Goal: Information Seeking & Learning: Learn about a topic

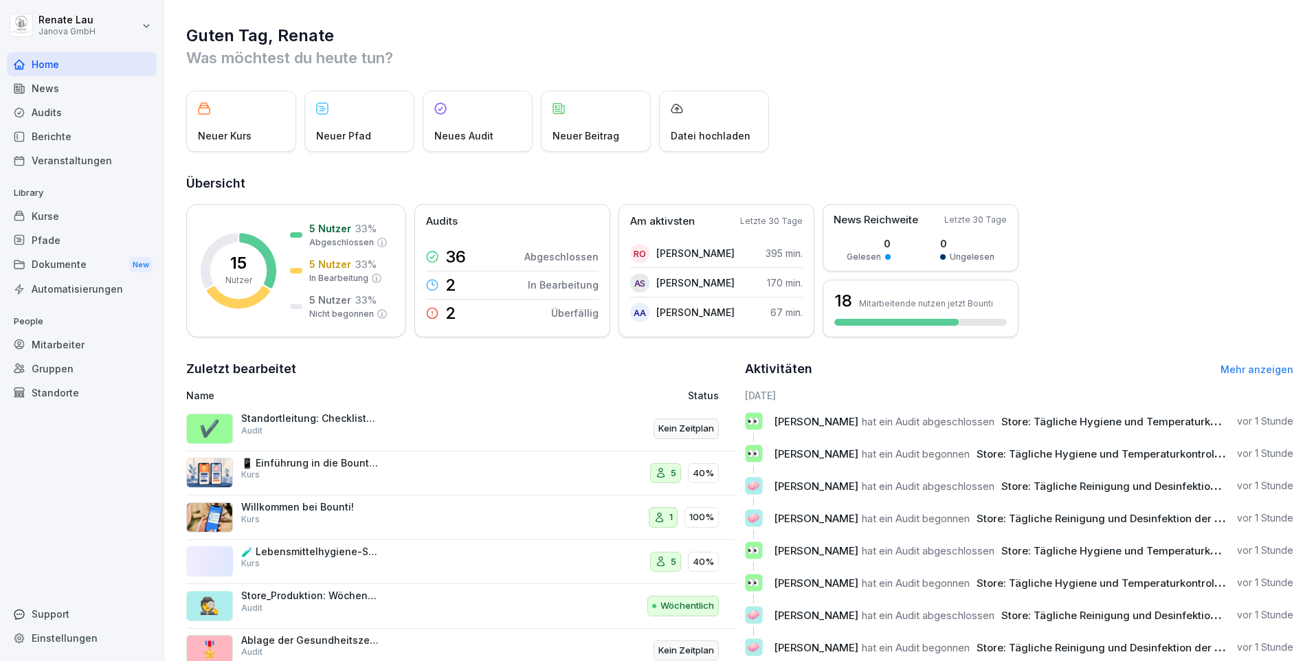
click at [53, 256] on div "Dokumente New" at bounding box center [82, 264] width 150 height 25
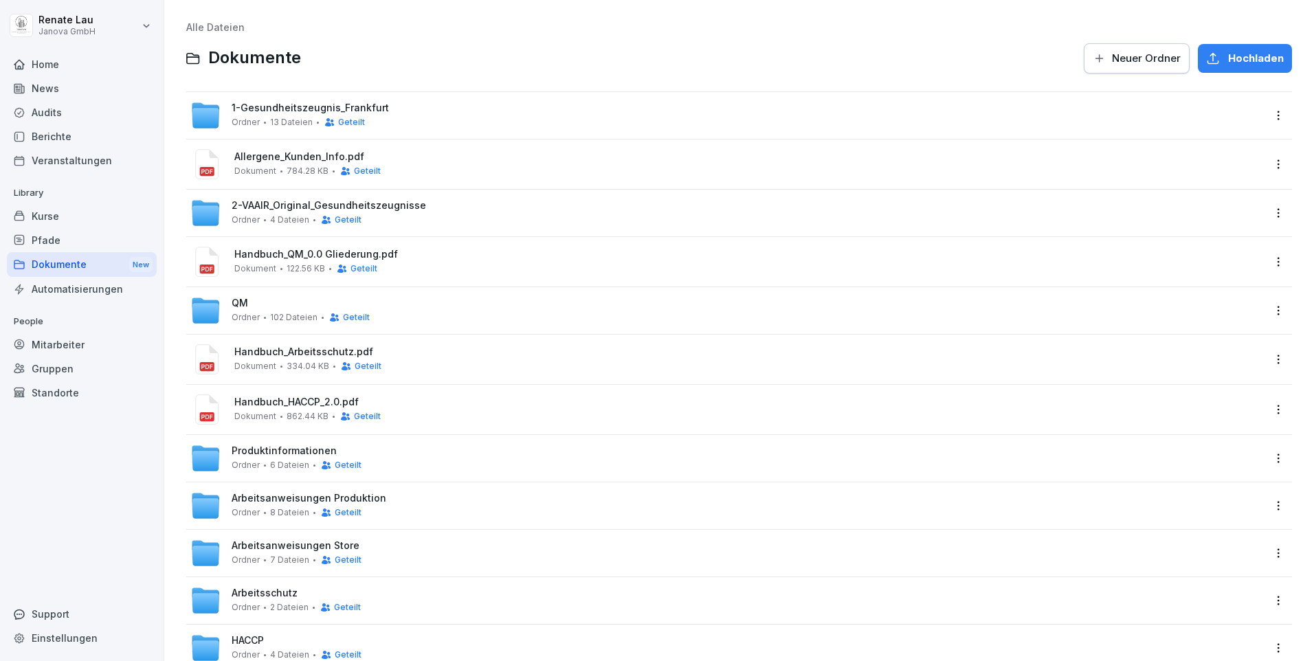
scroll to position [43, 0]
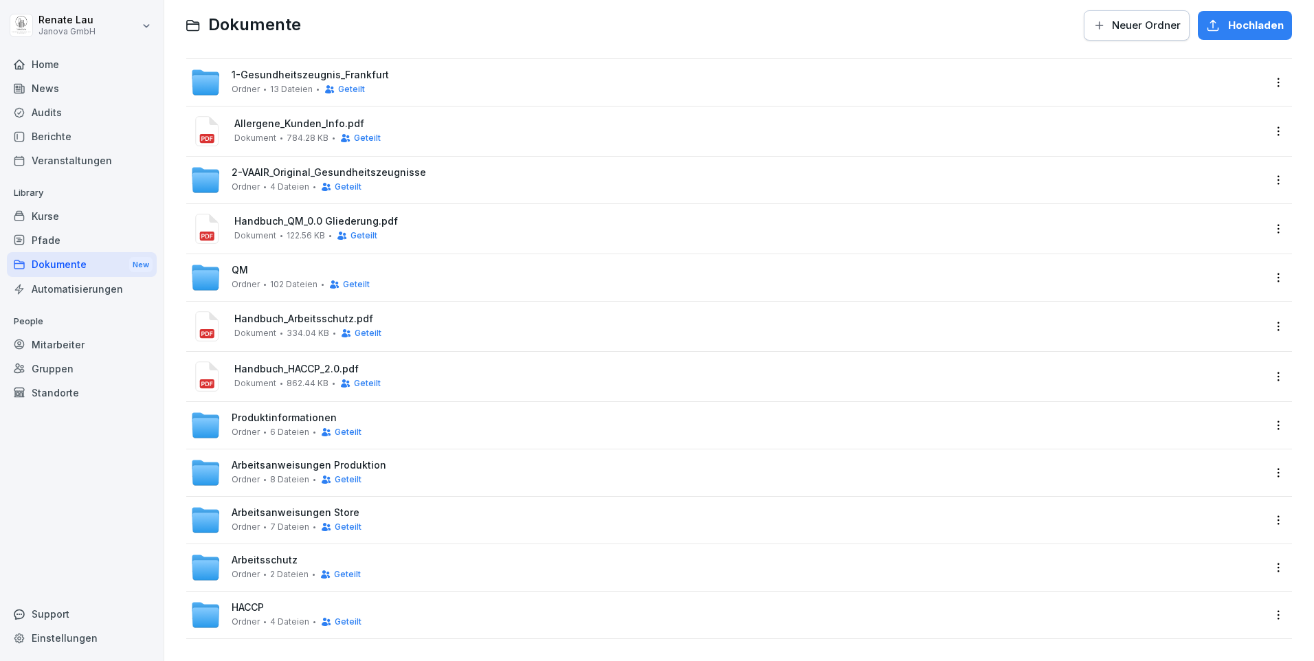
click at [45, 106] on div "Audits" at bounding box center [82, 112] width 150 height 24
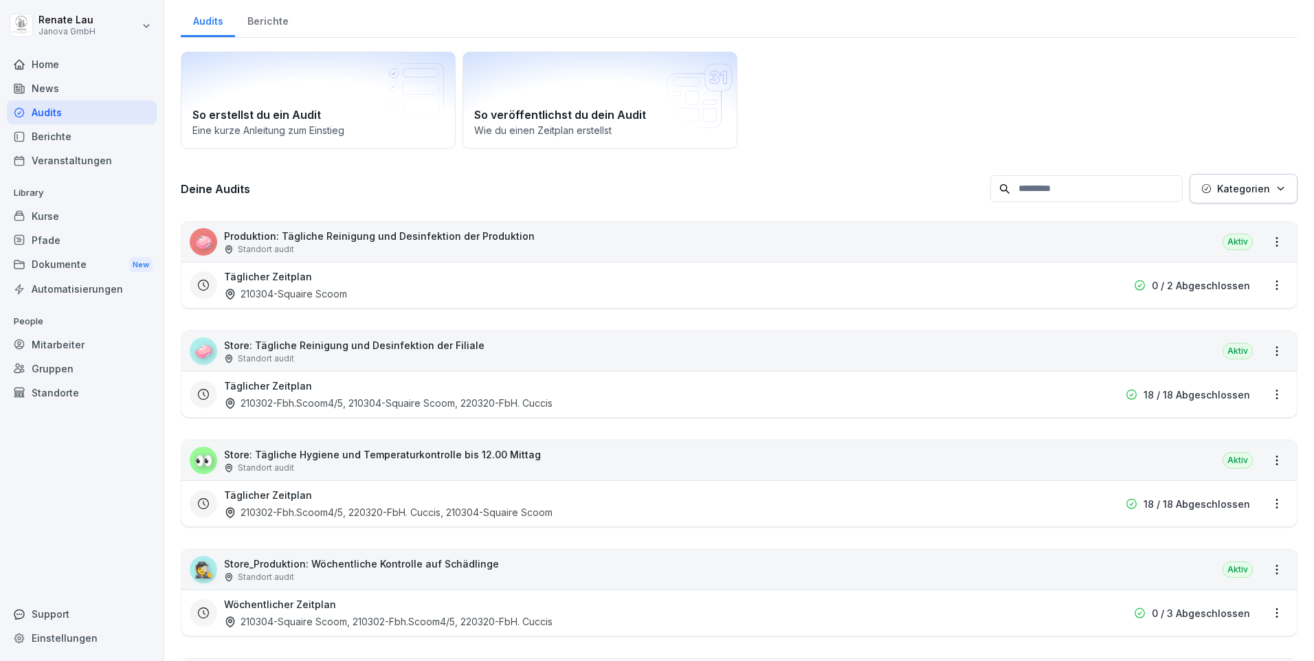
scroll to position [14, 0]
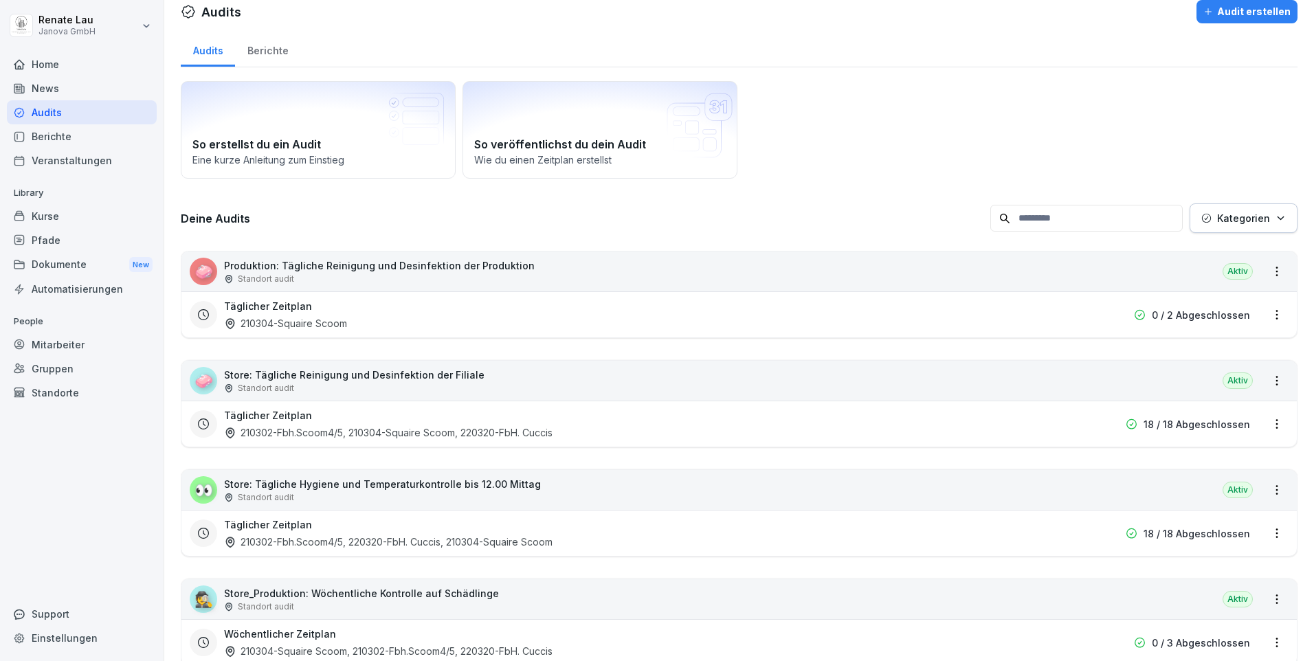
click at [1185, 317] on p "0 / 2 Abgeschlossen" at bounding box center [1201, 315] width 98 height 14
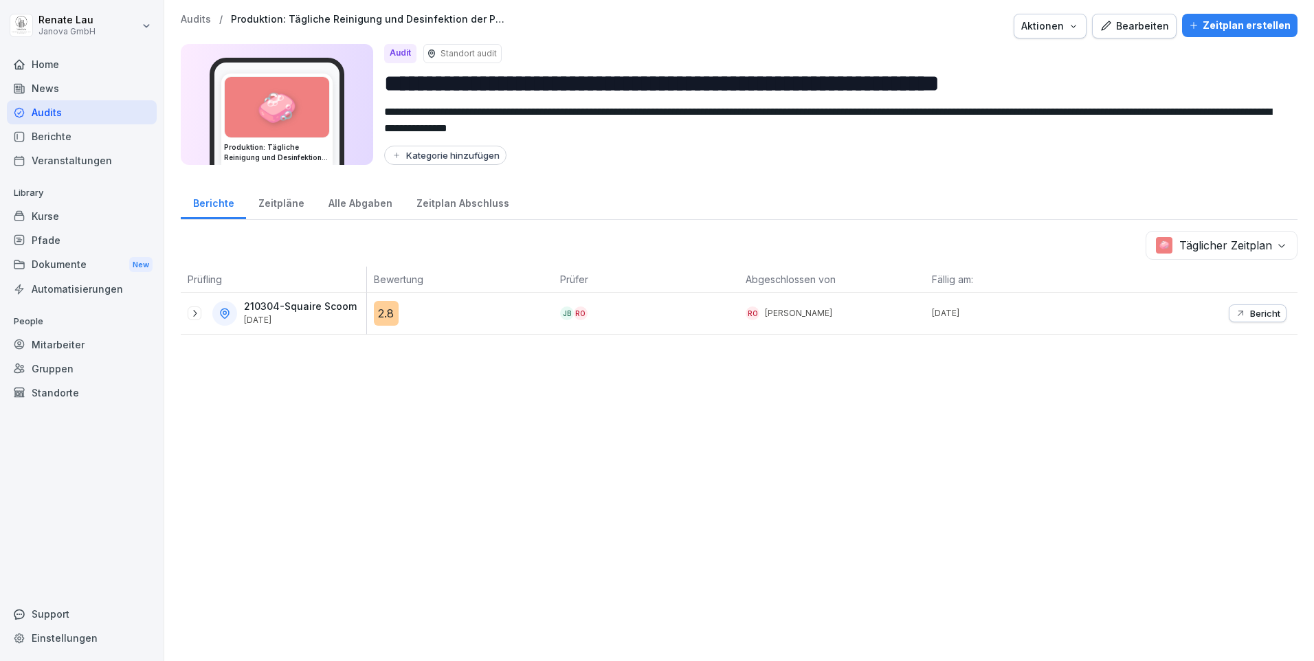
click at [379, 315] on div "2.8" at bounding box center [386, 313] width 25 height 25
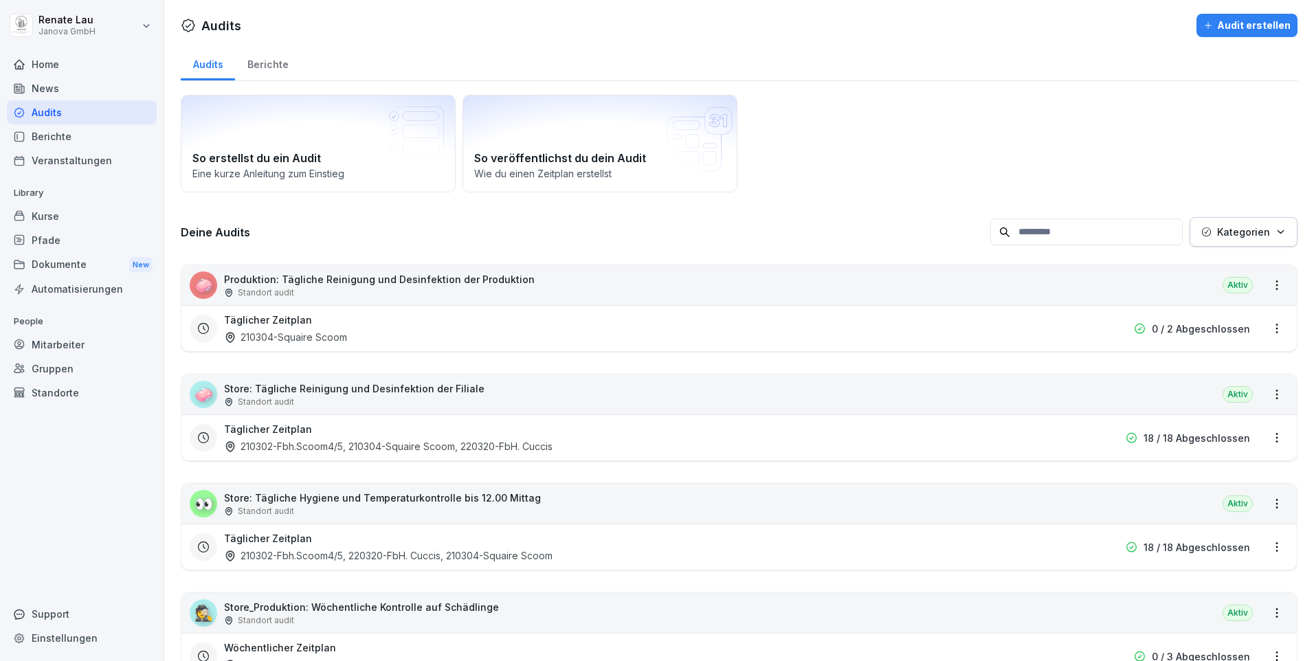
click at [1214, 439] on p "18 / 18 Abgeschlossen" at bounding box center [1196, 438] width 107 height 14
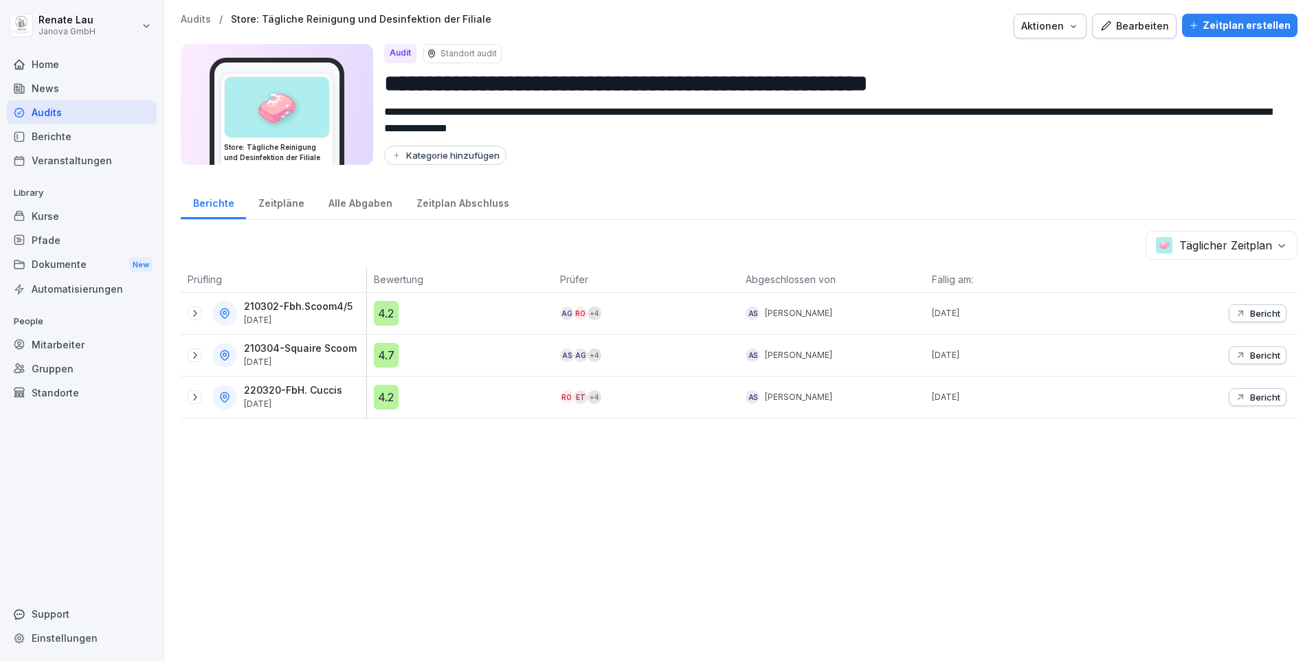
click at [1235, 316] on icon "button" at bounding box center [1240, 313] width 11 height 11
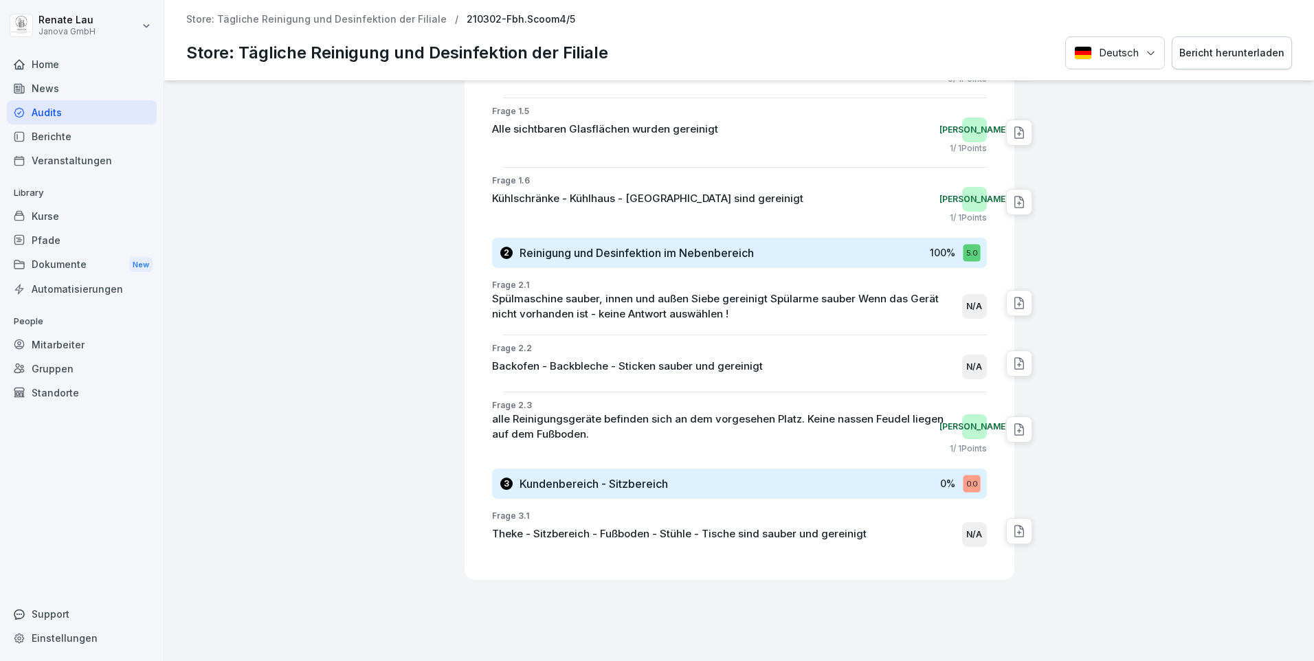
scroll to position [821, 0]
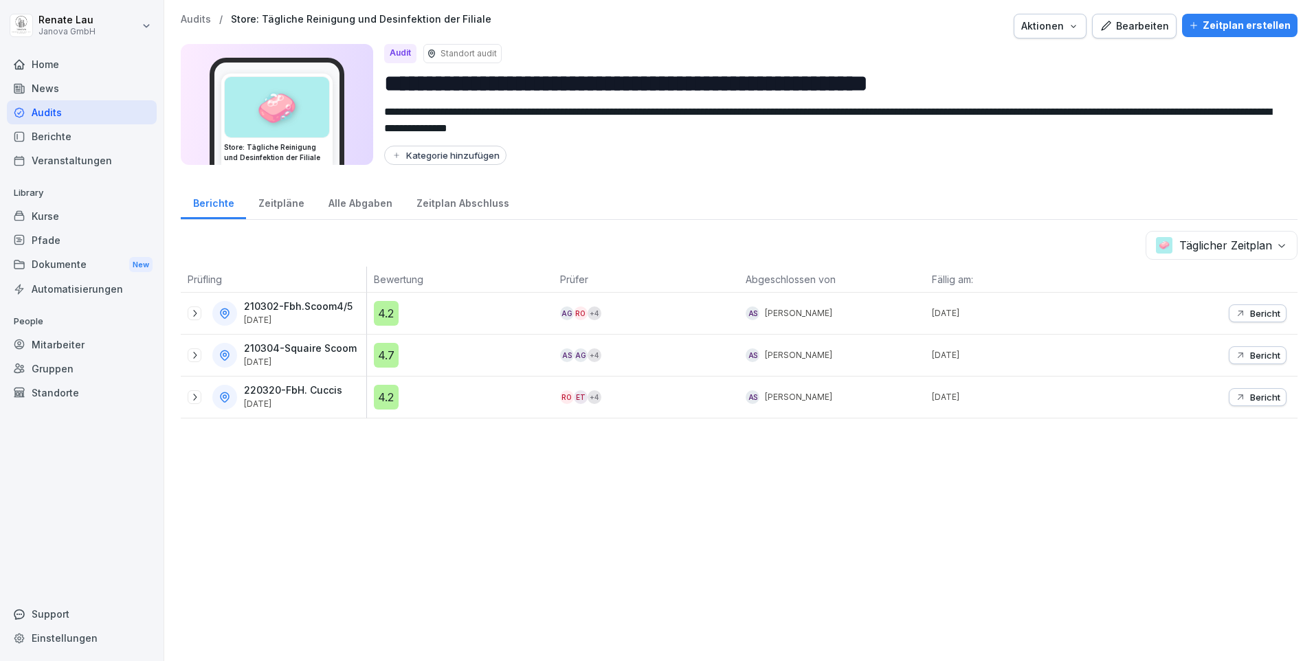
click at [271, 203] on div "Zeitpläne" at bounding box center [281, 201] width 70 height 35
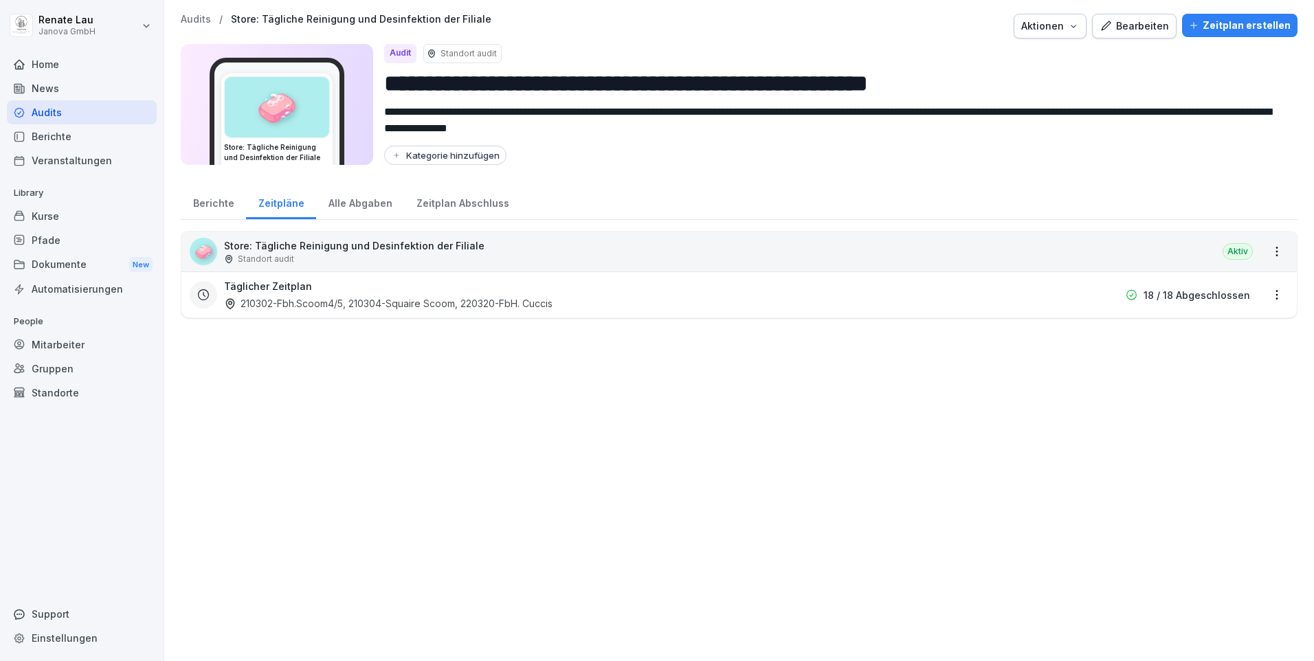
click at [339, 203] on div "Alle Abgaben" at bounding box center [360, 201] width 88 height 35
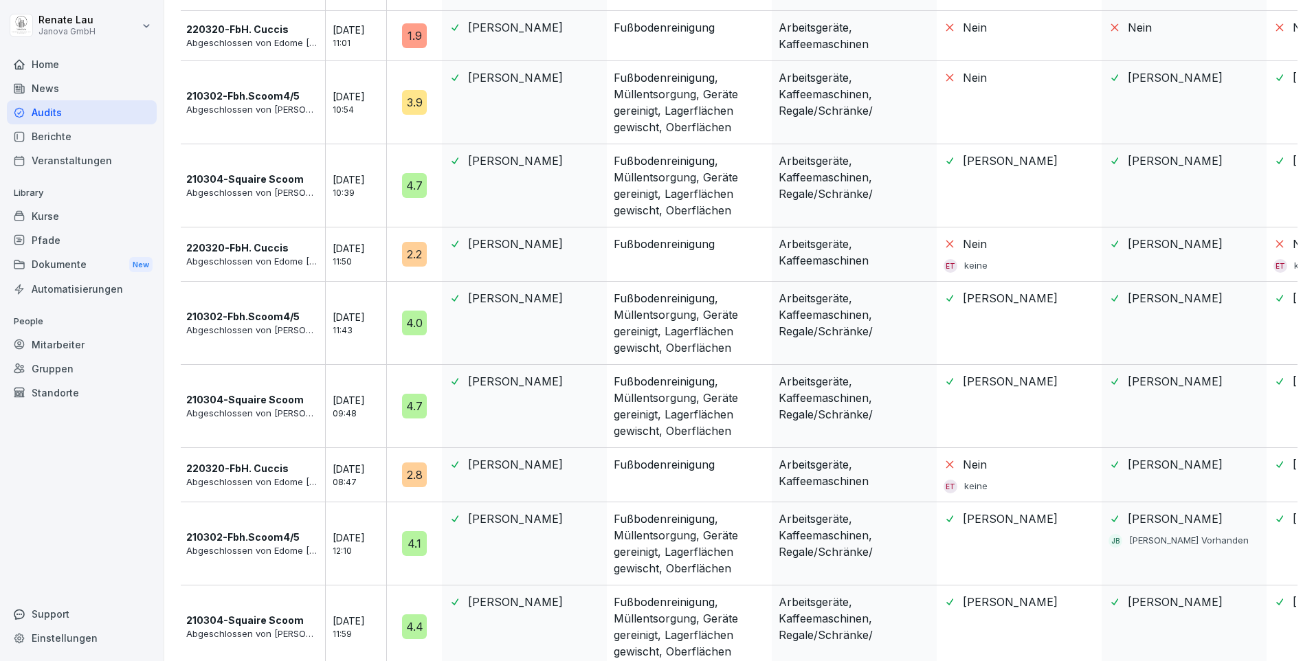
scroll to position [1116, 0]
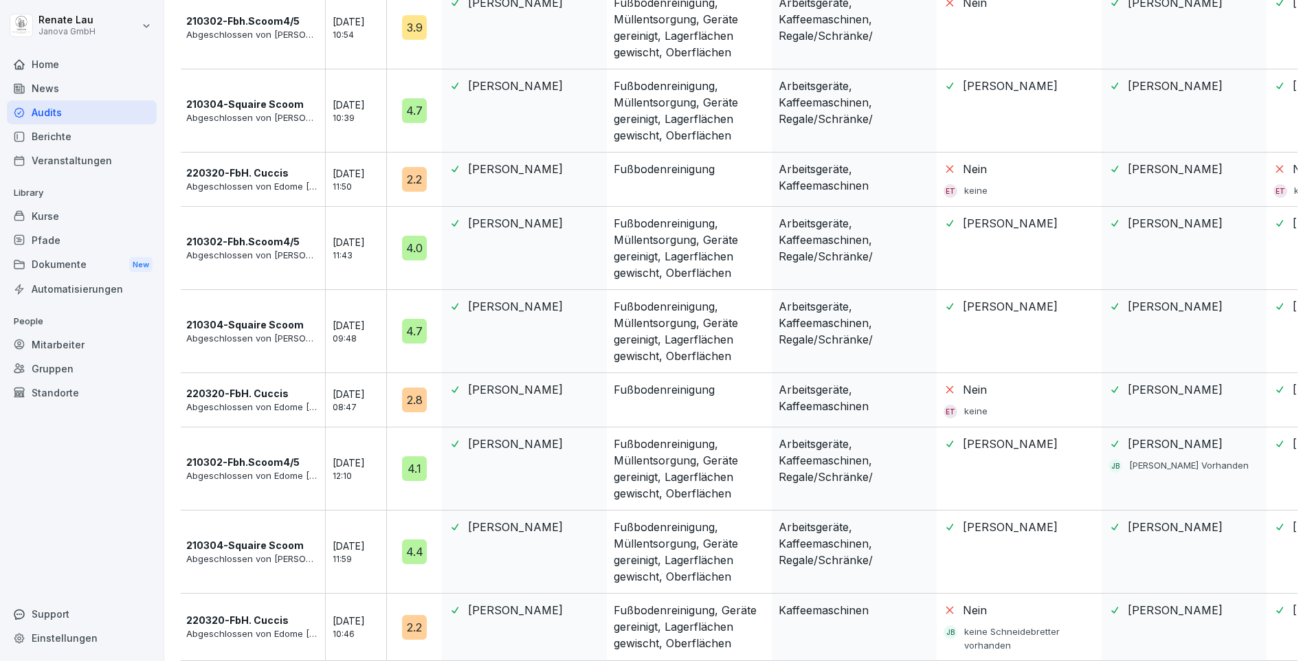
click at [971, 161] on p "Nein" at bounding box center [975, 169] width 24 height 16
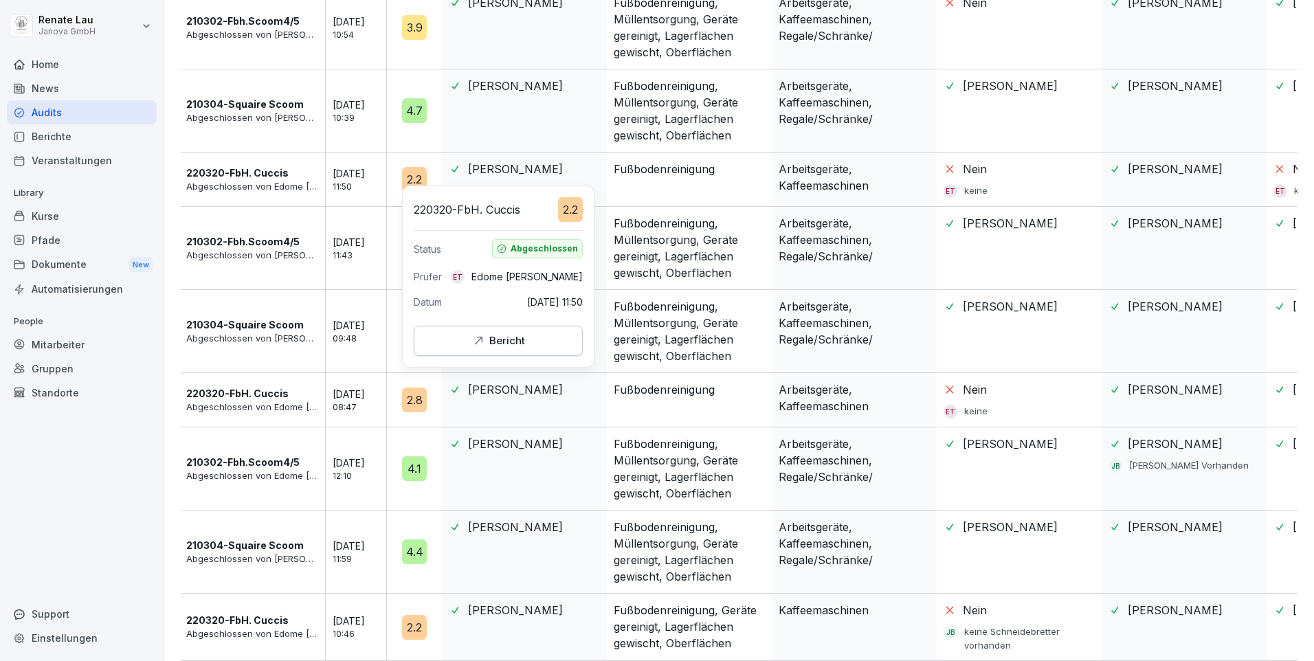
click at [486, 344] on div "Bericht" at bounding box center [498, 340] width 54 height 15
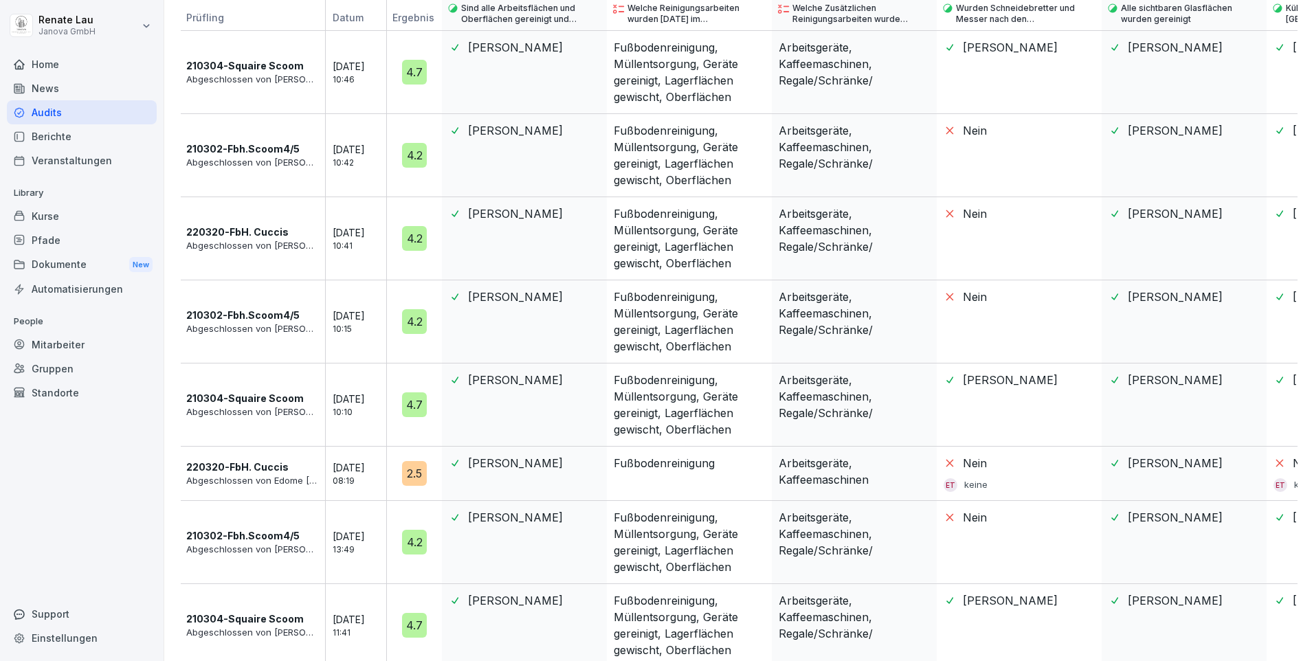
scroll to position [69, 0]
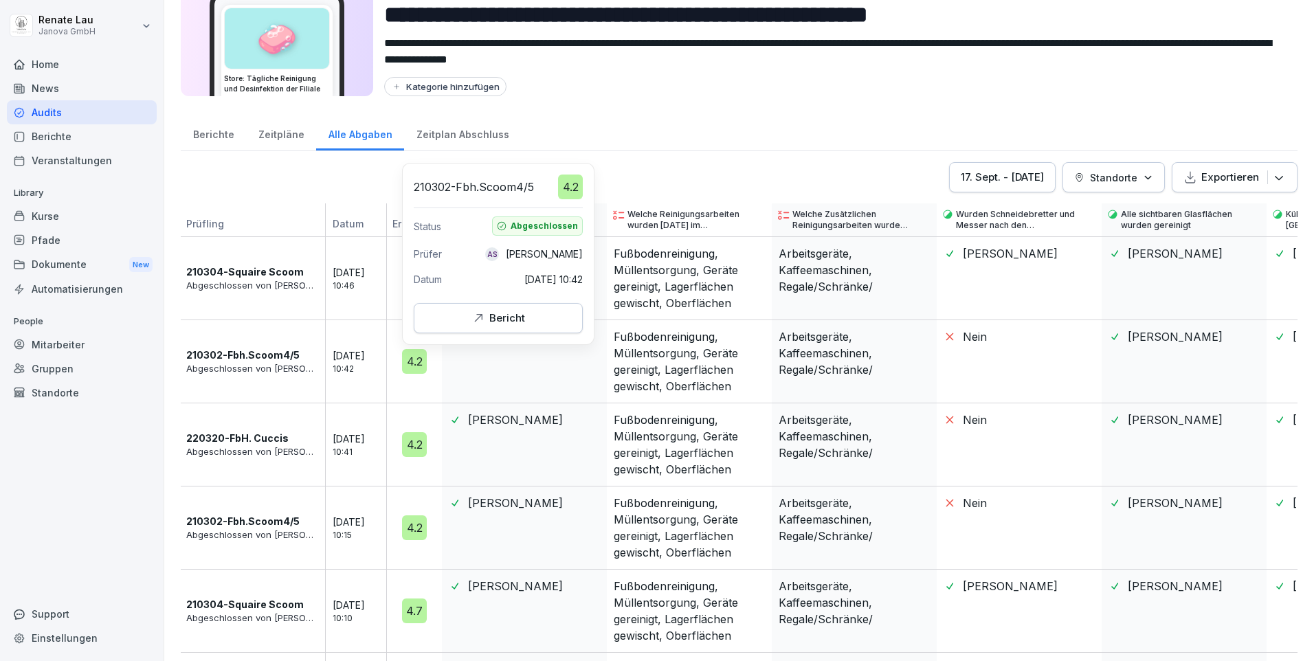
click at [511, 319] on div "Bericht" at bounding box center [498, 318] width 54 height 15
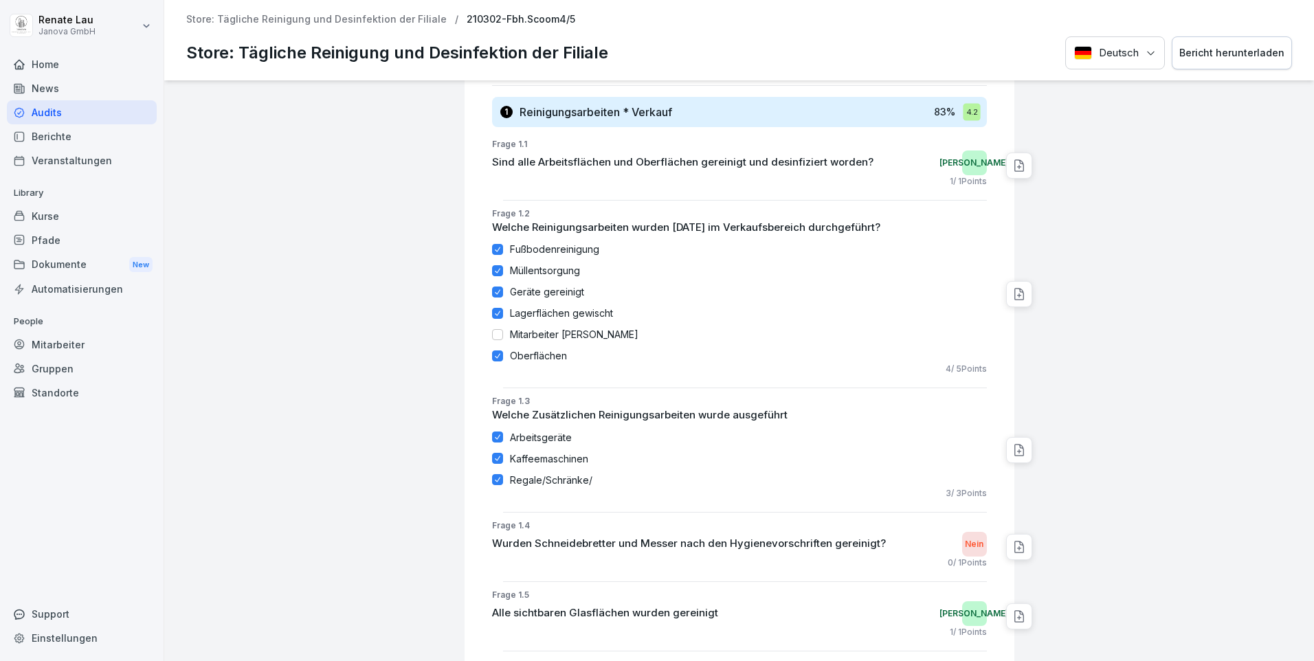
scroll to position [66, 0]
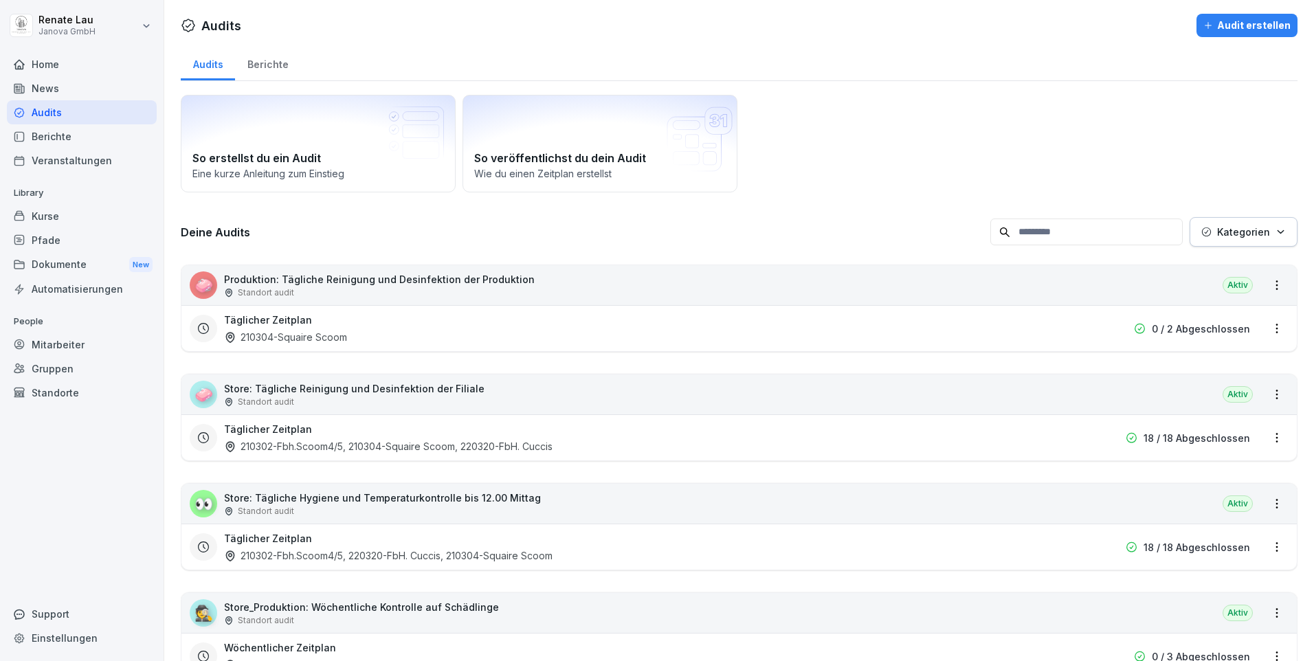
click at [1222, 286] on div "Aktiv" at bounding box center [1237, 285] width 30 height 16
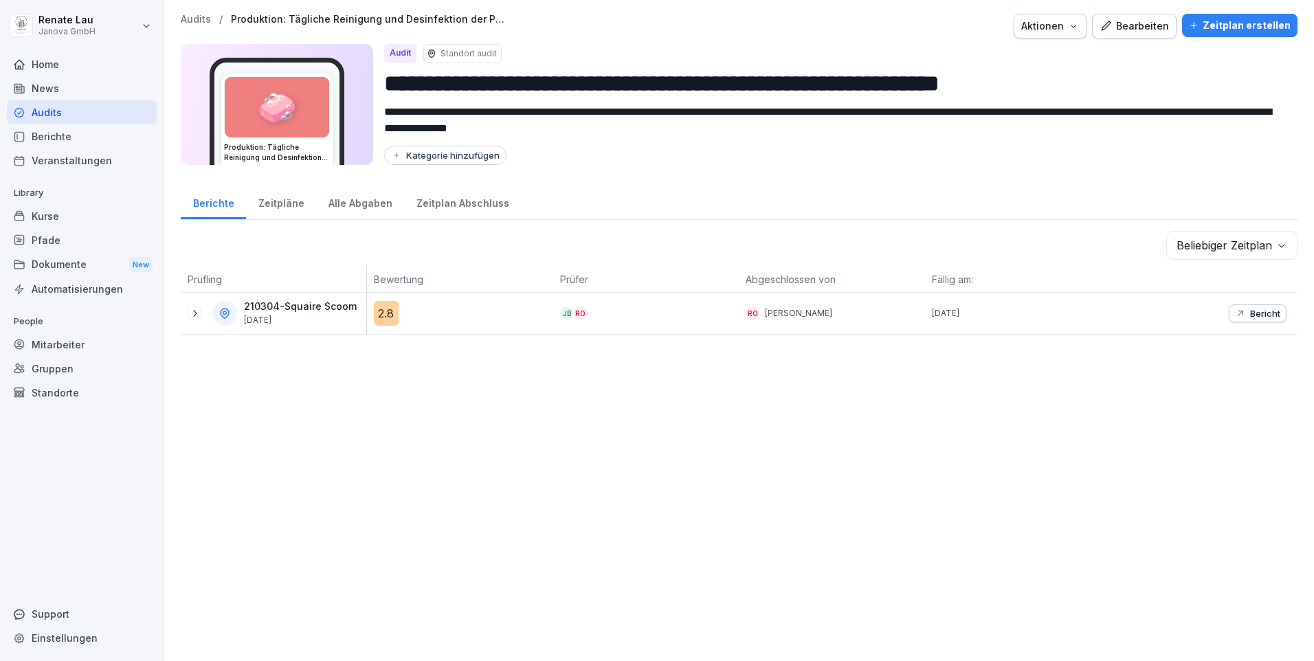
click at [1250, 315] on p "Bericht" at bounding box center [1265, 313] width 30 height 11
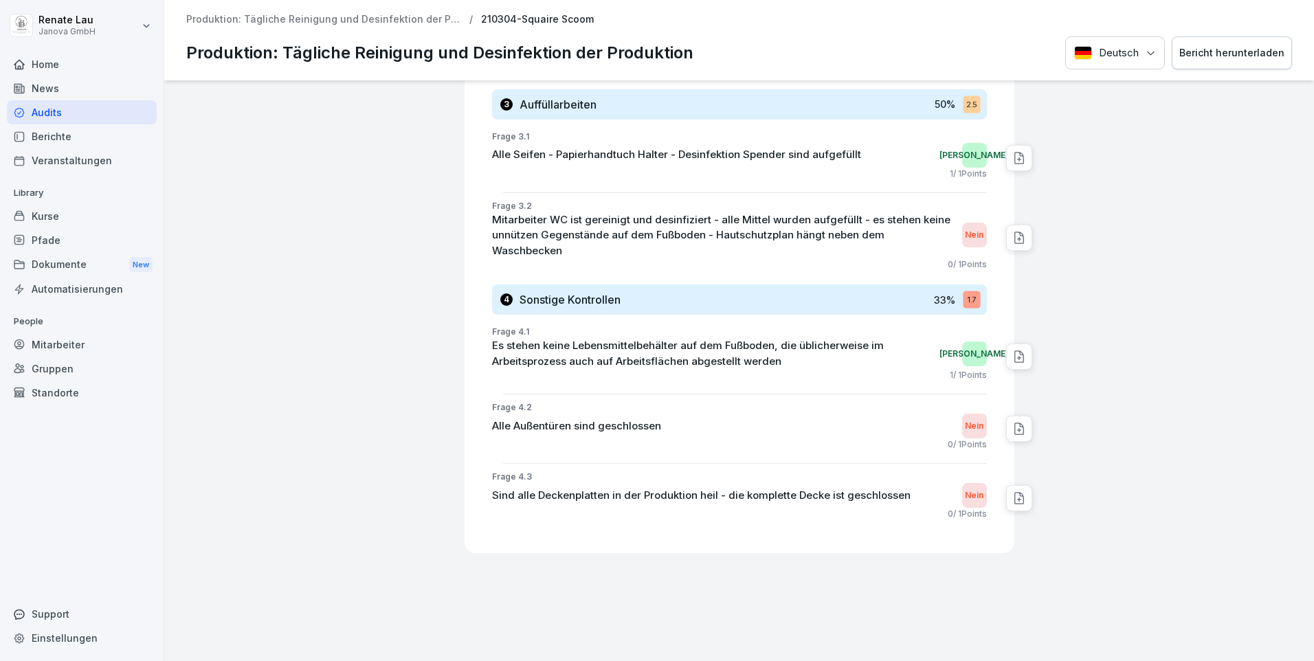
scroll to position [1260, 0]
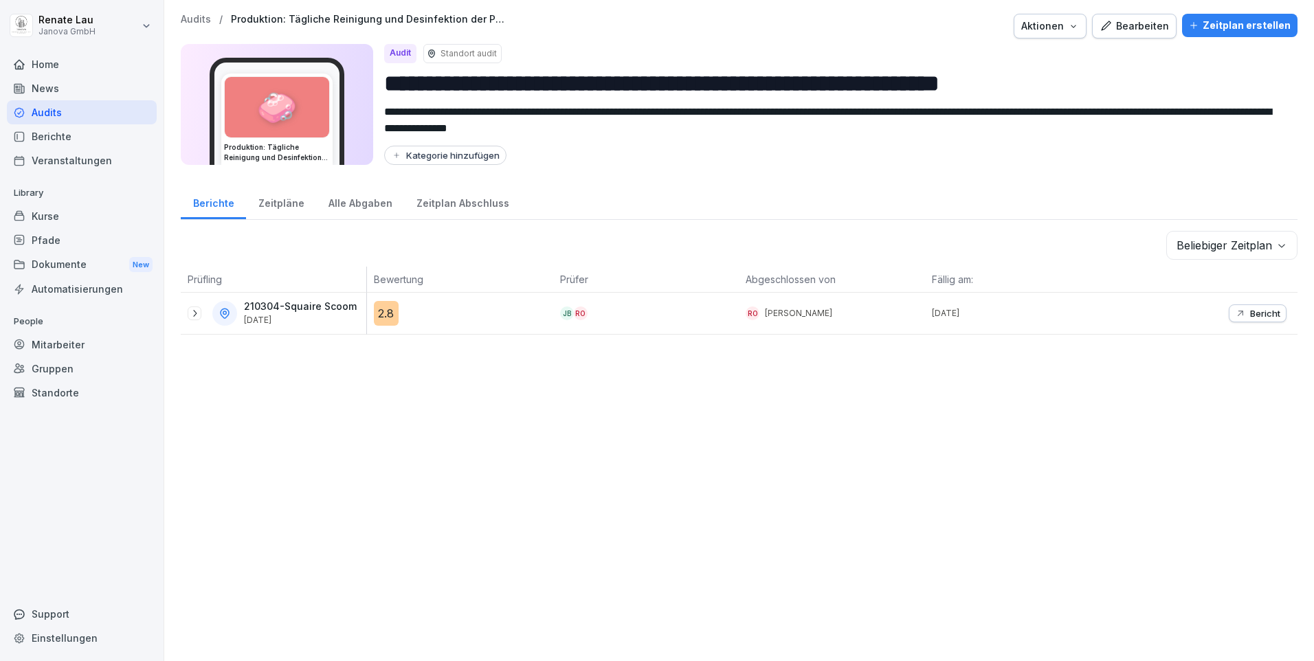
click at [293, 203] on div "Zeitpläne" at bounding box center [281, 201] width 70 height 35
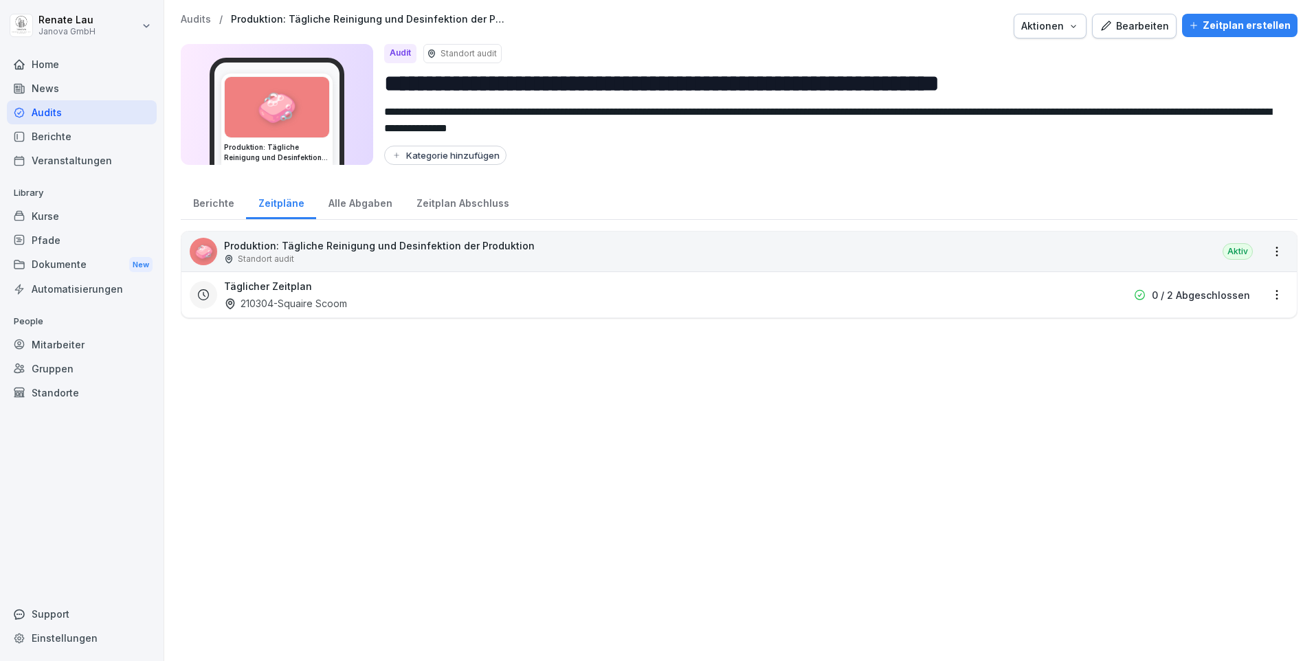
click at [333, 207] on div "Alle Abgaben" at bounding box center [360, 201] width 88 height 35
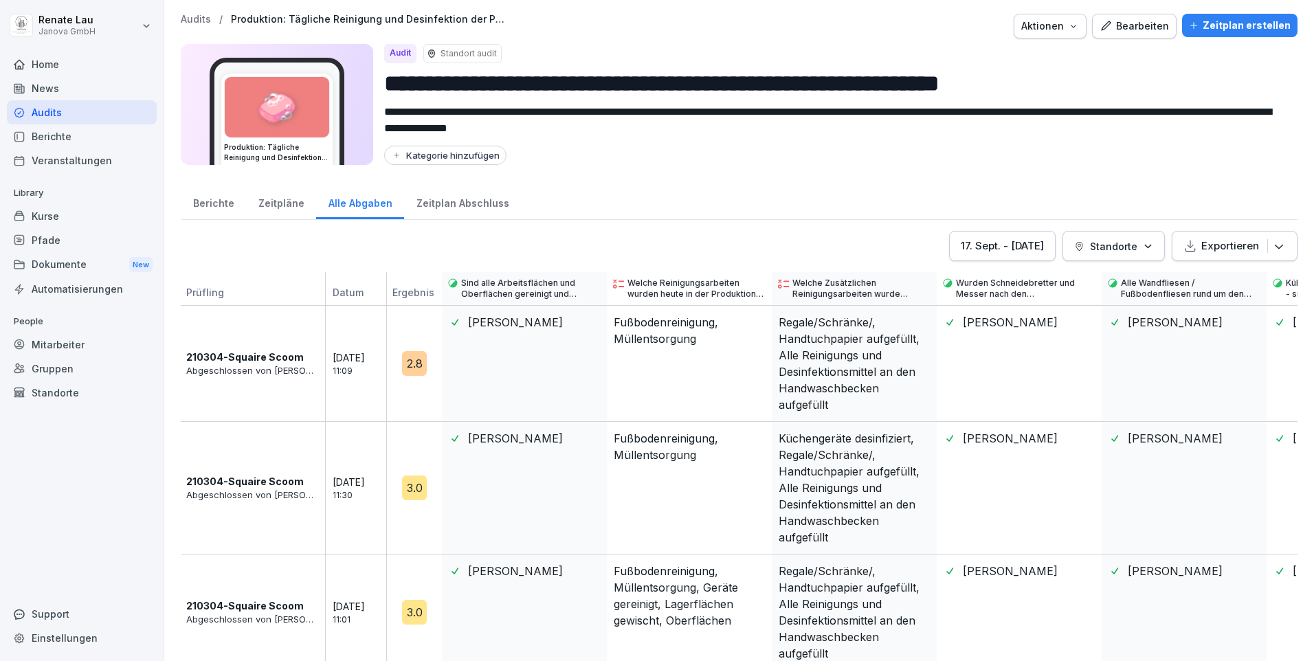
scroll to position [20, 0]
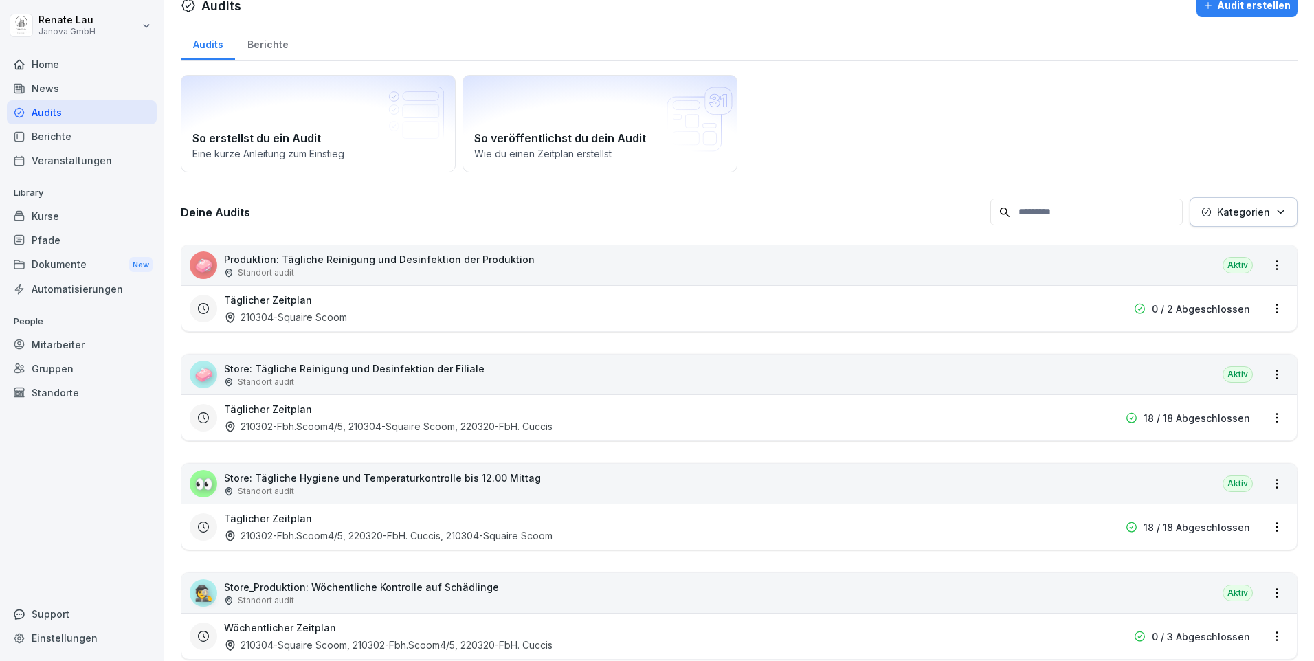
click at [403, 480] on p "Store: Tägliche Hygiene und Temperaturkontrolle bis 12.00 Mittag" at bounding box center [382, 478] width 317 height 14
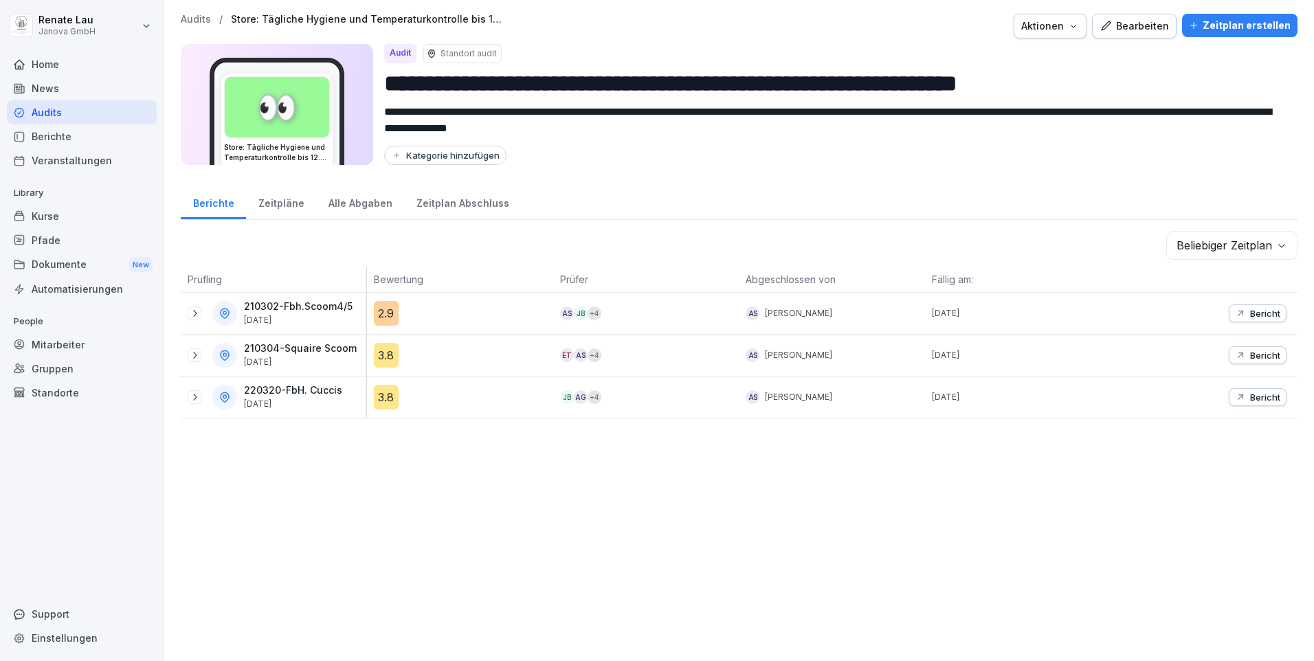
click at [1252, 311] on p "Bericht" at bounding box center [1265, 313] width 30 height 11
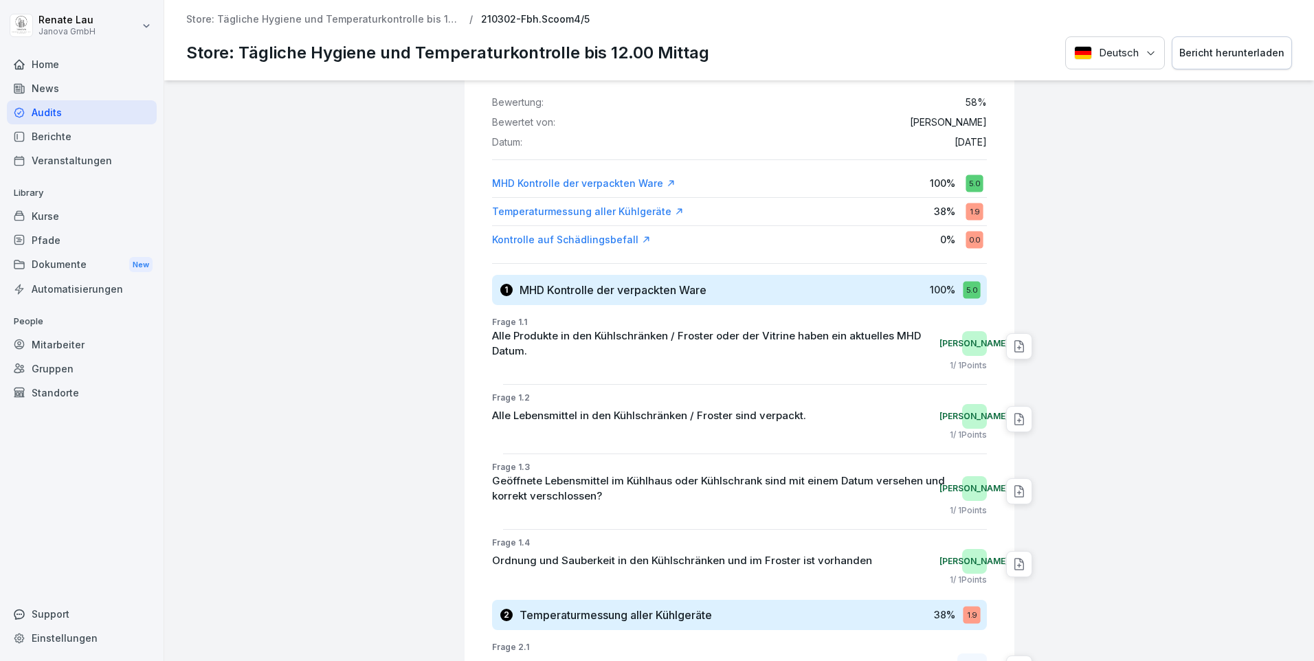
scroll to position [369, 0]
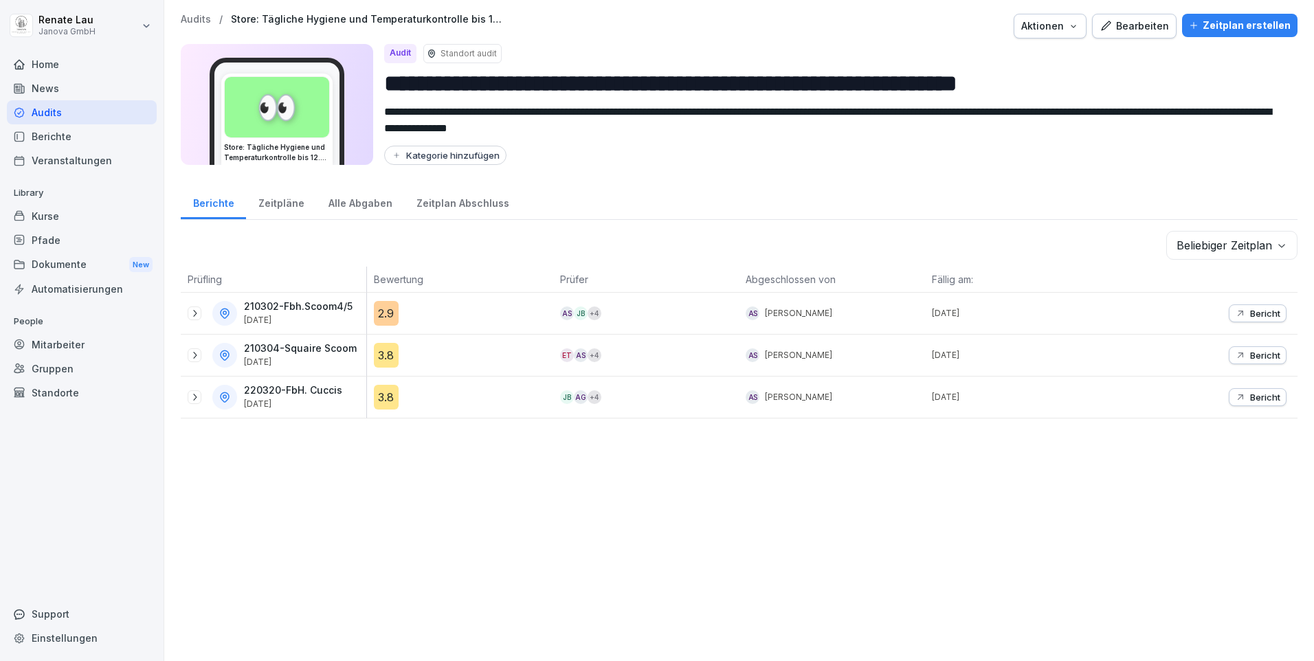
click at [295, 205] on div "Zeitpläne" at bounding box center [281, 201] width 70 height 35
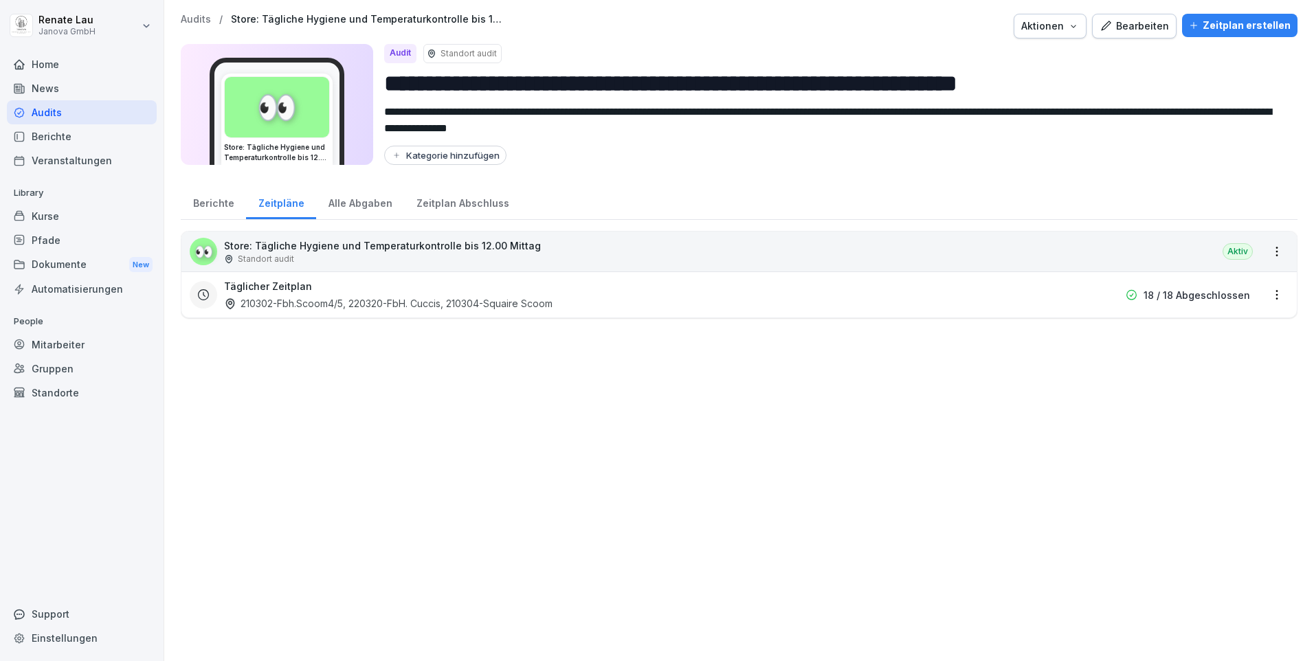
click at [344, 204] on div "Alle Abgaben" at bounding box center [360, 201] width 88 height 35
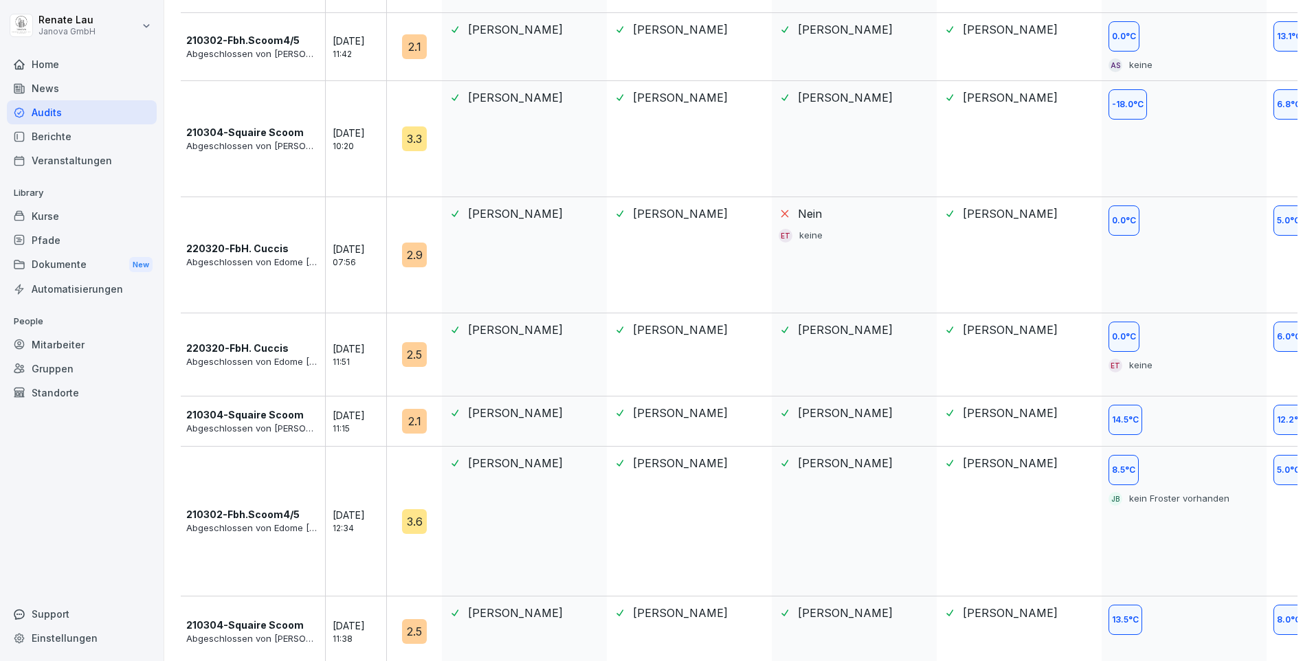
scroll to position [1601, 0]
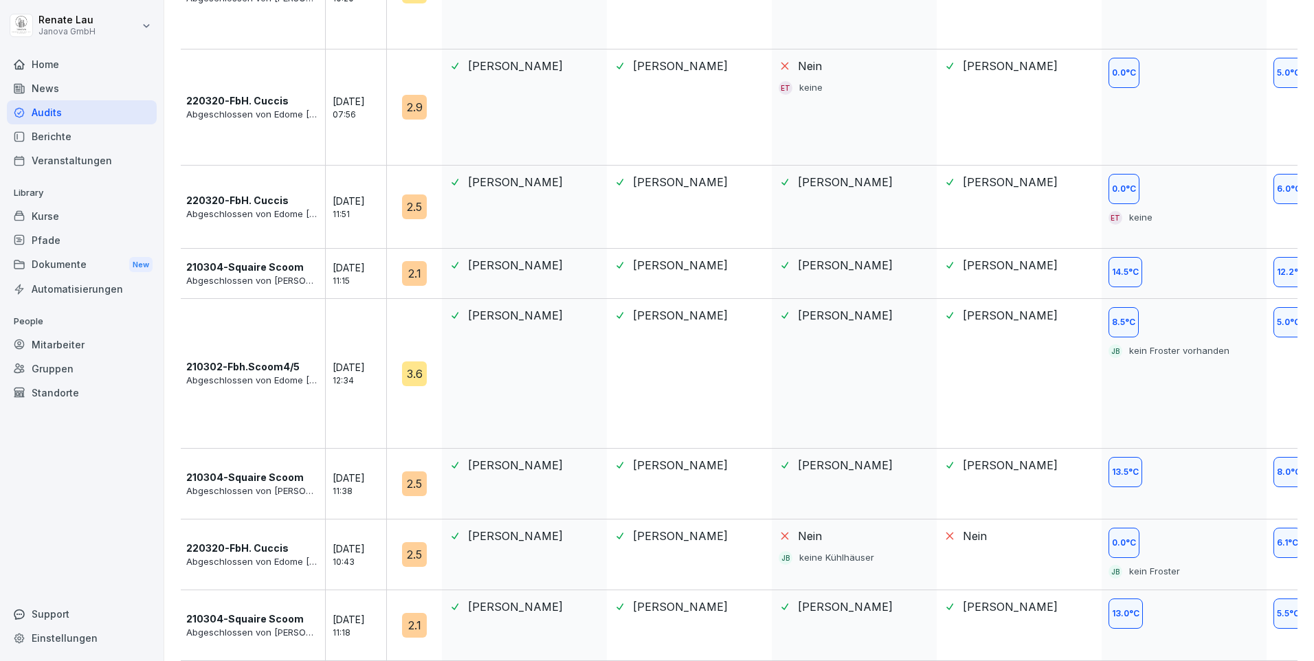
click at [1242, 608] on div at bounding box center [1243, 614] width 30 height 30
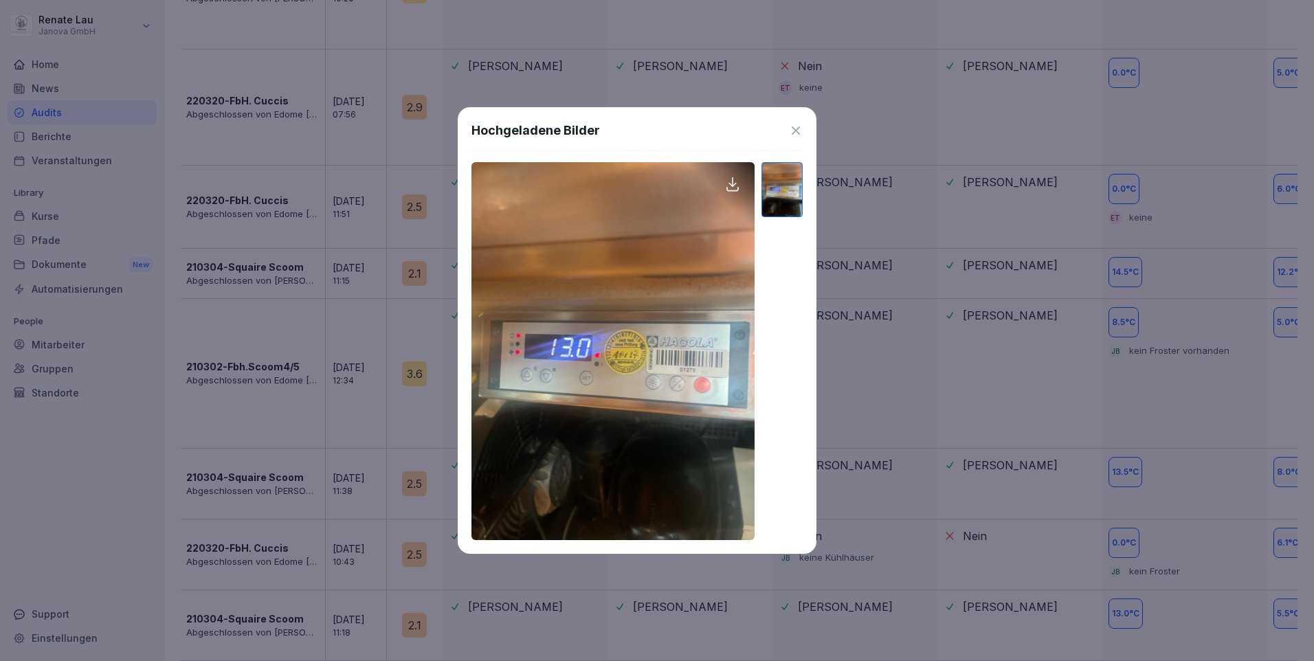
click at [799, 129] on icon at bounding box center [796, 131] width 14 height 14
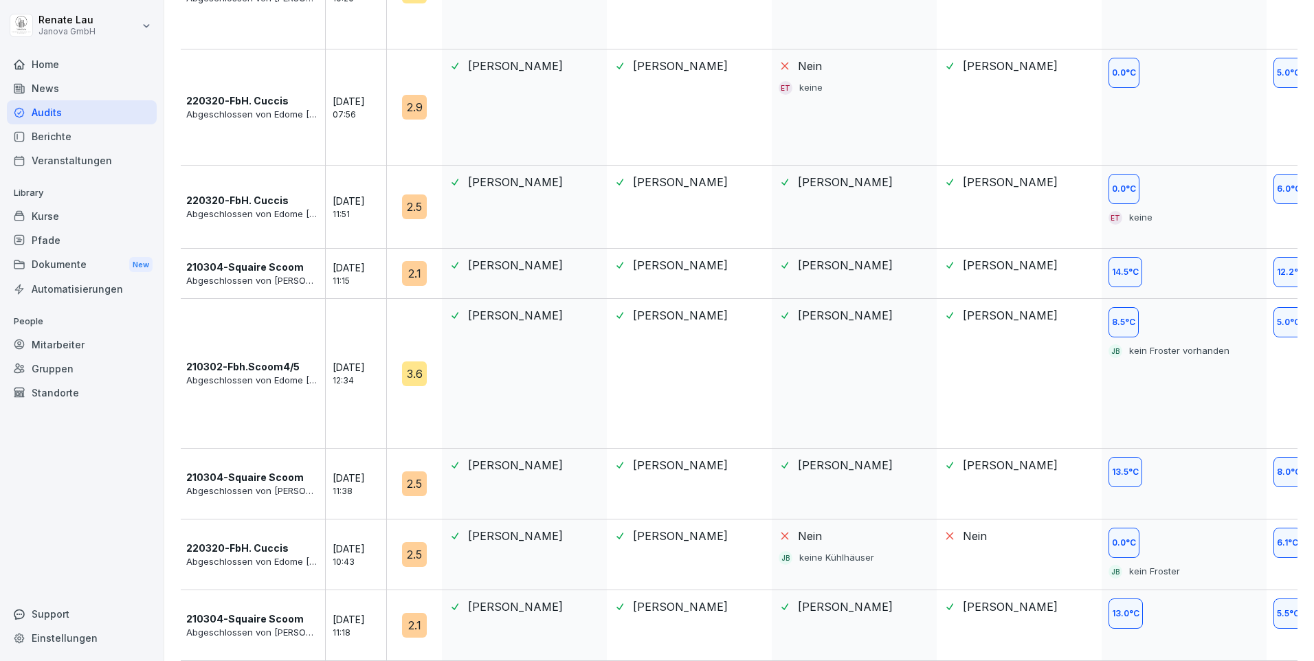
click at [1241, 465] on div at bounding box center [1243, 472] width 30 height 30
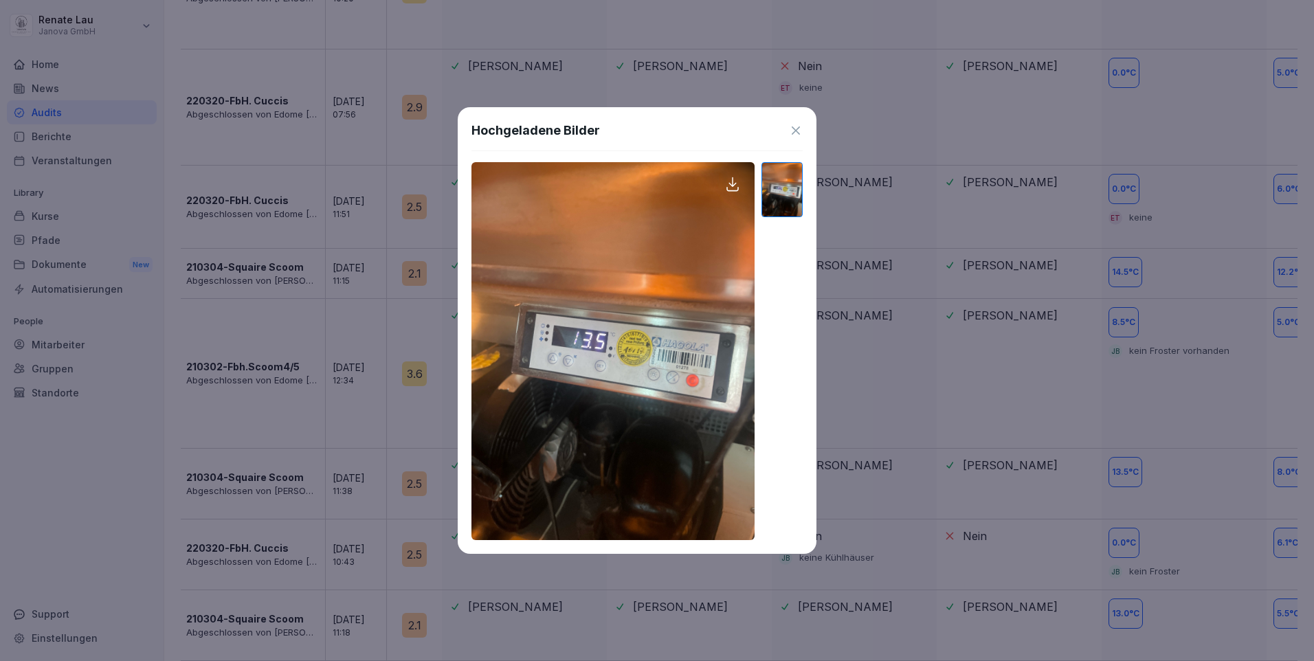
click at [794, 135] on icon at bounding box center [796, 131] width 14 height 14
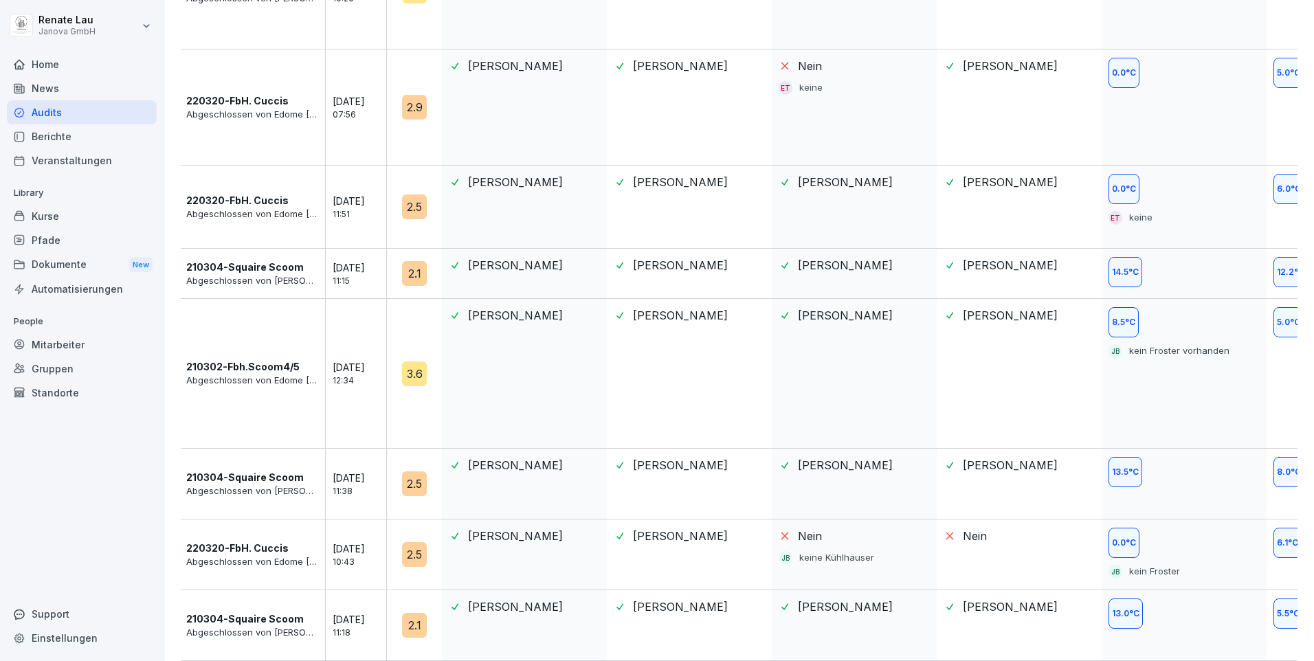
click at [252, 612] on p "210304-Squaire Scoom" at bounding box center [245, 619] width 118 height 14
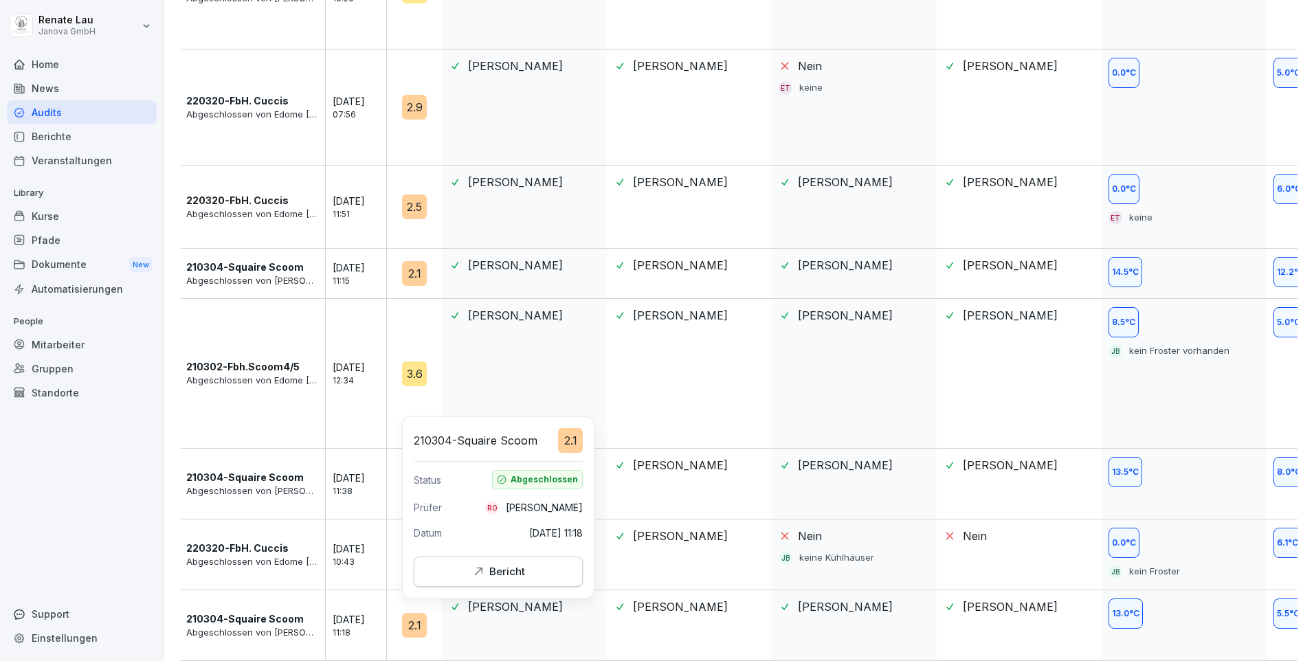
click at [484, 573] on icon "button" at bounding box center [478, 572] width 14 height 14
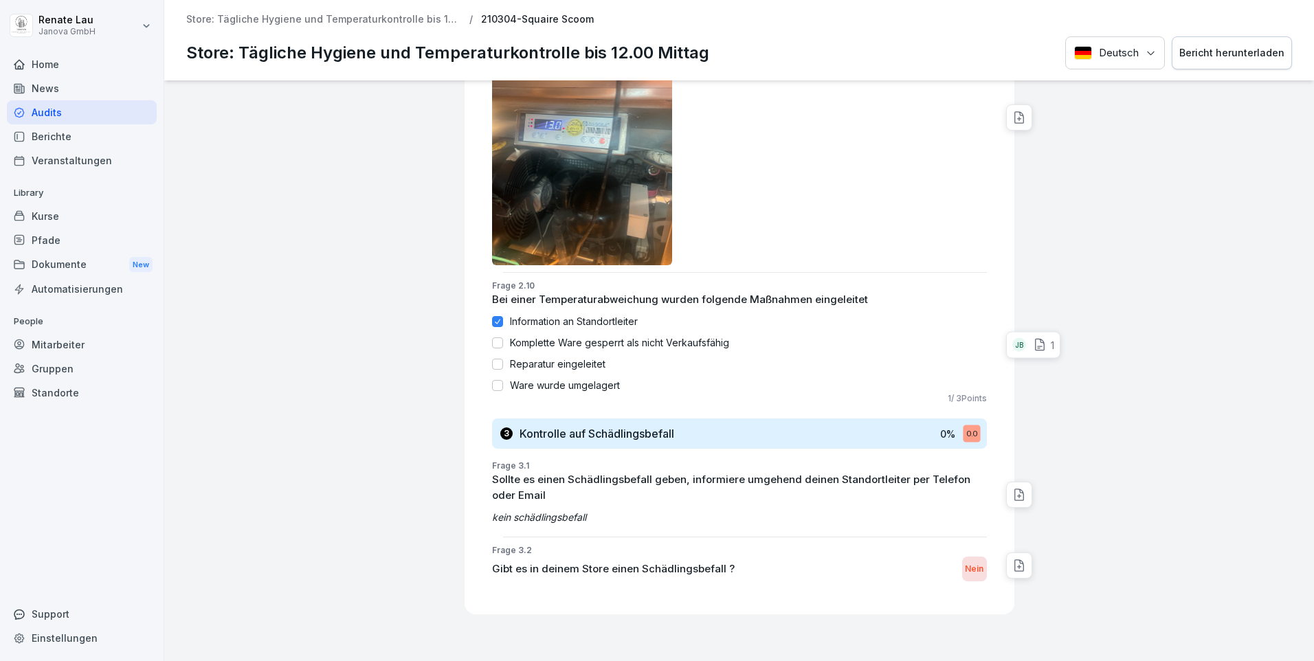
scroll to position [2543, 0]
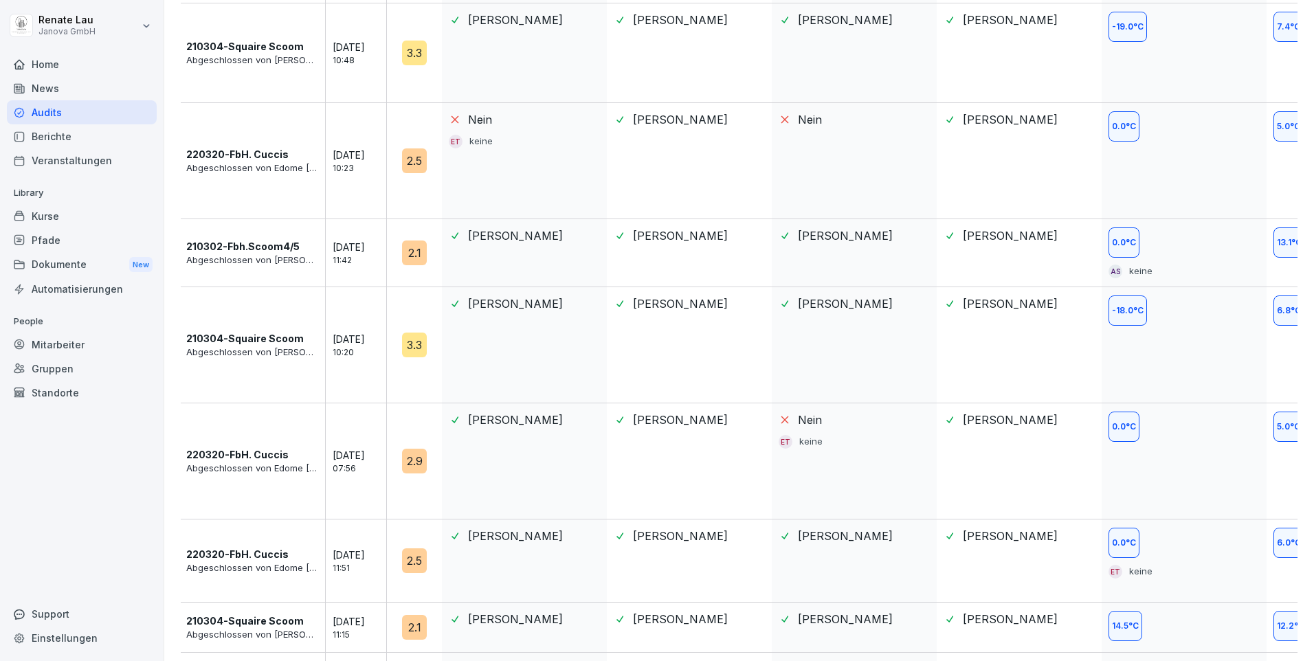
scroll to position [1601, 0]
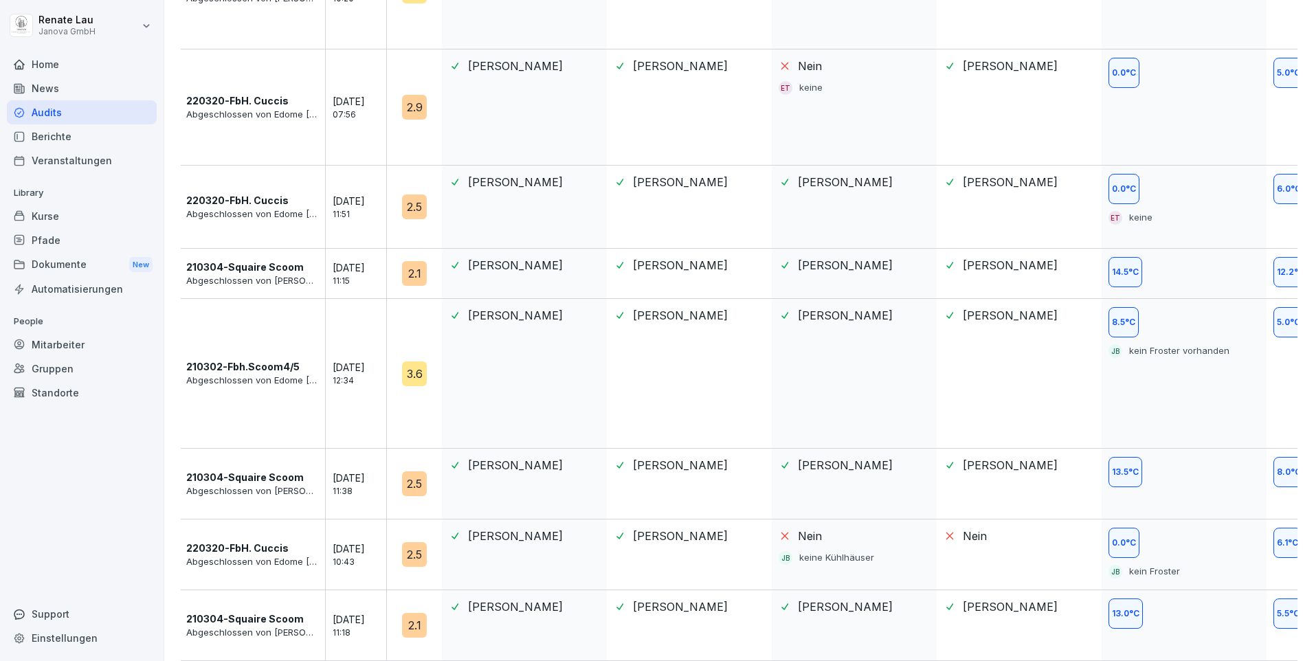
click at [392, 556] on p "10:43" at bounding box center [364, 562] width 62 height 12
click at [410, 547] on div "2.5" at bounding box center [414, 554] width 25 height 25
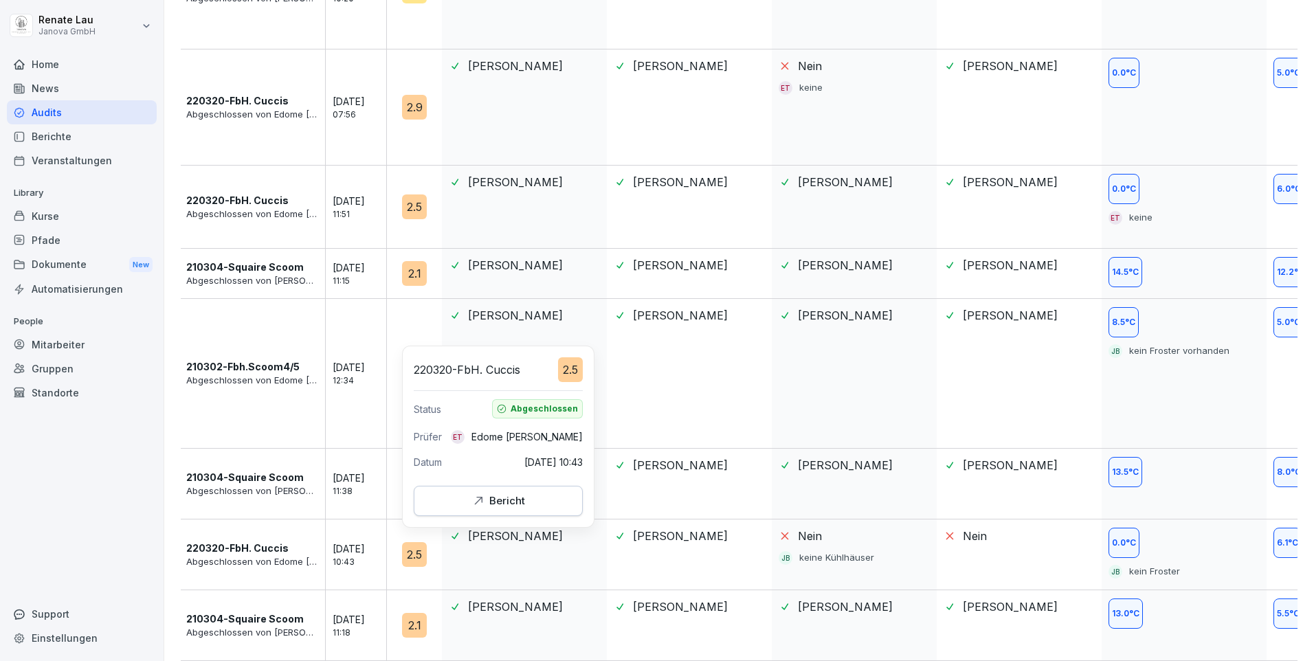
click at [491, 501] on div "Bericht" at bounding box center [498, 500] width 54 height 15
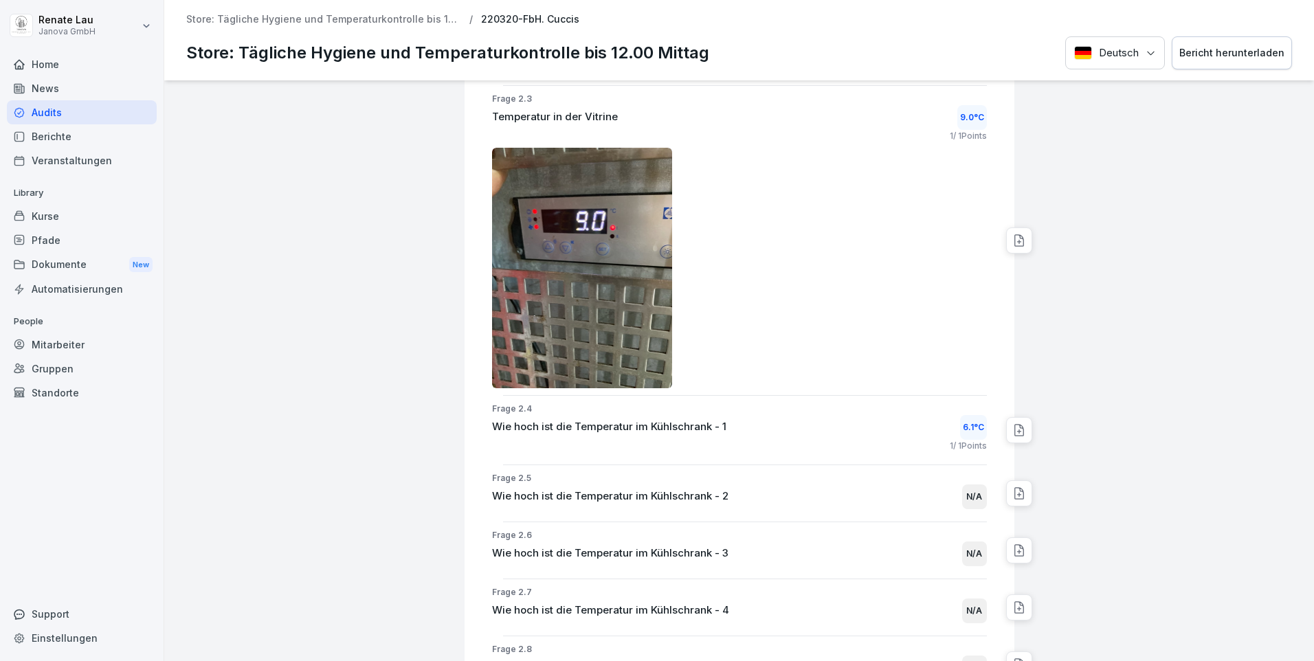
scroll to position [575, 0]
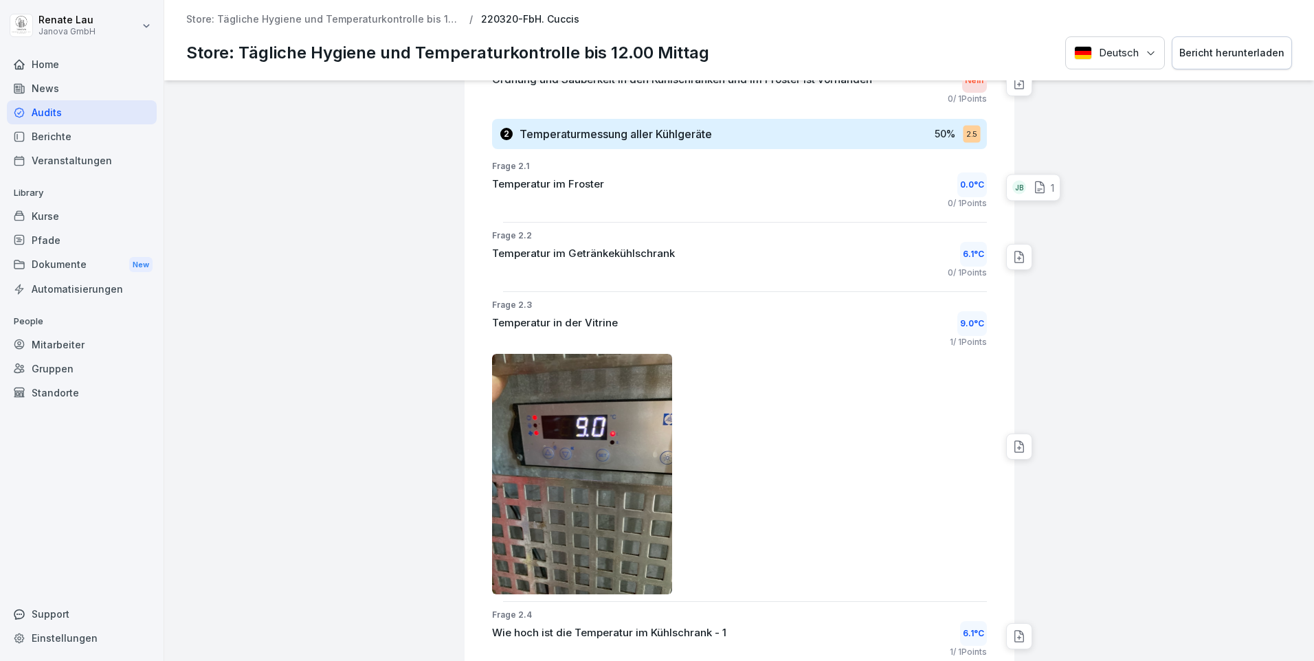
click at [1035, 187] on icon at bounding box center [1039, 187] width 9 height 11
click at [1076, 169] on div at bounding box center [1165, 536] width 288 height 2062
click at [1014, 254] on icon at bounding box center [1018, 257] width 9 height 11
click at [1035, 241] on div at bounding box center [1165, 536] width 288 height 2062
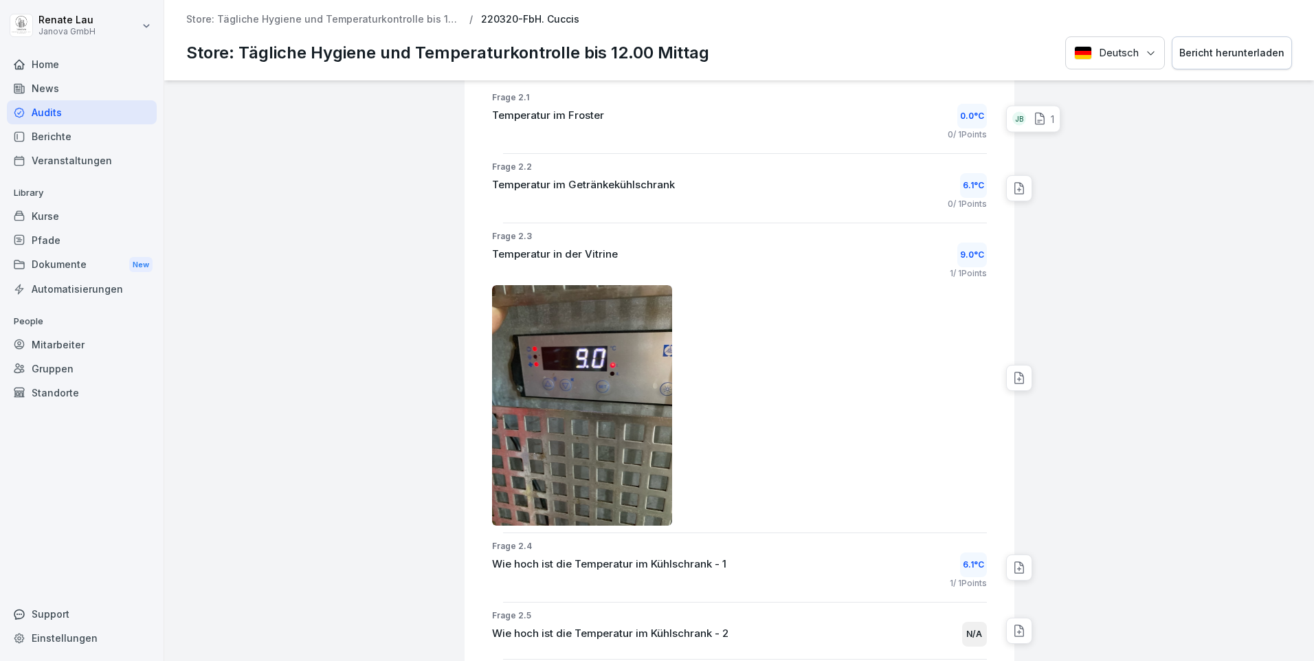
click at [1012, 186] on icon at bounding box center [1019, 188] width 14 height 14
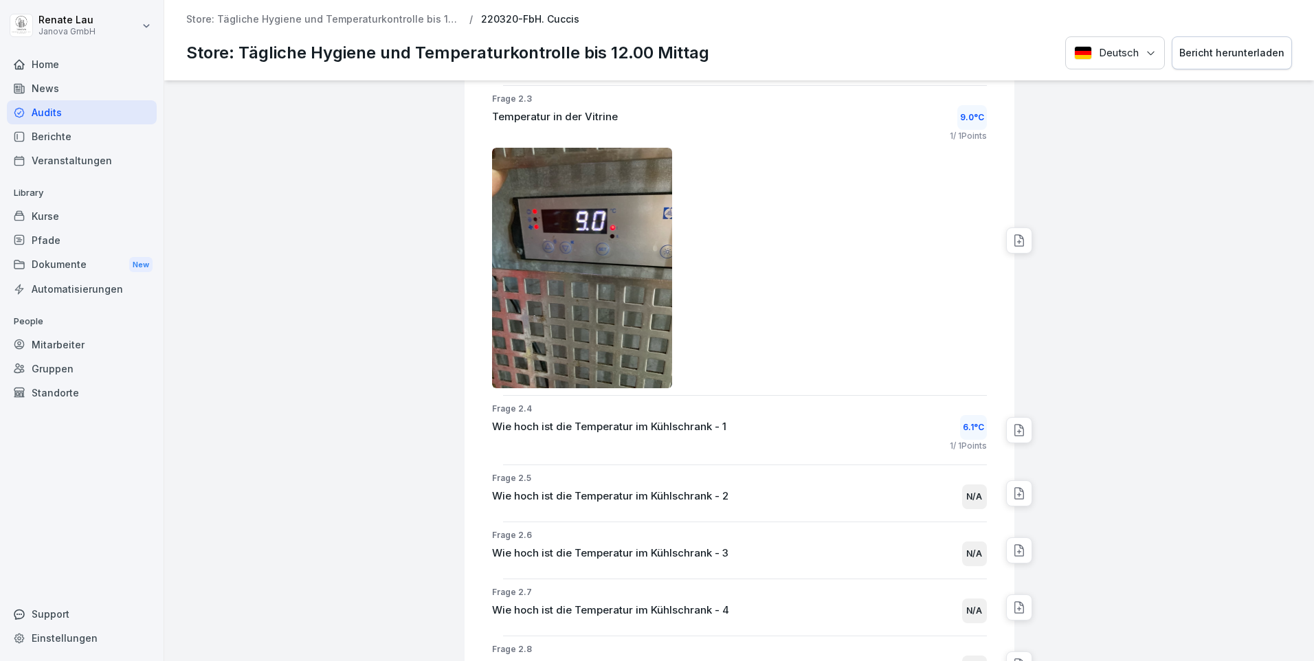
scroll to position [919, 0]
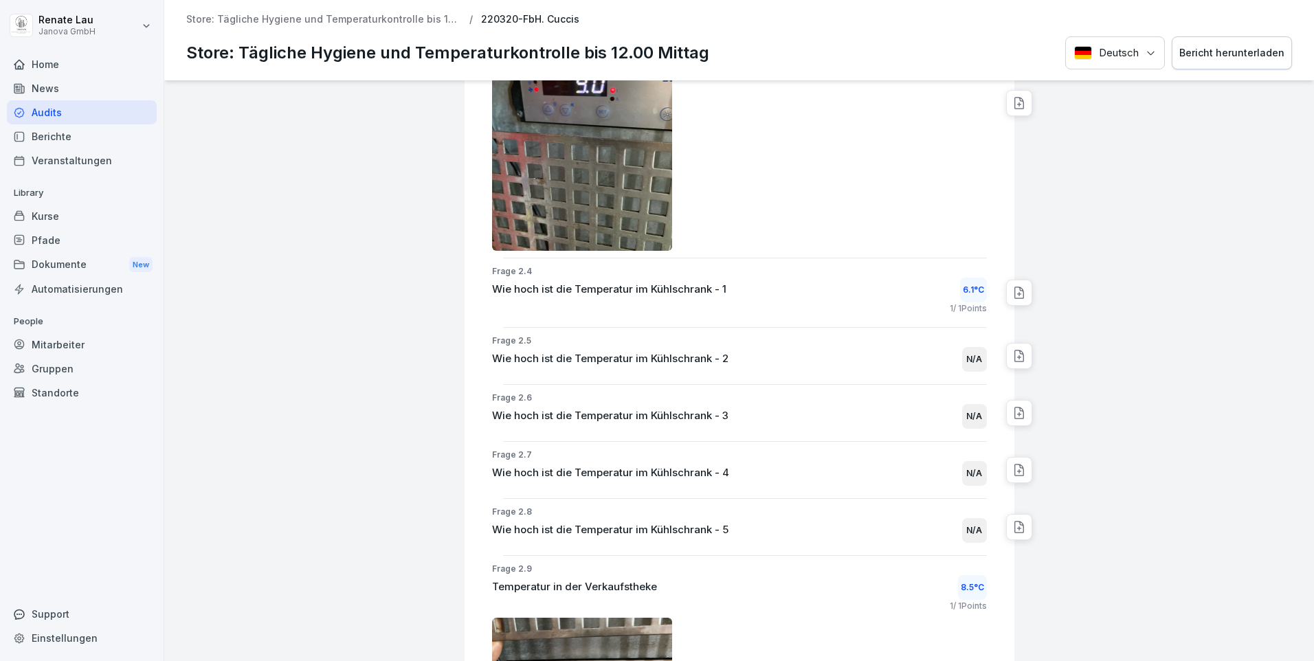
click at [1012, 291] on icon at bounding box center [1019, 293] width 14 height 14
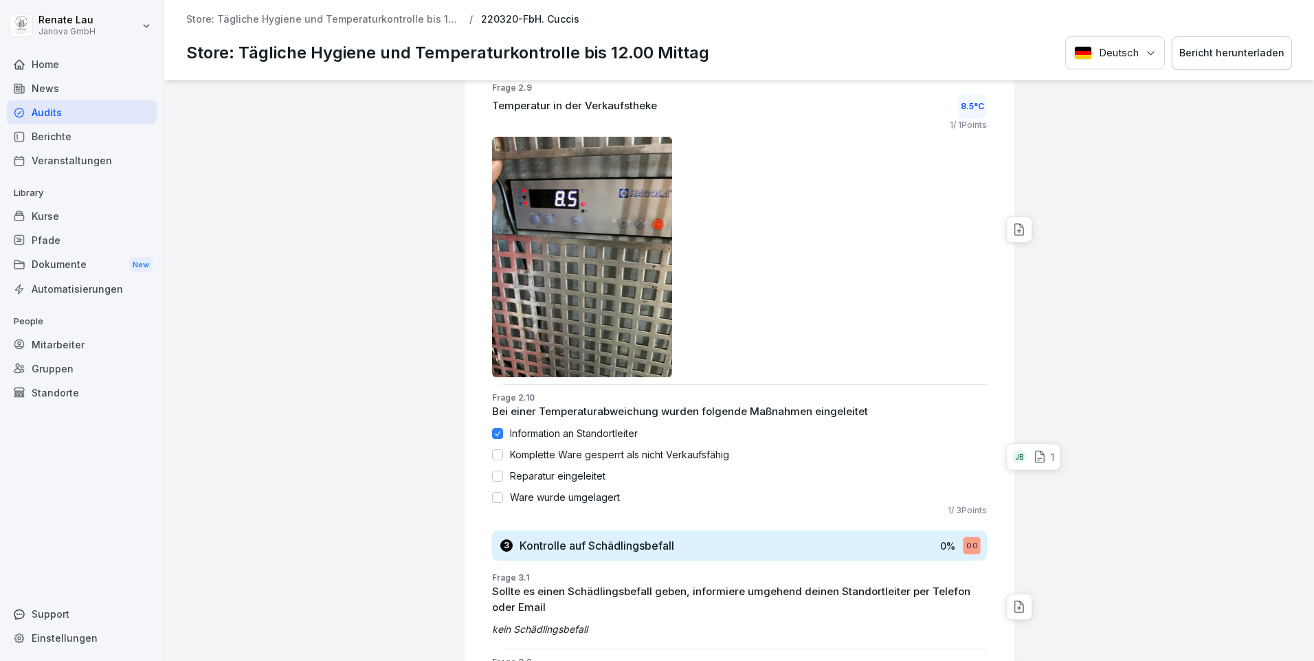
scroll to position [1468, 0]
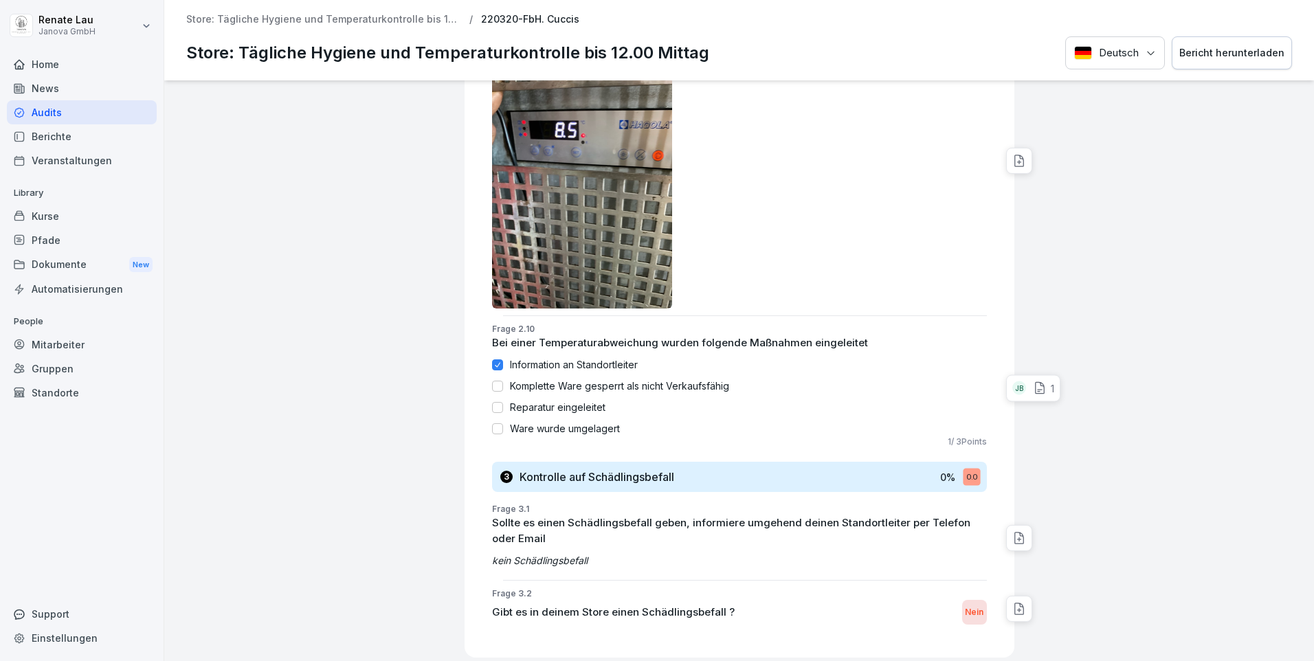
click at [1012, 383] on div "JB" at bounding box center [1019, 388] width 14 height 14
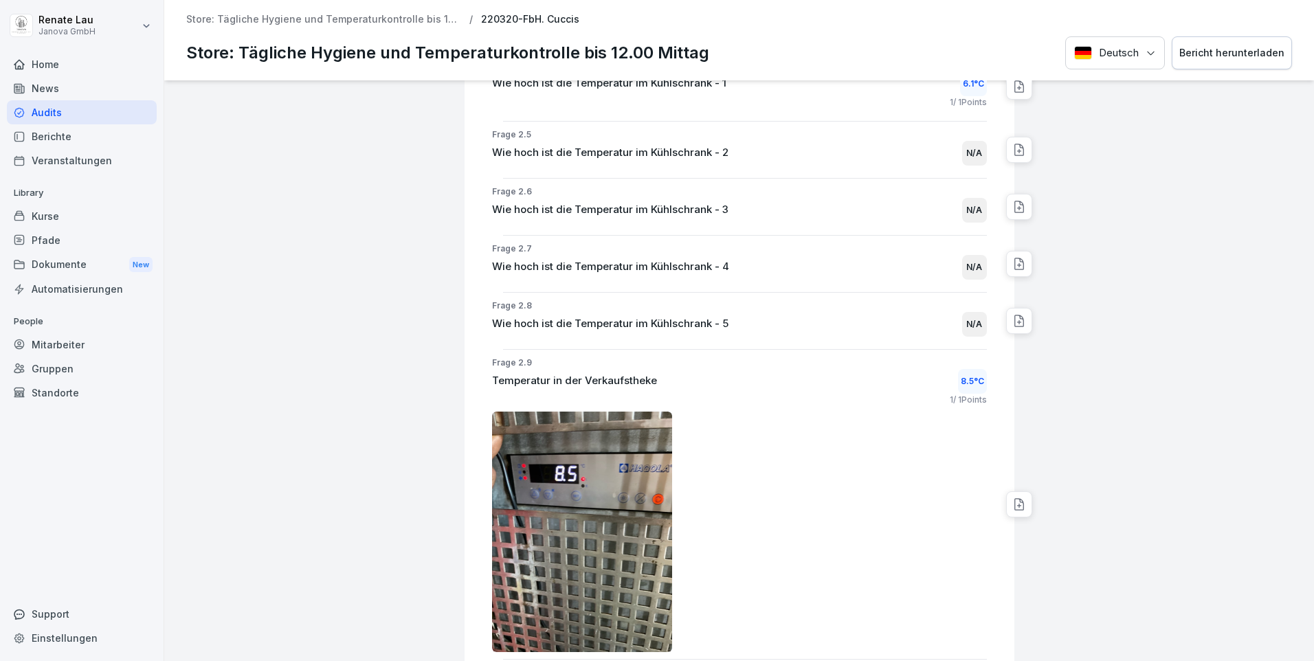
scroll to position [781, 0]
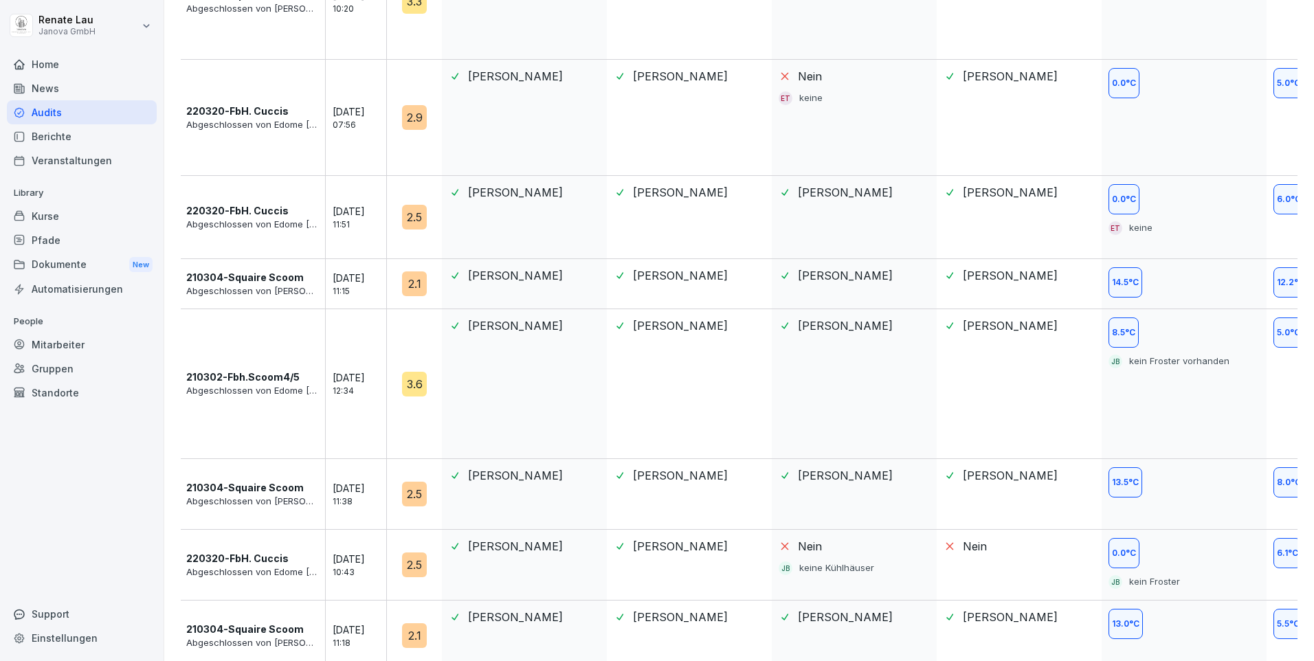
scroll to position [1601, 0]
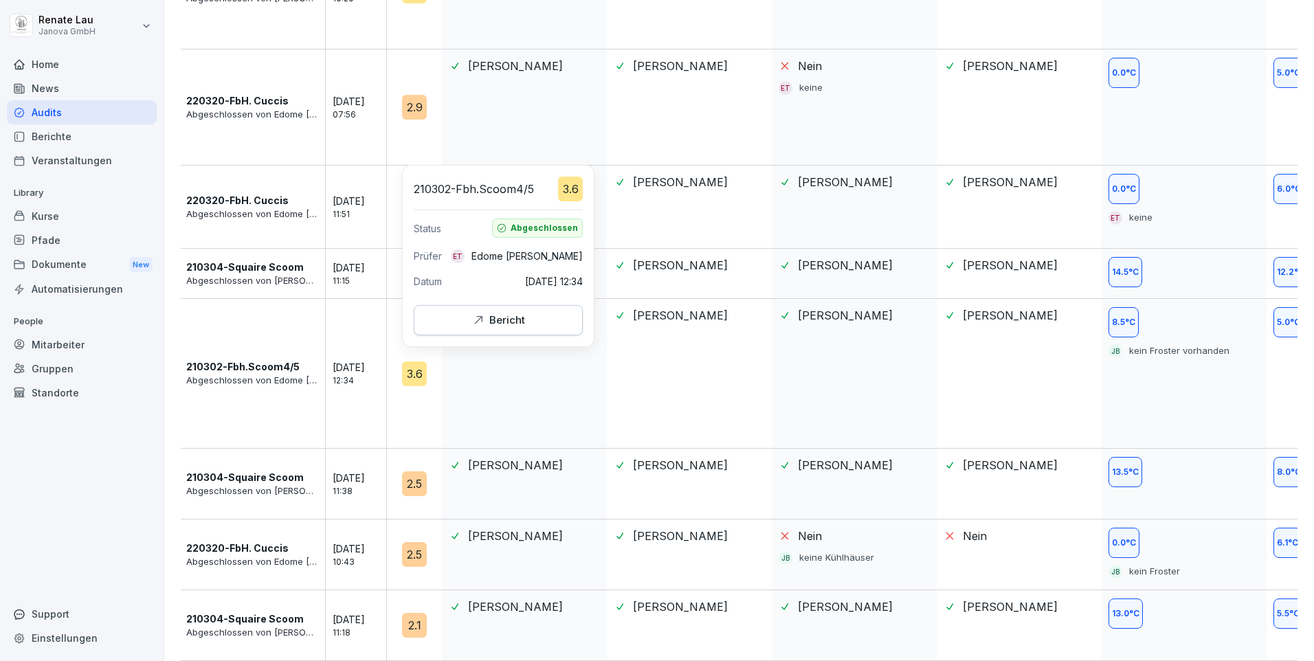
click at [482, 321] on icon "button" at bounding box center [478, 320] width 14 height 14
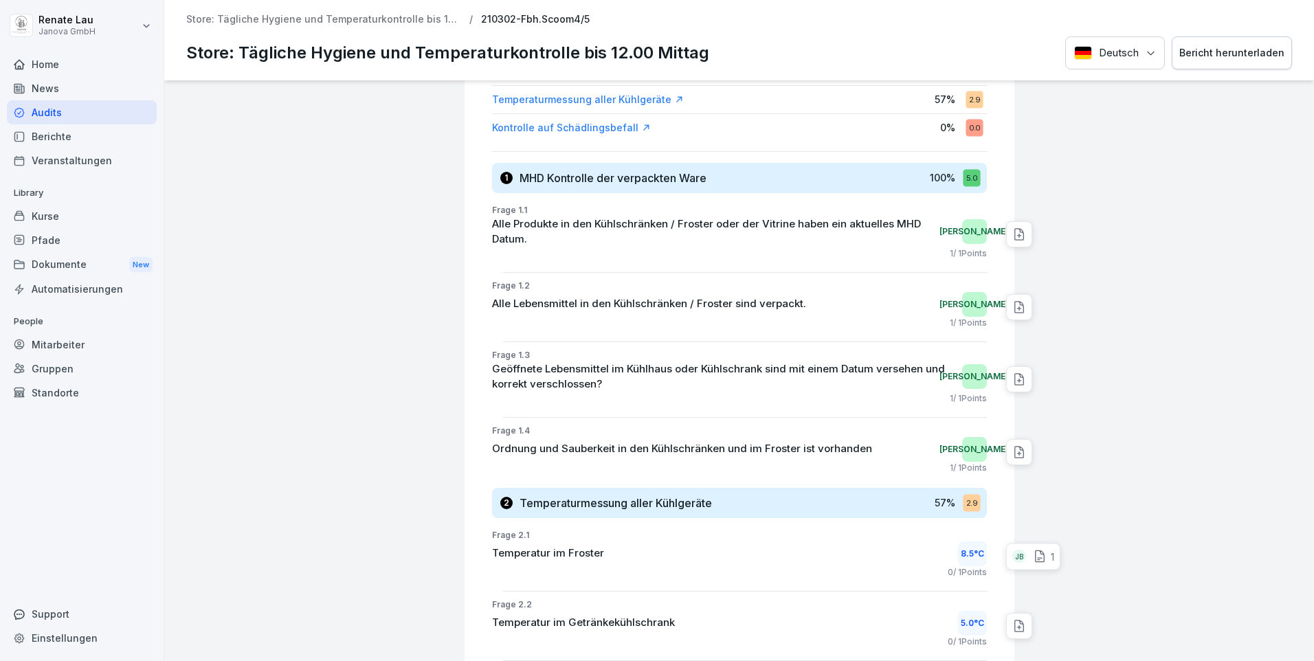
scroll to position [481, 0]
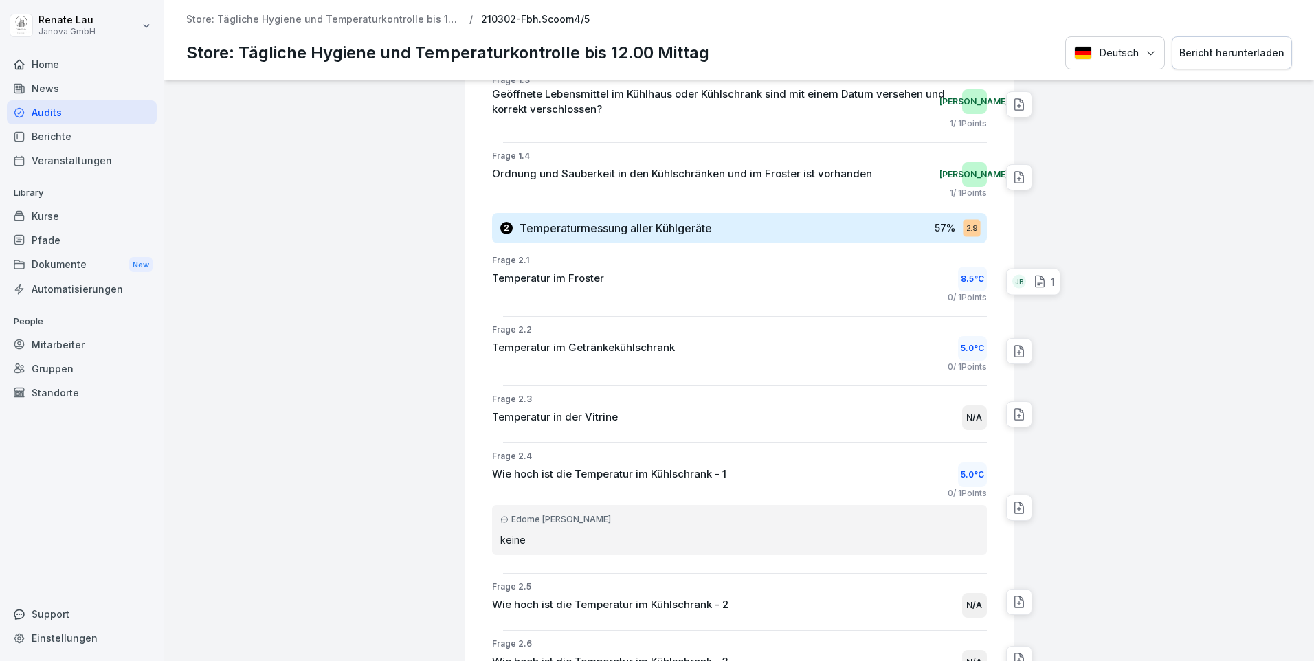
click at [1033, 278] on icon at bounding box center [1040, 282] width 14 height 14
drag, startPoint x: 1029, startPoint y: 278, endPoint x: 1155, endPoint y: 252, distance: 129.2
click at [1155, 252] on div at bounding box center [1165, 444] width 288 height 1691
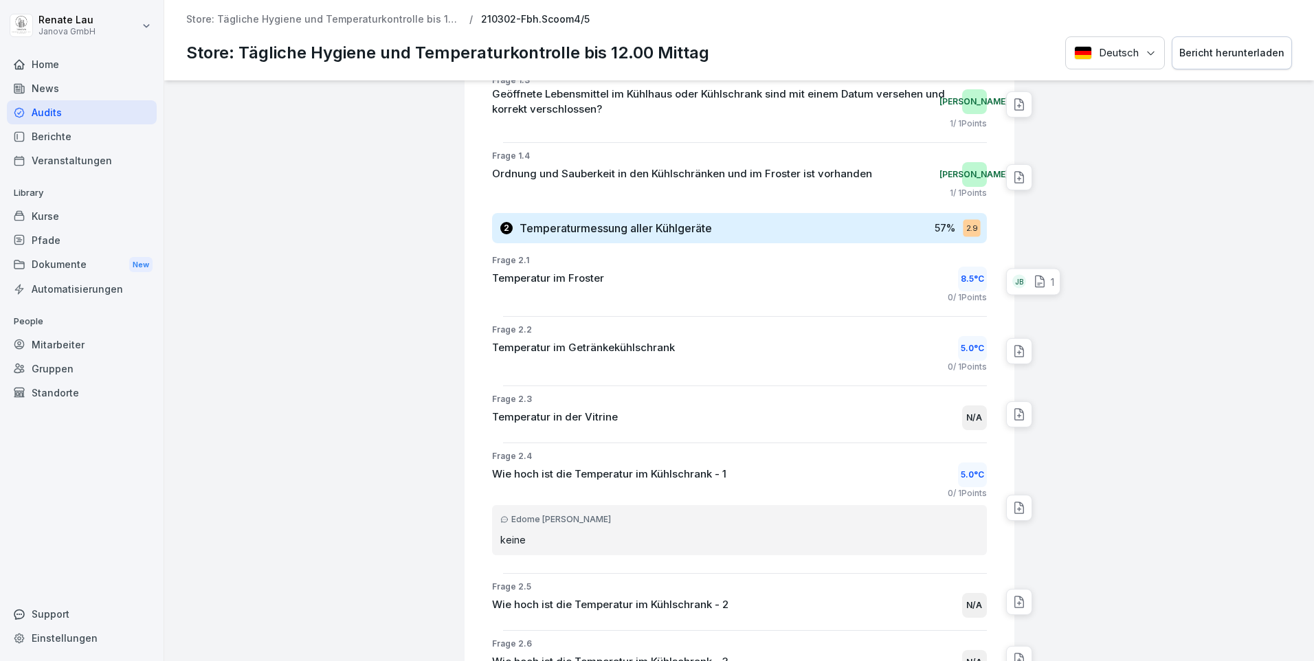
click at [1012, 348] on icon at bounding box center [1019, 351] width 14 height 14
click at [1088, 315] on div at bounding box center [1165, 444] width 288 height 1691
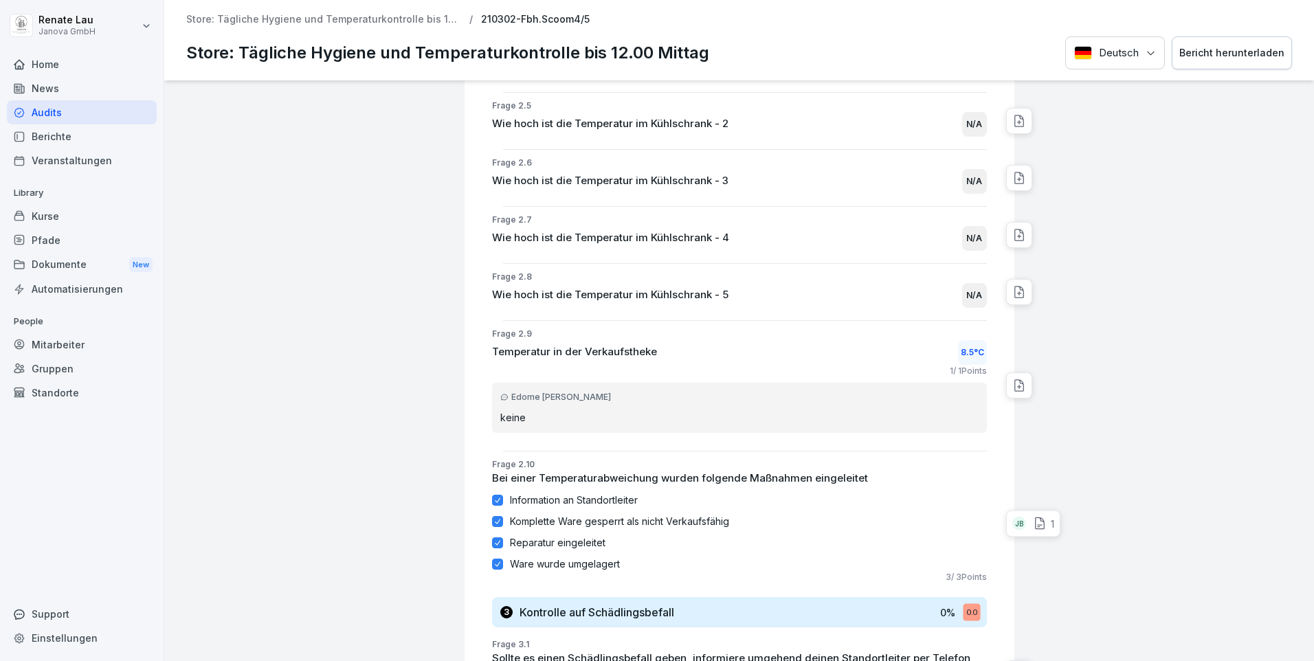
scroll to position [1031, 0]
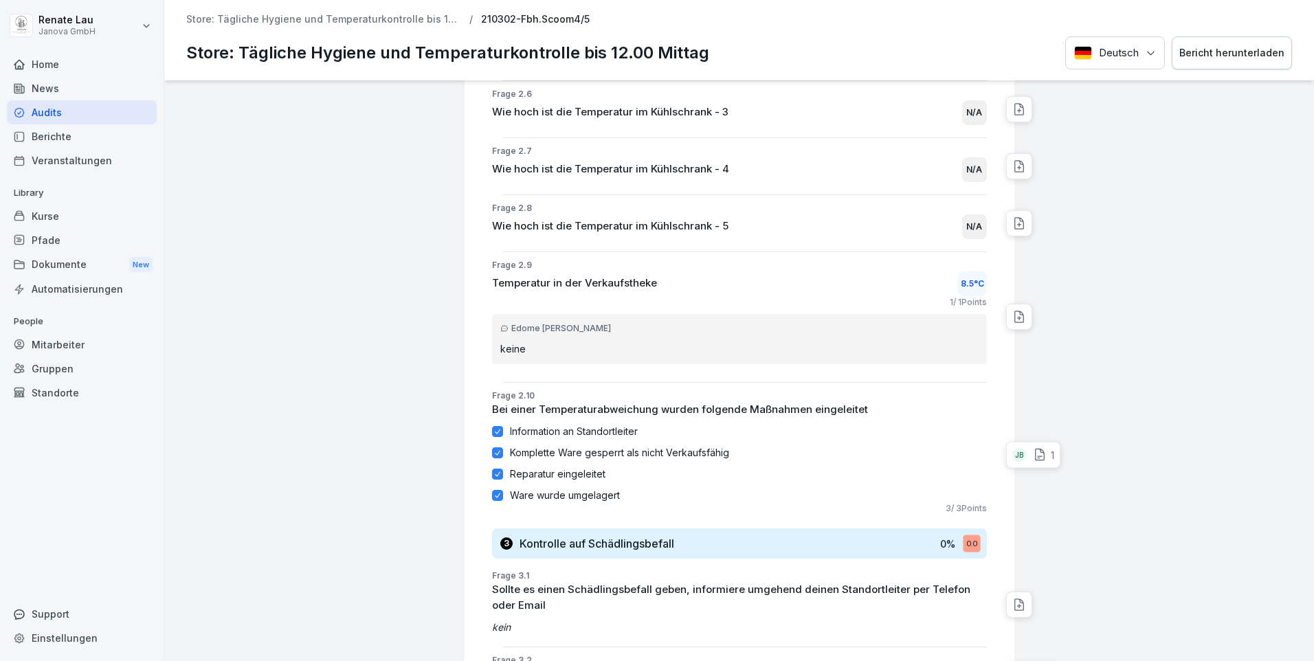
click at [1033, 448] on icon at bounding box center [1040, 455] width 14 height 14
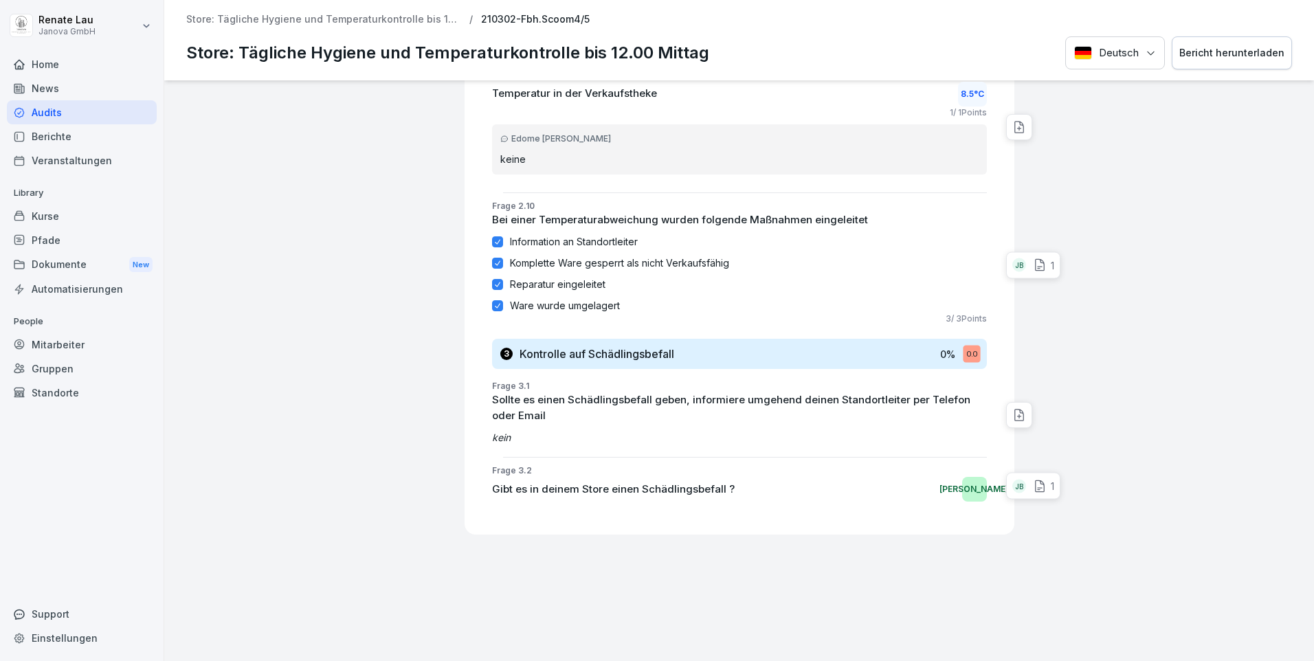
click at [1033, 479] on icon at bounding box center [1040, 486] width 14 height 14
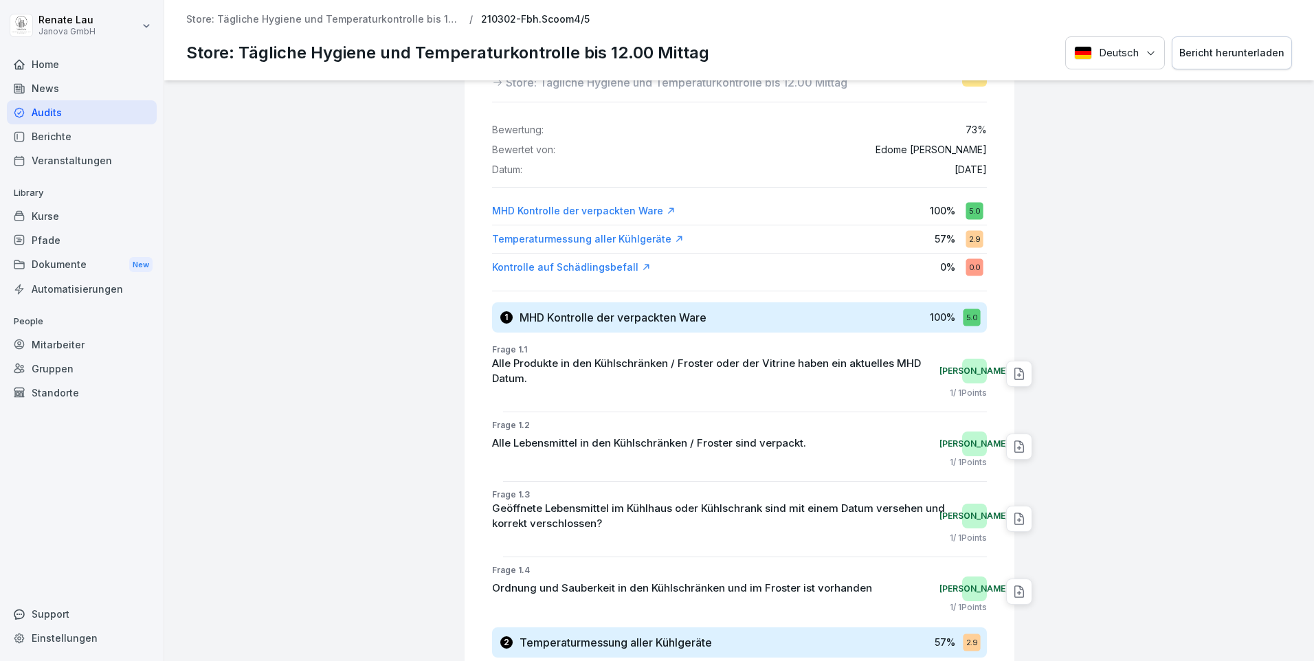
scroll to position [0, 0]
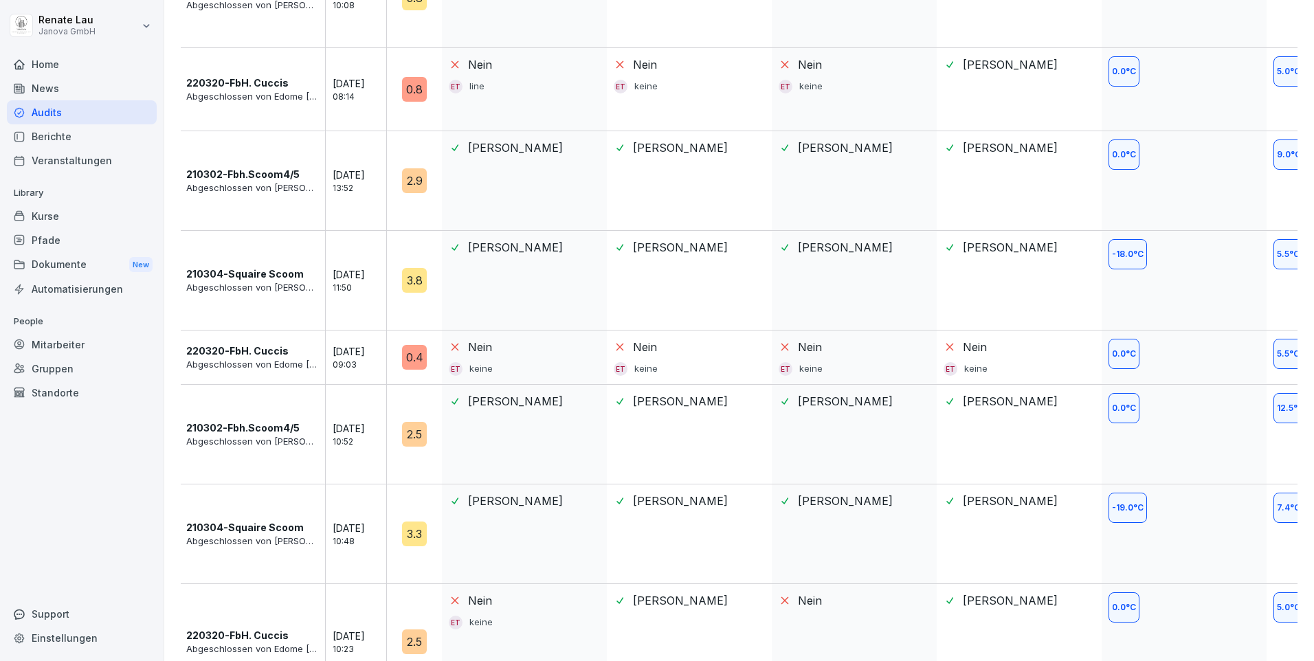
scroll to position [962, 0]
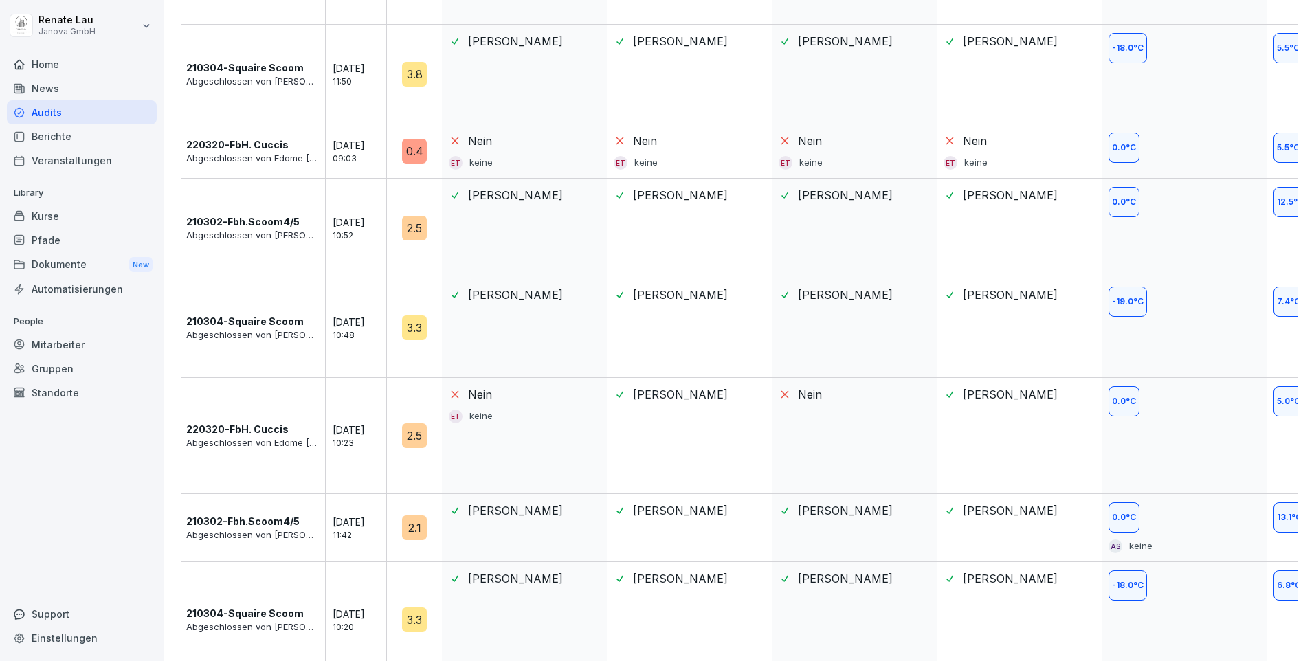
click at [414, 438] on div "2.5" at bounding box center [414, 435] width 25 height 25
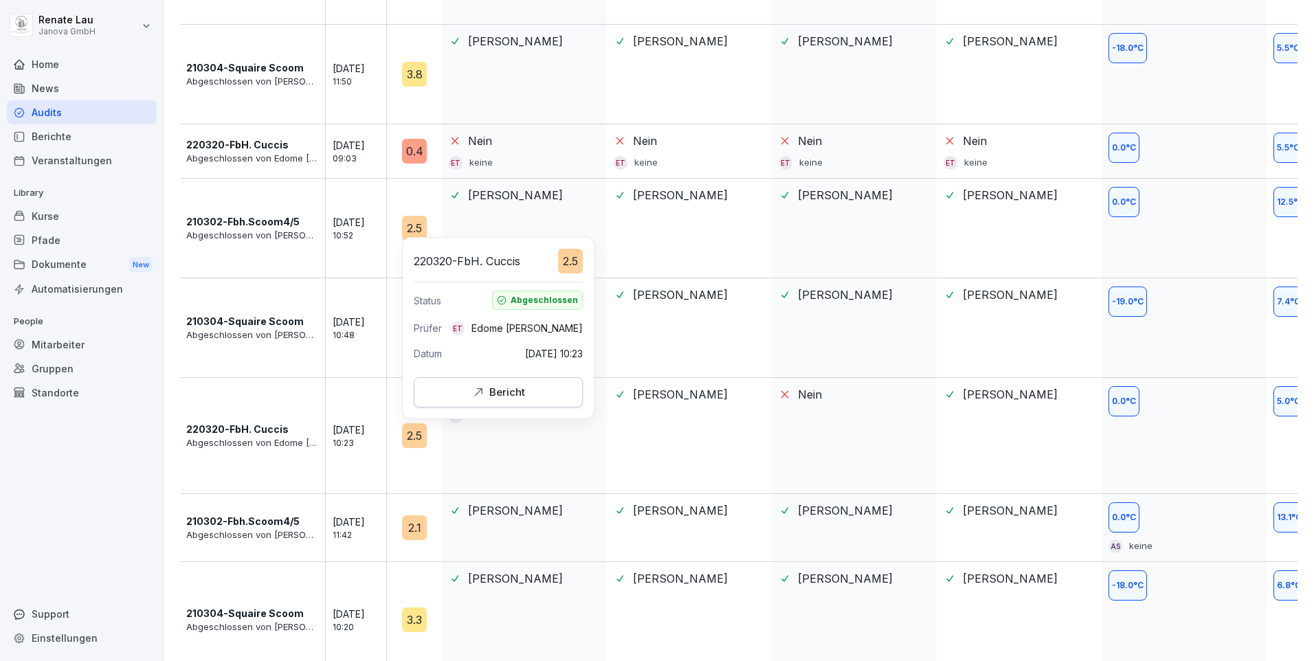
click at [418, 438] on div "2.5" at bounding box center [414, 435] width 25 height 25
click at [414, 435] on div "2.5" at bounding box center [414, 435] width 25 height 25
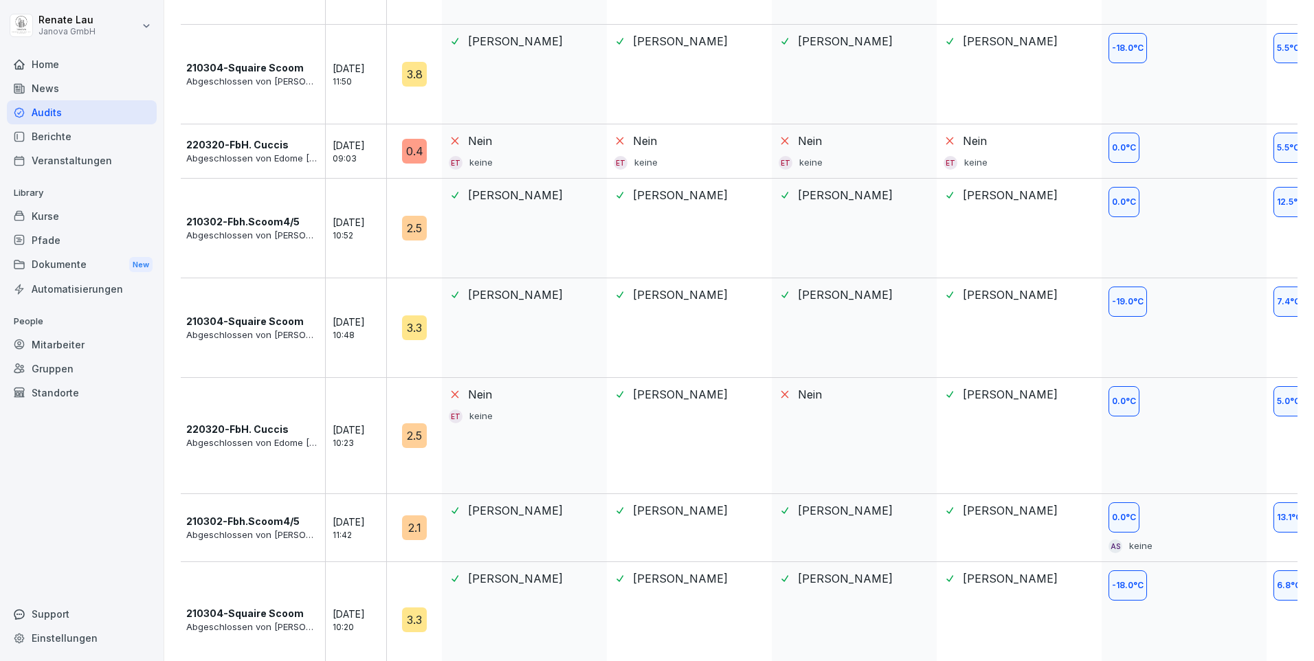
click at [411, 439] on div "2.5" at bounding box center [414, 435] width 25 height 25
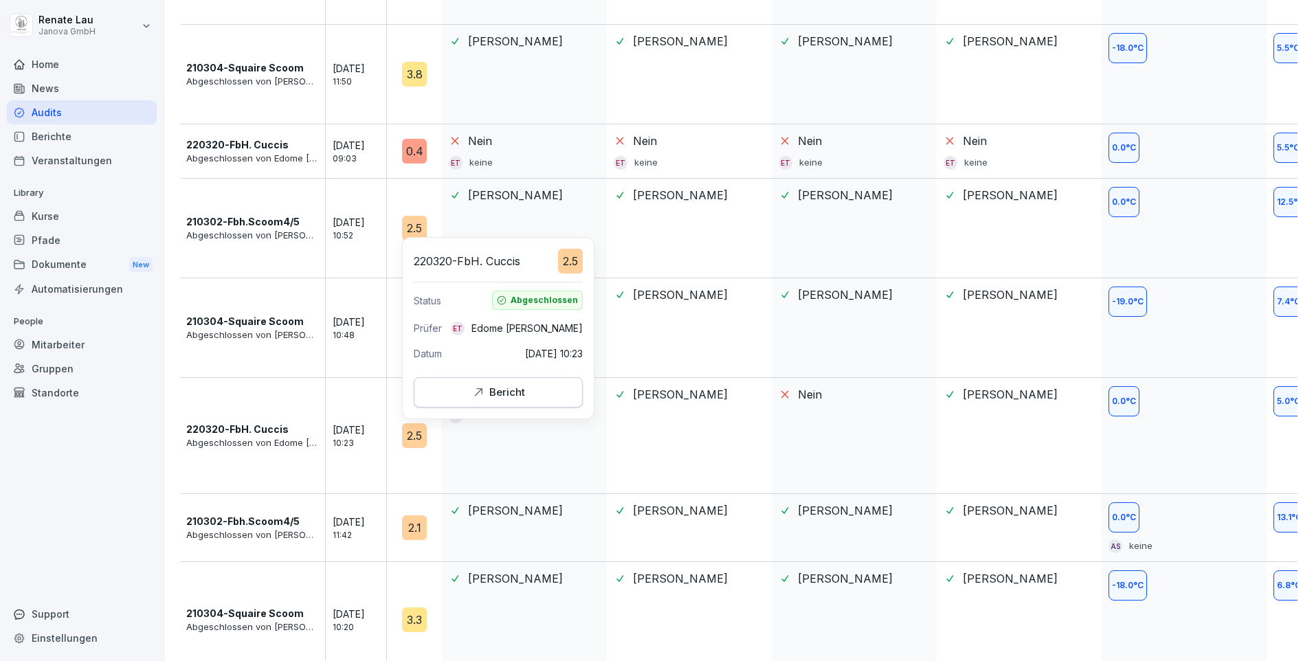
click at [471, 392] on div "Bericht" at bounding box center [498, 392] width 146 height 15
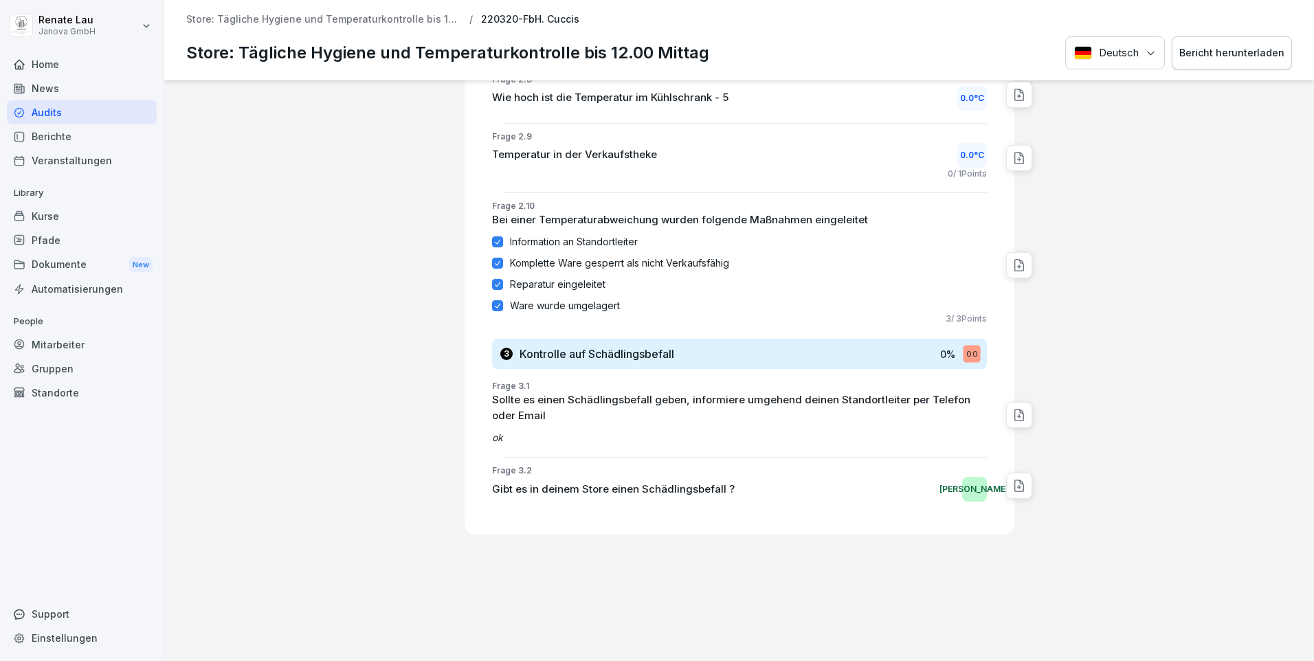
scroll to position [980, 0]
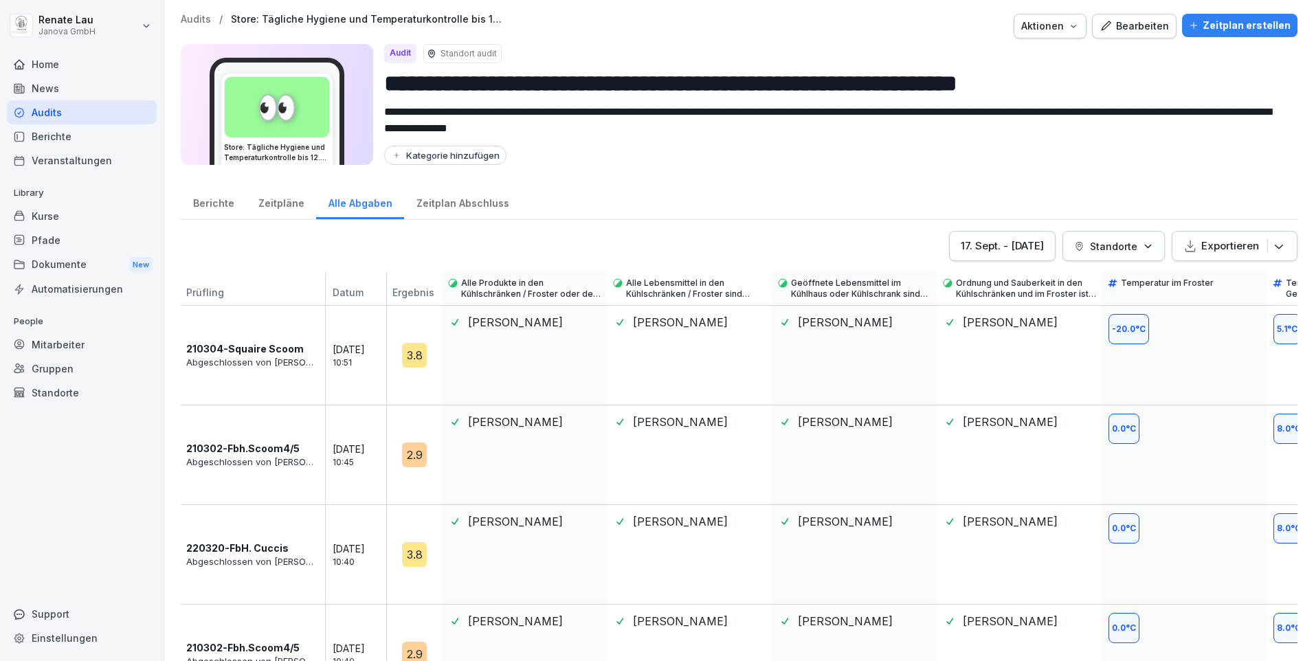
scroll to position [344, 0]
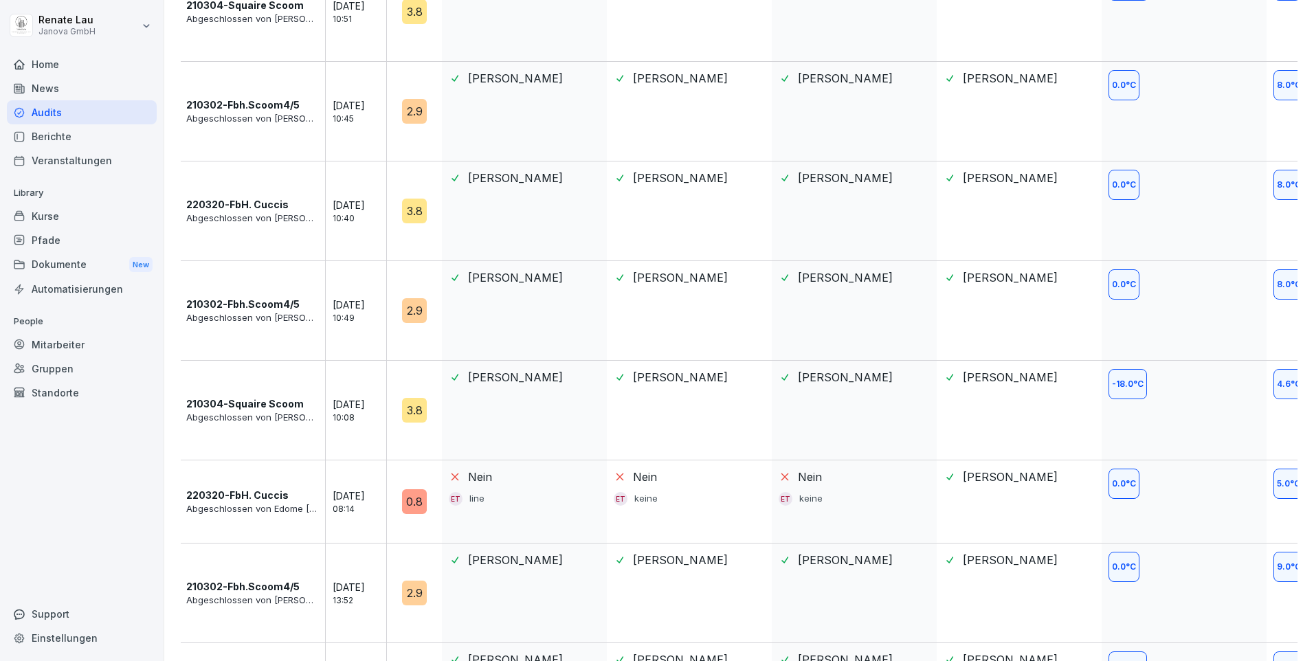
click at [416, 500] on div "0.8" at bounding box center [414, 501] width 25 height 25
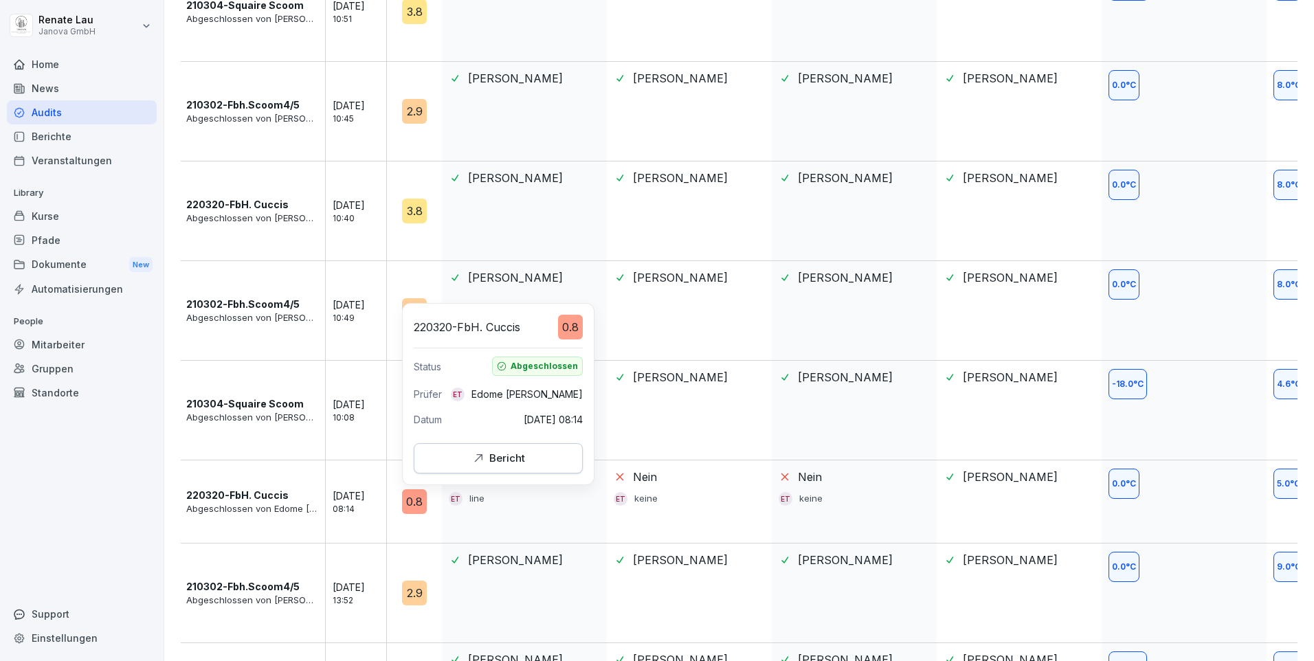
click at [480, 455] on icon "button" at bounding box center [479, 458] width 8 height 8
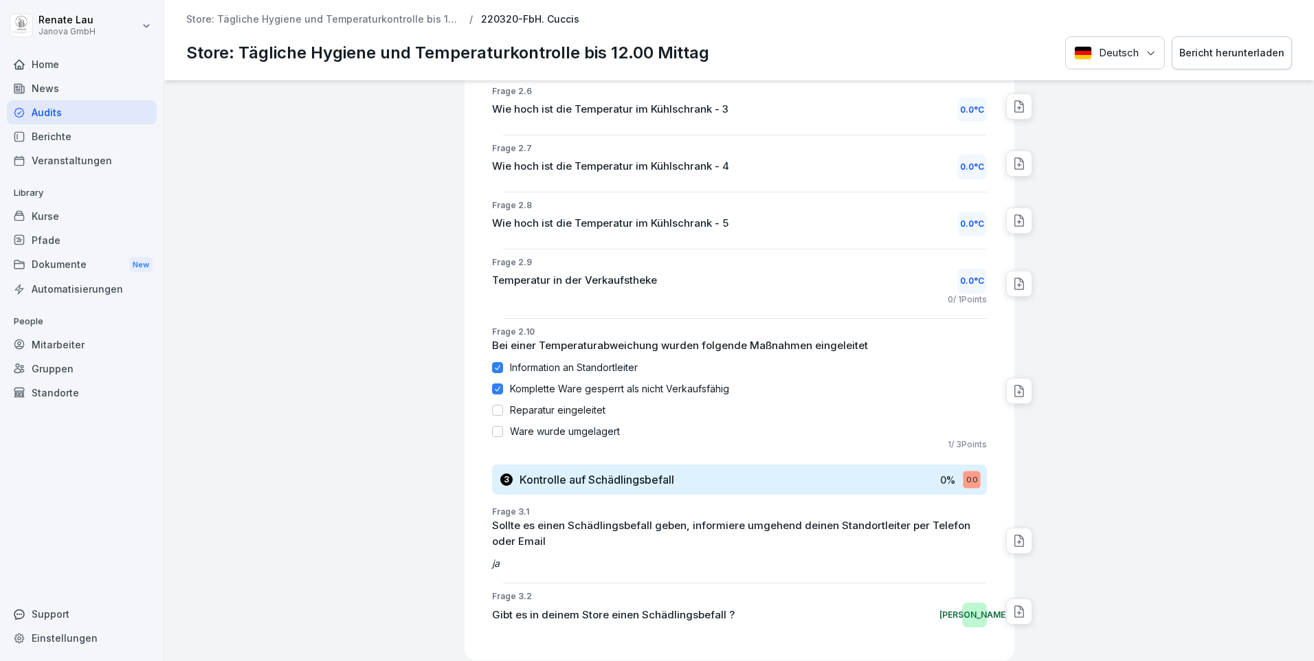
scroll to position [1308, 0]
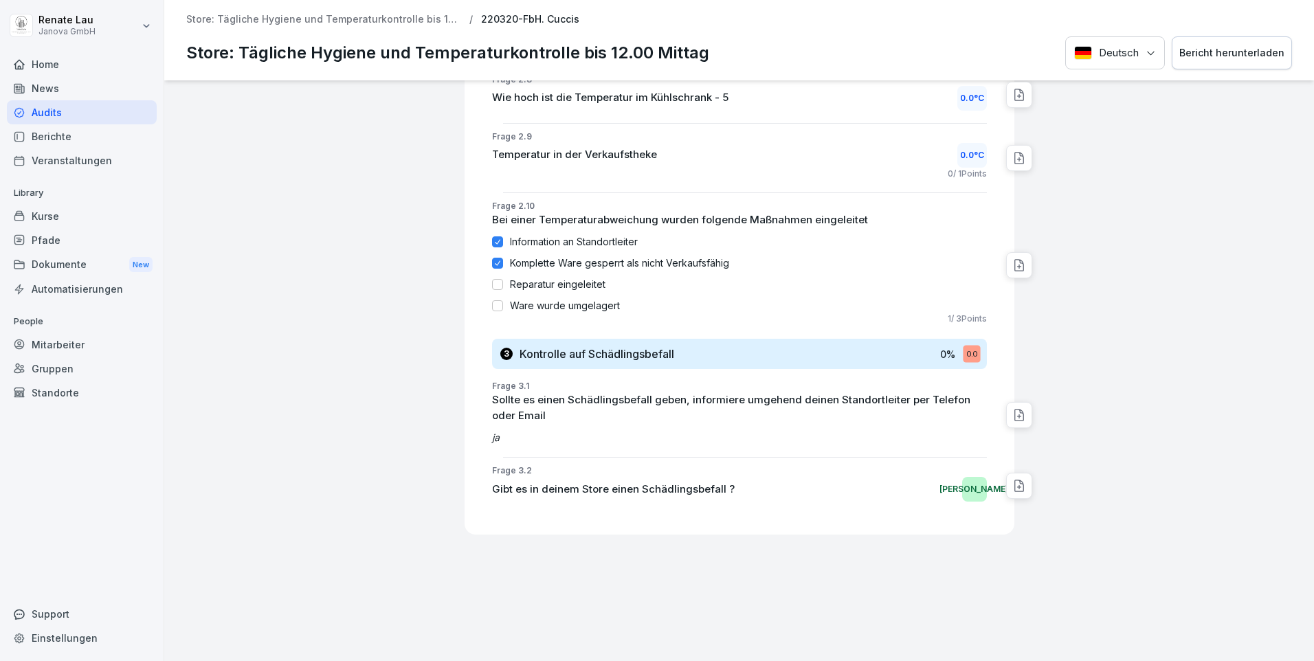
click at [1012, 479] on icon at bounding box center [1019, 486] width 14 height 14
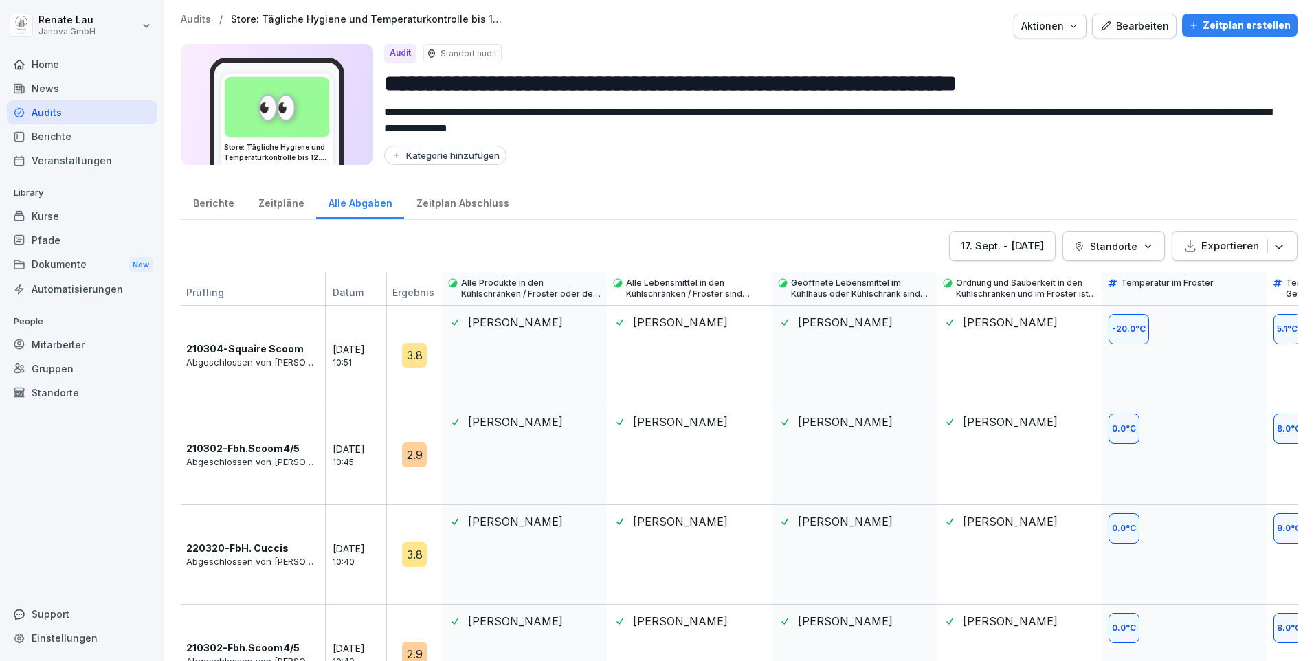
scroll to position [412, 0]
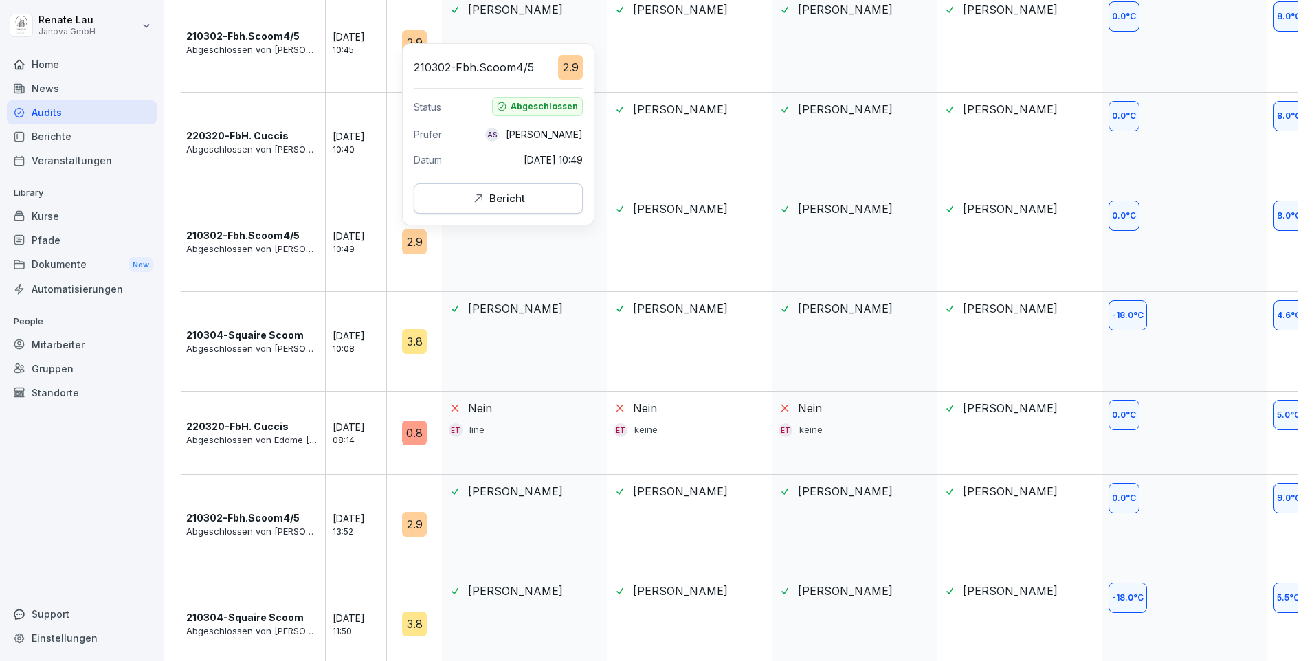
click at [415, 238] on div "2.9" at bounding box center [414, 242] width 25 height 25
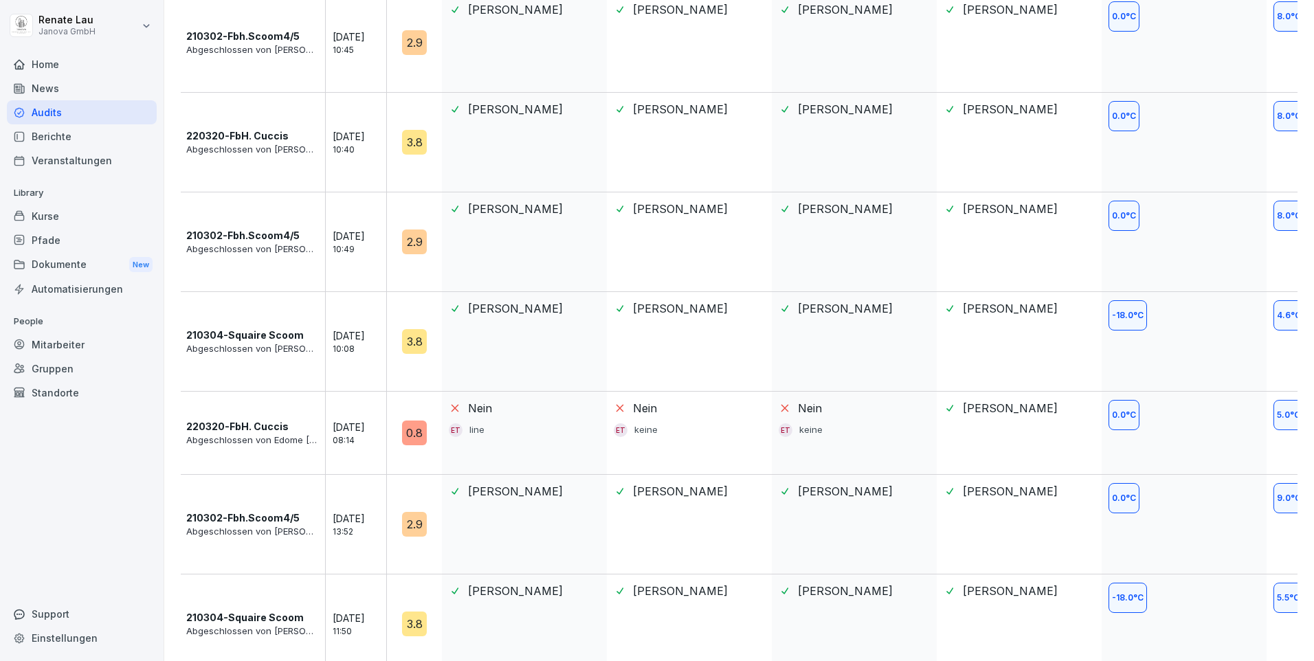
click at [403, 242] on div "2.9" at bounding box center [414, 242] width 25 height 25
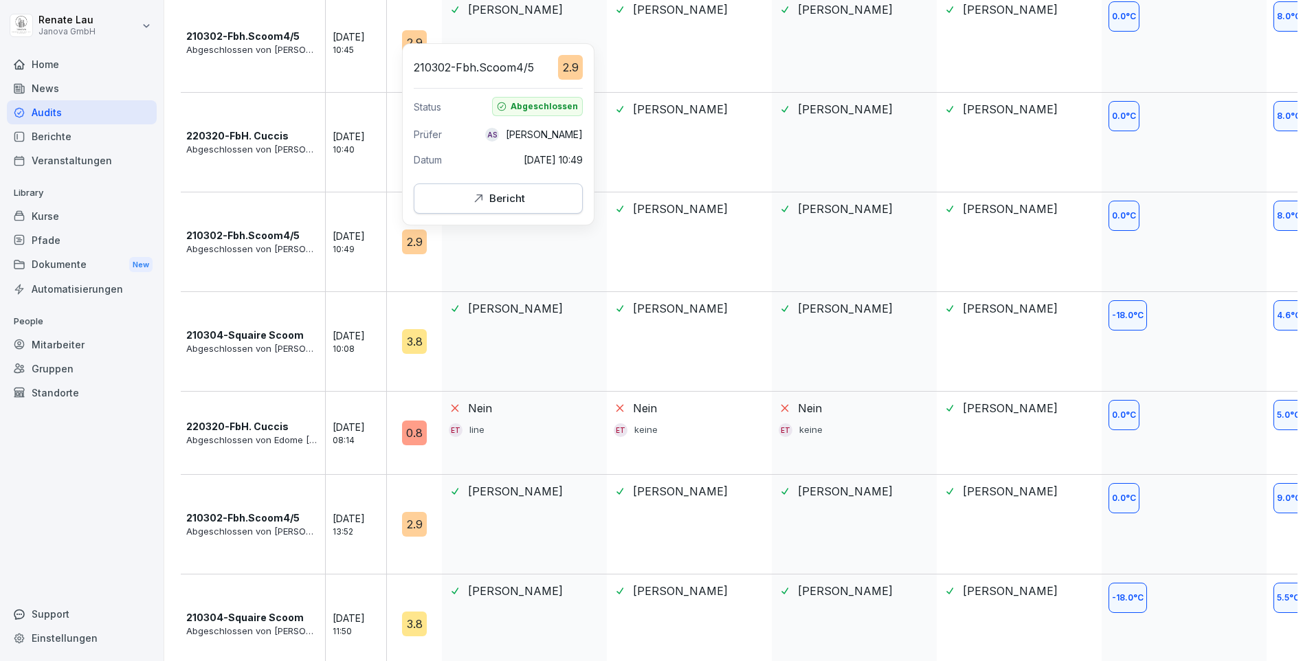
click at [421, 245] on div "2.9" at bounding box center [414, 242] width 25 height 25
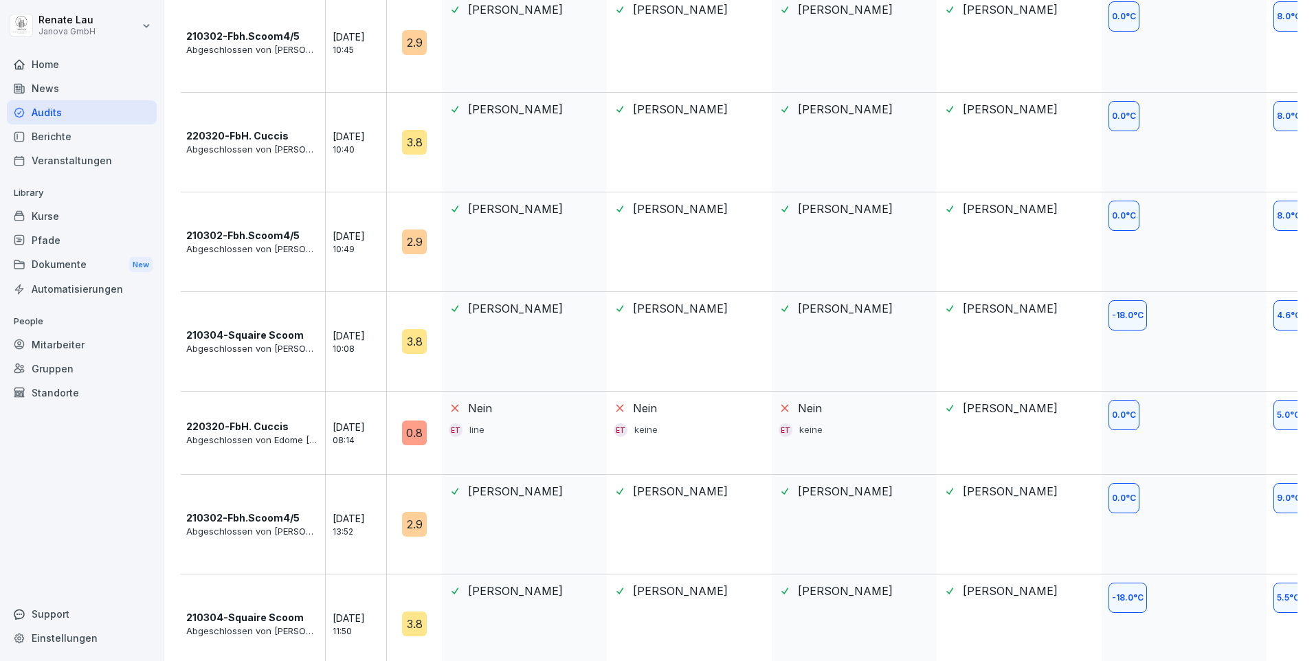
click at [421, 245] on div "2.9" at bounding box center [414, 242] width 25 height 25
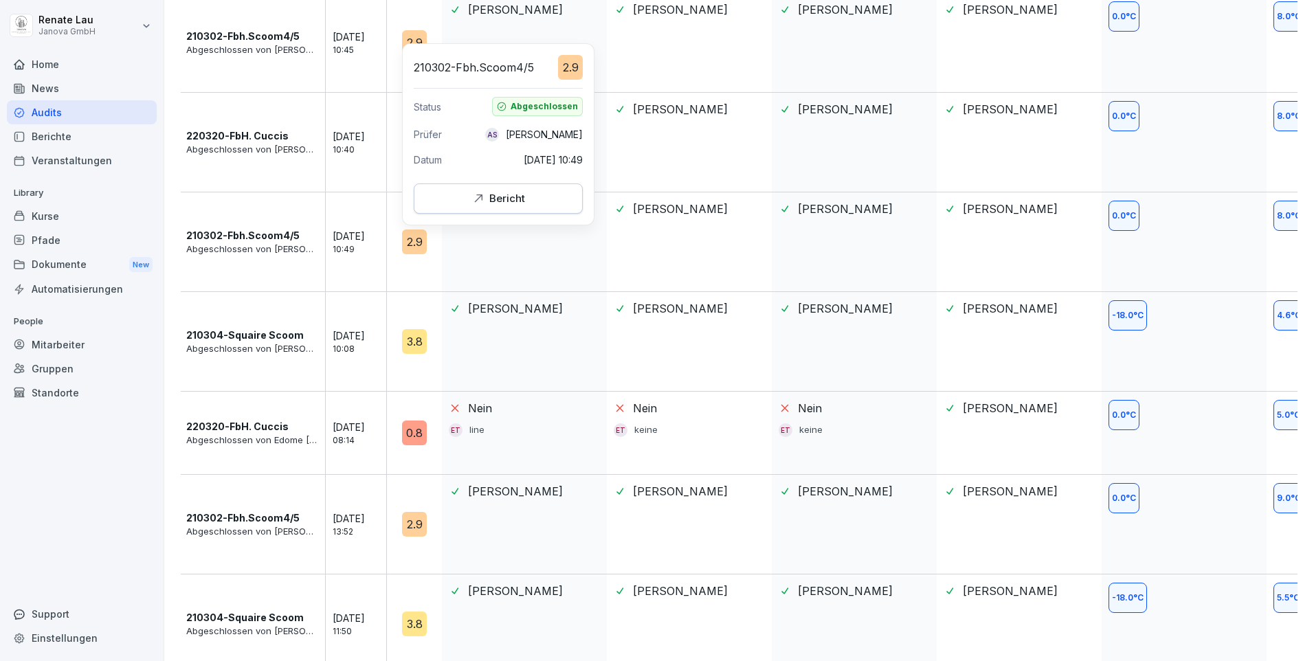
click at [479, 197] on icon "button" at bounding box center [478, 199] width 14 height 14
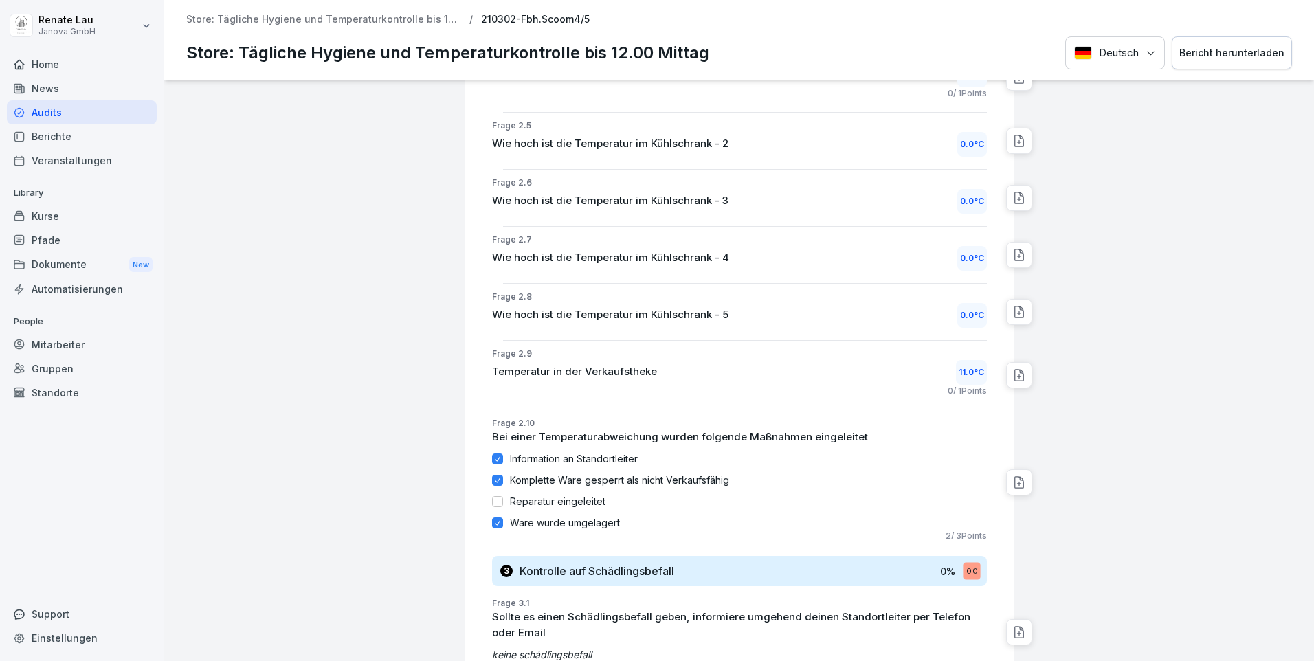
scroll to position [1031, 0]
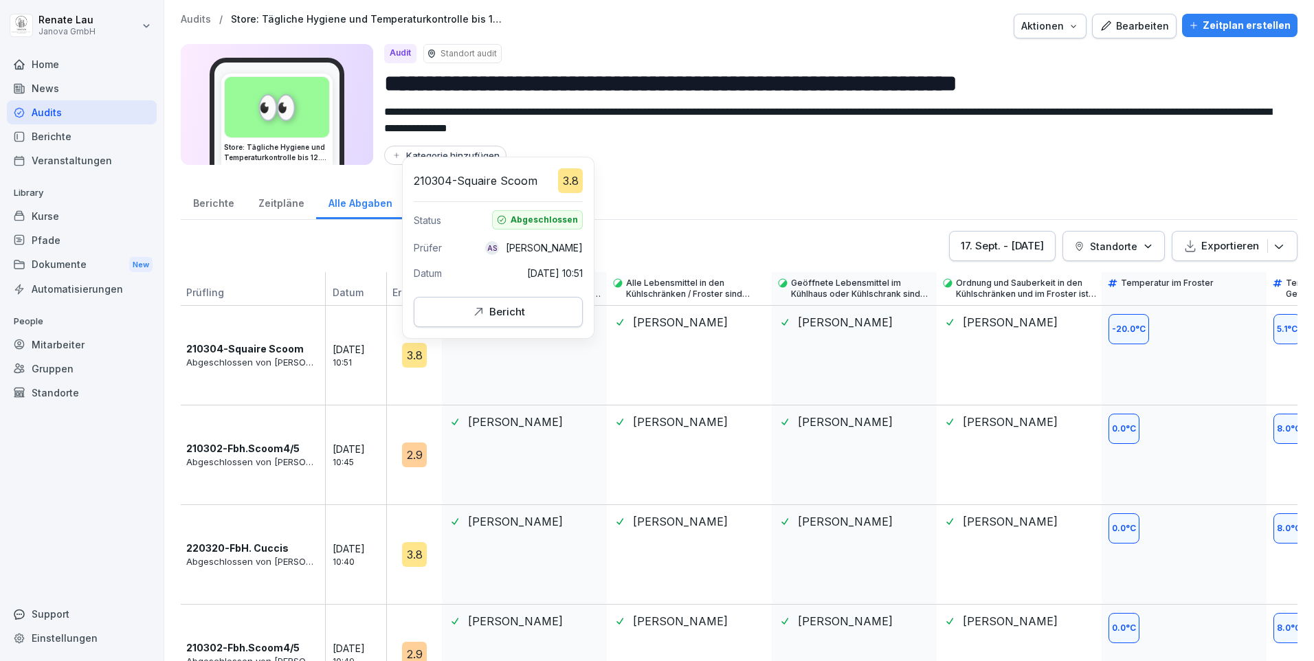
click at [500, 317] on div "Bericht" at bounding box center [498, 311] width 54 height 15
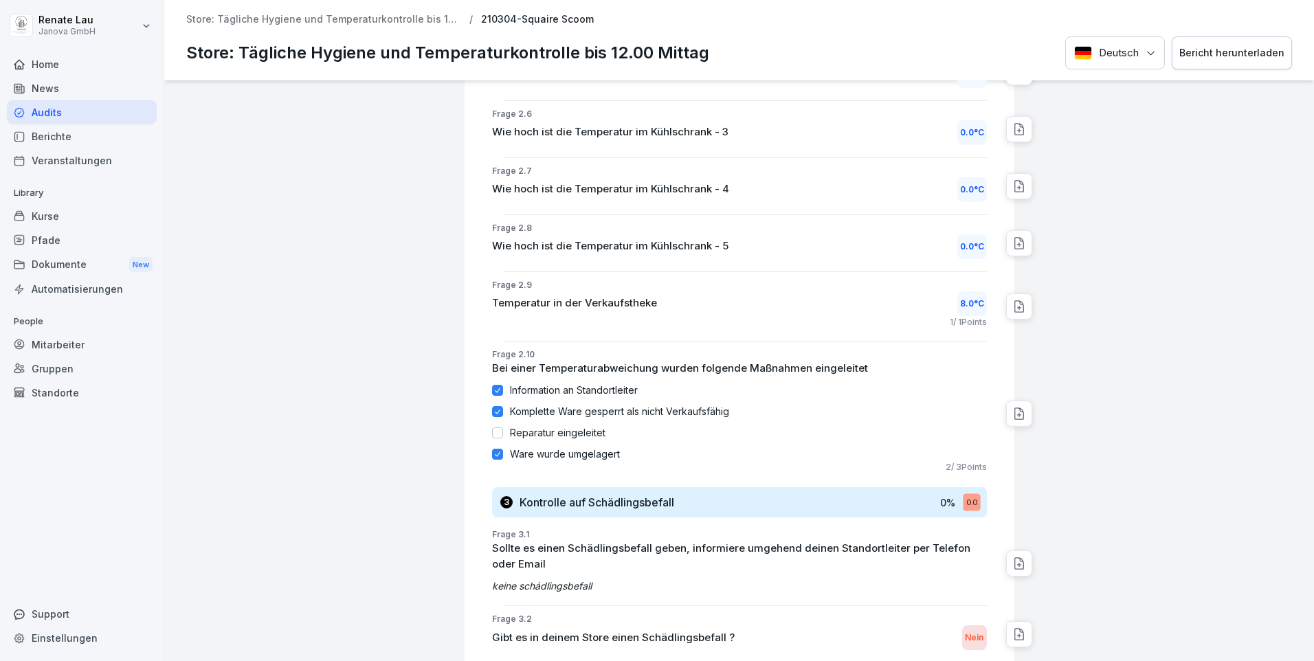
scroll to position [1125, 0]
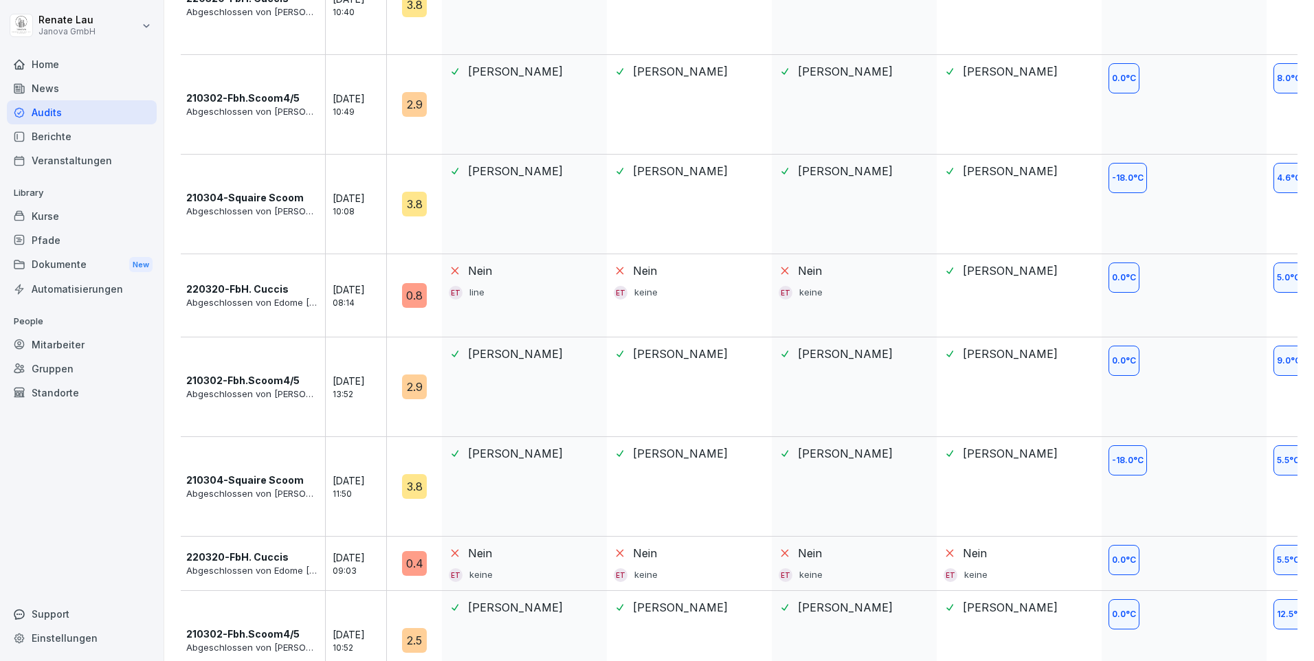
scroll to position [756, 0]
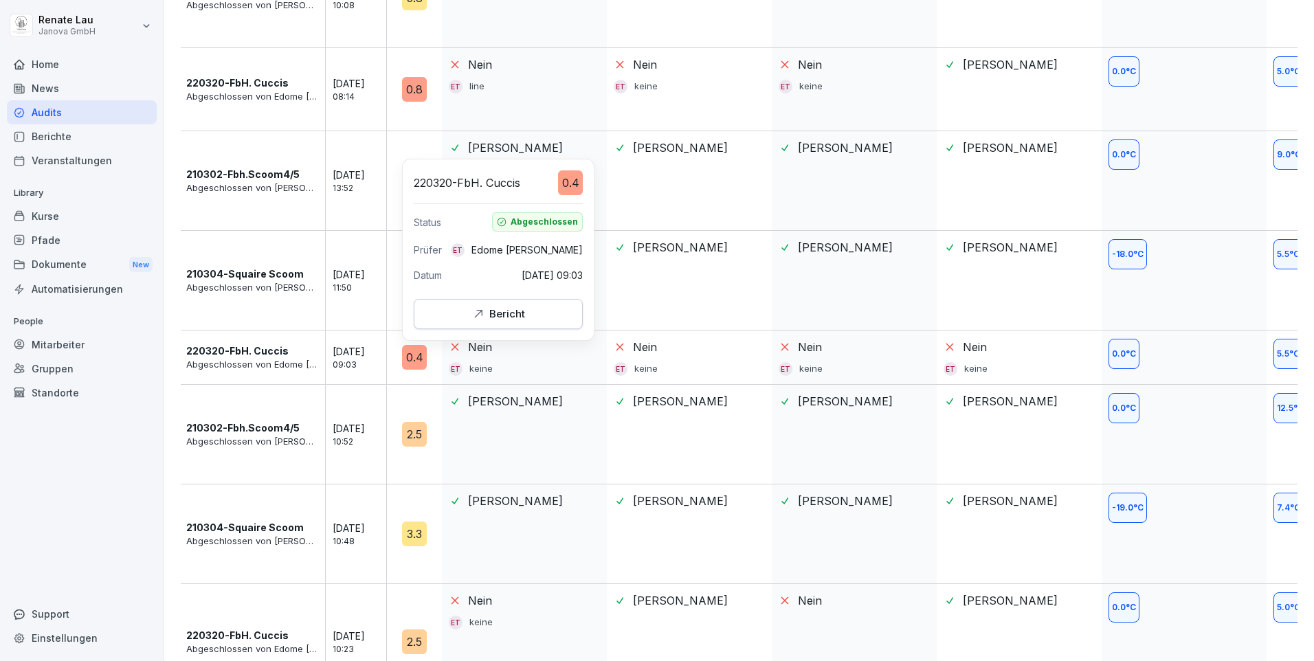
click at [497, 319] on div "Bericht" at bounding box center [498, 313] width 54 height 15
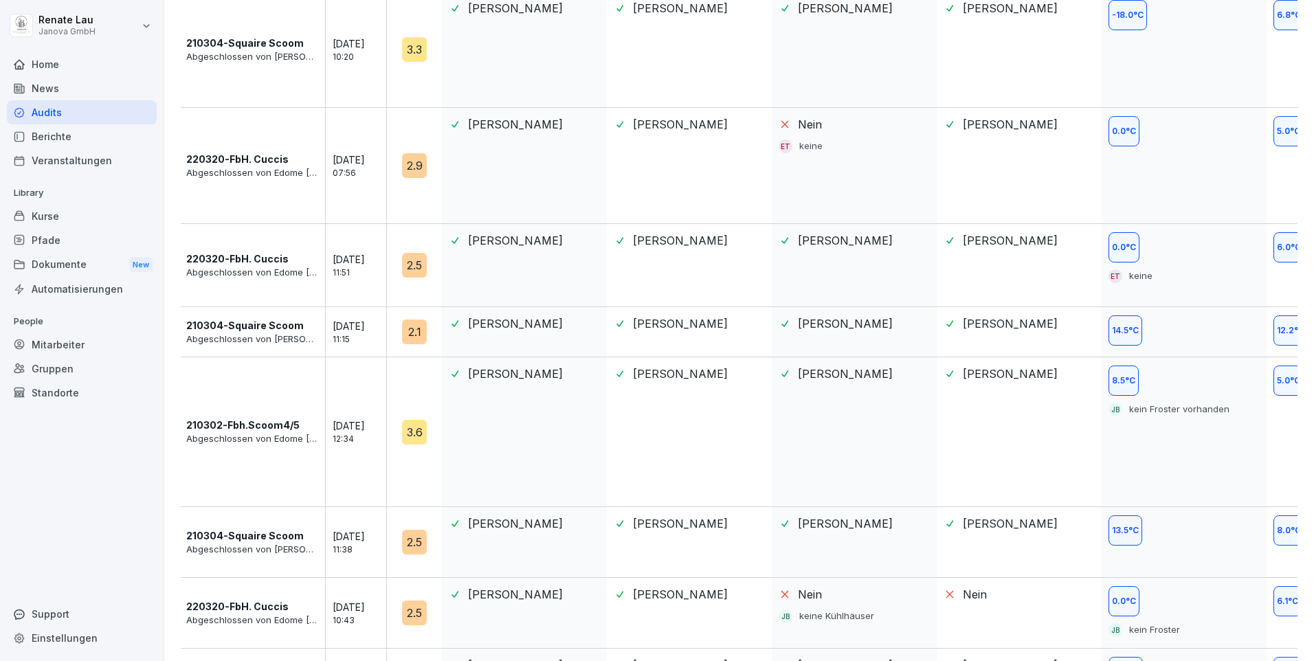
scroll to position [1464, 0]
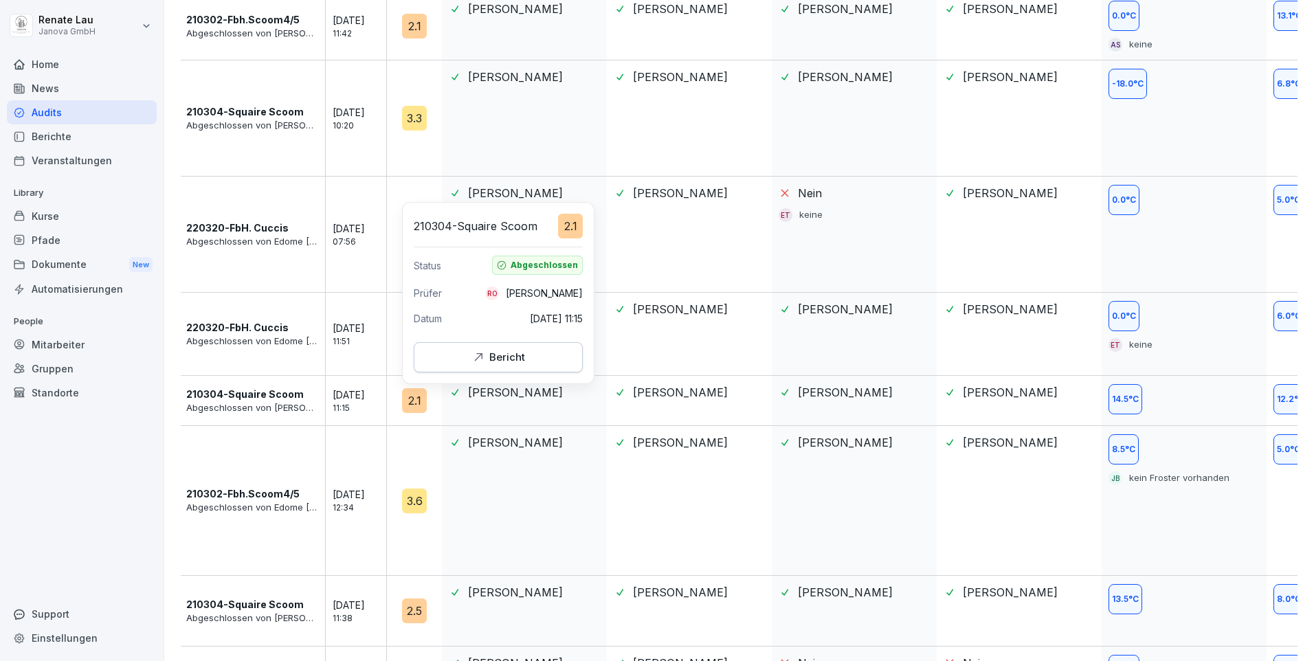
click at [474, 359] on icon "button" at bounding box center [478, 357] width 14 height 14
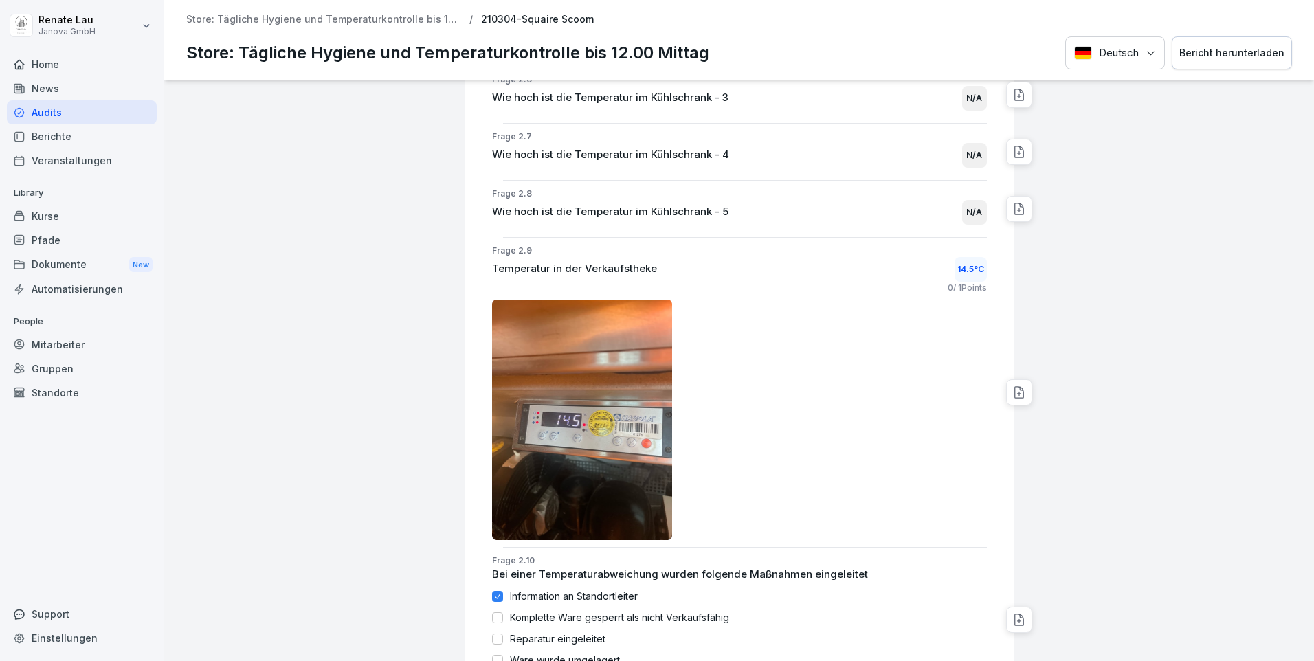
scroll to position [2336, 0]
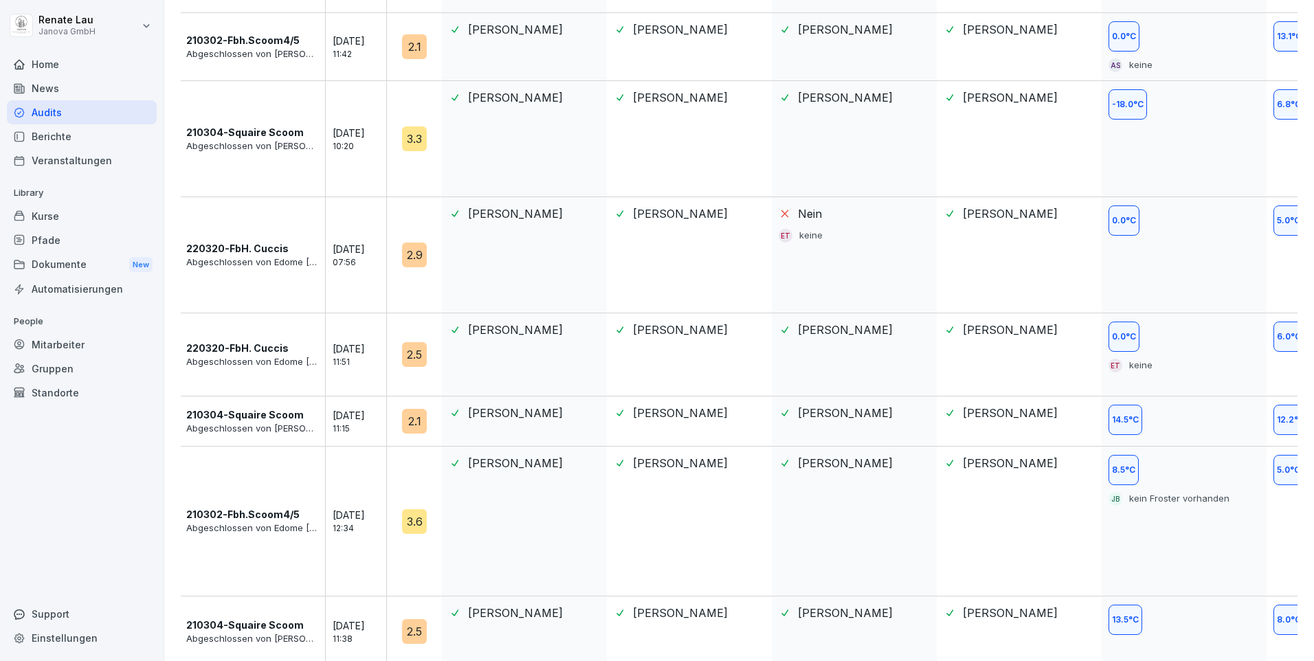
scroll to position [1601, 0]
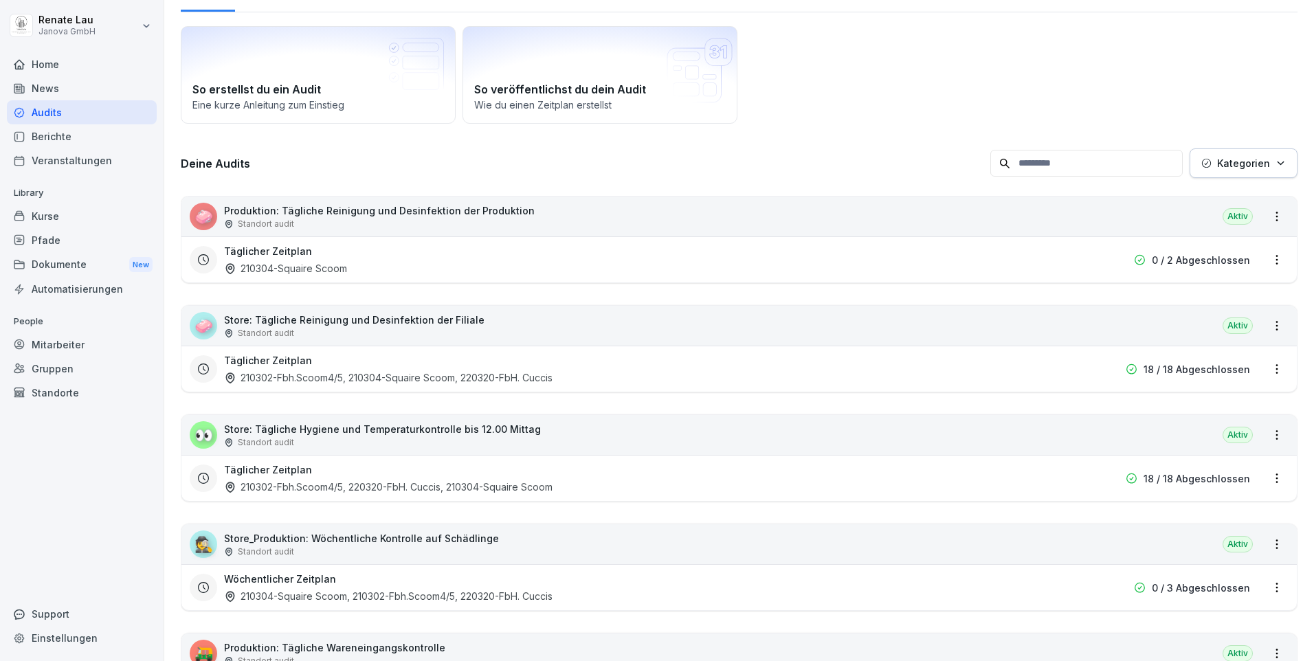
scroll to position [137, 0]
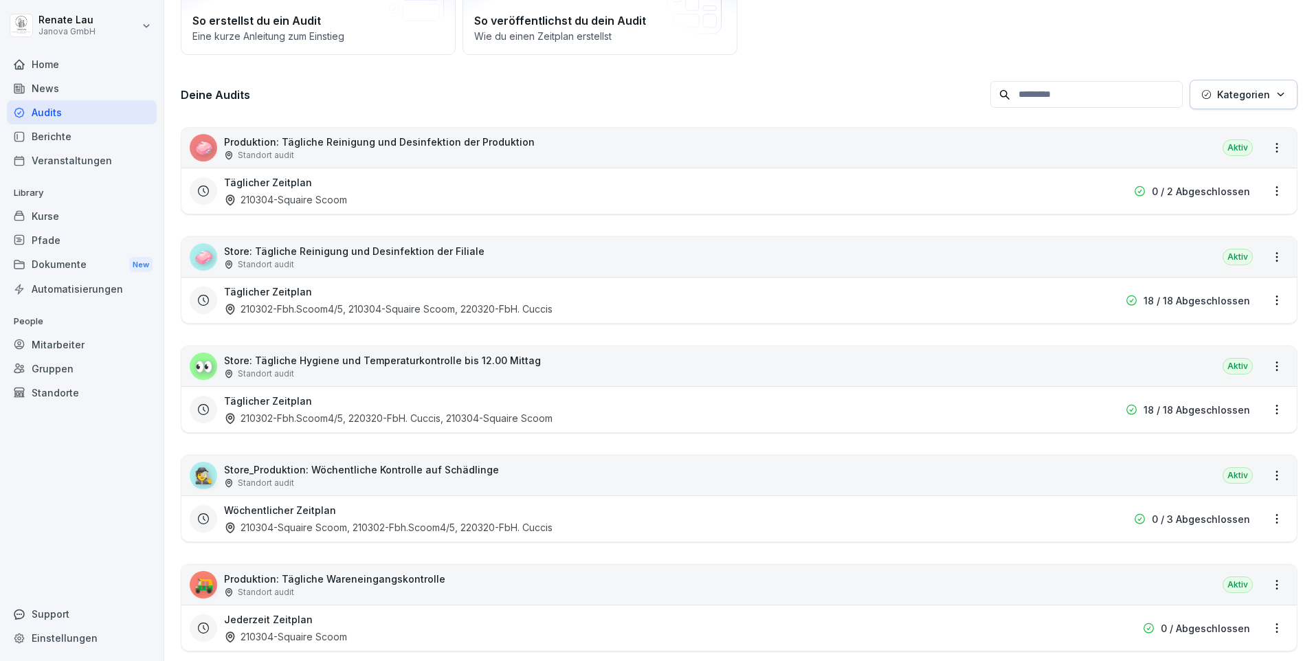
click at [1231, 475] on div "Aktiv" at bounding box center [1237, 475] width 30 height 16
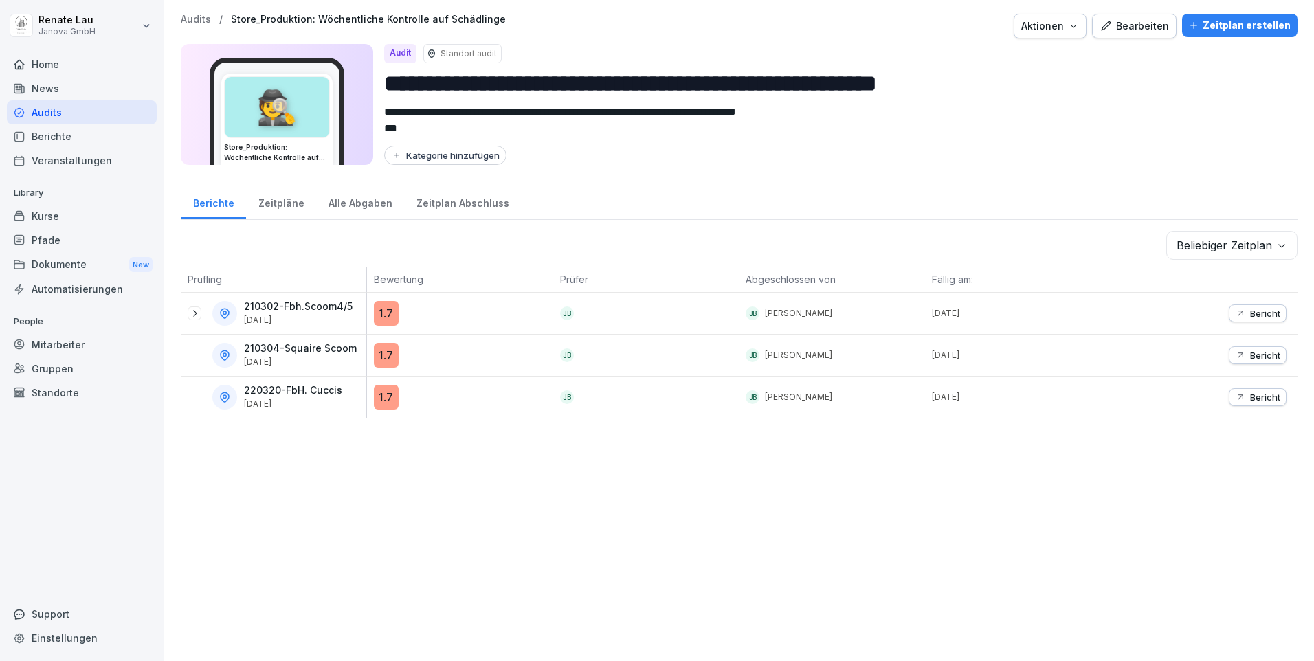
click at [387, 313] on div "1.7" at bounding box center [386, 313] width 25 height 25
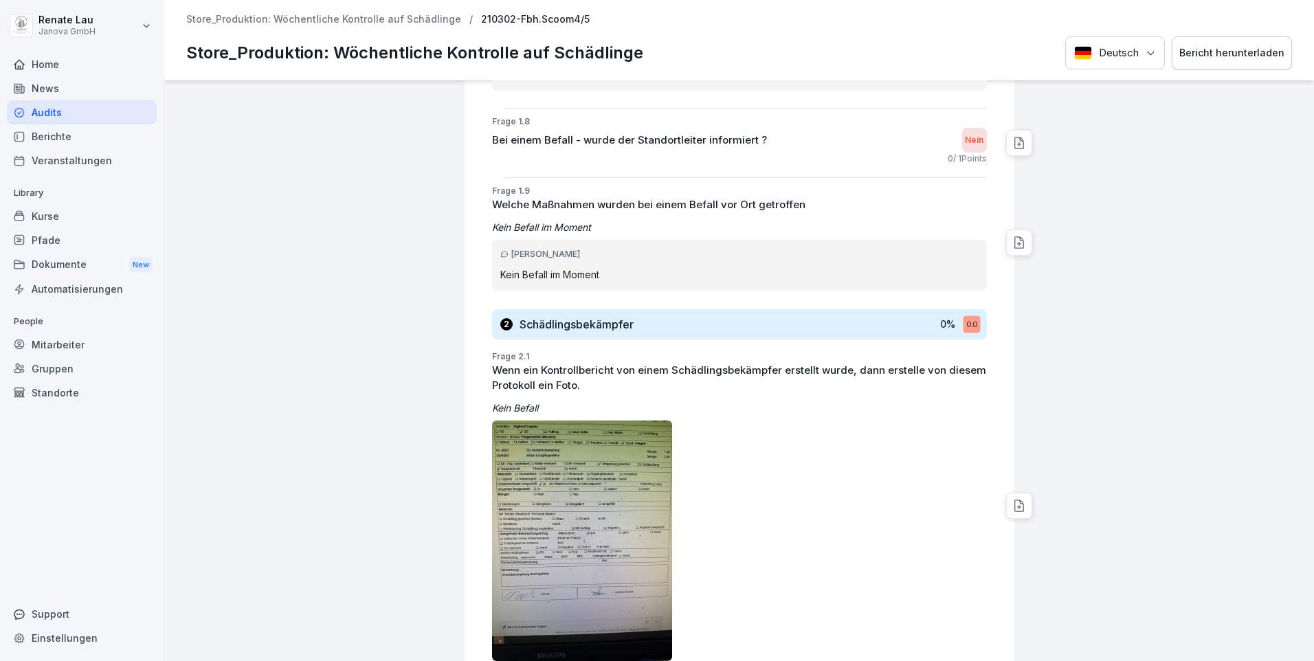
scroll to position [893, 0]
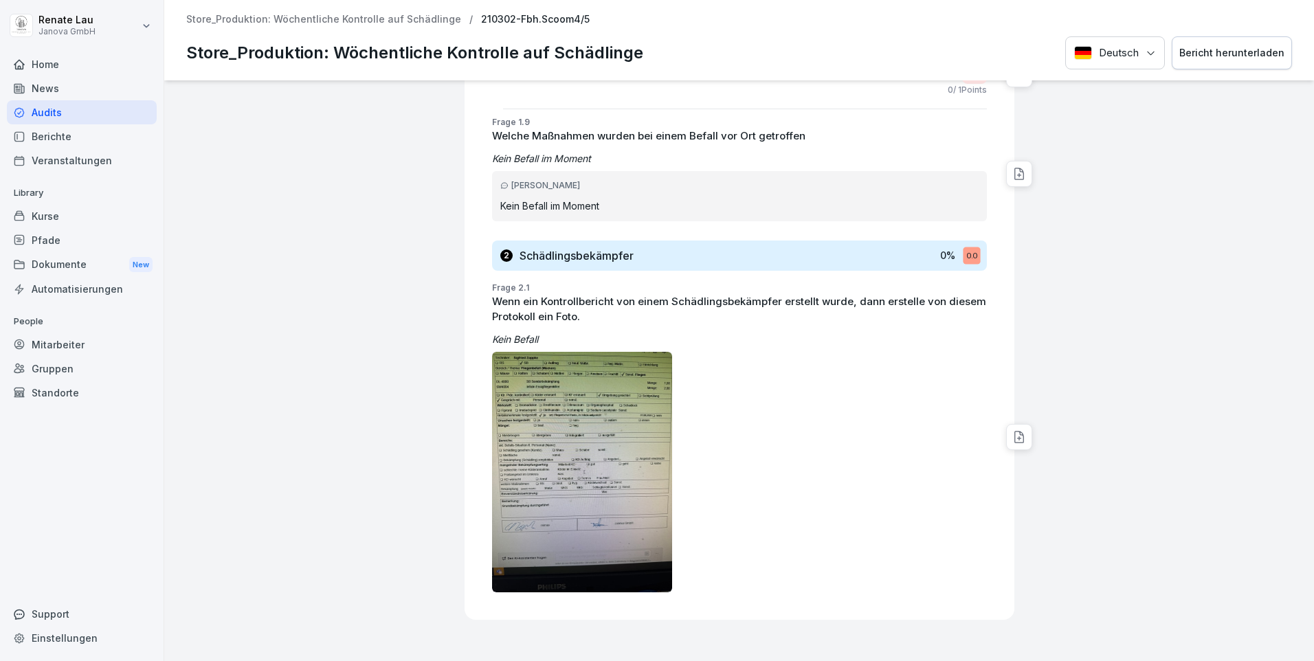
click at [547, 451] on img at bounding box center [582, 472] width 181 height 241
click at [544, 521] on img at bounding box center [582, 472] width 181 height 241
click at [568, 403] on img at bounding box center [582, 472] width 181 height 241
click at [572, 528] on img at bounding box center [582, 472] width 181 height 241
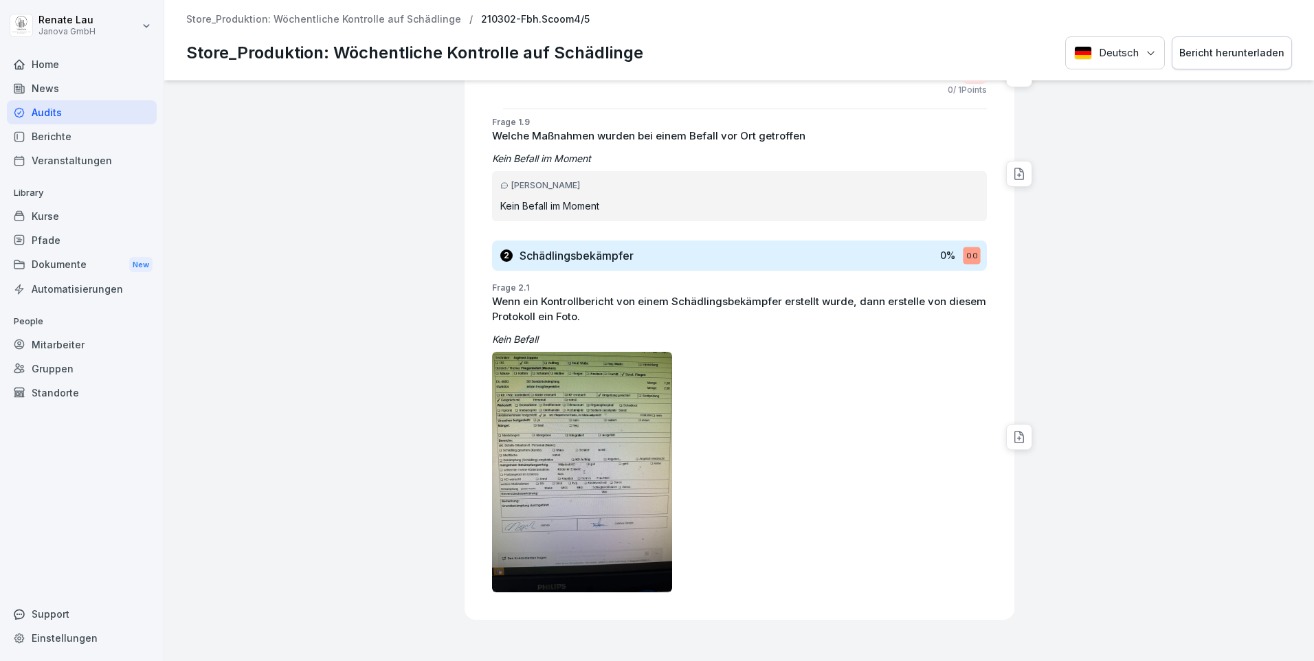
click at [572, 528] on img at bounding box center [582, 472] width 181 height 241
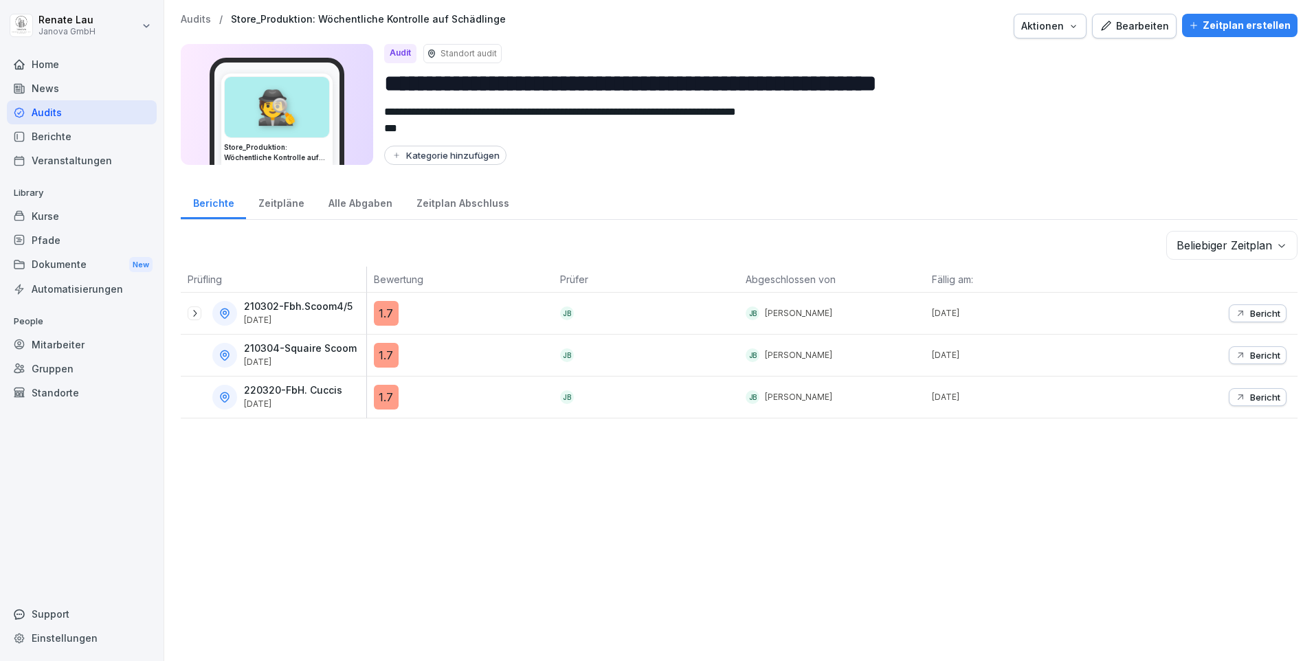
click at [393, 356] on div "1.7" at bounding box center [386, 355] width 25 height 25
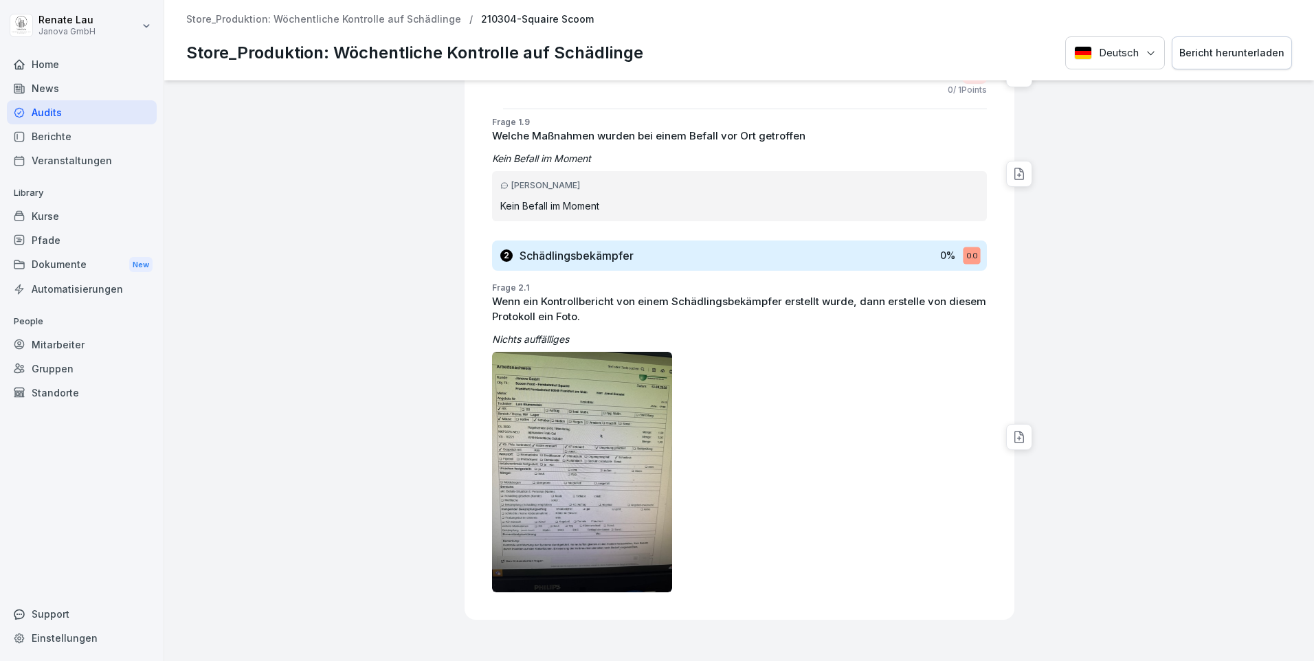
scroll to position [998, 0]
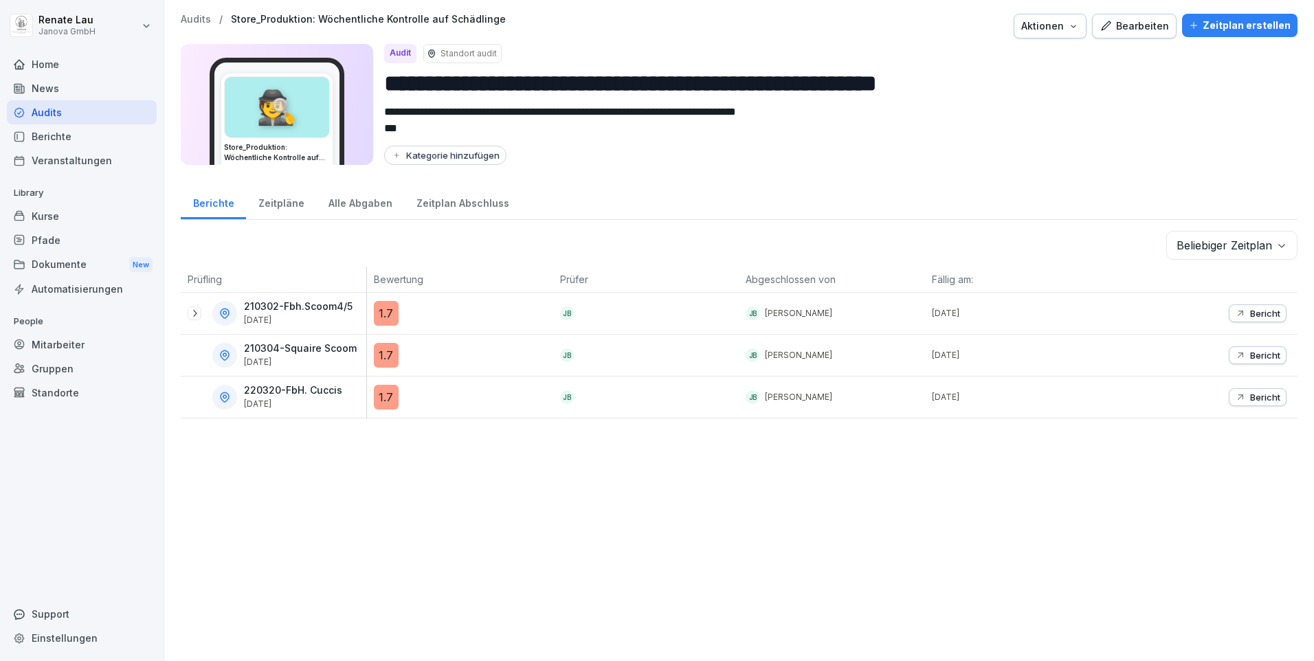
click at [384, 399] on div "1.7" at bounding box center [386, 397] width 25 height 25
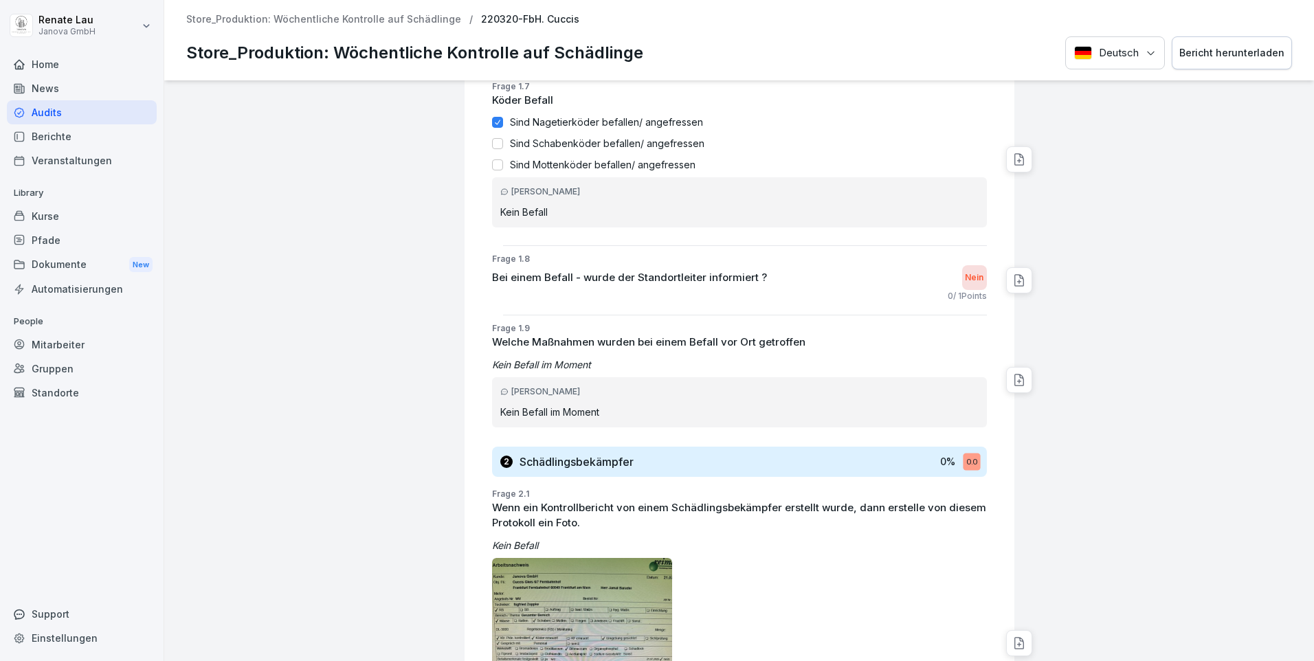
scroll to position [825, 0]
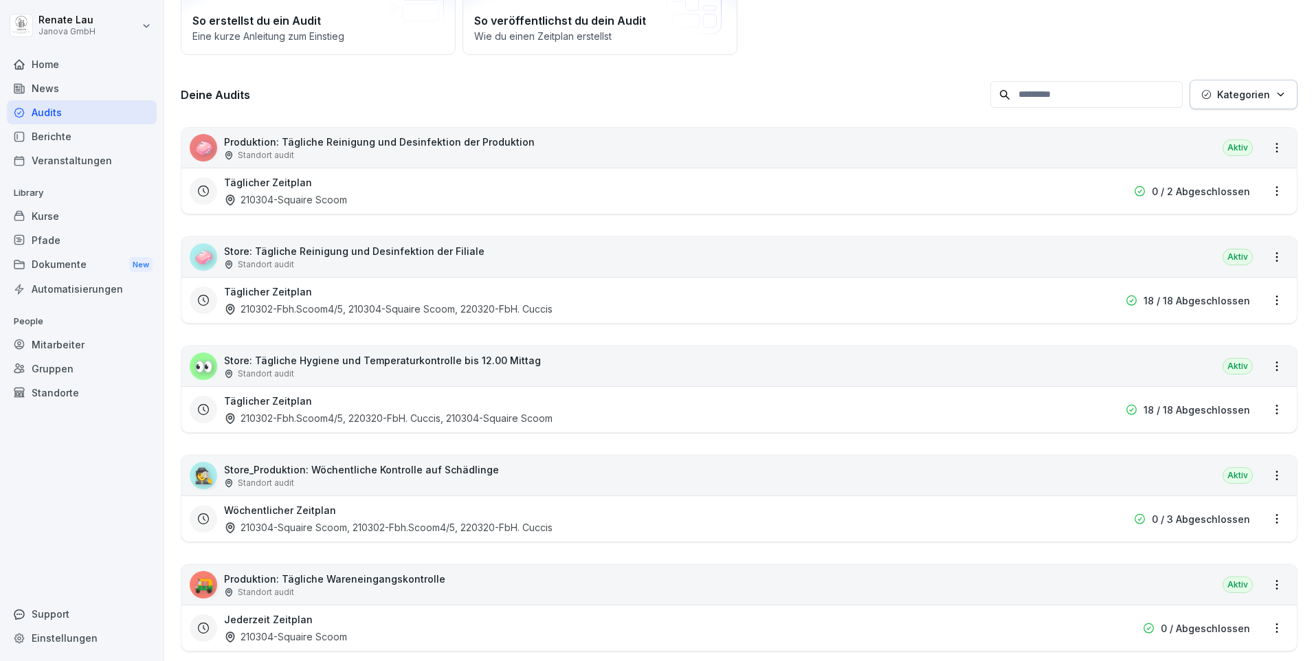
scroll to position [206, 0]
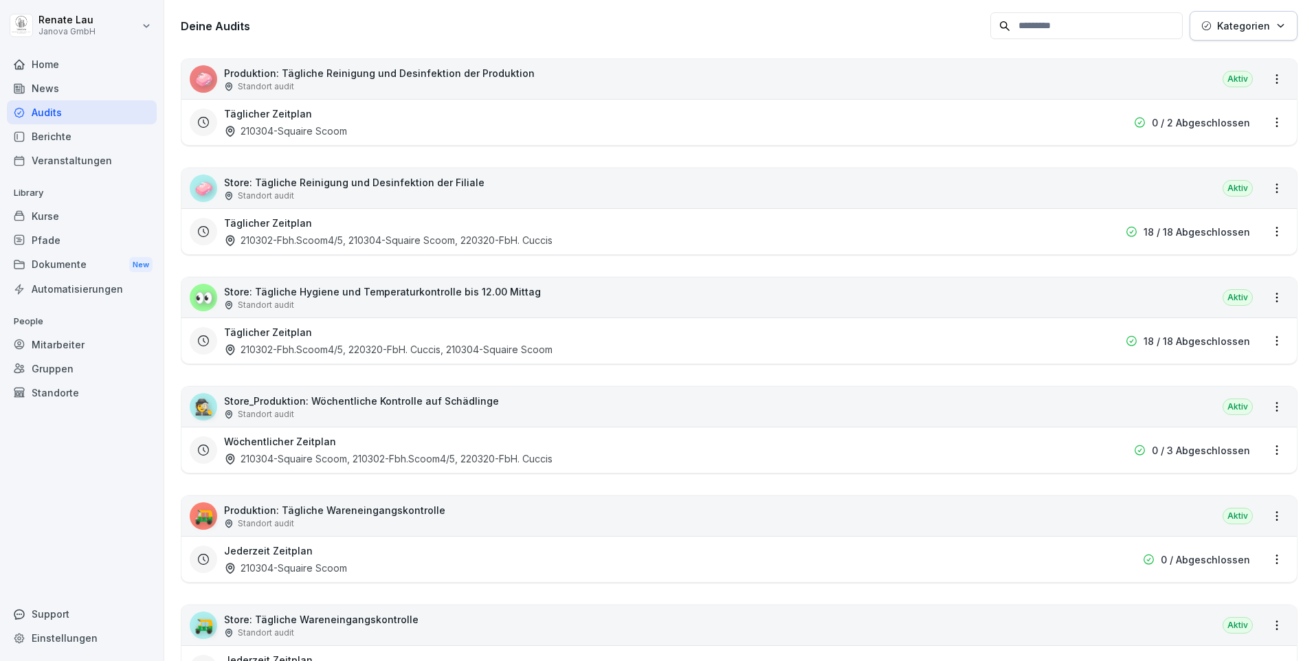
click at [413, 512] on p "Produktion: Tägliche Wareneingangskontrolle" at bounding box center [334, 510] width 221 height 14
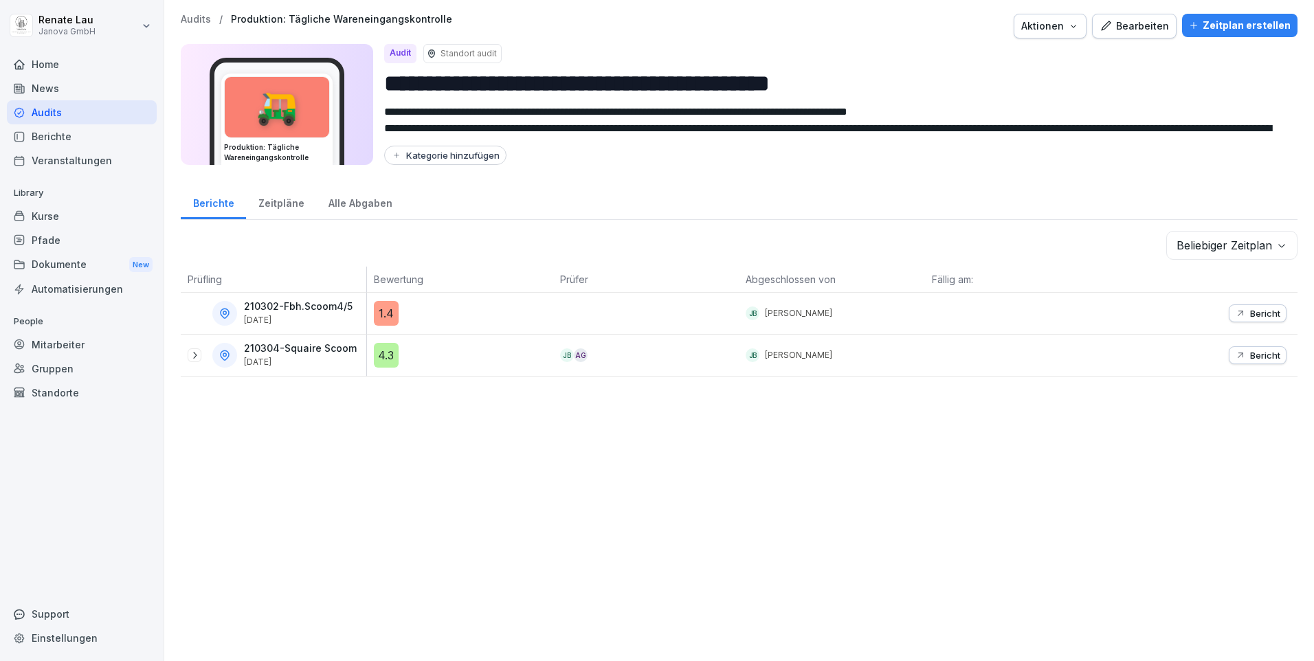
click at [381, 313] on div "1.4" at bounding box center [386, 313] width 25 height 25
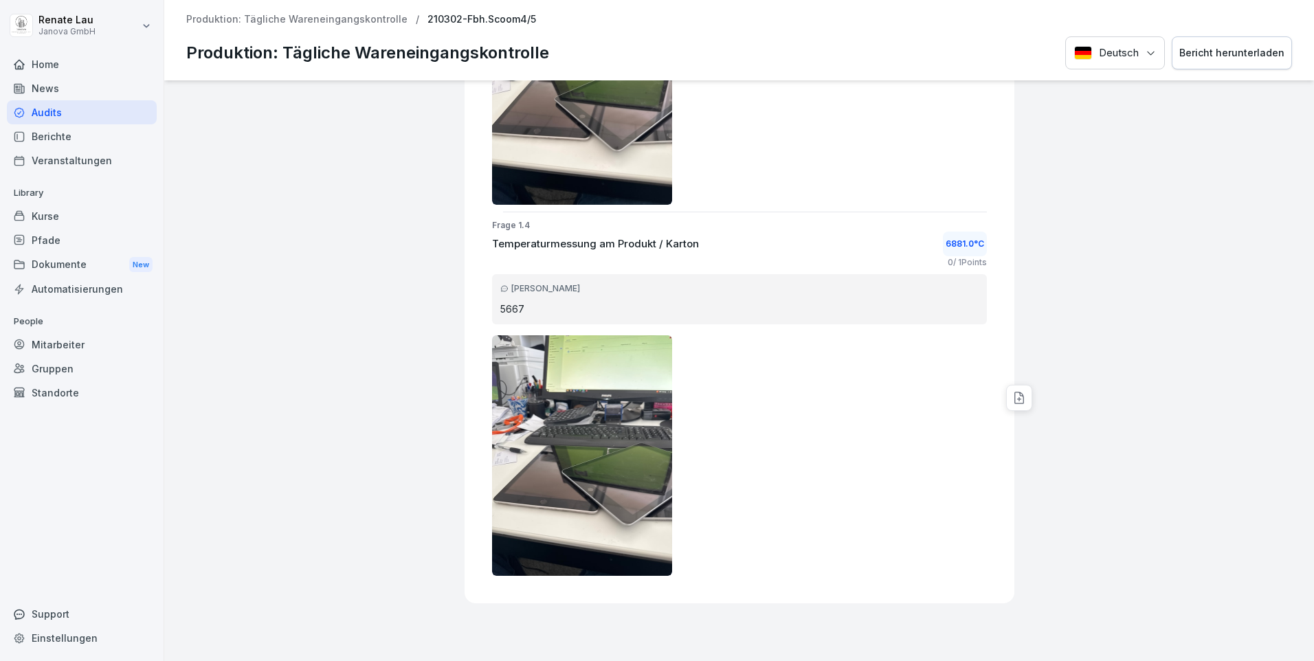
scroll to position [1120, 0]
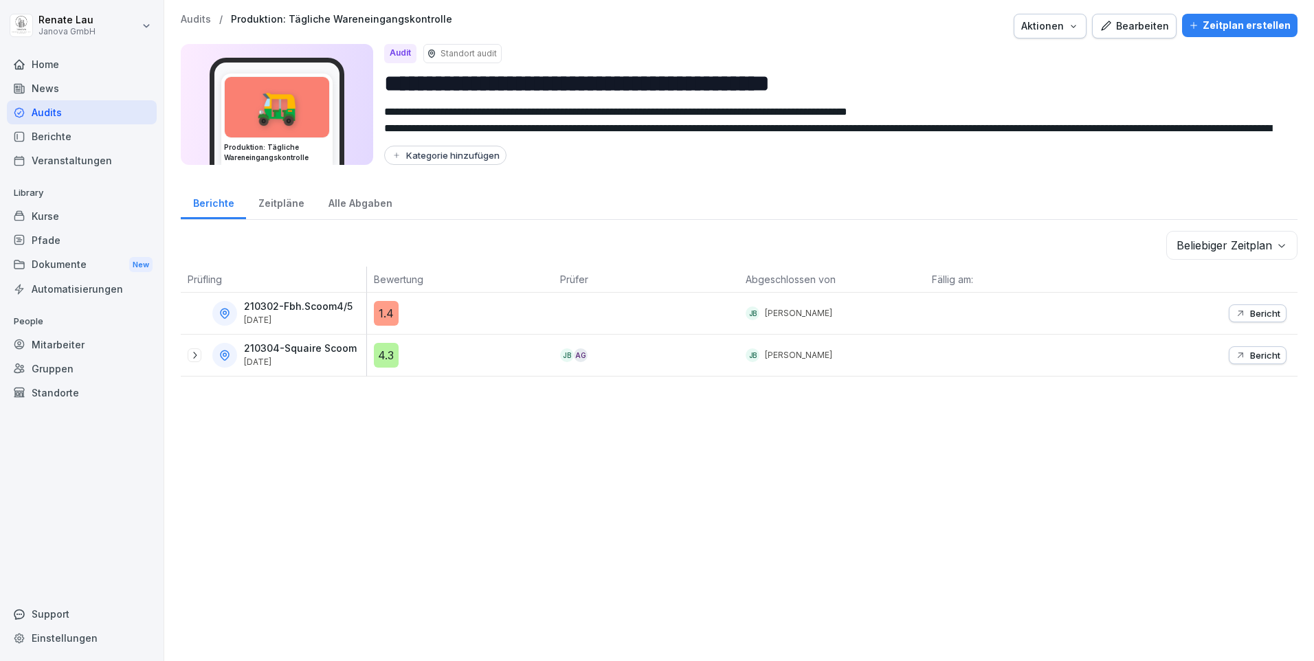
click at [379, 359] on div "4.3" at bounding box center [386, 355] width 25 height 25
click at [330, 204] on div "Alle Abgaben" at bounding box center [360, 201] width 88 height 35
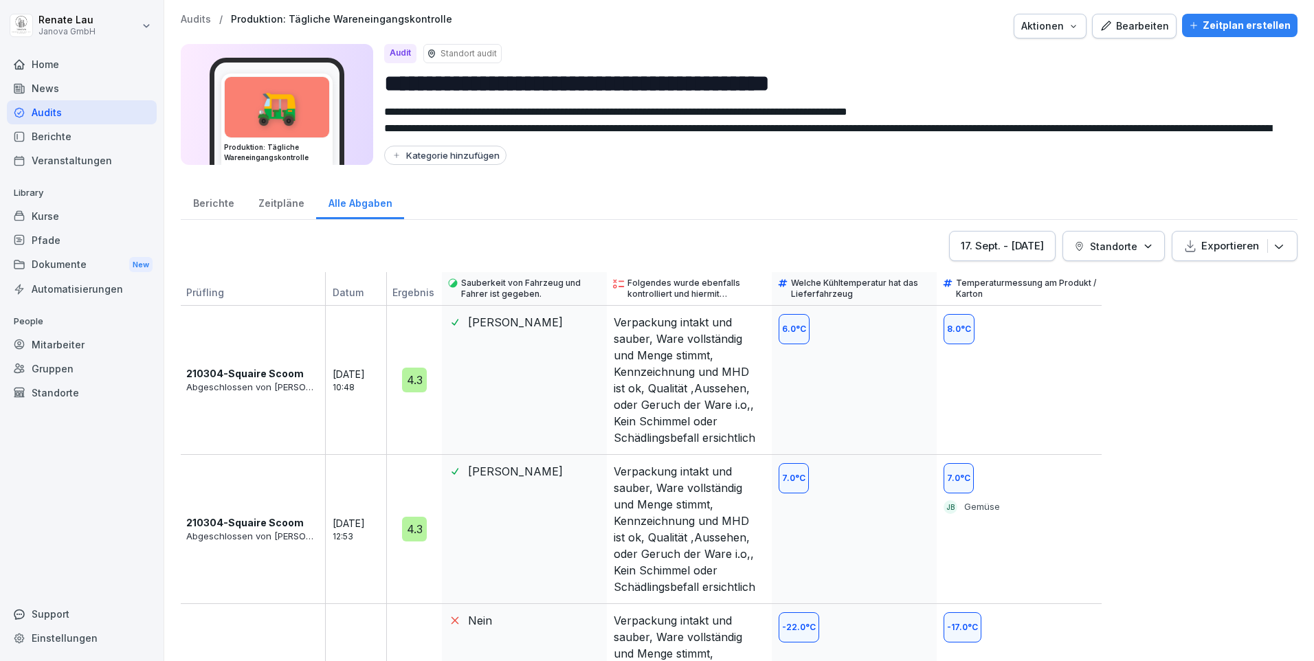
scroll to position [102, 0]
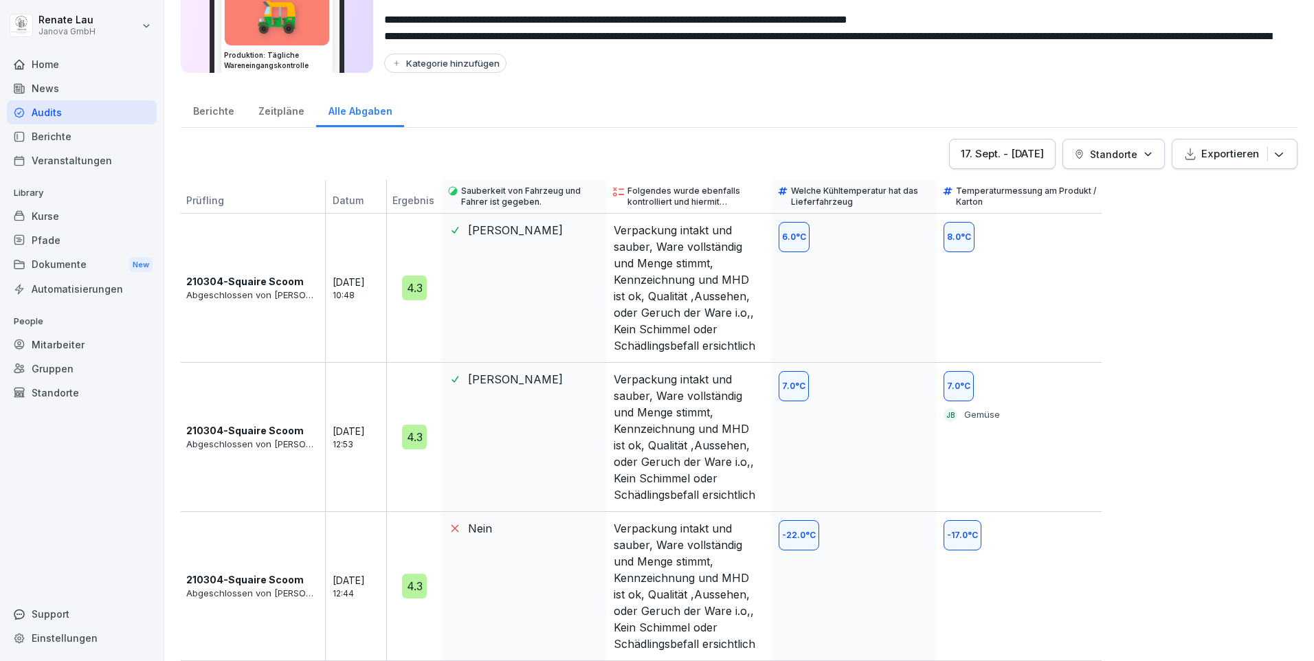
click at [268, 587] on p "Abgeschlossen von Jamal Baradei" at bounding box center [252, 594] width 132 height 14
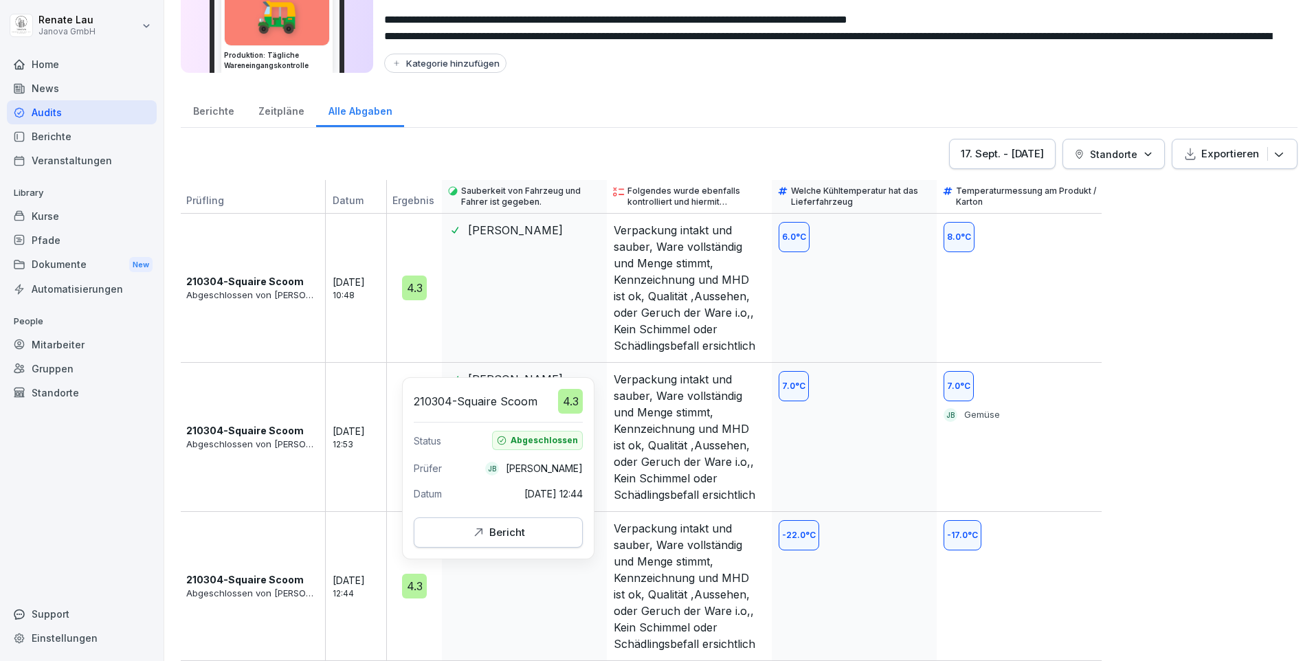
click at [506, 535] on div "Bericht" at bounding box center [498, 532] width 54 height 15
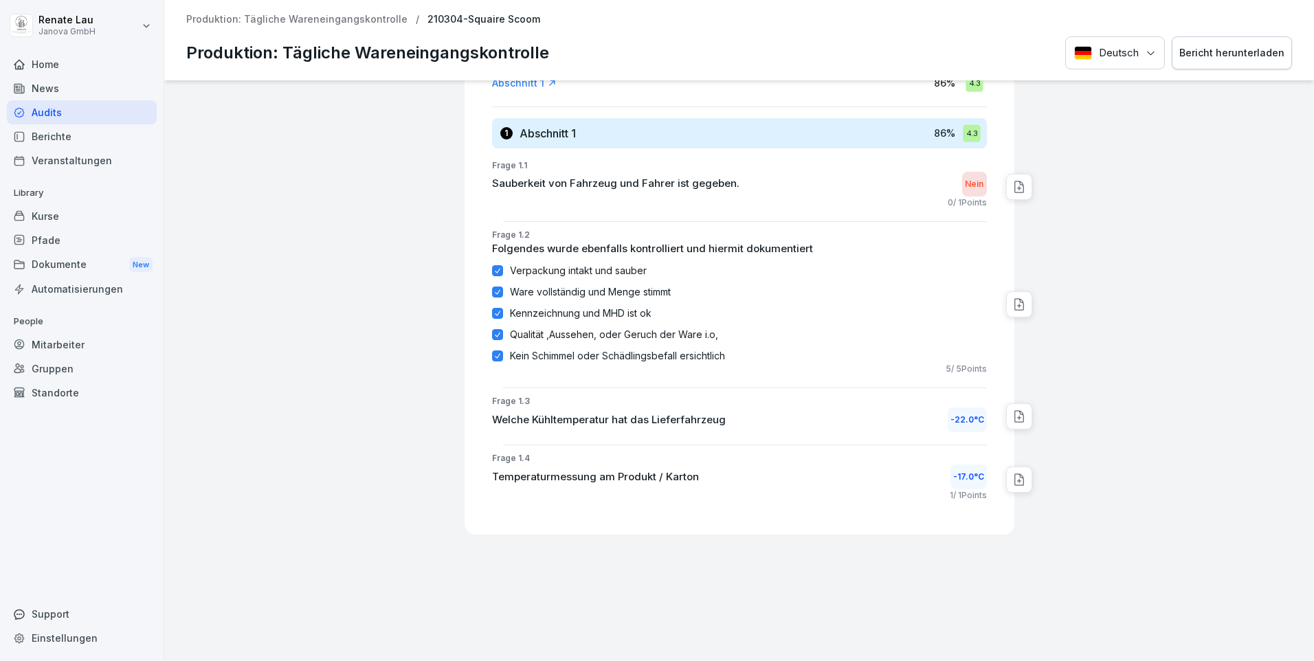
scroll to position [9, 0]
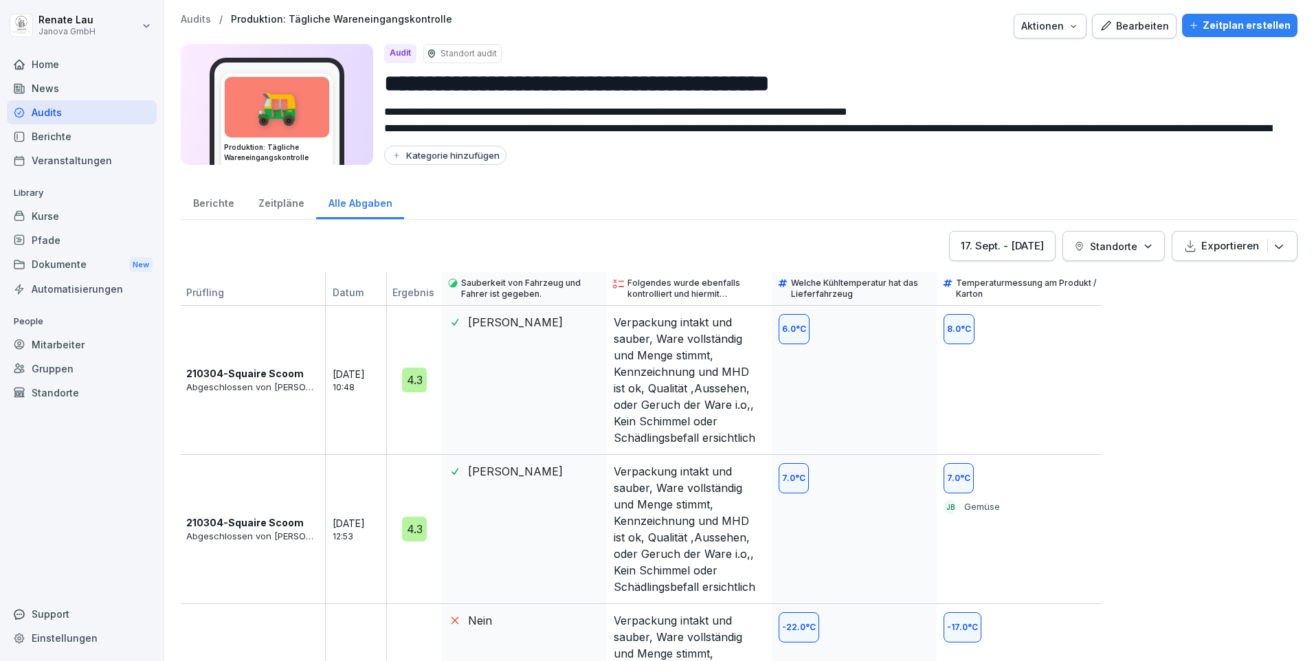
scroll to position [102, 0]
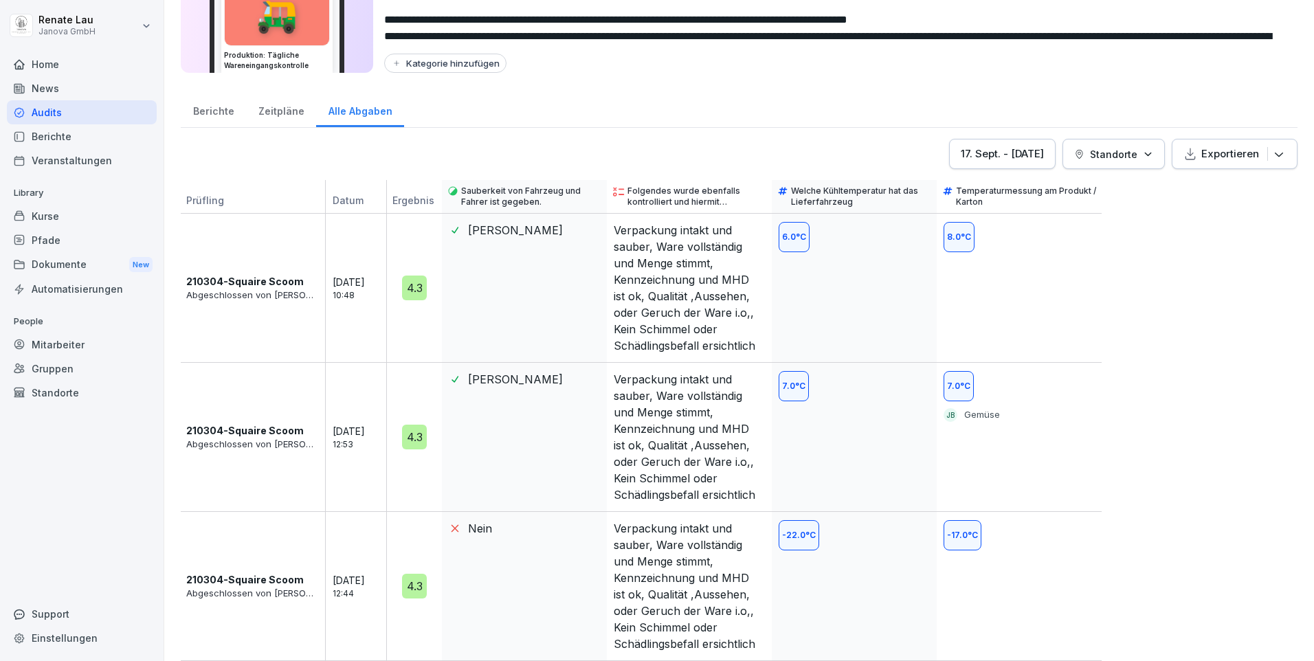
click at [271, 102] on div "Zeitpläne" at bounding box center [281, 109] width 70 height 35
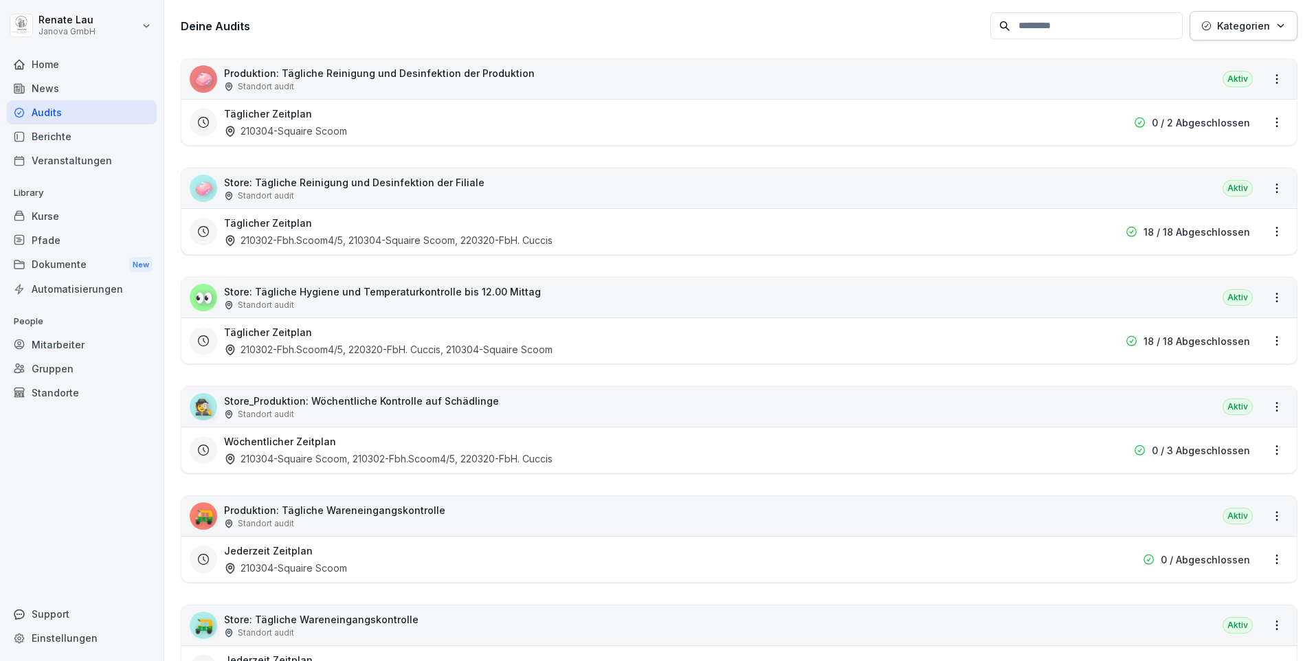
scroll to position [344, 0]
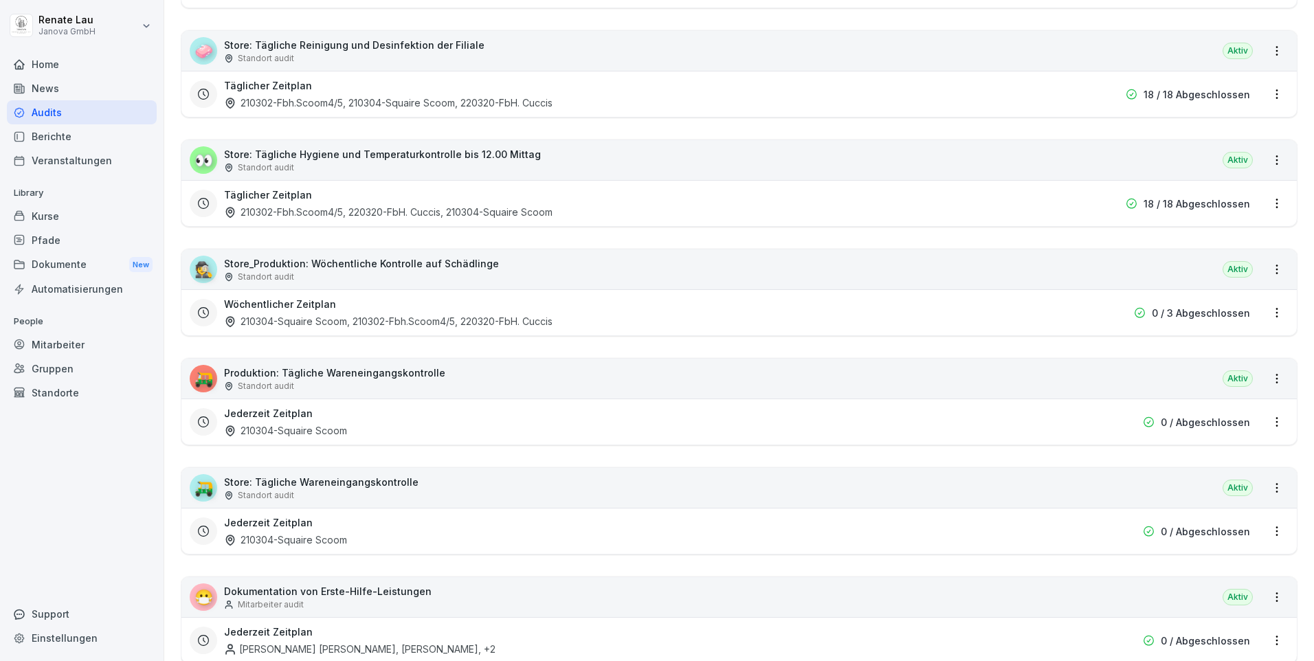
click at [323, 481] on p "Store: Tägliche Wareneingangskontrolle" at bounding box center [321, 482] width 194 height 14
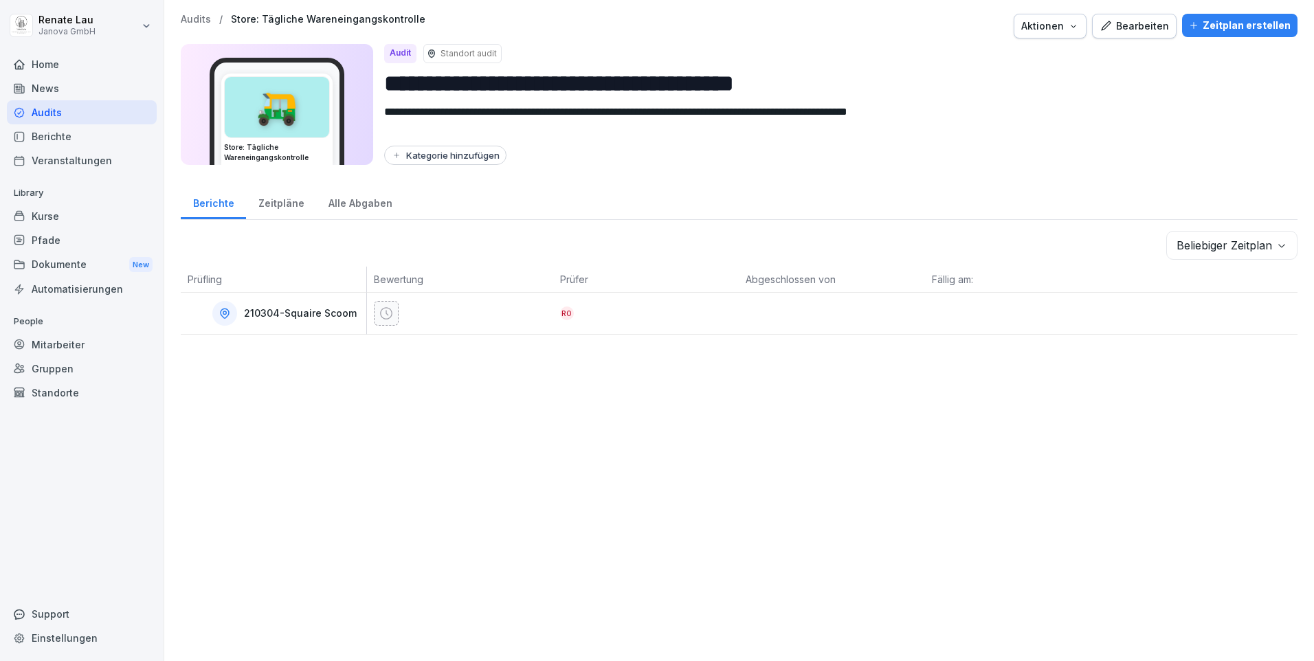
click at [379, 203] on div "Alle Abgaben" at bounding box center [360, 201] width 88 height 35
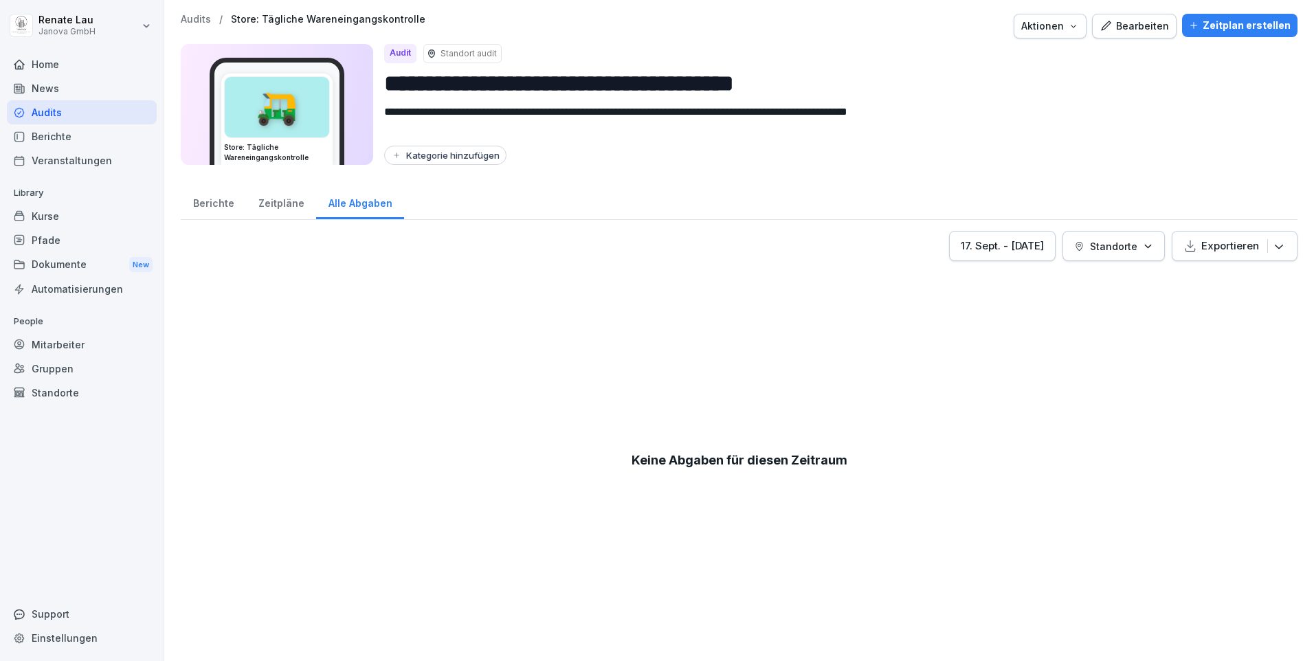
click at [216, 205] on div "Berichte" at bounding box center [213, 201] width 65 height 35
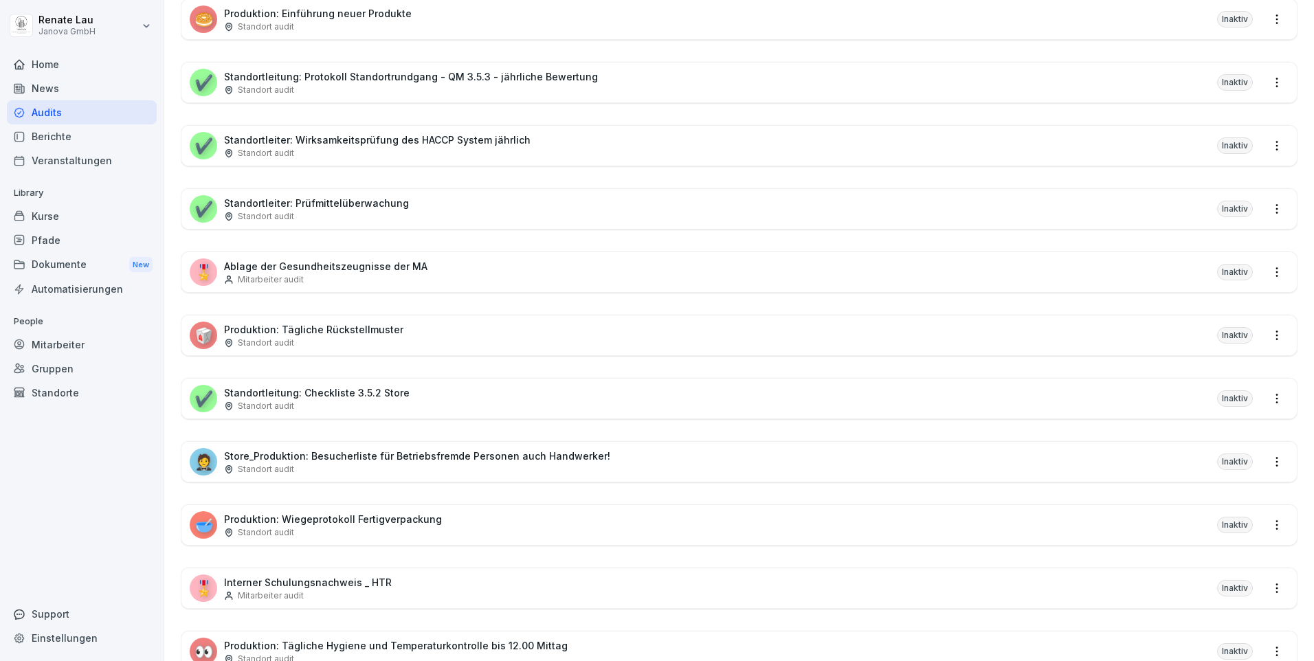
scroll to position [1085, 0]
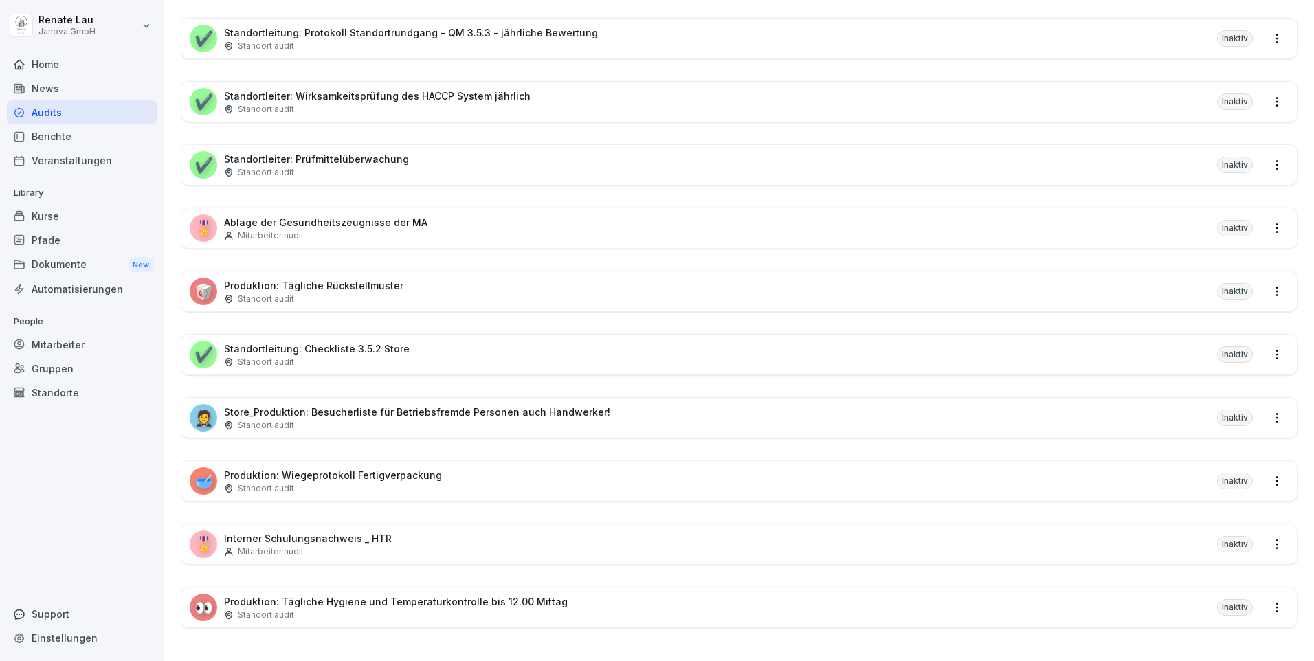
click at [321, 531] on p "Interner Schulungsnachweis _ HTR" at bounding box center [308, 538] width 168 height 14
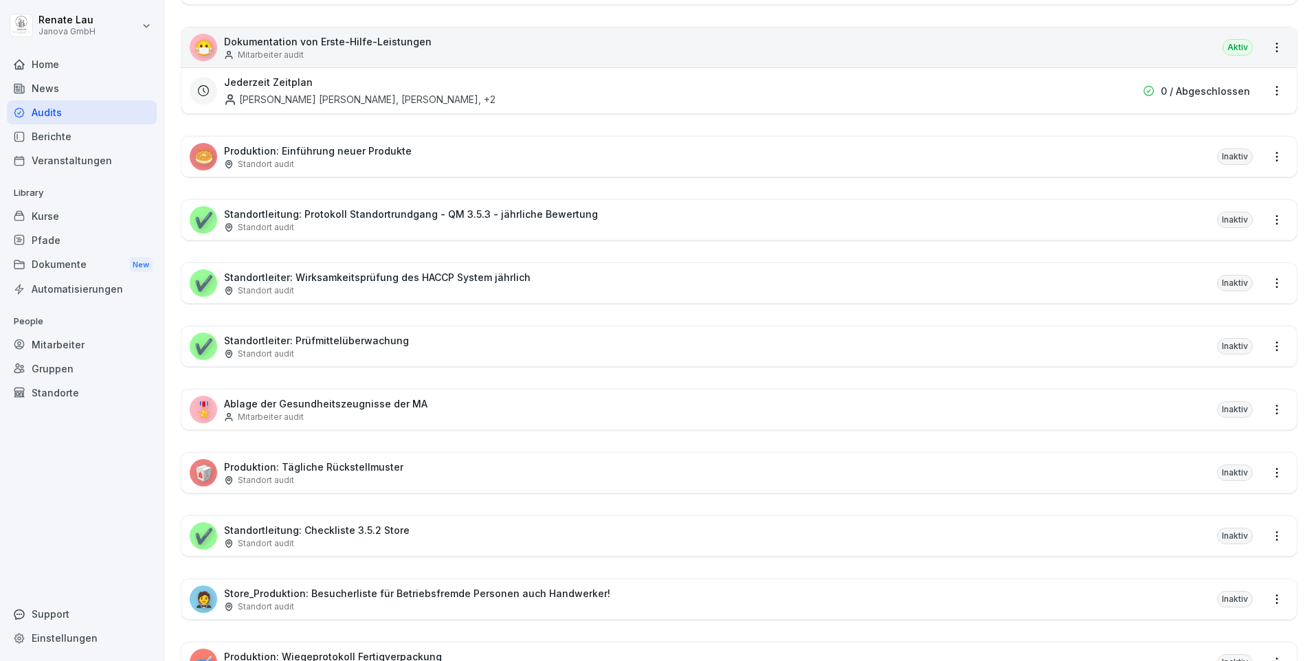
scroll to position [1085, 0]
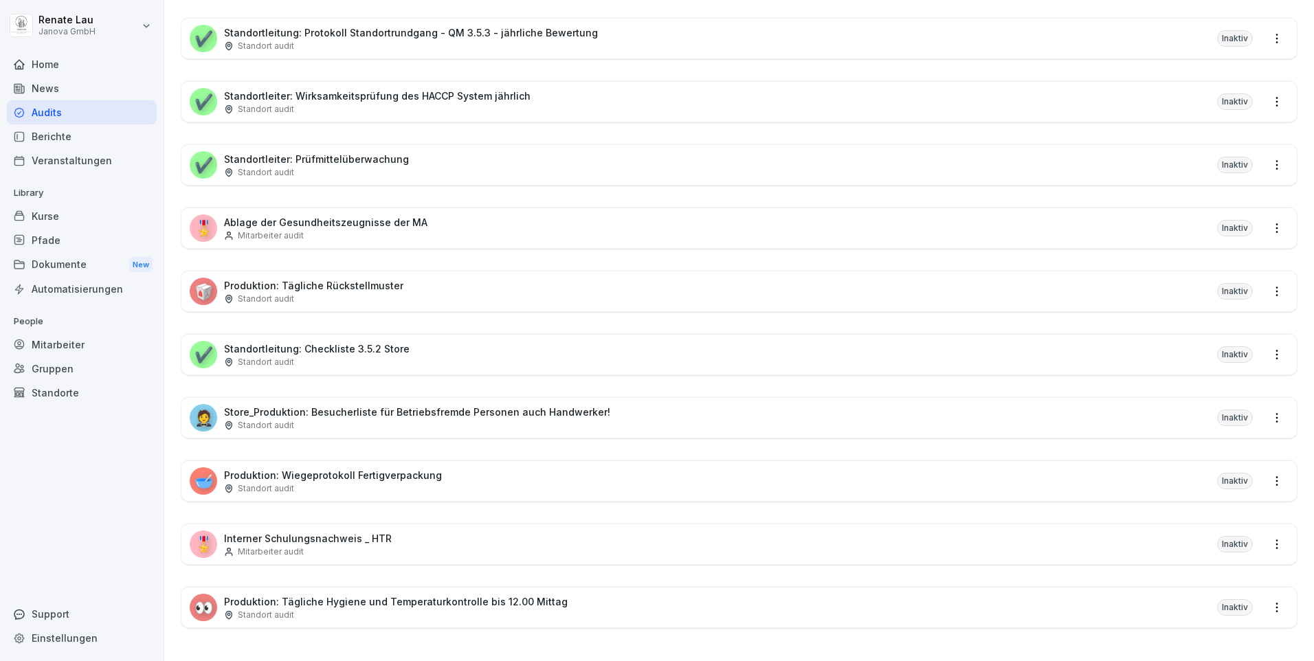
click at [48, 72] on div "Home" at bounding box center [82, 64] width 150 height 24
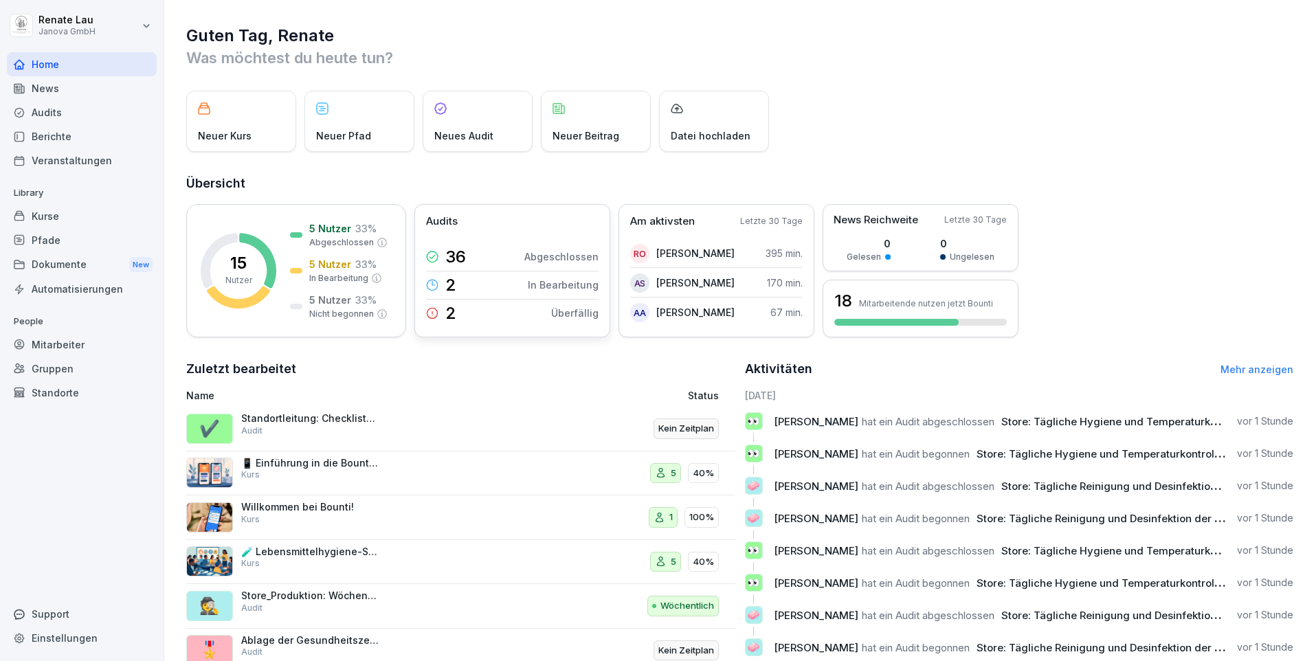
scroll to position [47, 0]
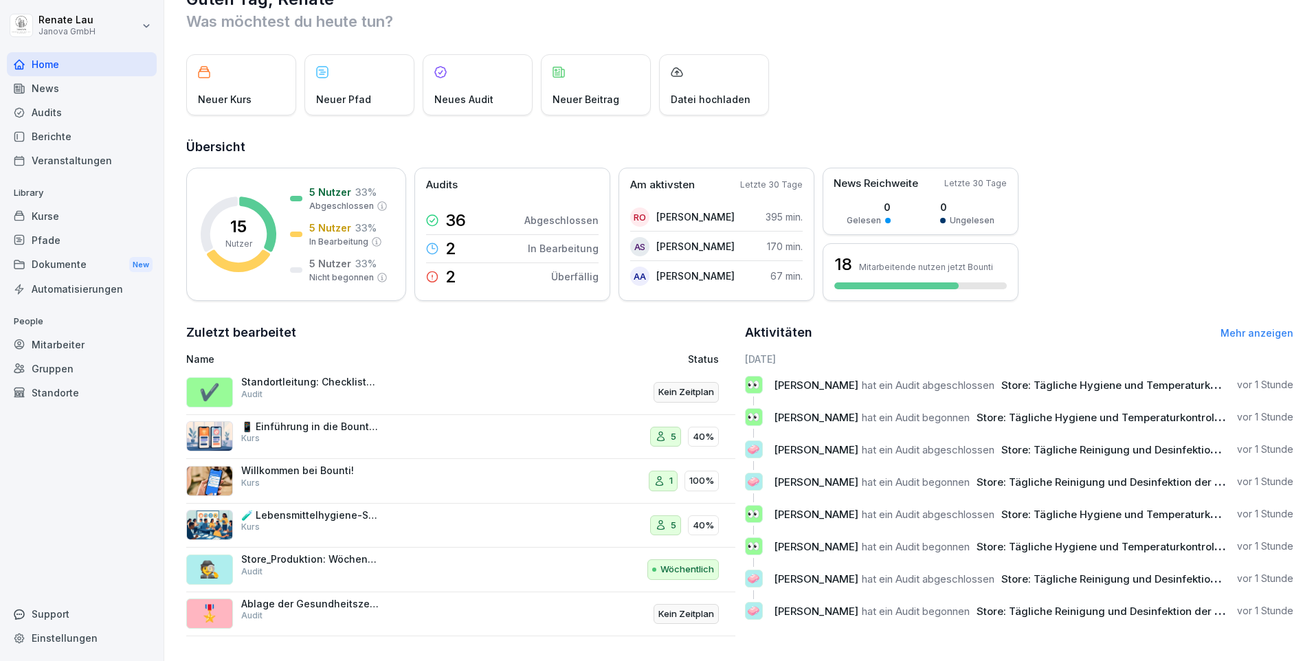
click at [223, 92] on p "Neuer Kurs" at bounding box center [225, 99] width 54 height 14
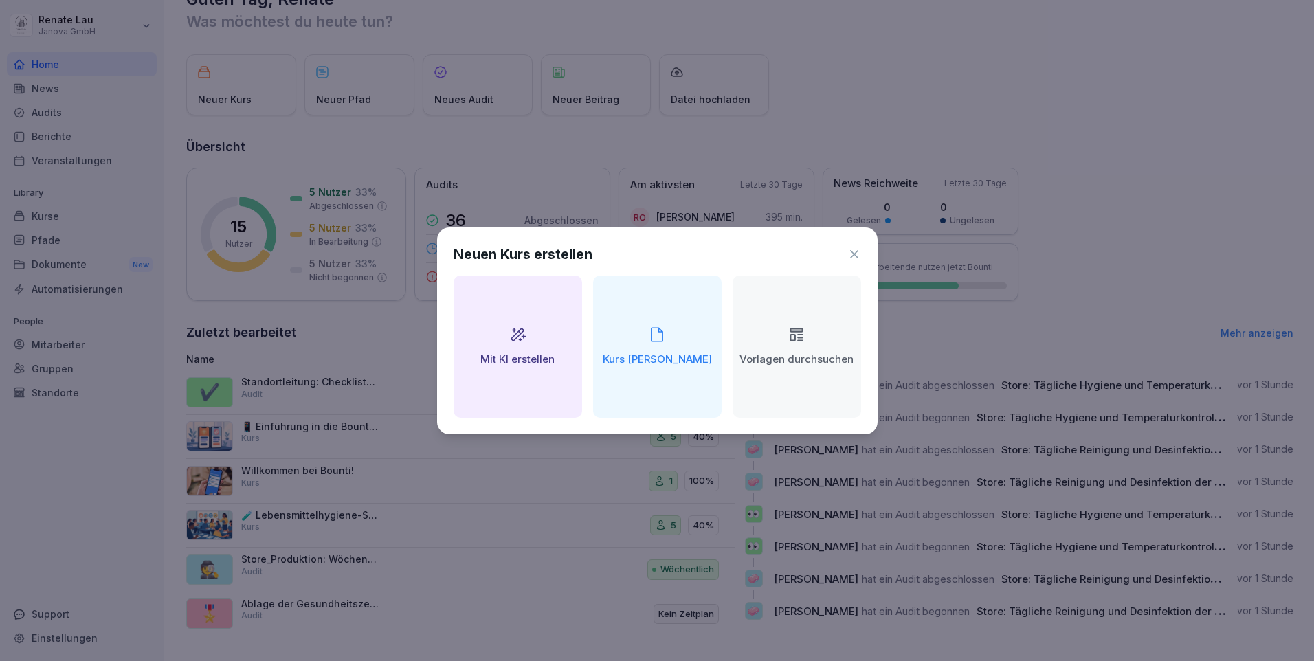
click at [863, 251] on div "Neuen Kurs erstellen Mit KI erstellen Kurs manuell erstellen Vorlagen durchsuch…" at bounding box center [657, 330] width 440 height 207
click at [859, 251] on icon at bounding box center [854, 254] width 14 height 14
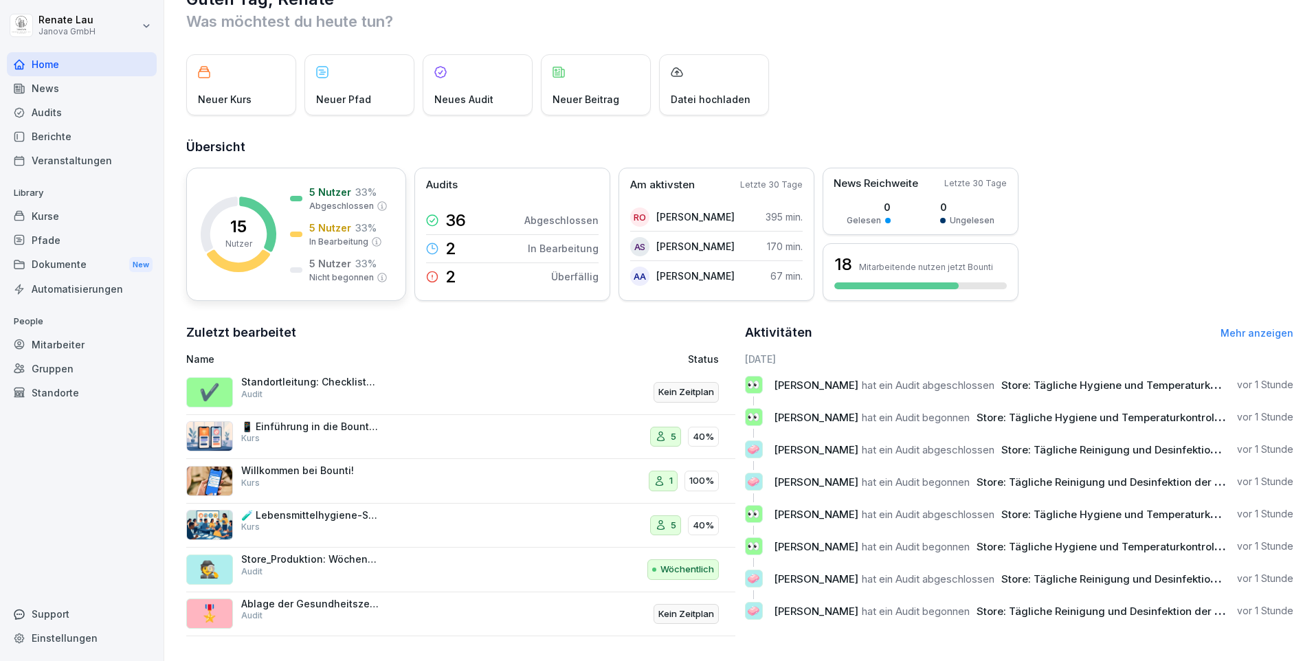
click at [212, 211] on icon at bounding box center [219, 224] width 37 height 55
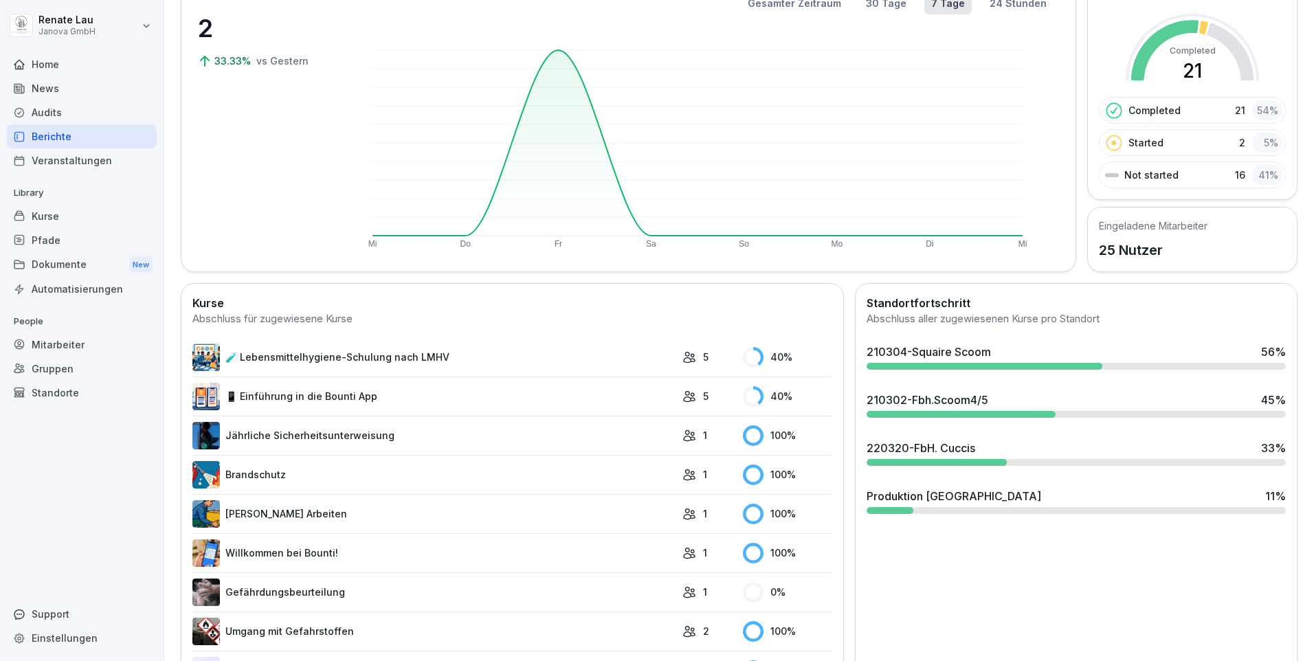
scroll to position [184, 0]
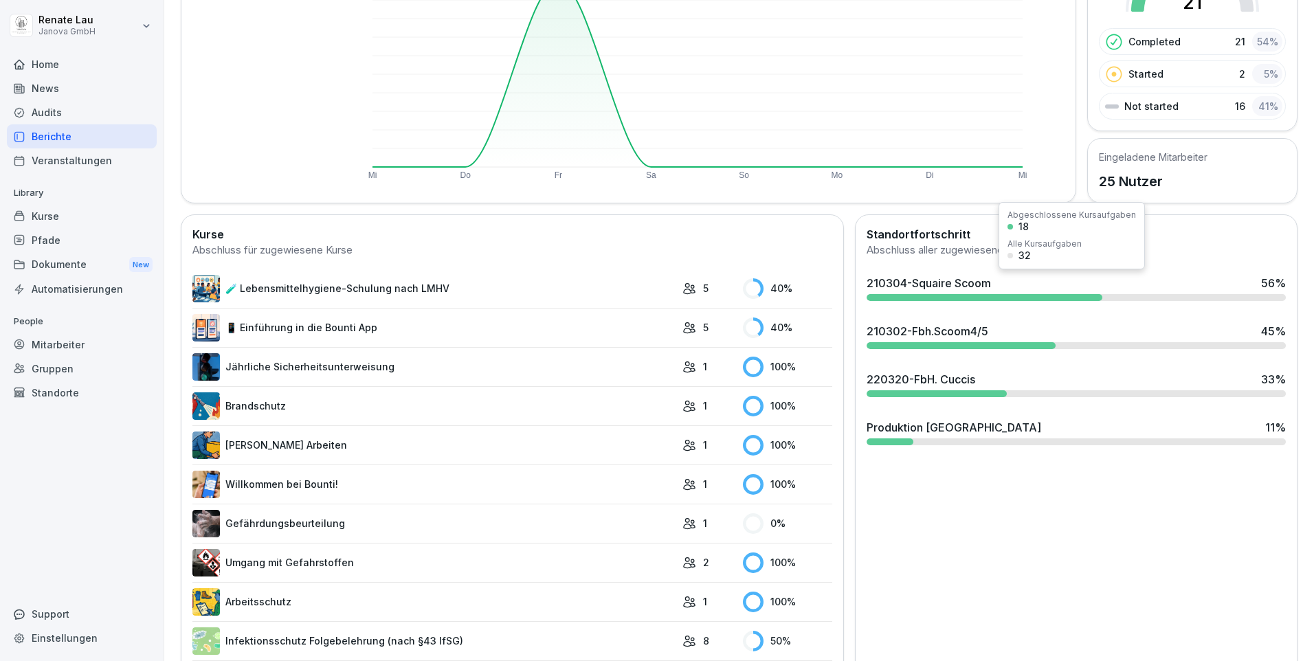
click at [920, 297] on div at bounding box center [985, 297] width 236 height 7
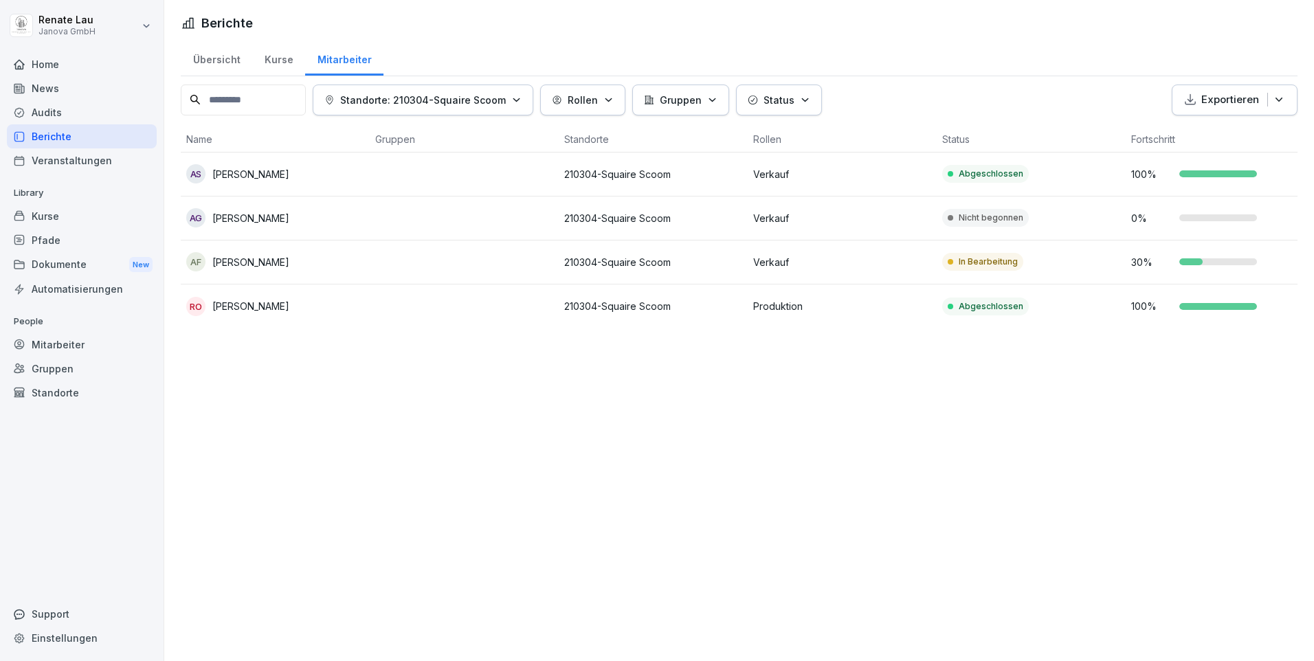
click at [277, 63] on div "Kurse" at bounding box center [278, 58] width 53 height 35
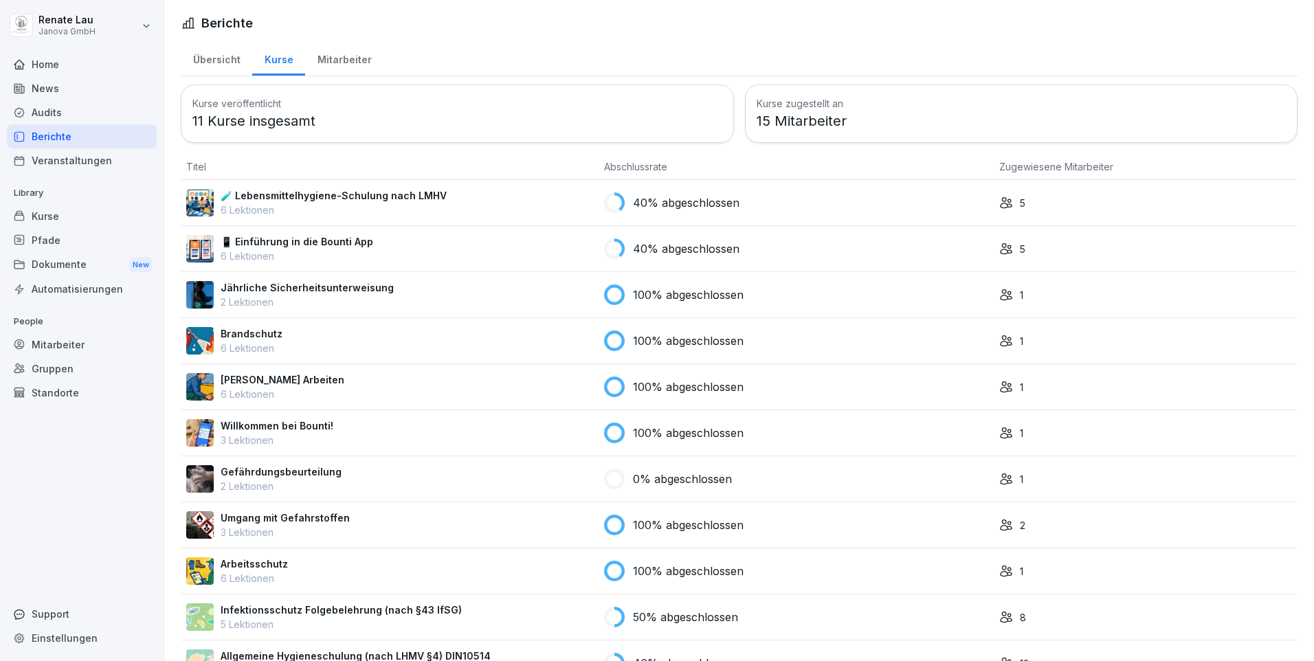
scroll to position [46, 0]
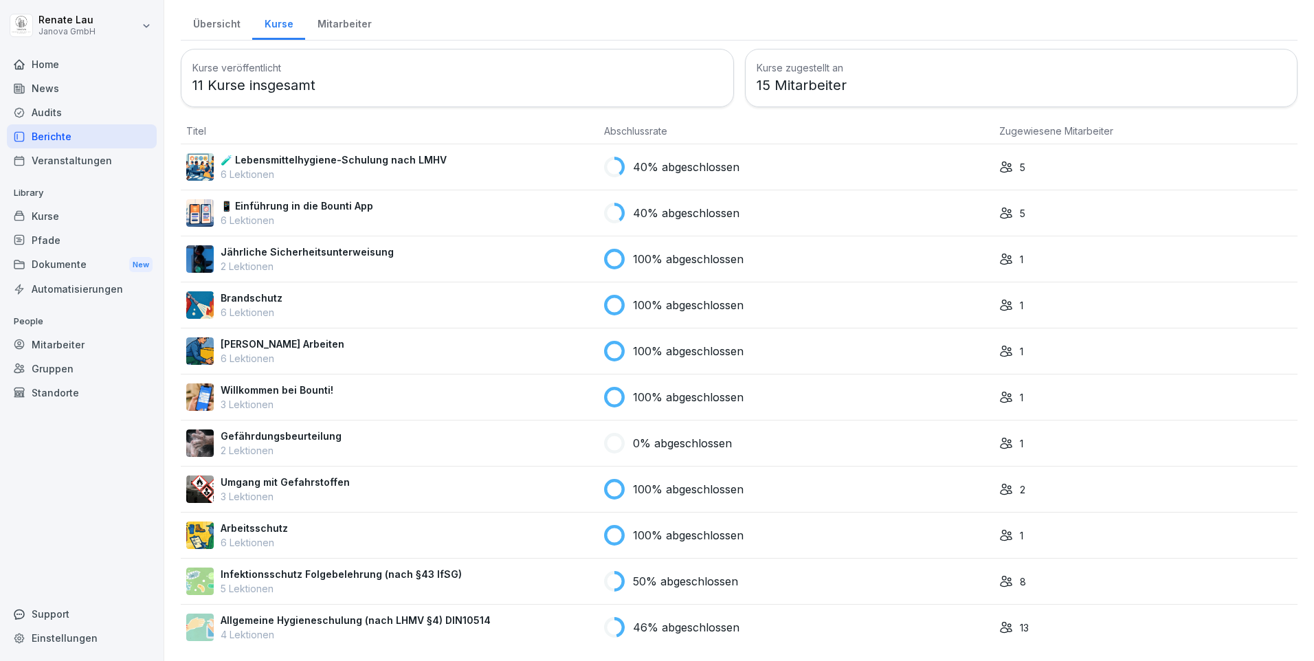
click at [313, 567] on p "Infektionsschutz Folgebelehrung (nach §43 IfSG)" at bounding box center [341, 574] width 241 height 14
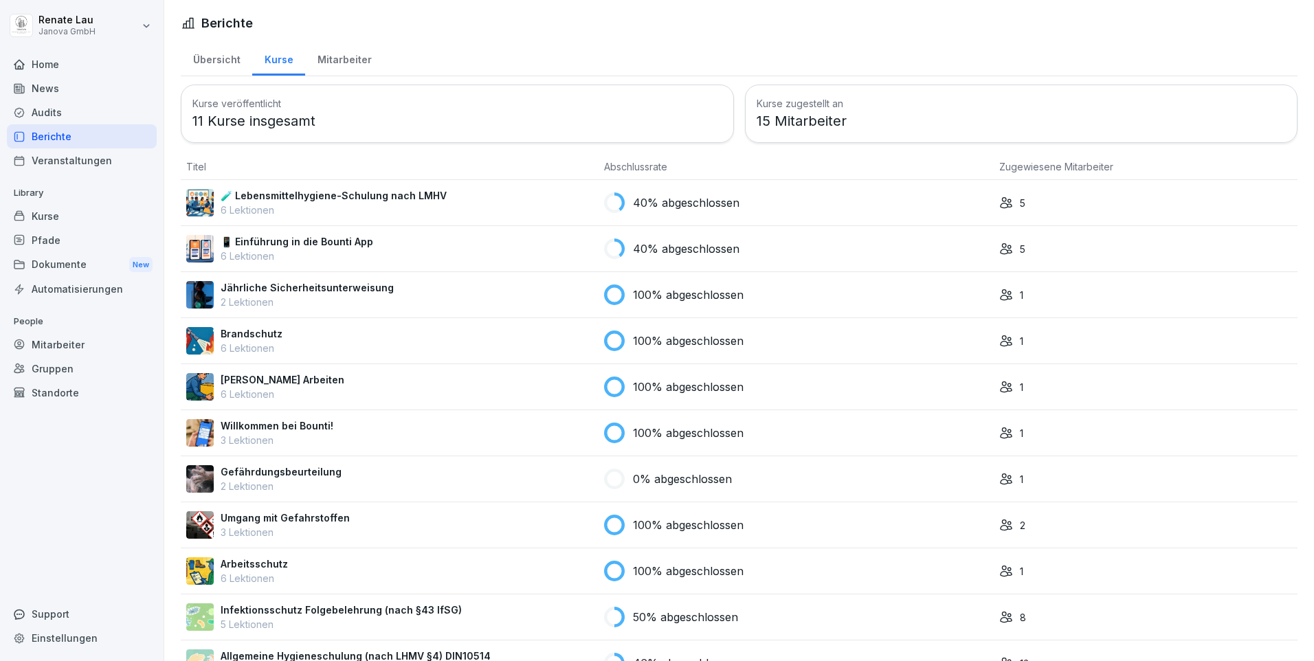
click at [292, 521] on p "Umgang mit Gefahrstoffen" at bounding box center [285, 518] width 129 height 14
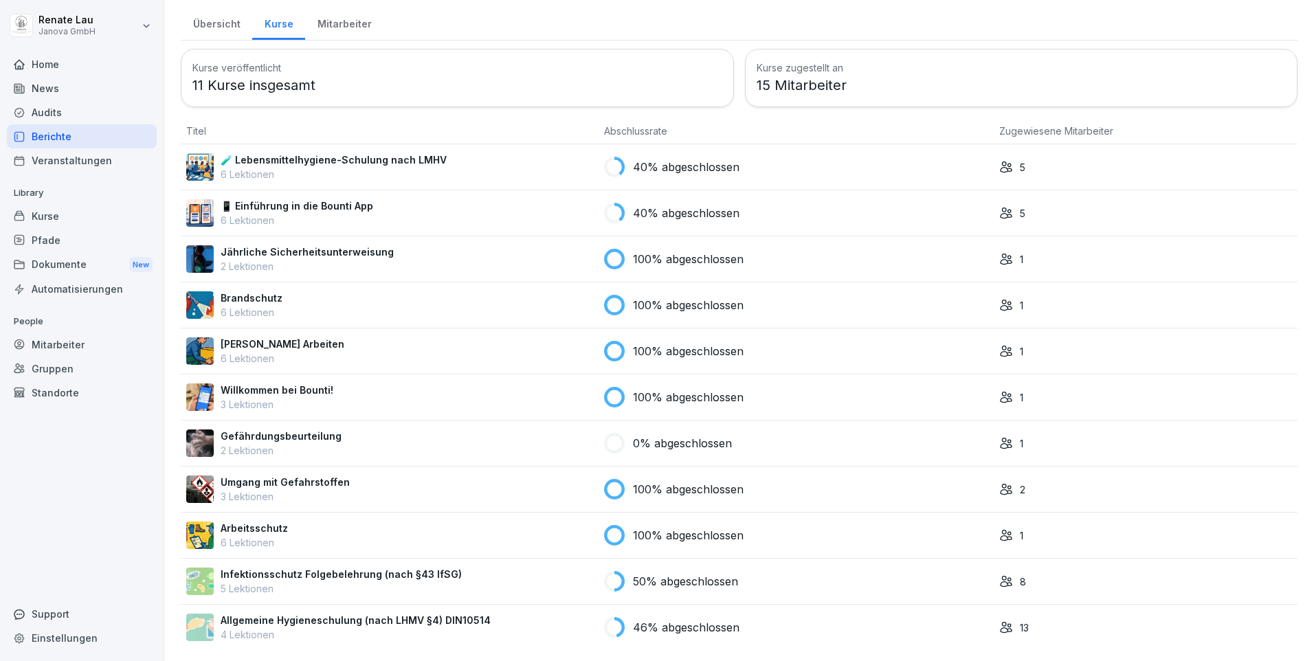
click at [278, 613] on p "Allgemeine Hygieneschulung (nach LHMV §4) DIN10514" at bounding box center [356, 620] width 270 height 14
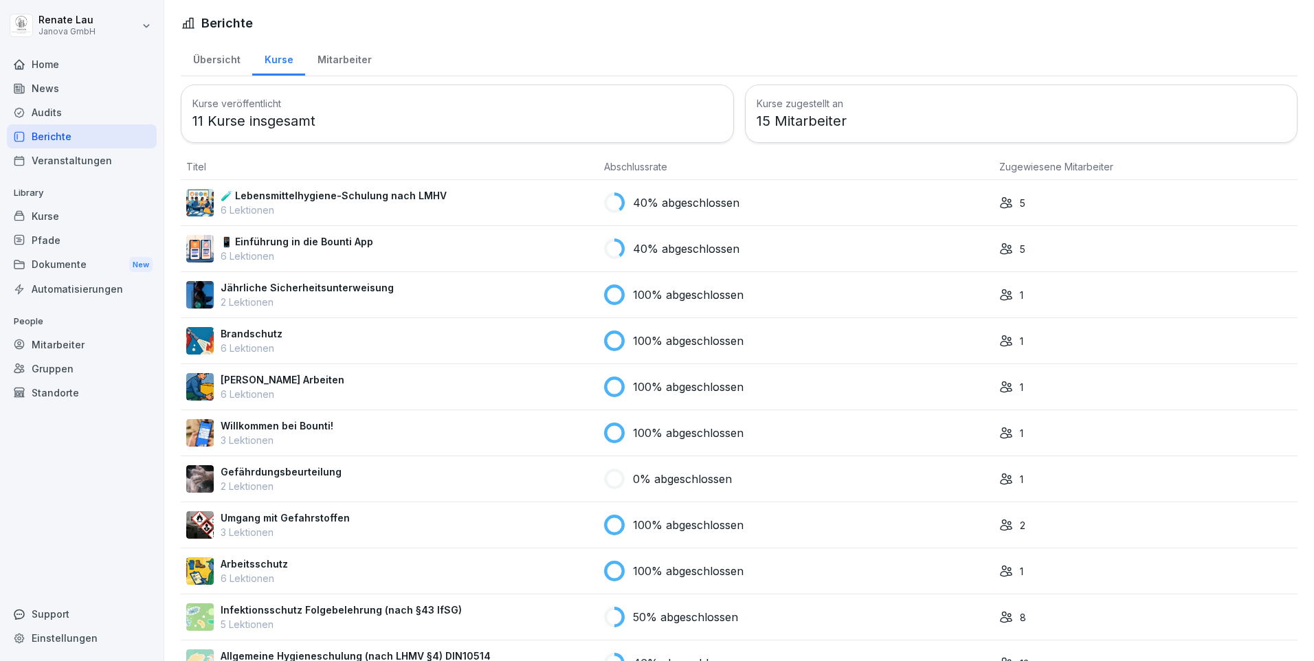
scroll to position [46, 0]
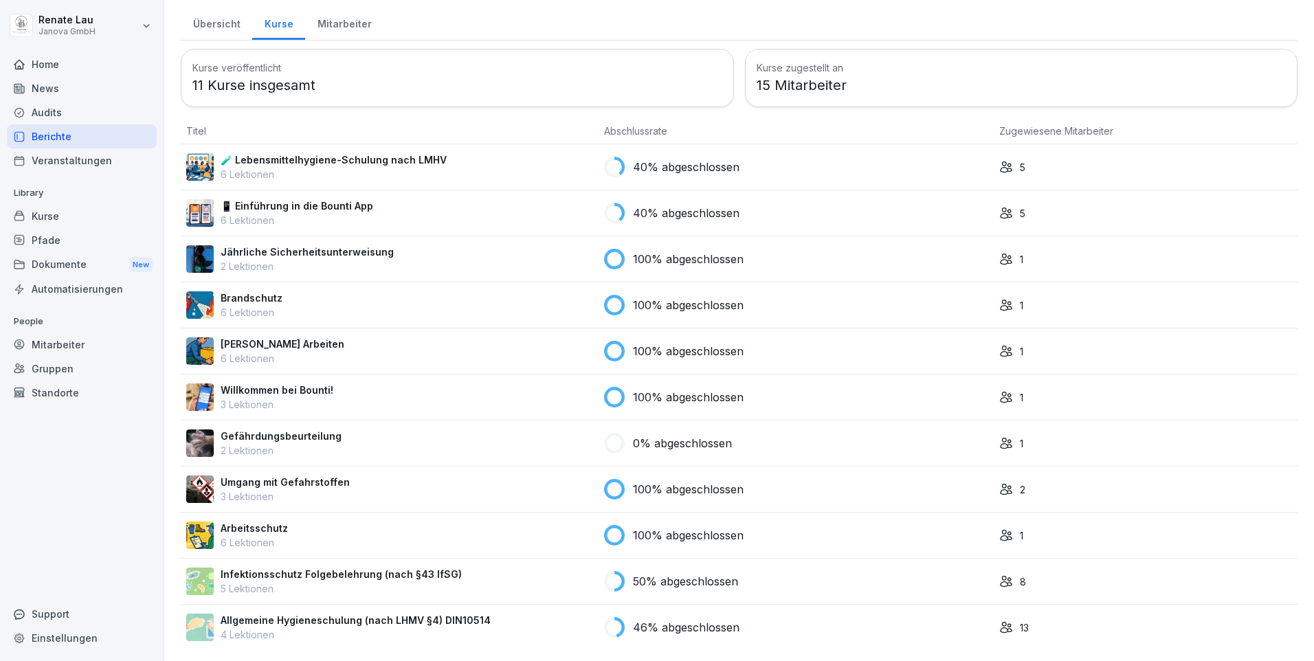
click at [336, 613] on p "Allgemeine Hygieneschulung (nach LHMV §4) DIN10514" at bounding box center [356, 620] width 270 height 14
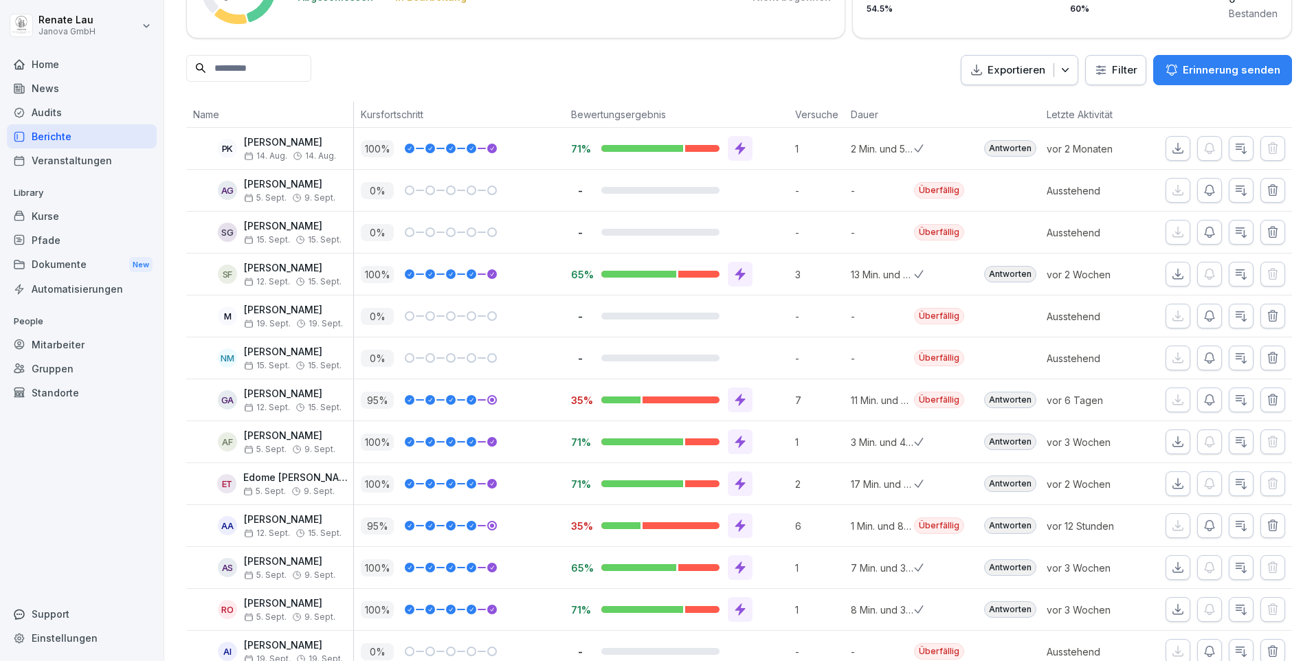
scroll to position [181, 0]
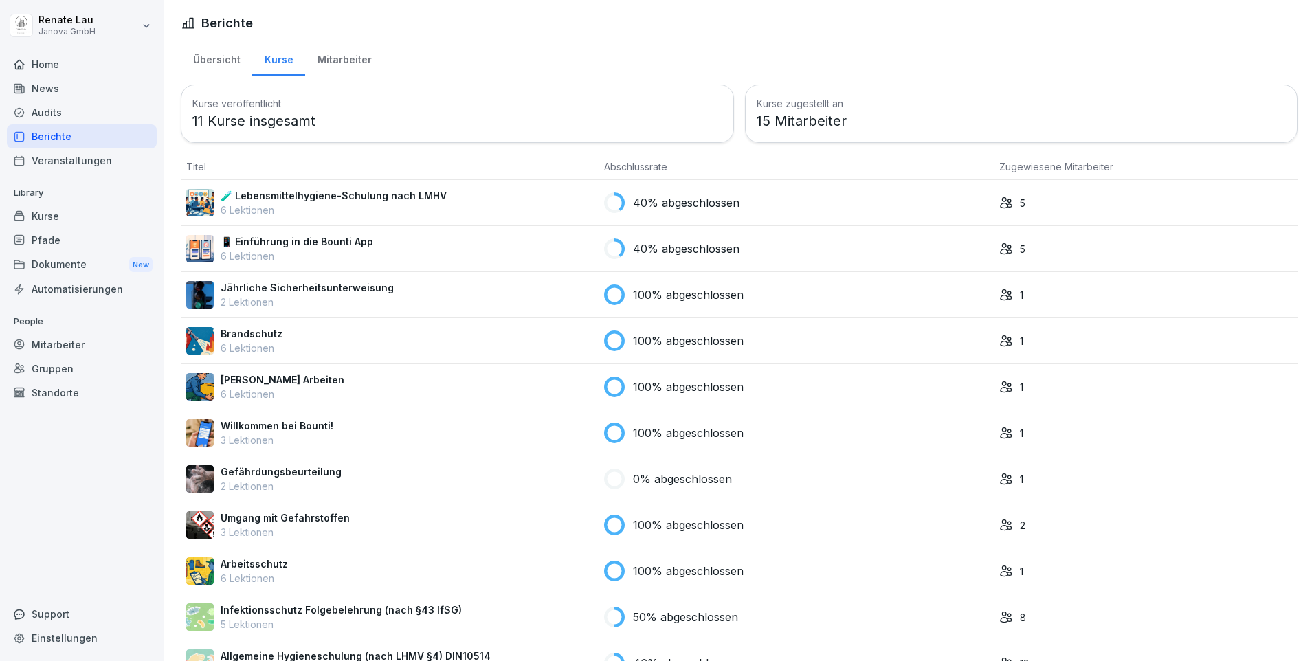
click at [49, 113] on div "Audits" at bounding box center [82, 112] width 150 height 24
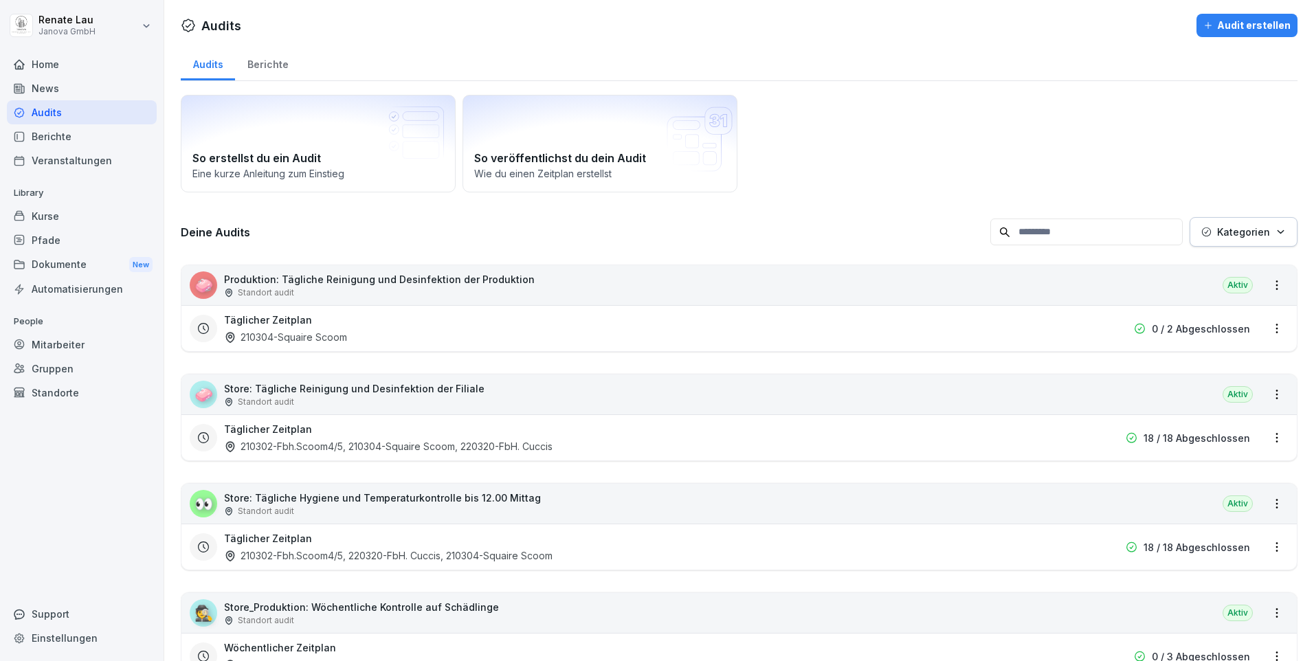
scroll to position [206, 0]
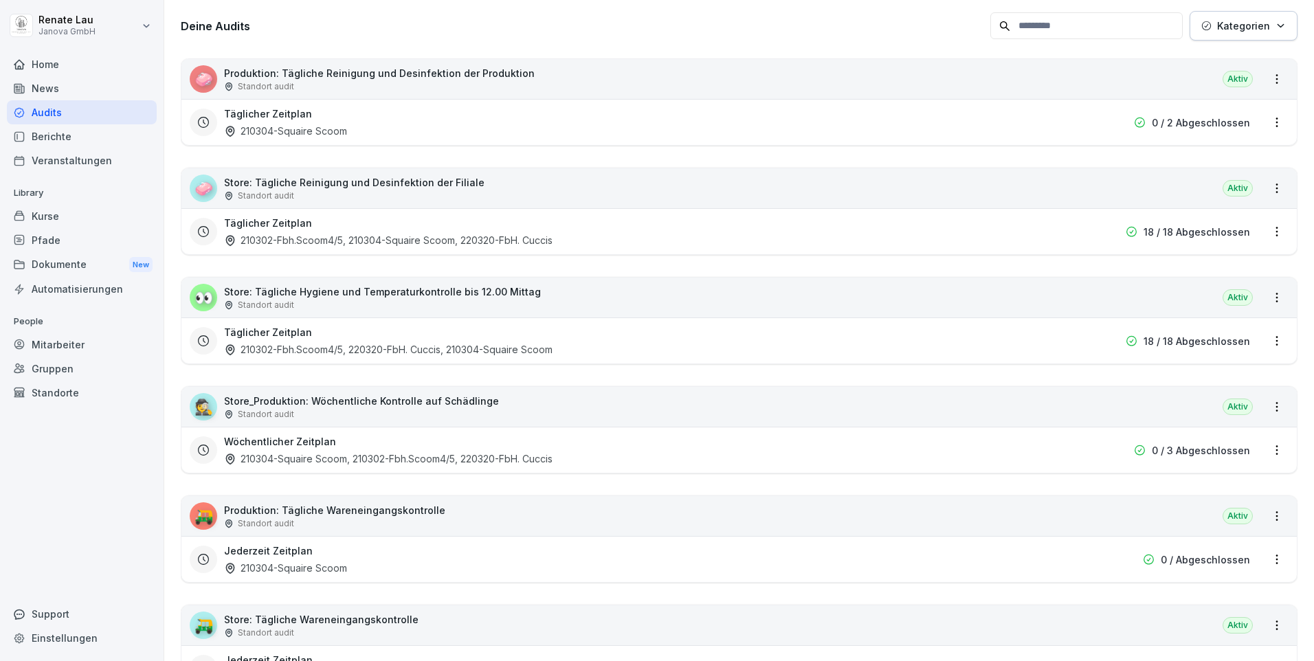
click at [80, 342] on div "Mitarbeiter" at bounding box center [82, 345] width 150 height 24
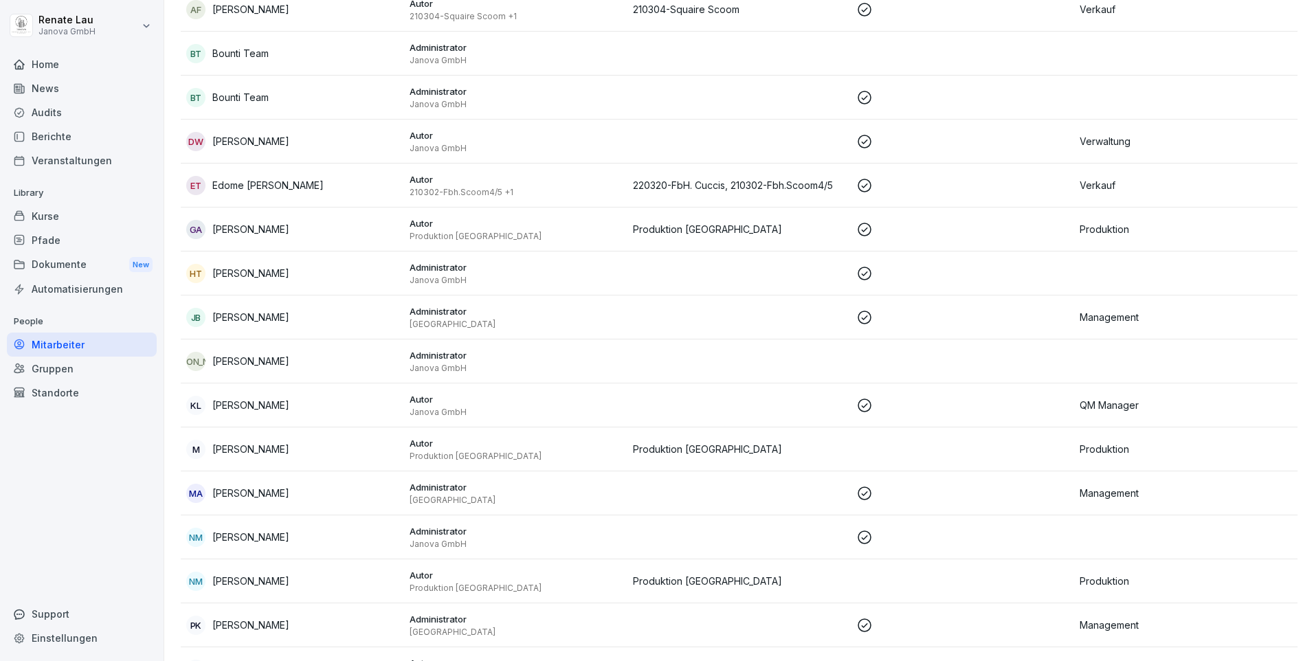
scroll to position [412, 0]
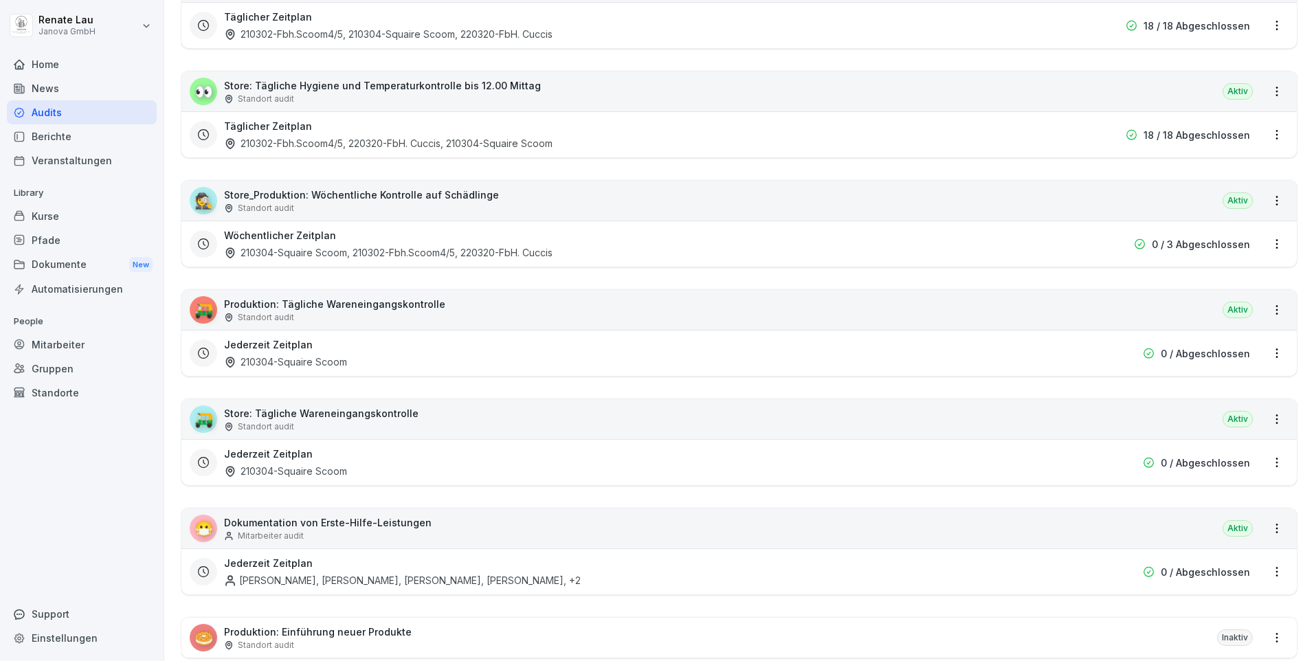
click at [294, 523] on p "Dokumentation von Erste-Hilfe-Leistungen" at bounding box center [328, 522] width 208 height 14
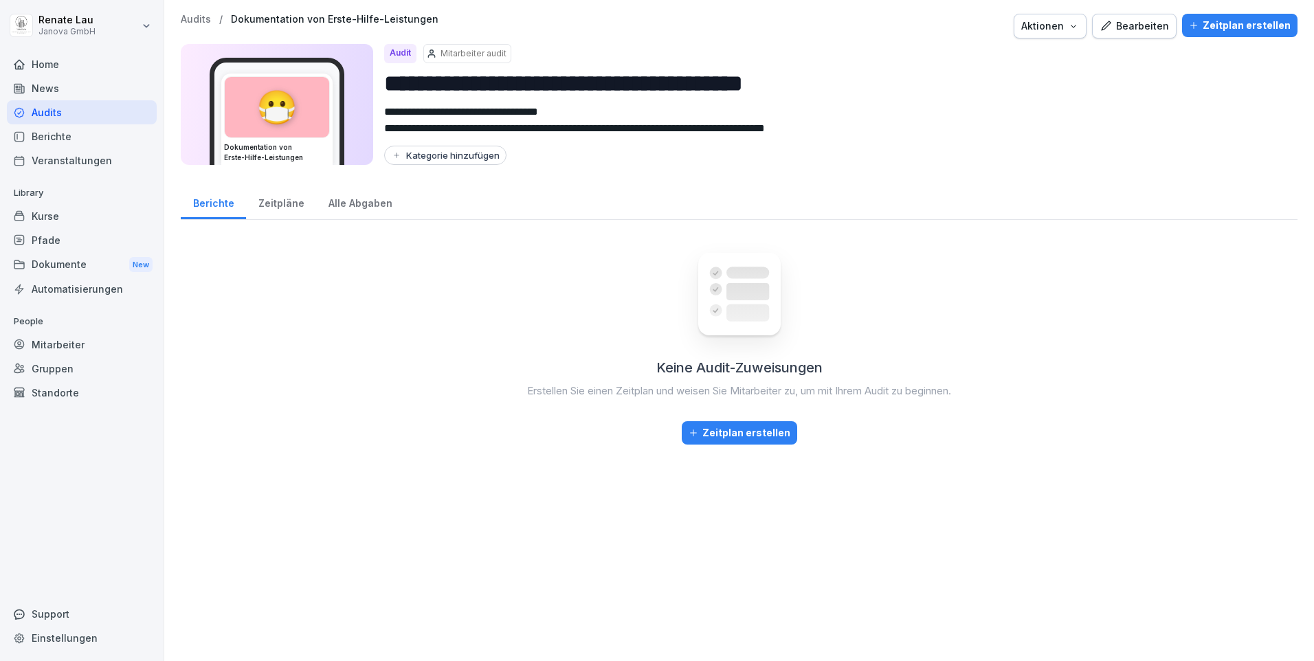
click at [271, 203] on div "Zeitpläne" at bounding box center [281, 201] width 70 height 35
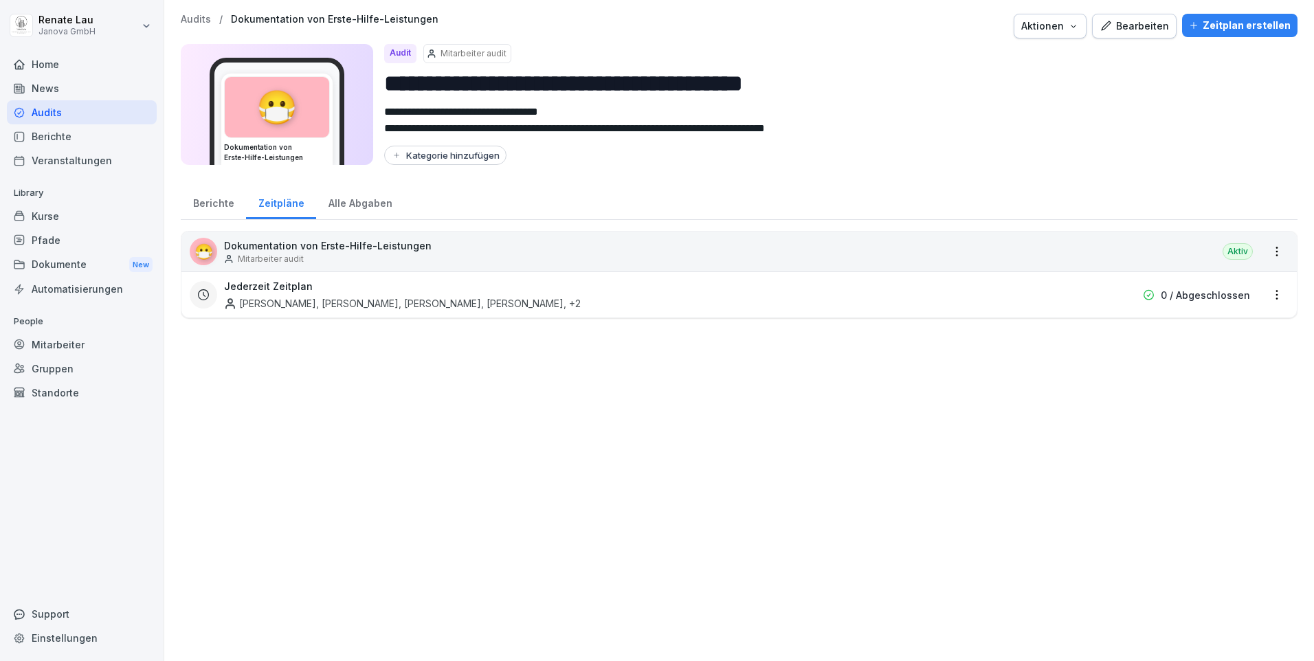
click at [339, 207] on div "Alle Abgaben" at bounding box center [360, 201] width 88 height 35
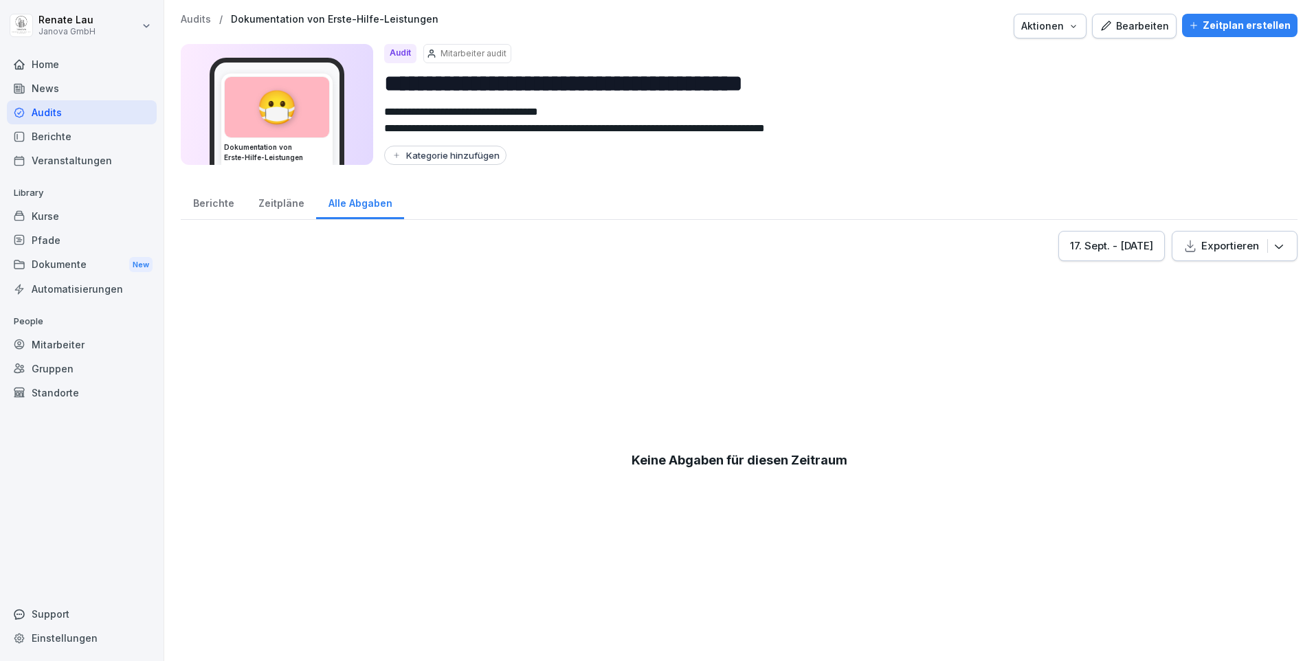
click at [284, 205] on div "Zeitpläne" at bounding box center [281, 201] width 70 height 35
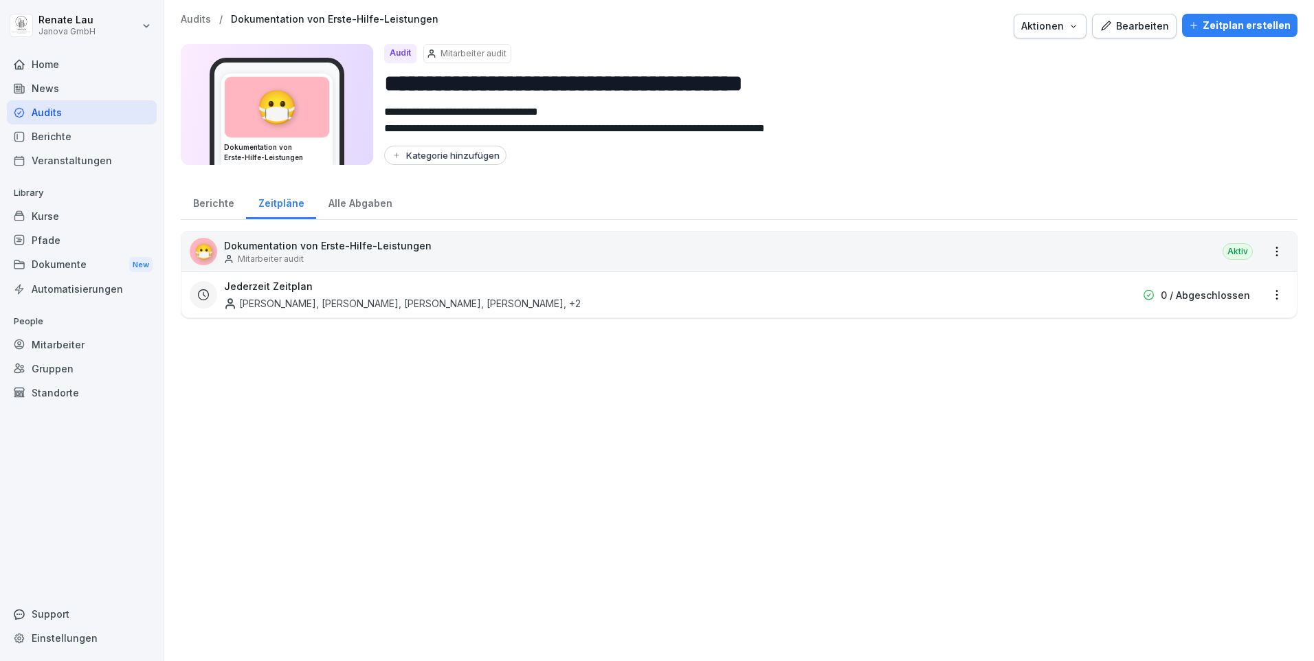
click at [278, 242] on p "Dokumentation von Erste-Hilfe-Leistungen" at bounding box center [328, 245] width 208 height 14
click at [59, 134] on div "Berichte" at bounding box center [82, 136] width 150 height 24
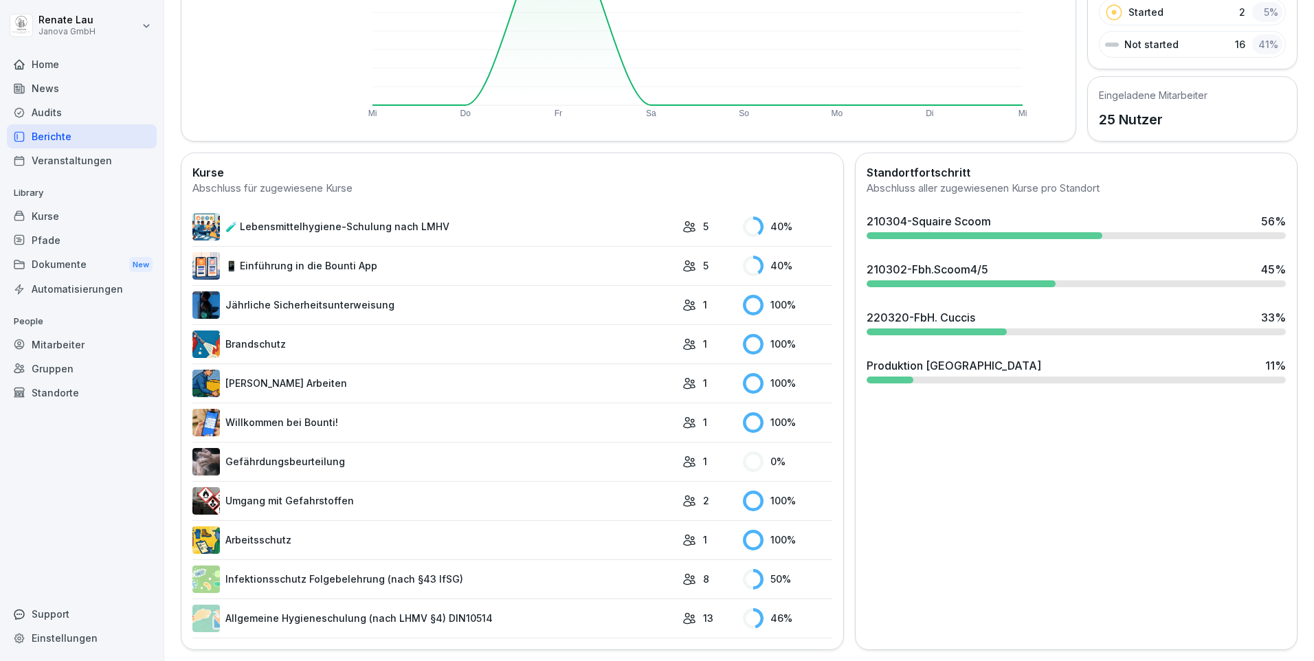
scroll to position [119, 0]
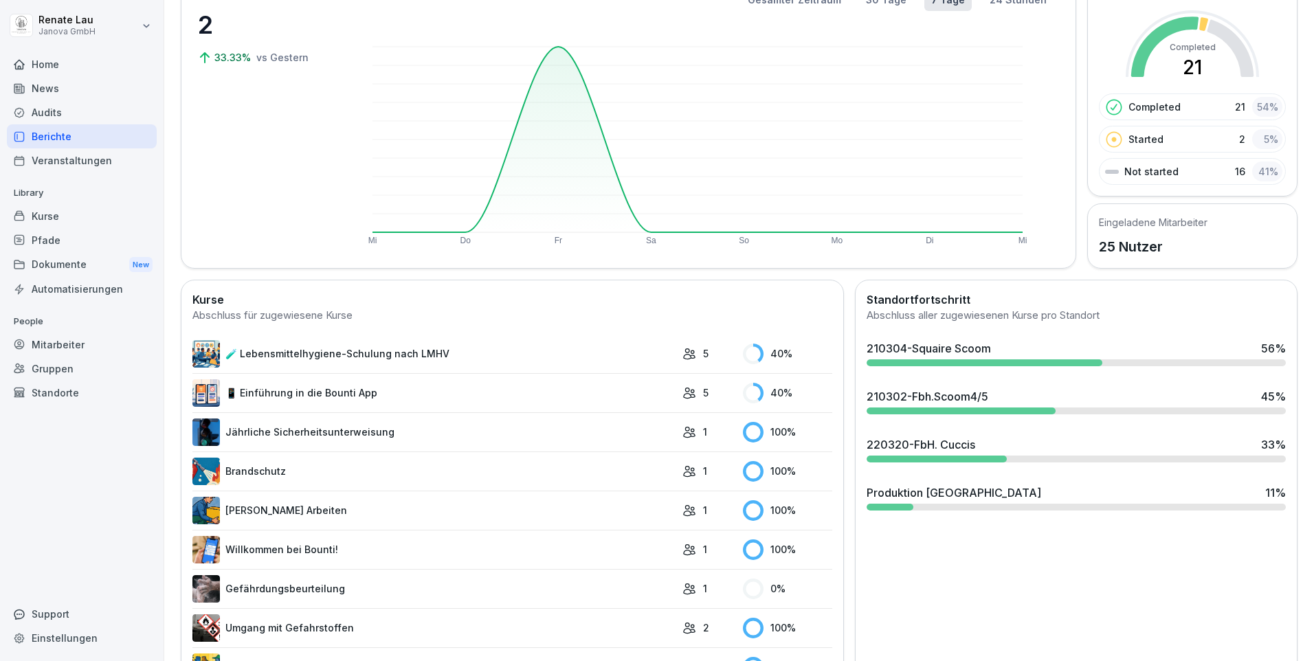
click at [1235, 170] on p "16" at bounding box center [1240, 171] width 10 height 14
click at [1259, 170] on div "41 %" at bounding box center [1267, 171] width 30 height 20
click at [1108, 172] on div at bounding box center [1112, 172] width 14 height 4
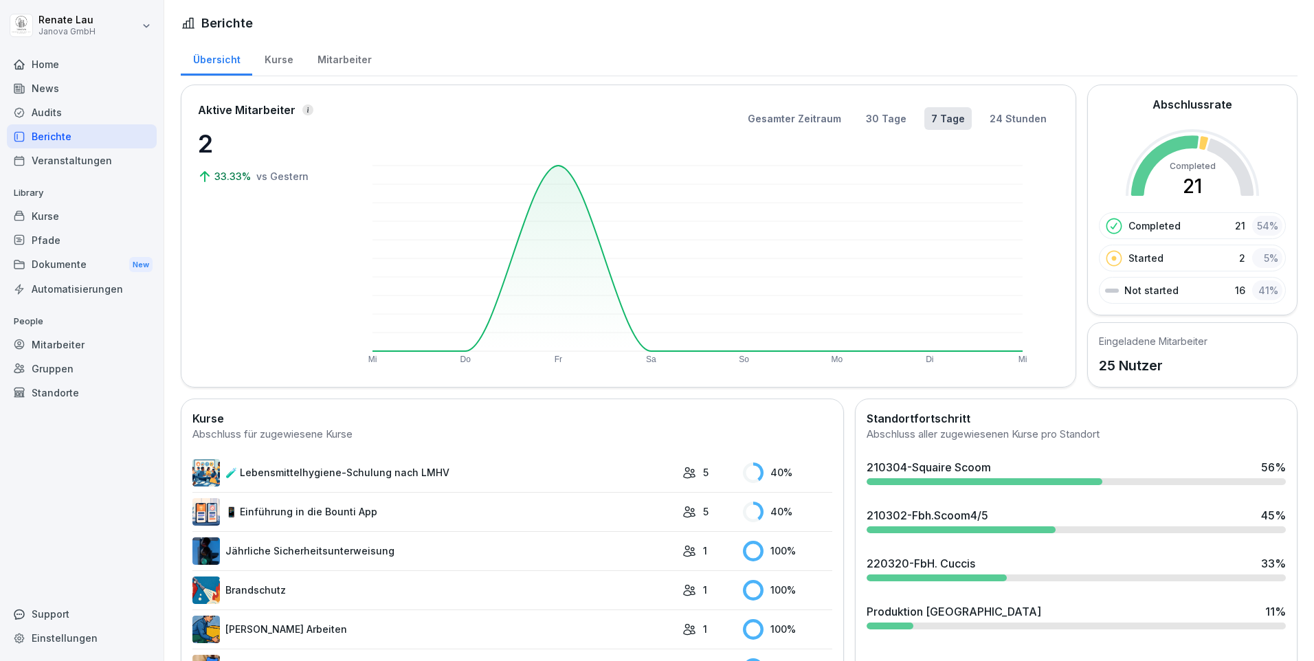
click at [1216, 157] on icon at bounding box center [1230, 167] width 47 height 57
drag, startPoint x: 1216, startPoint y: 157, endPoint x: 1190, endPoint y: 145, distance: 28.0
click at [1199, 145] on icon at bounding box center [1203, 143] width 9 height 14
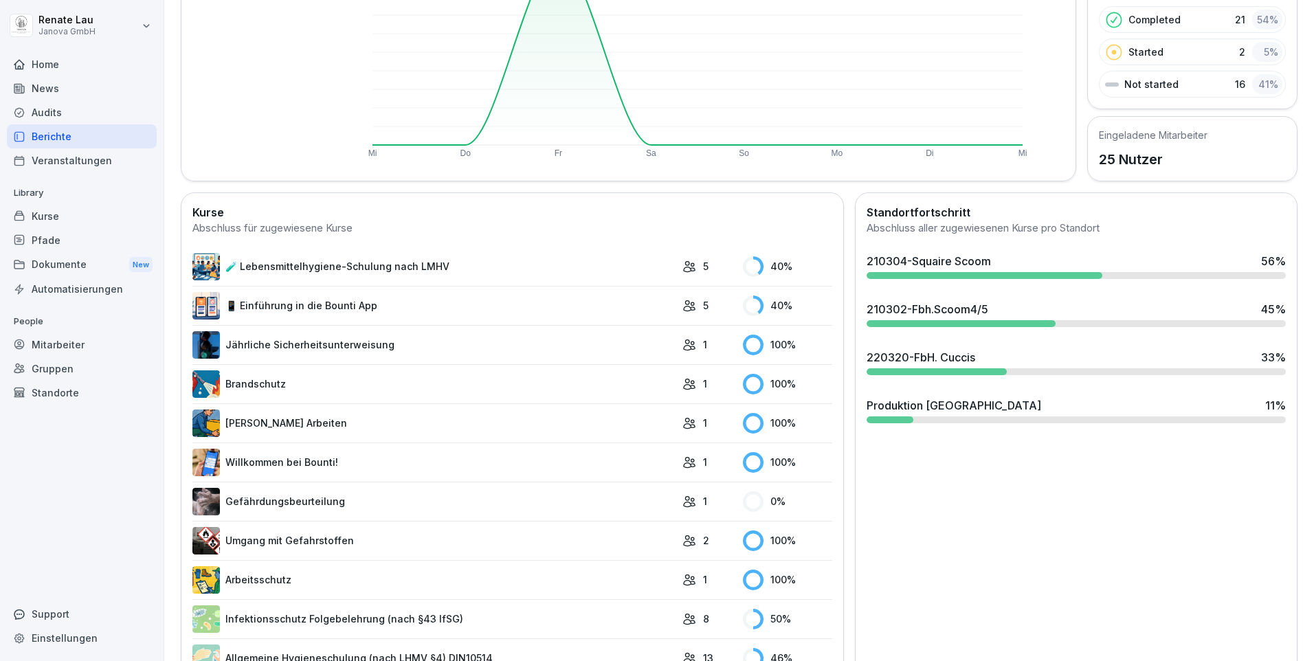
scroll to position [256, 0]
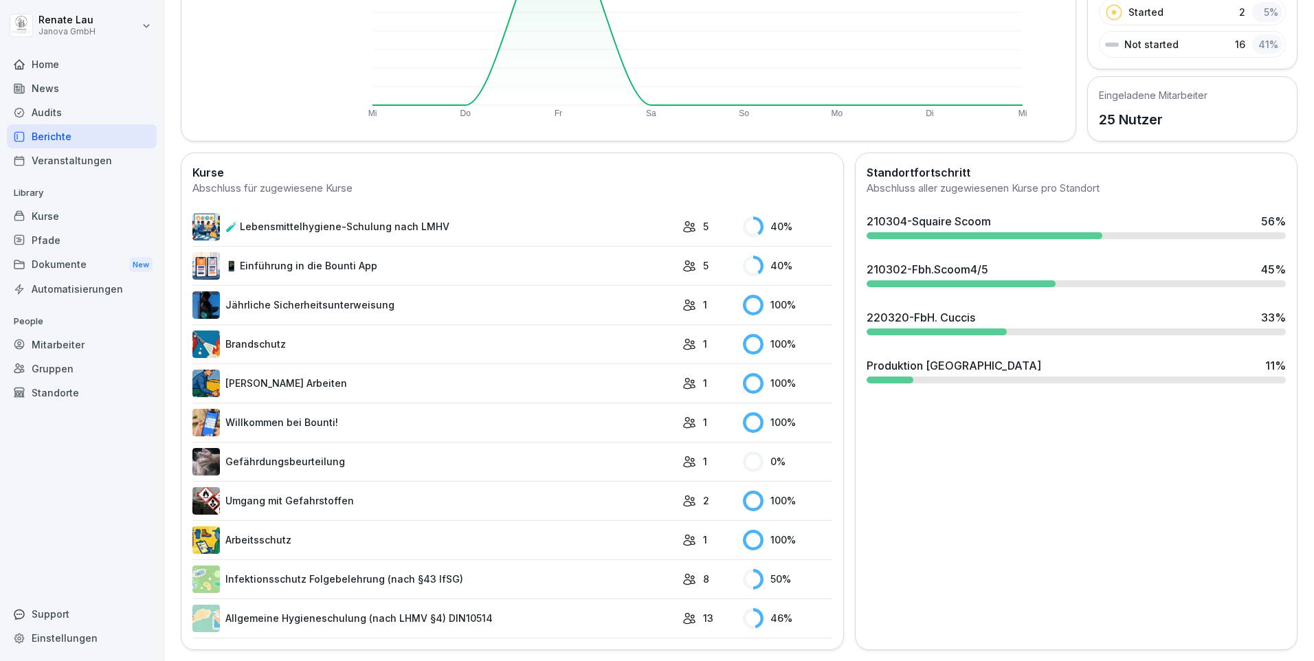
click at [277, 456] on link "Gefährdungsbeurteilung" at bounding box center [433, 461] width 483 height 27
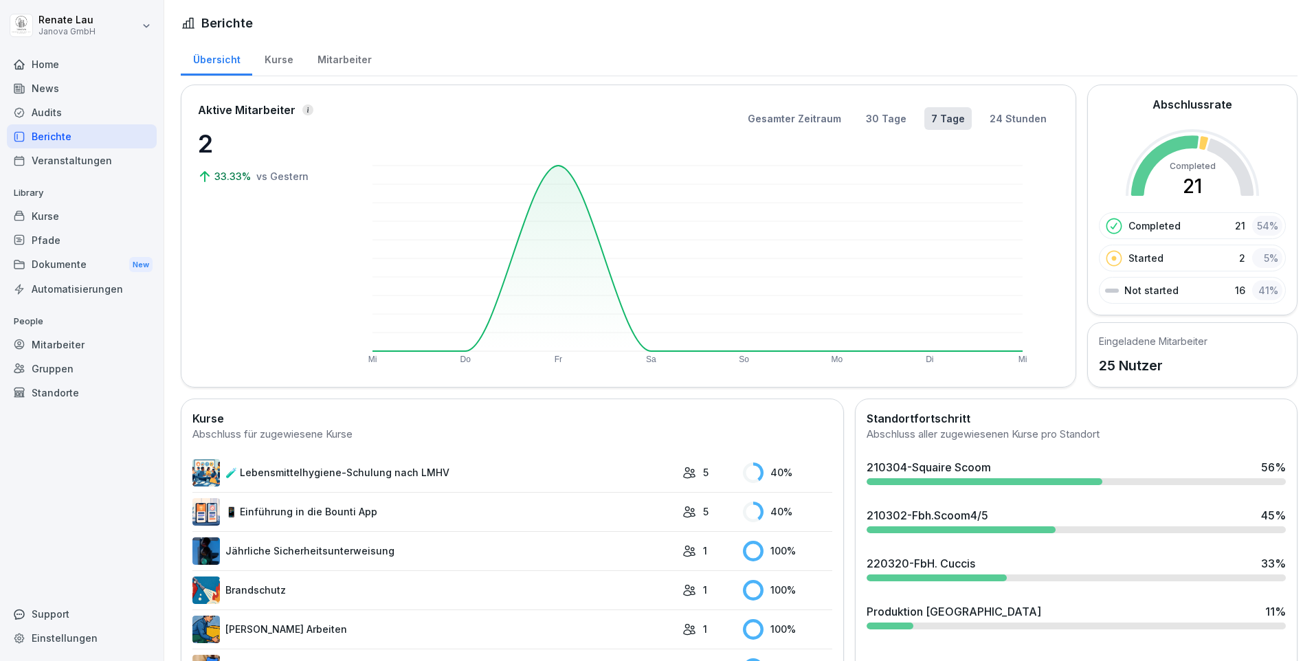
scroll to position [137, 0]
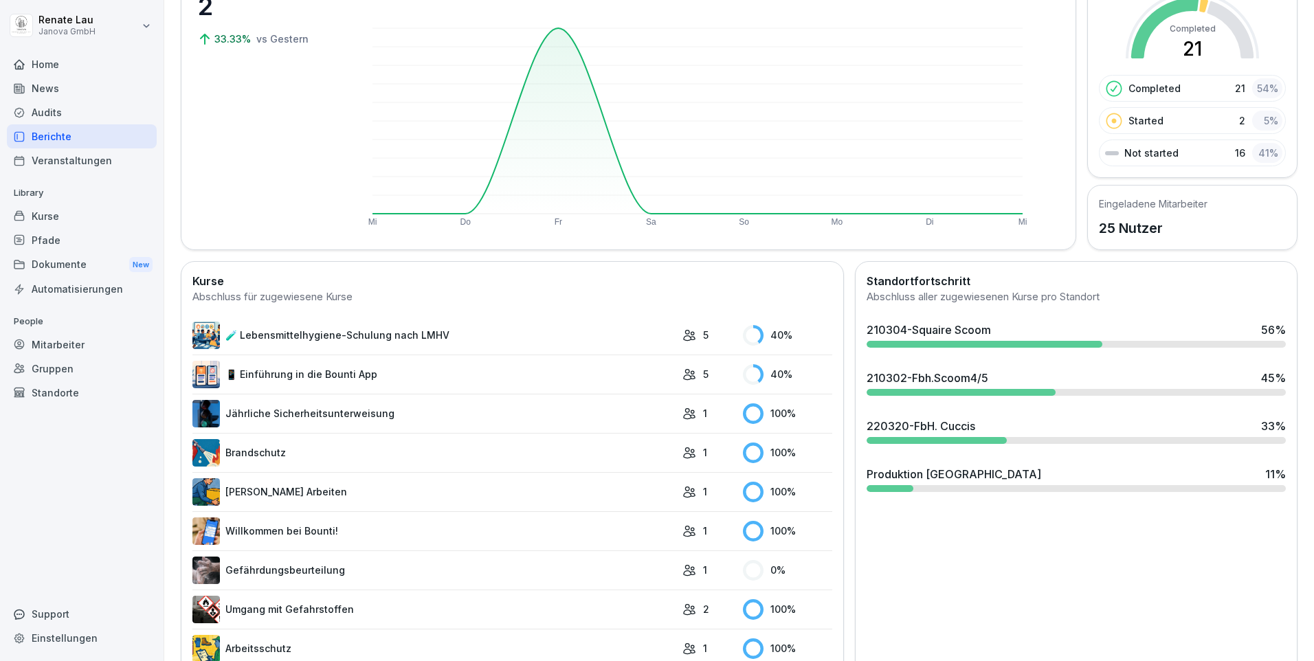
click at [54, 118] on div "Audits" at bounding box center [82, 112] width 150 height 24
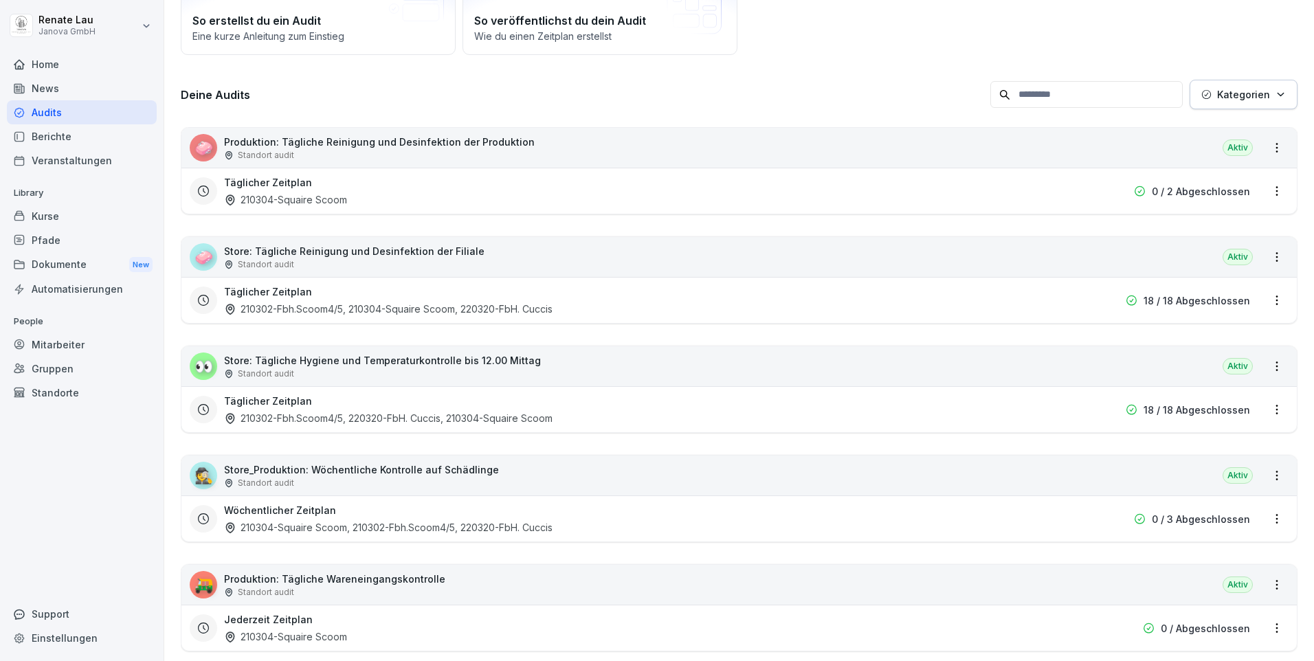
scroll to position [14, 0]
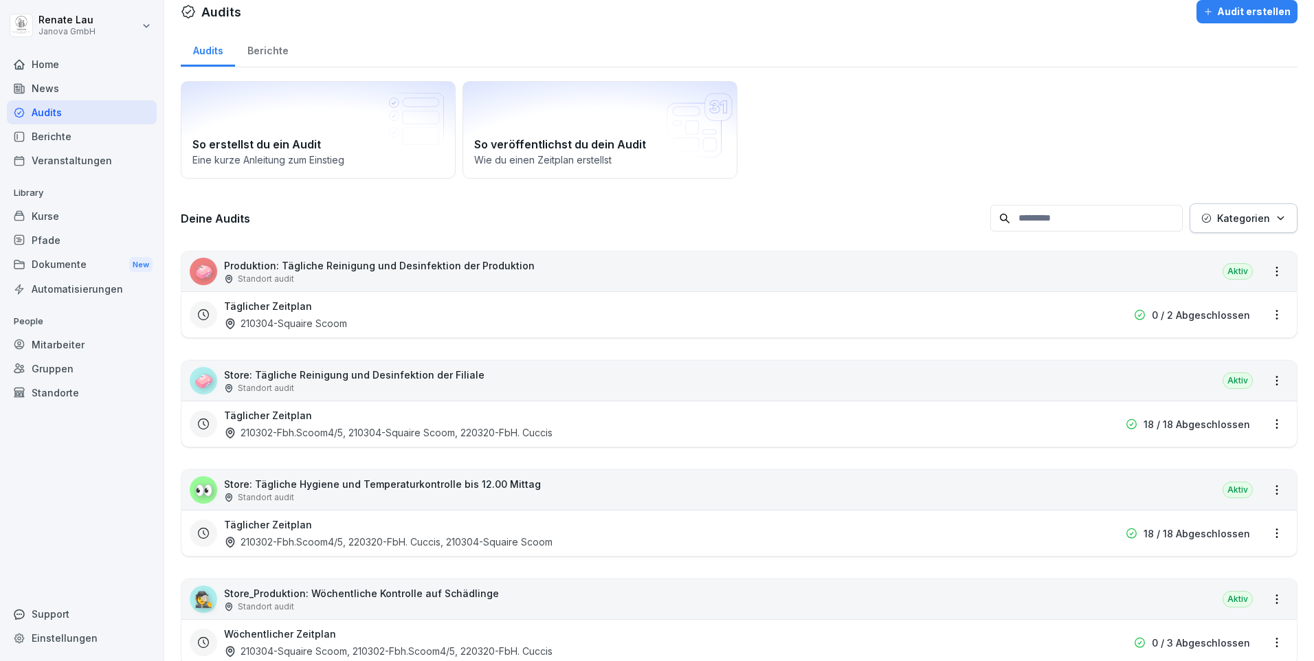
click at [295, 375] on p "Store: Tägliche Reinigung und Desinfektion der Filiale" at bounding box center [354, 375] width 260 height 14
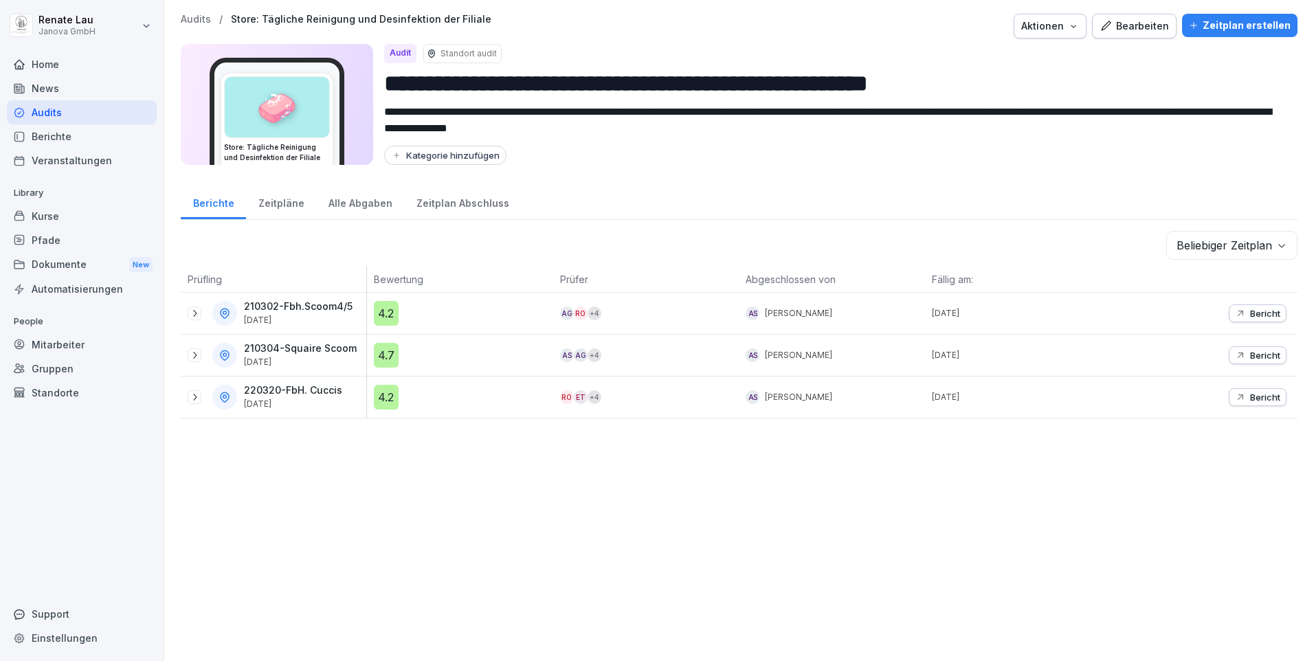
click at [347, 205] on div "Alle Abgaben" at bounding box center [360, 201] width 88 height 35
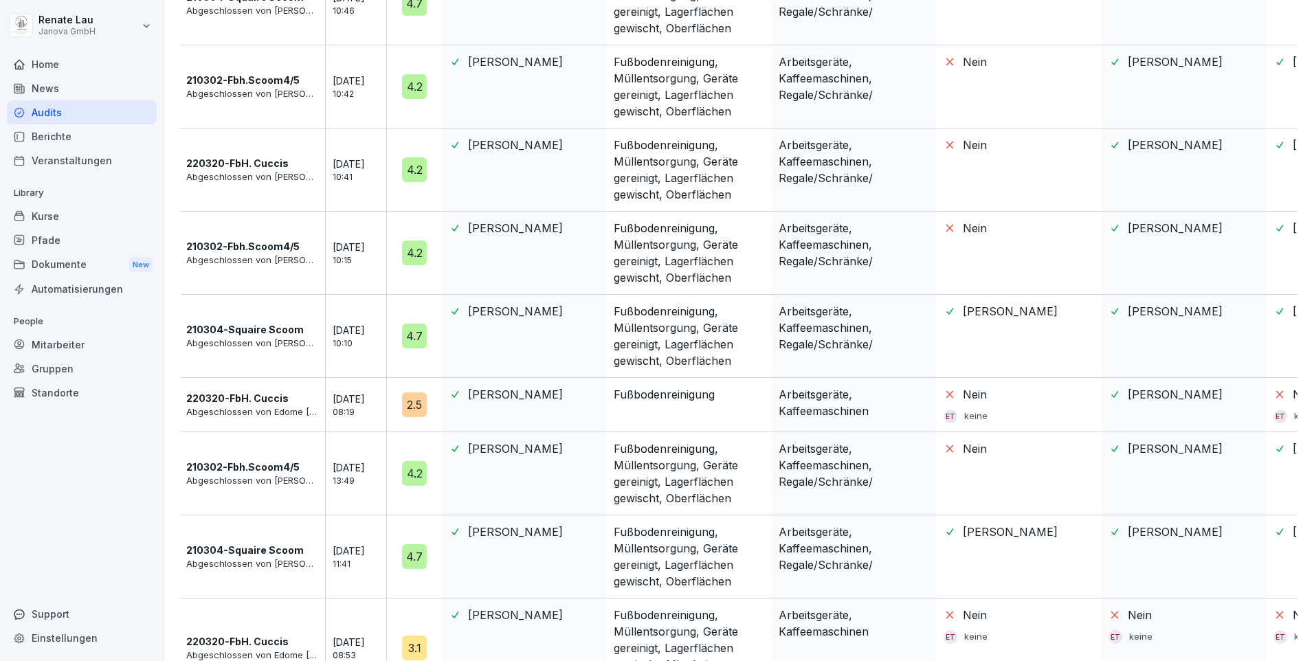
scroll to position [550, 0]
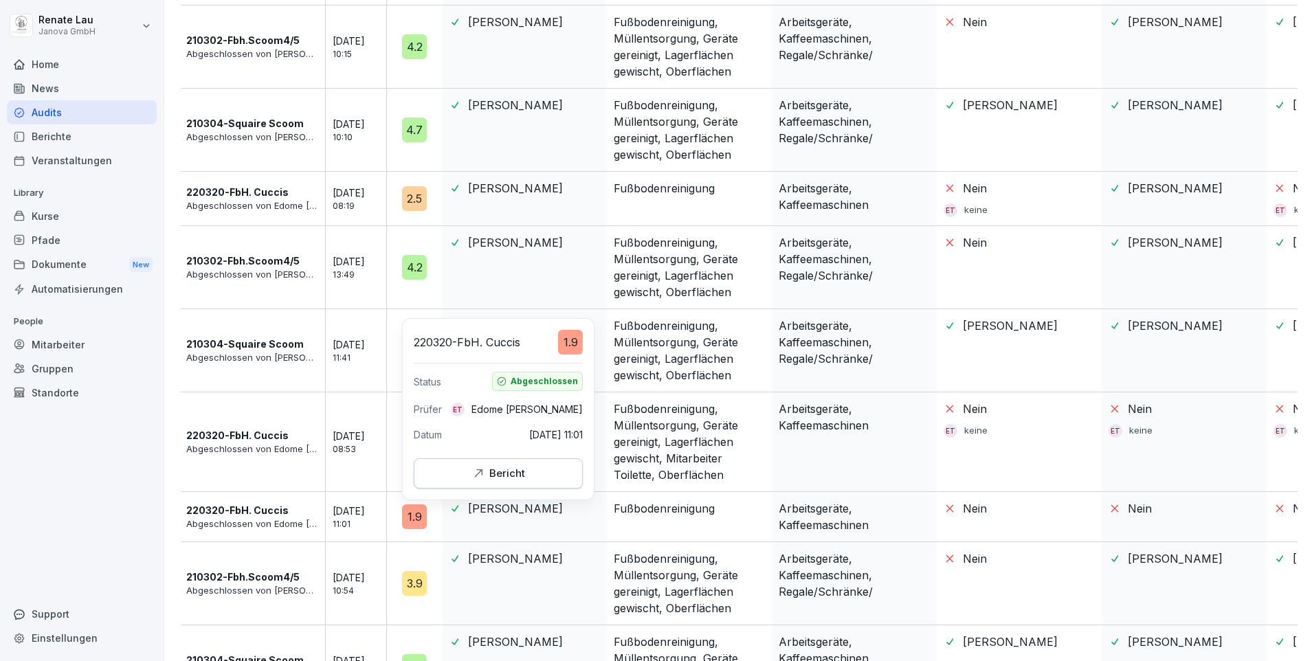
click at [416, 522] on div "1.9" at bounding box center [414, 516] width 25 height 25
click at [473, 467] on icon "button" at bounding box center [478, 474] width 14 height 14
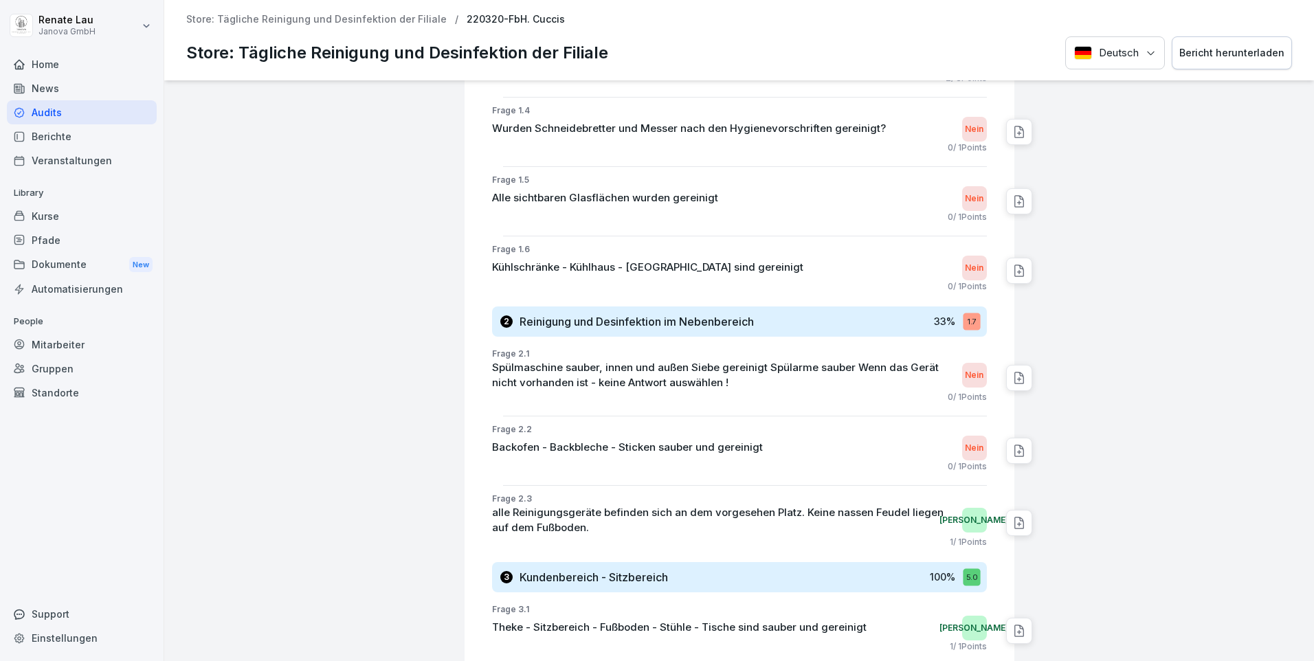
scroll to position [756, 0]
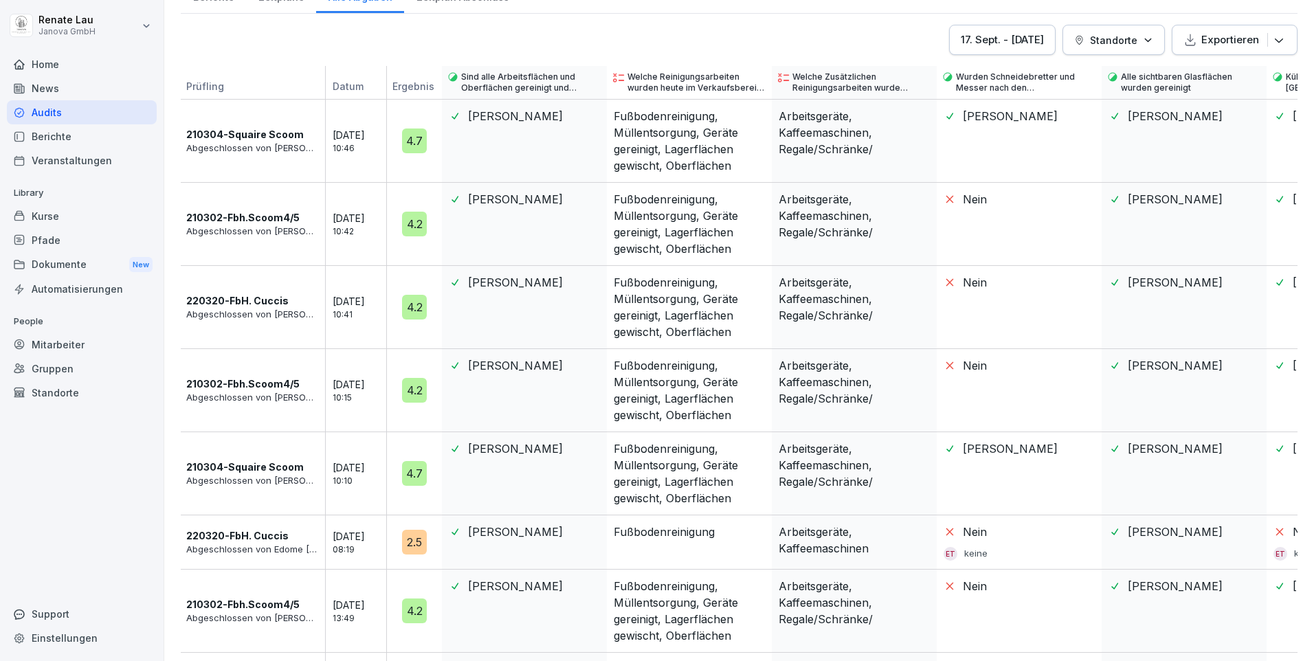
scroll to position [344, 0]
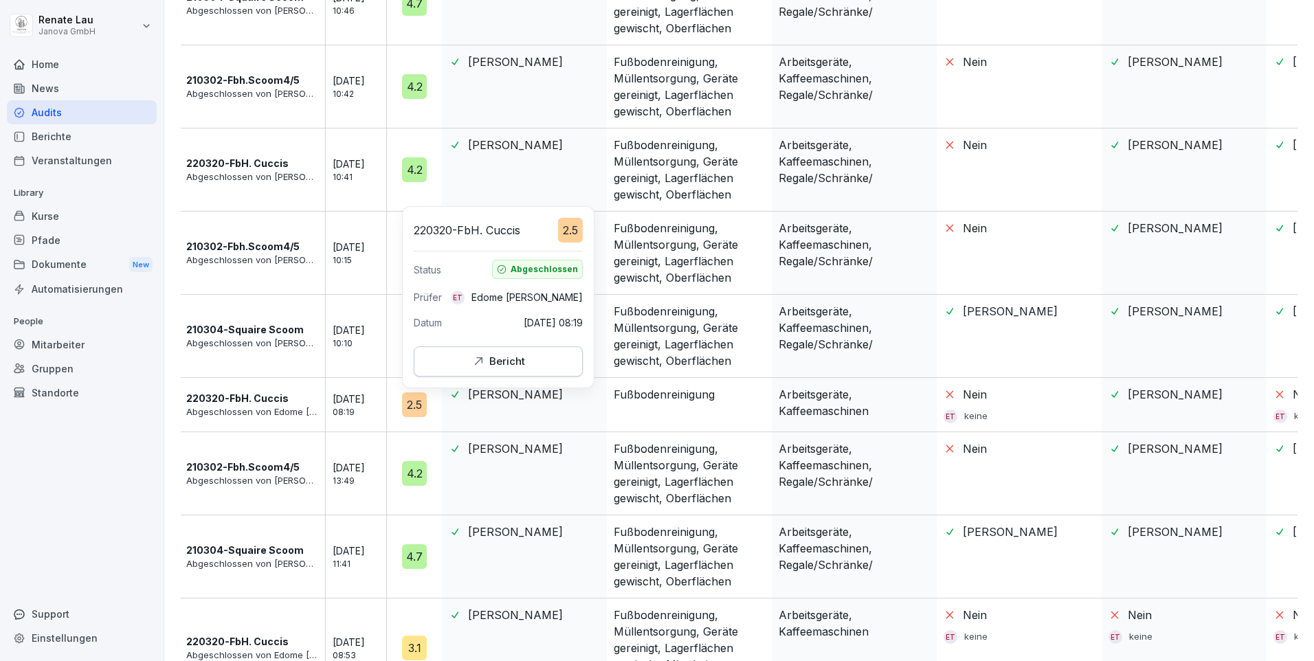
click at [492, 363] on div "Bericht" at bounding box center [498, 361] width 54 height 15
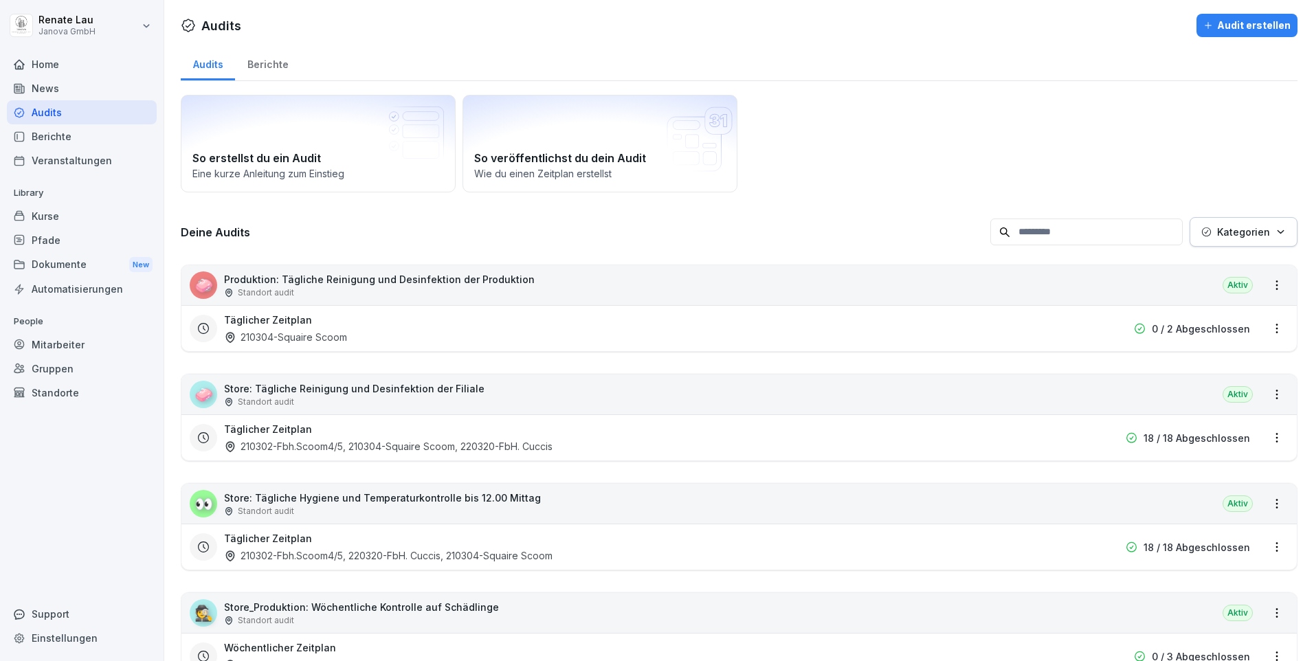
click at [427, 504] on p "Store: Tägliche Hygiene und Temperaturkontrolle bis 12.00 Mittag" at bounding box center [382, 498] width 317 height 14
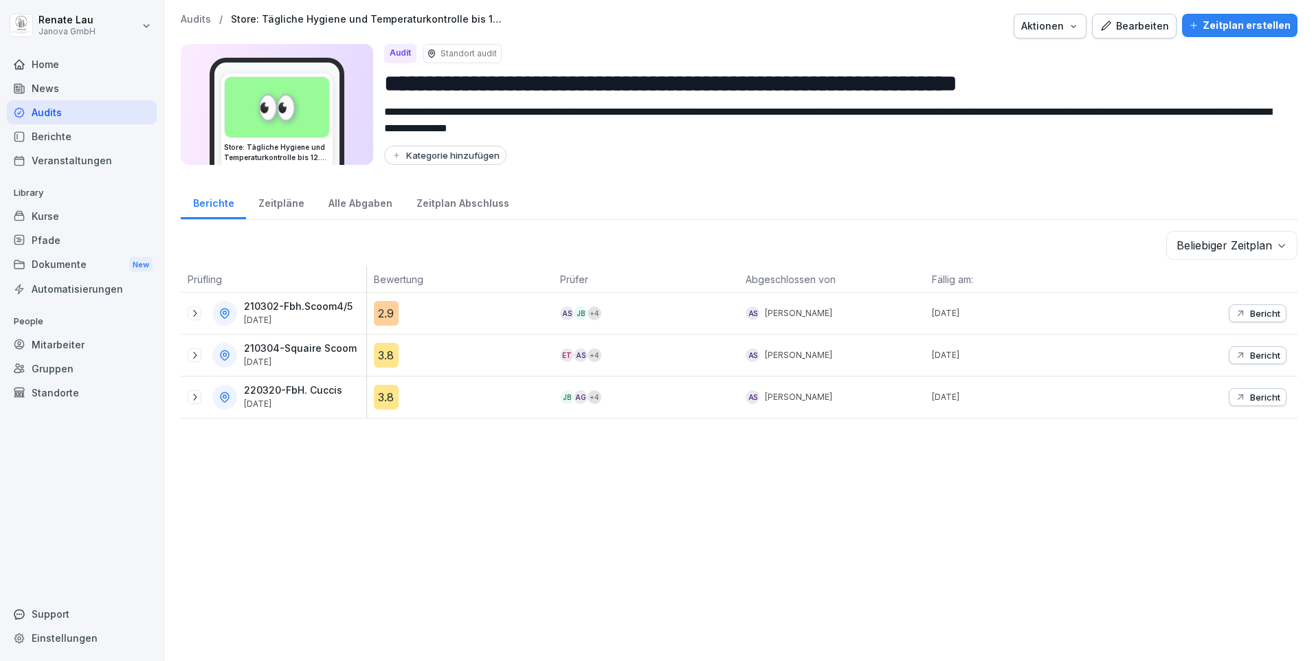
click at [383, 321] on div "2.9" at bounding box center [386, 313] width 25 height 25
click at [370, 206] on div "Alle Abgaben" at bounding box center [360, 201] width 88 height 35
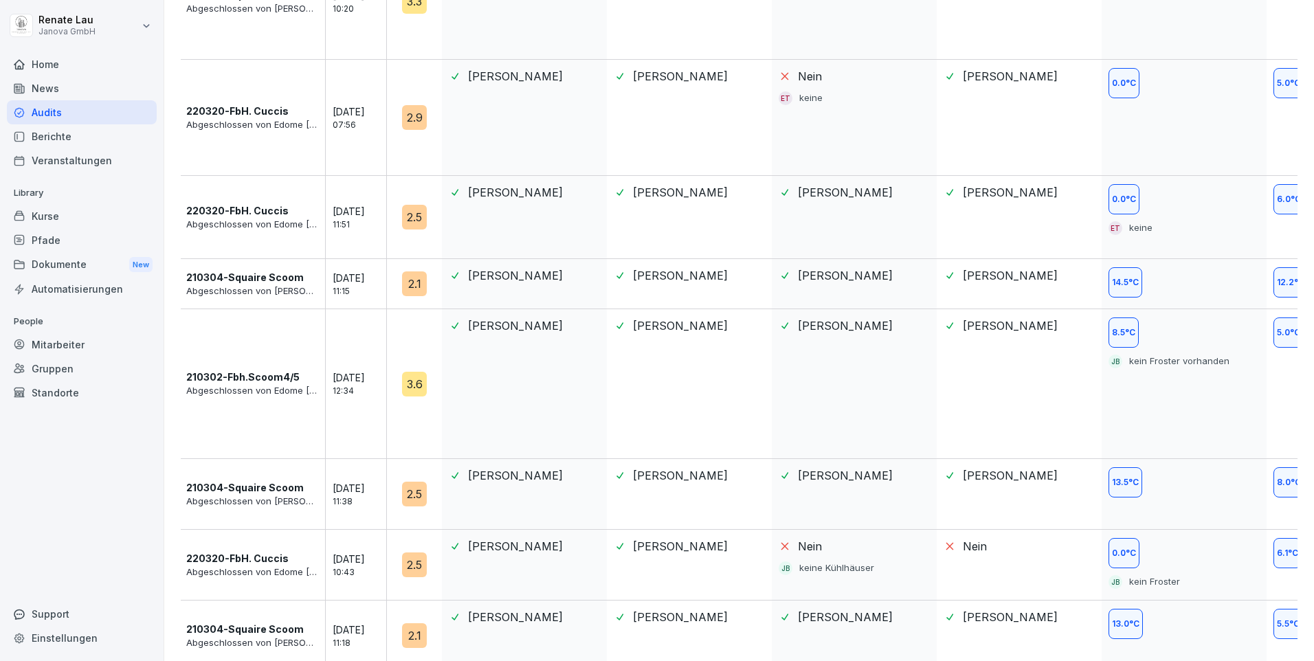
scroll to position [1601, 0]
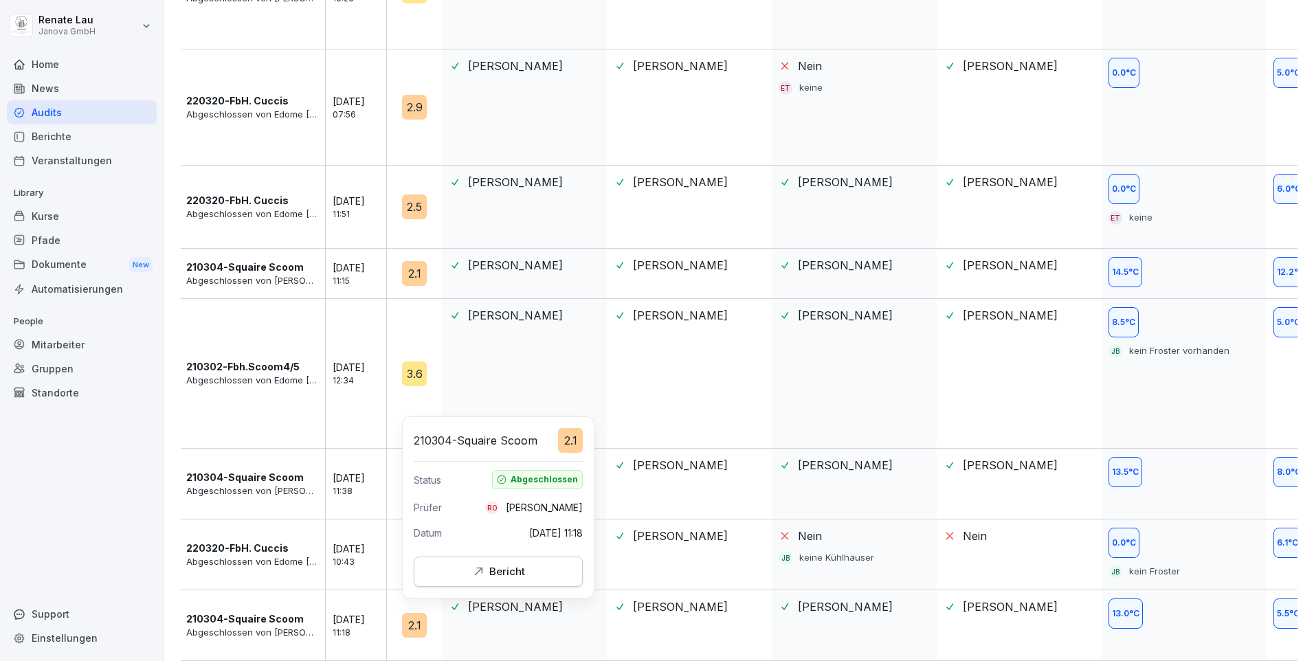
click at [484, 577] on icon "button" at bounding box center [478, 572] width 14 height 14
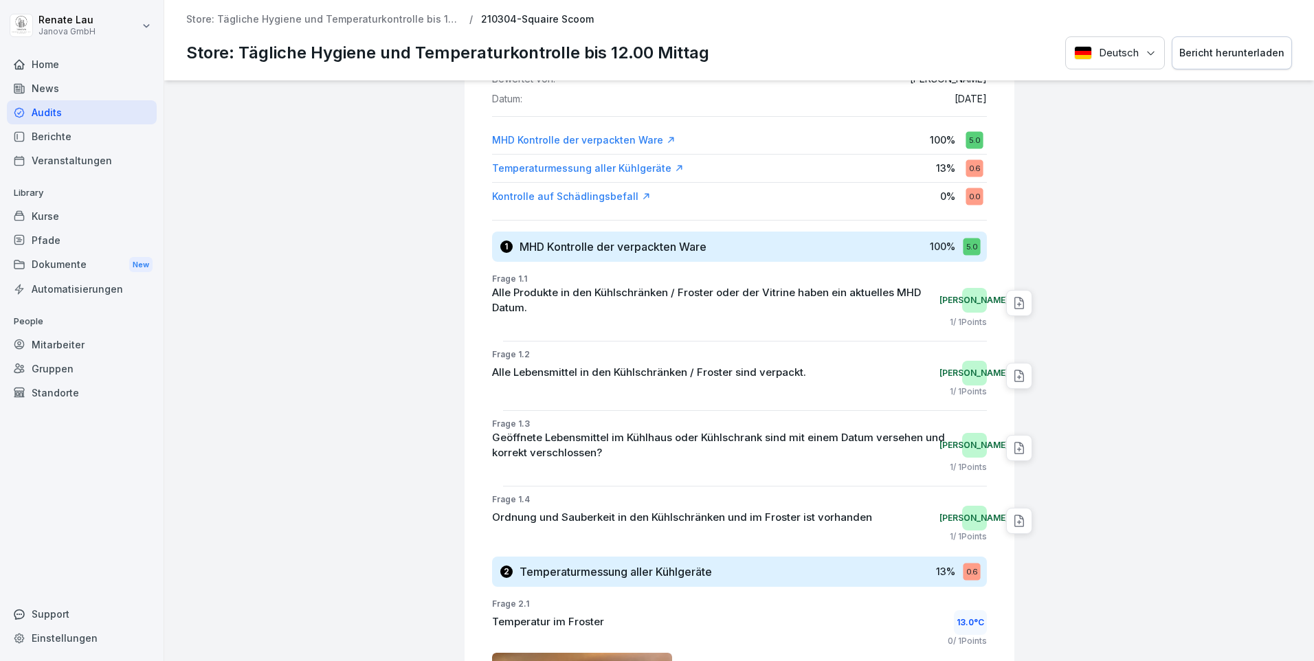
scroll to position [344, 0]
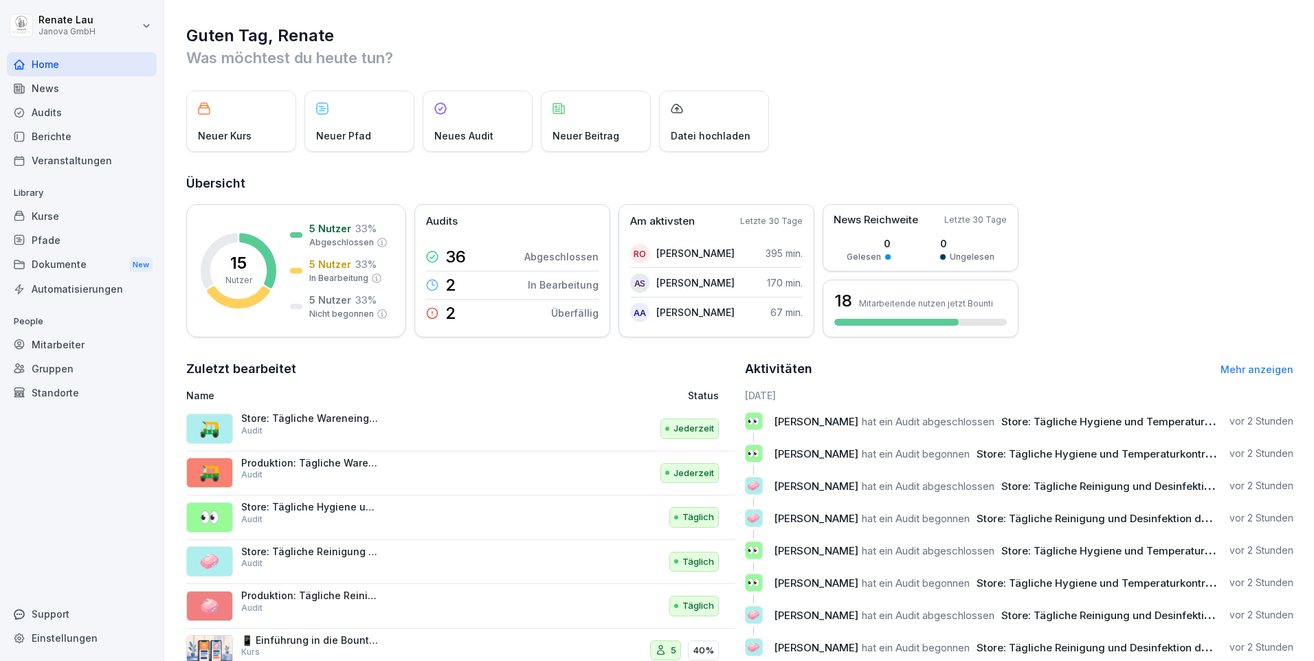
click at [41, 259] on div "Dokumente New" at bounding box center [82, 264] width 150 height 25
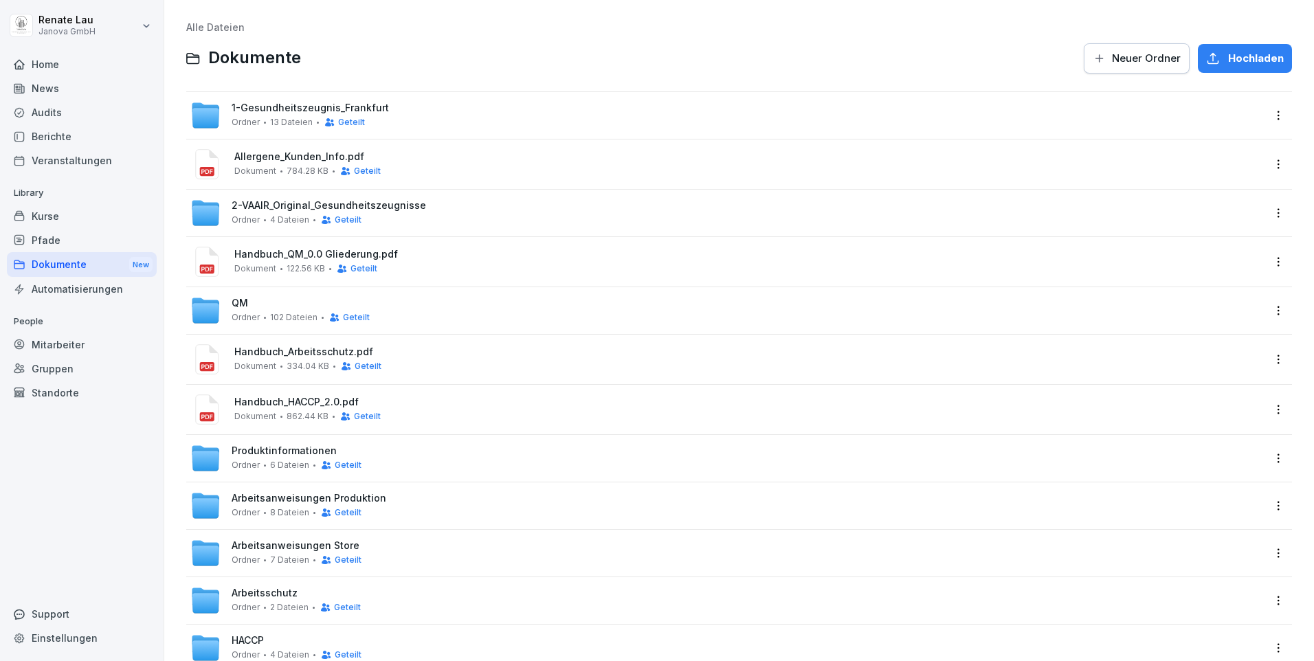
click at [64, 144] on div "Berichte" at bounding box center [82, 136] width 150 height 24
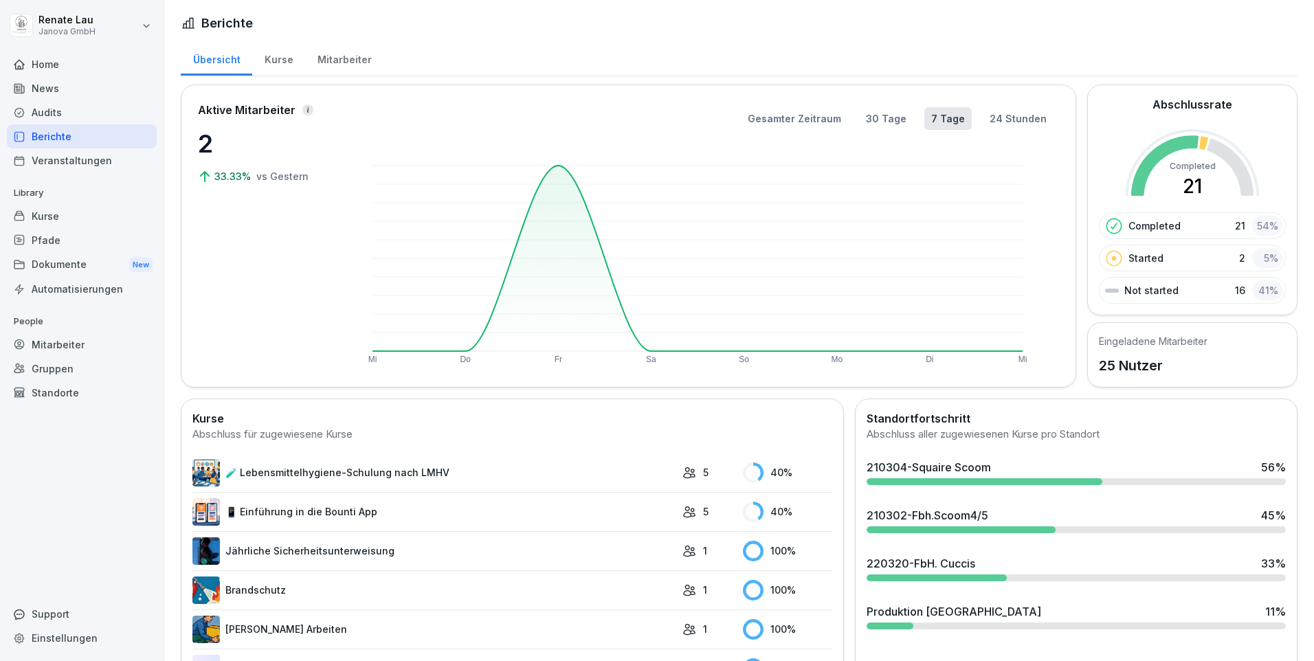
click at [54, 119] on div "Audits" at bounding box center [82, 112] width 150 height 24
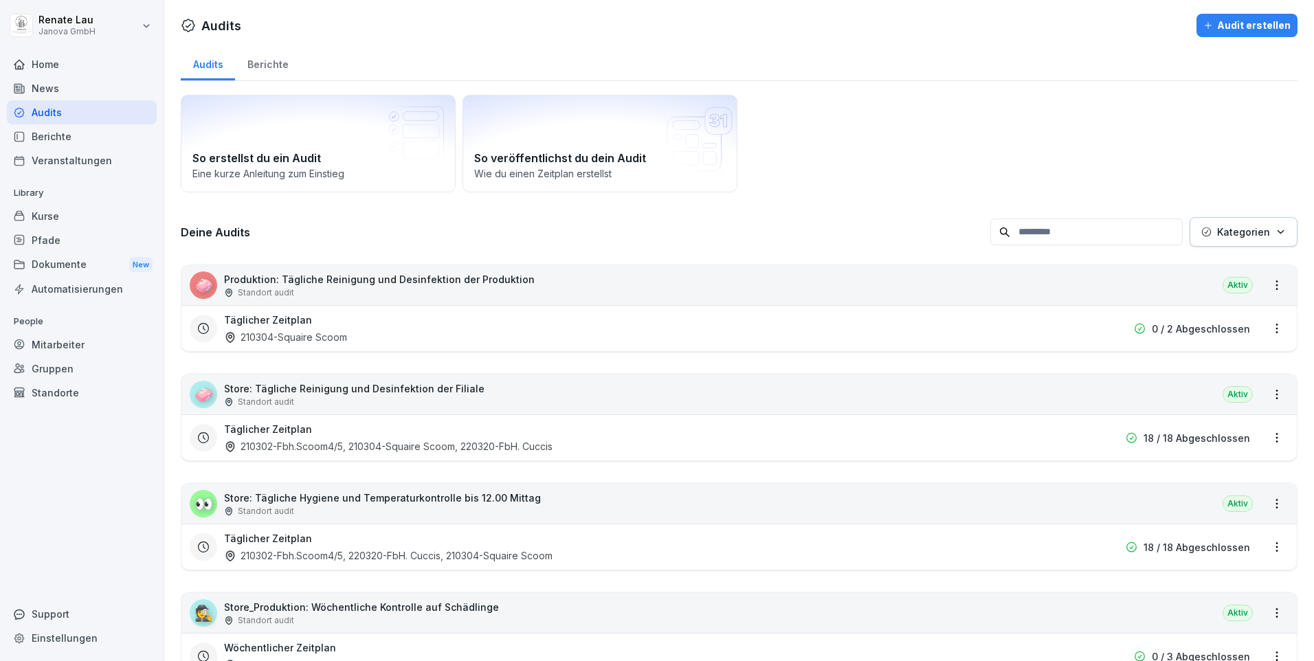
scroll to position [69, 0]
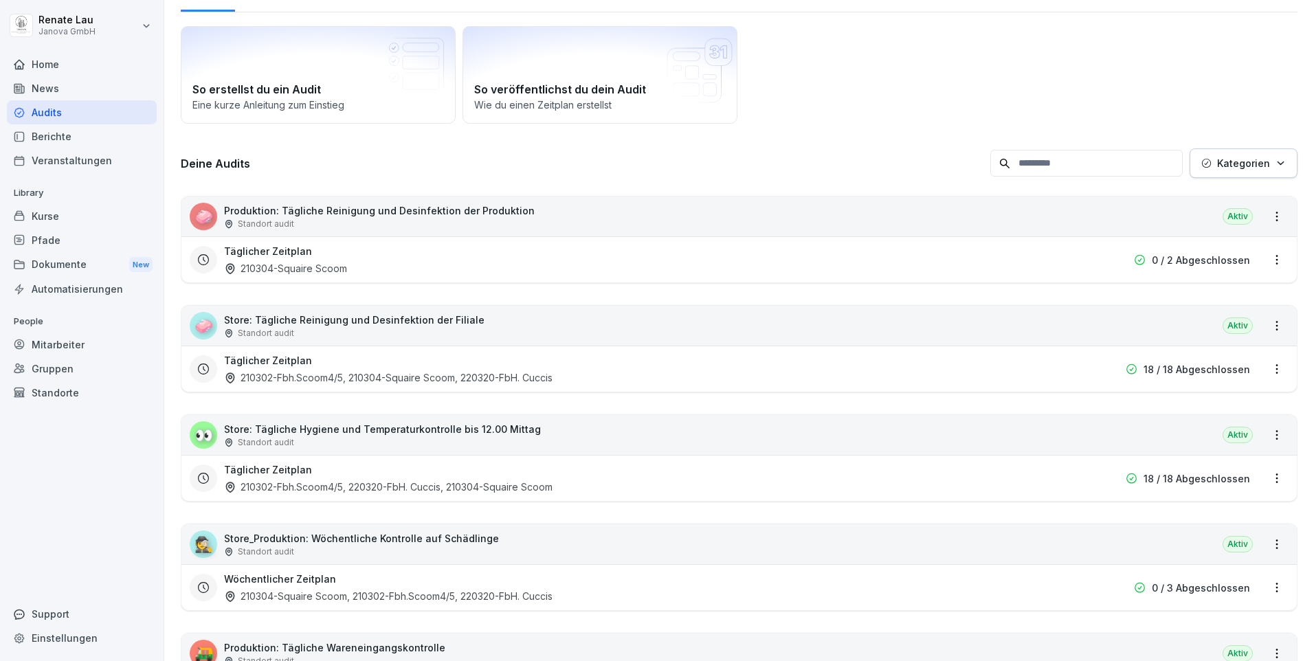
click at [331, 427] on p "Store: Tägliche Hygiene und Temperaturkontrolle bis 12.00 Mittag" at bounding box center [382, 429] width 317 height 14
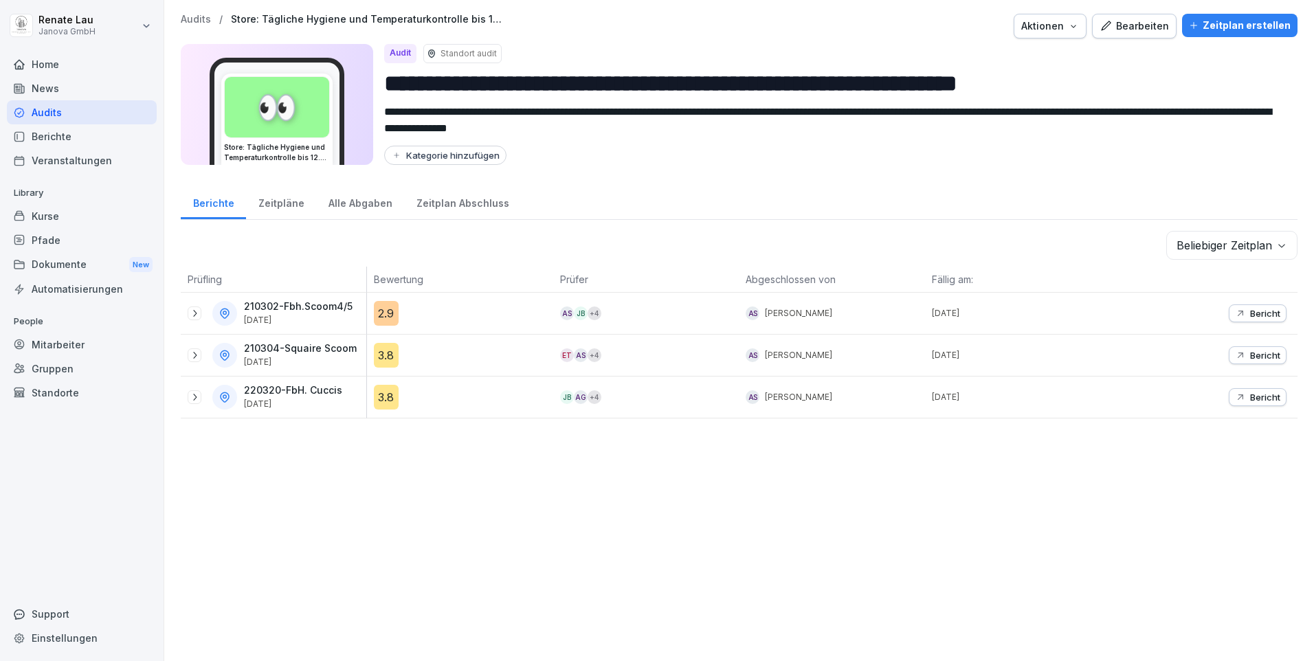
click at [387, 401] on div "3.8" at bounding box center [386, 397] width 25 height 25
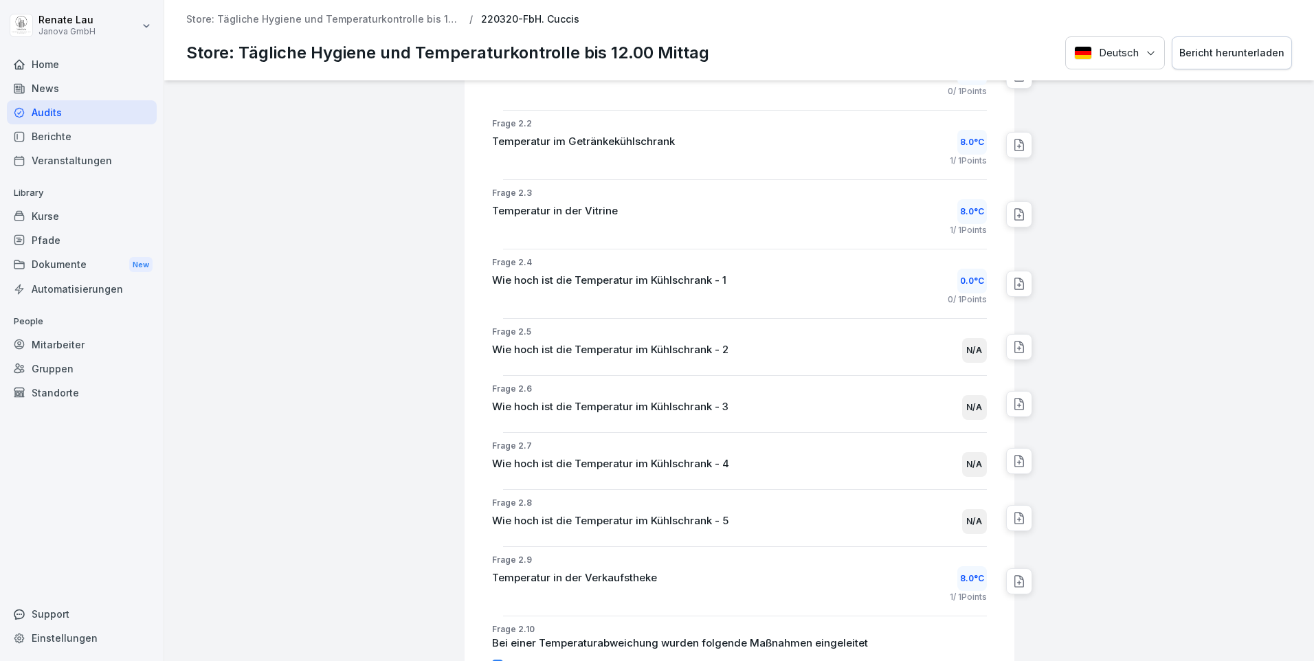
scroll to position [550, 0]
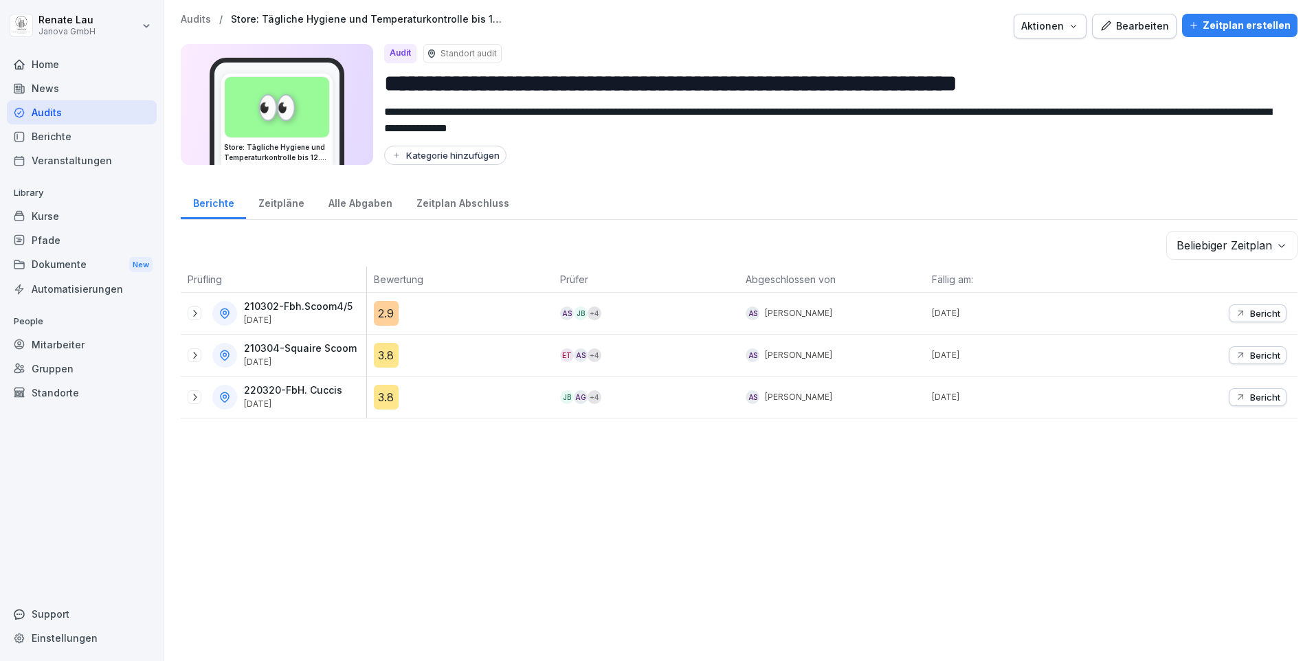
click at [383, 356] on div "3.8" at bounding box center [386, 355] width 25 height 25
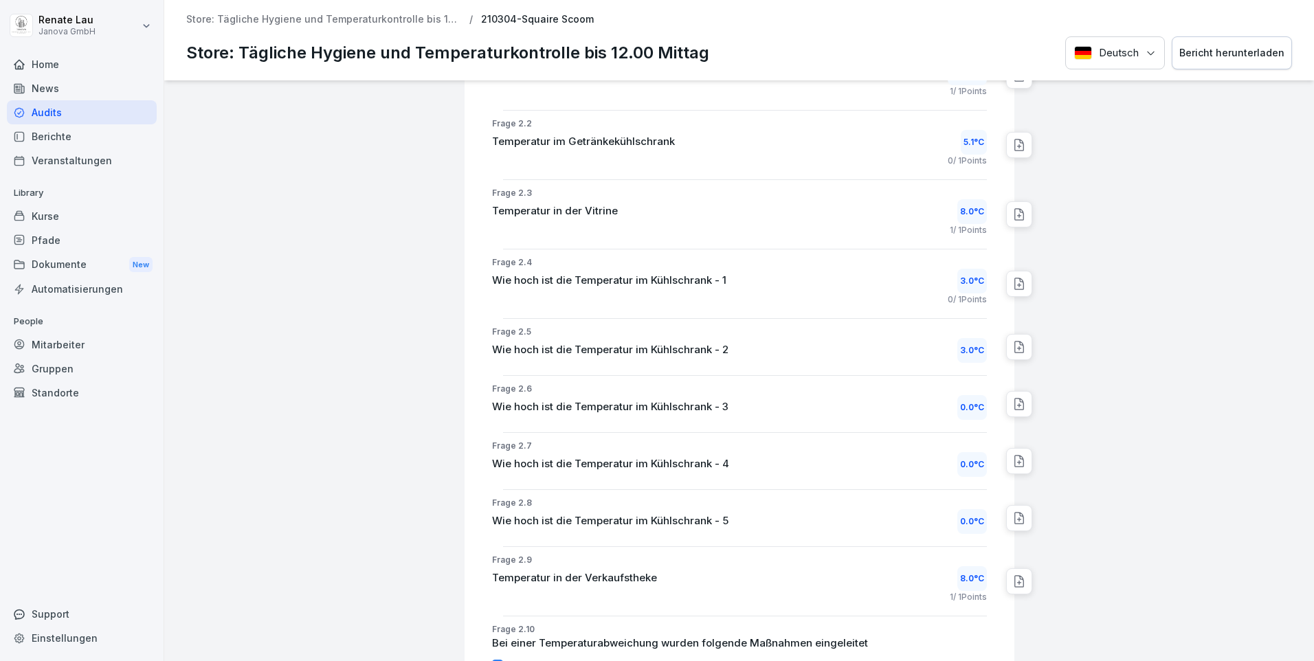
scroll to position [756, 0]
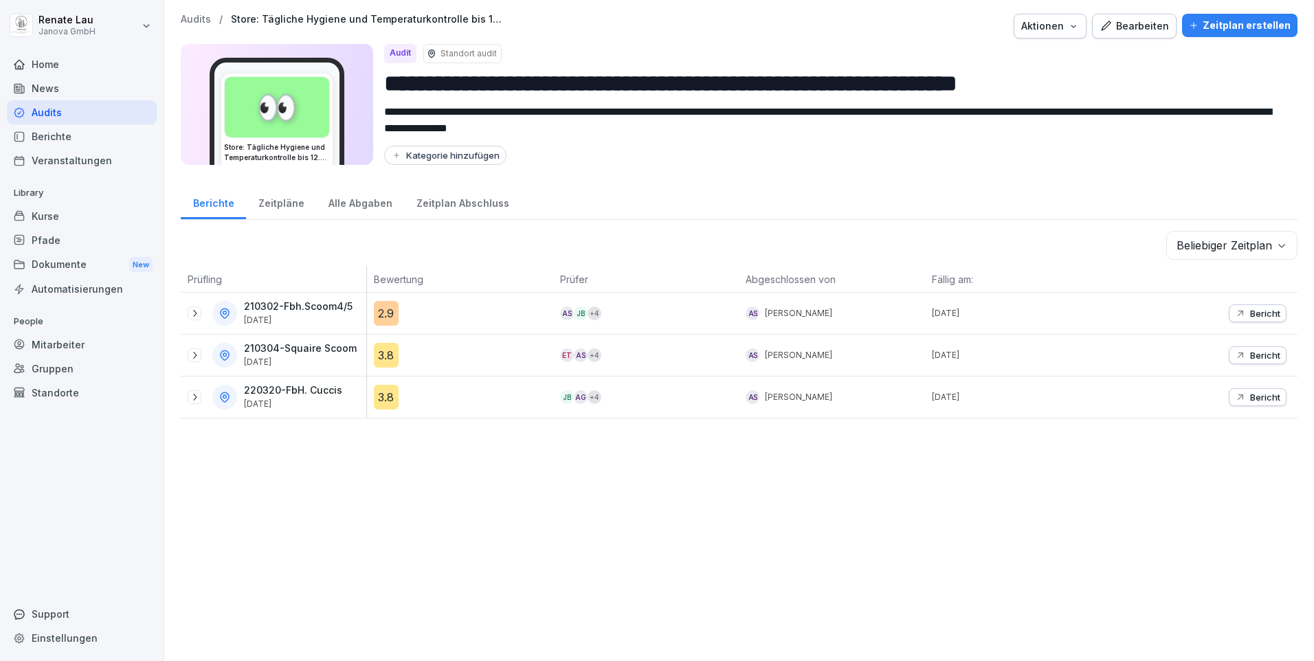
click at [383, 398] on div "3.8" at bounding box center [386, 397] width 25 height 25
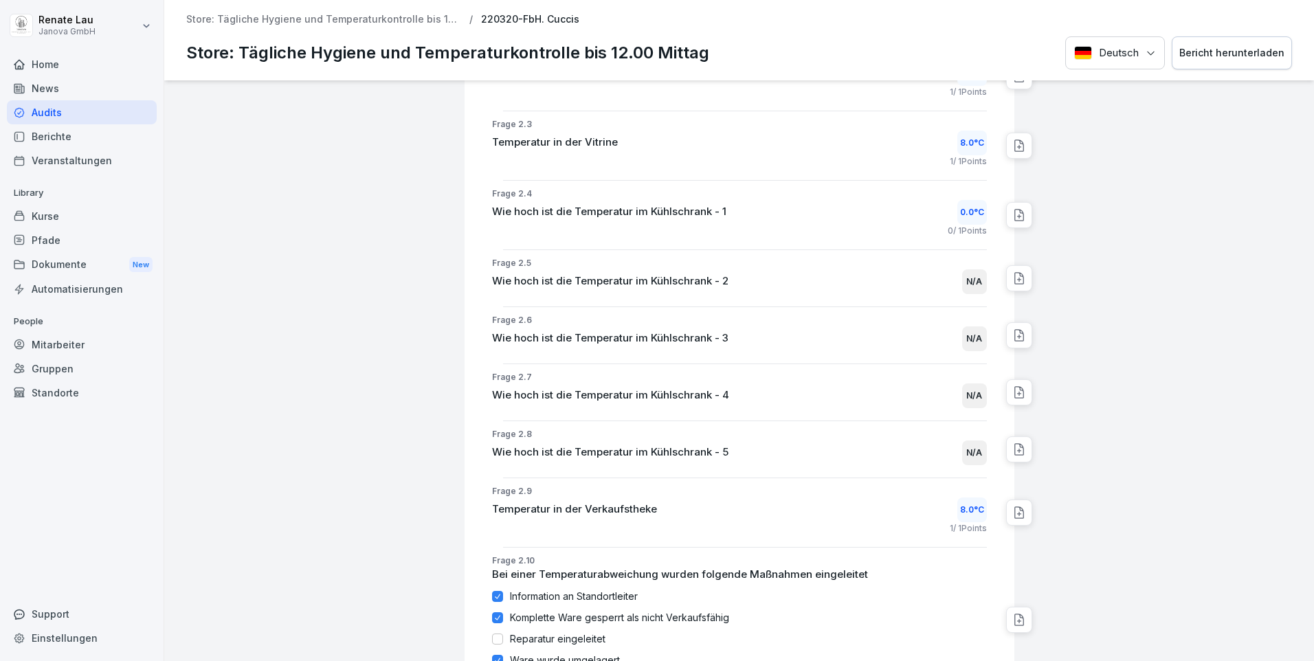
scroll to position [893, 0]
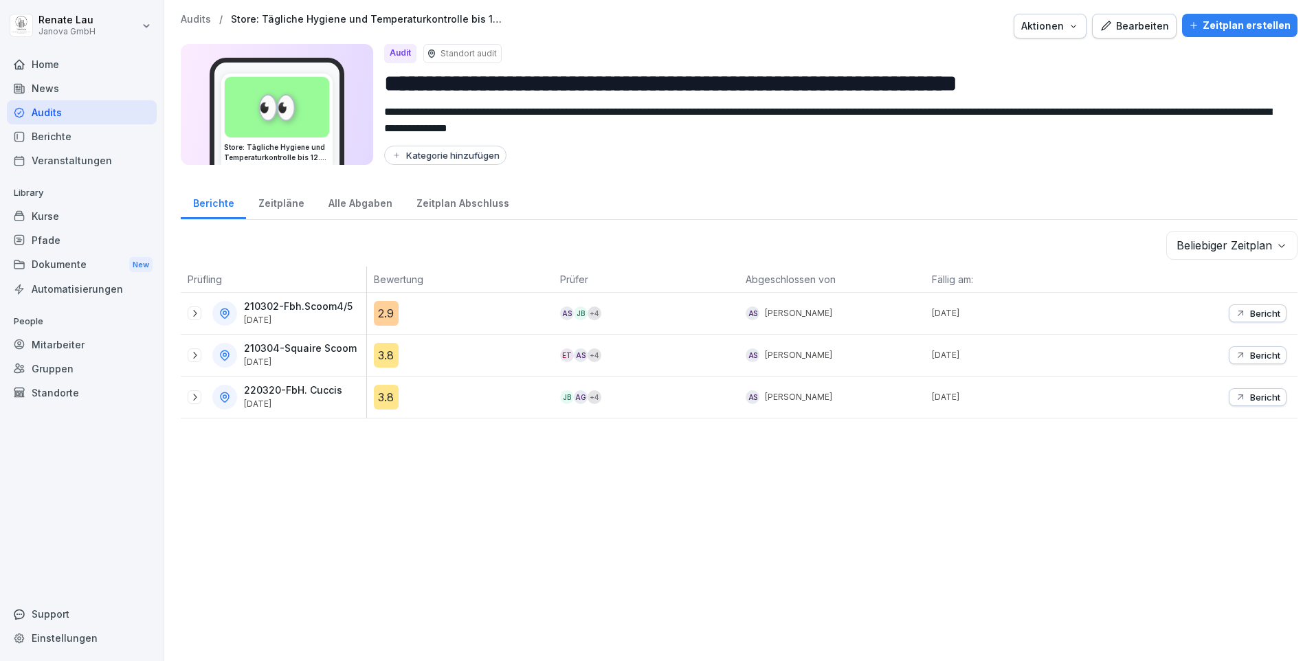
click at [389, 359] on div "3.8" at bounding box center [386, 355] width 25 height 25
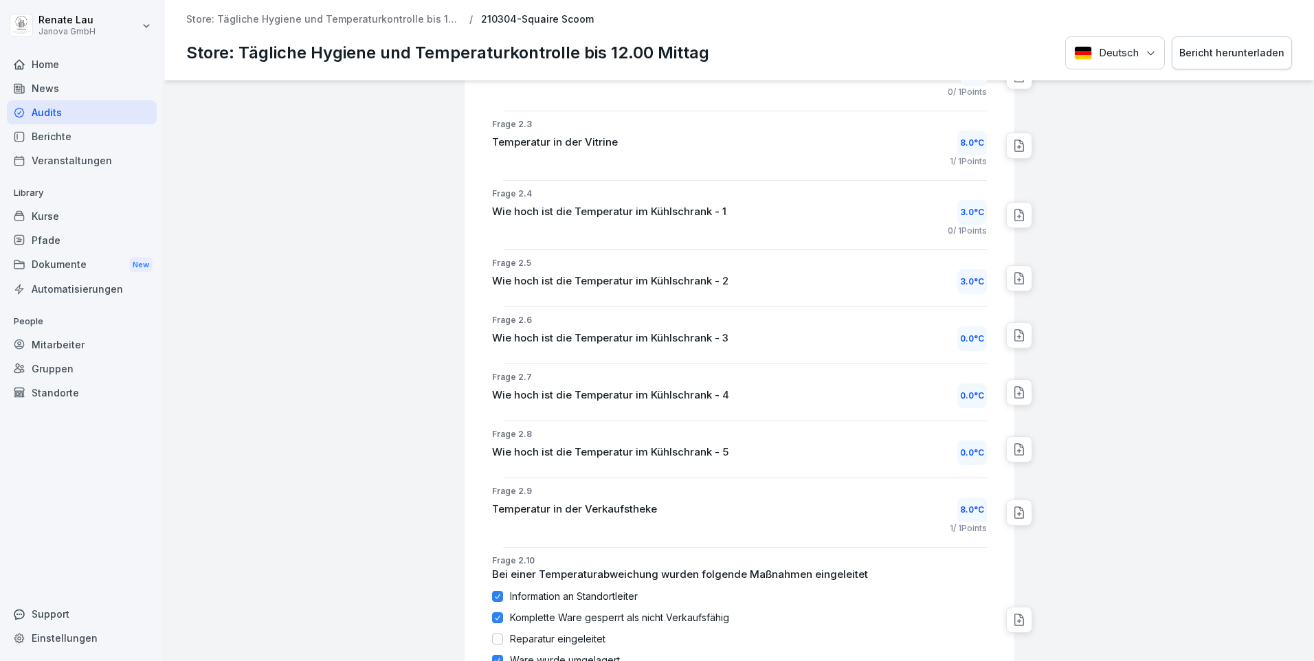
scroll to position [687, 0]
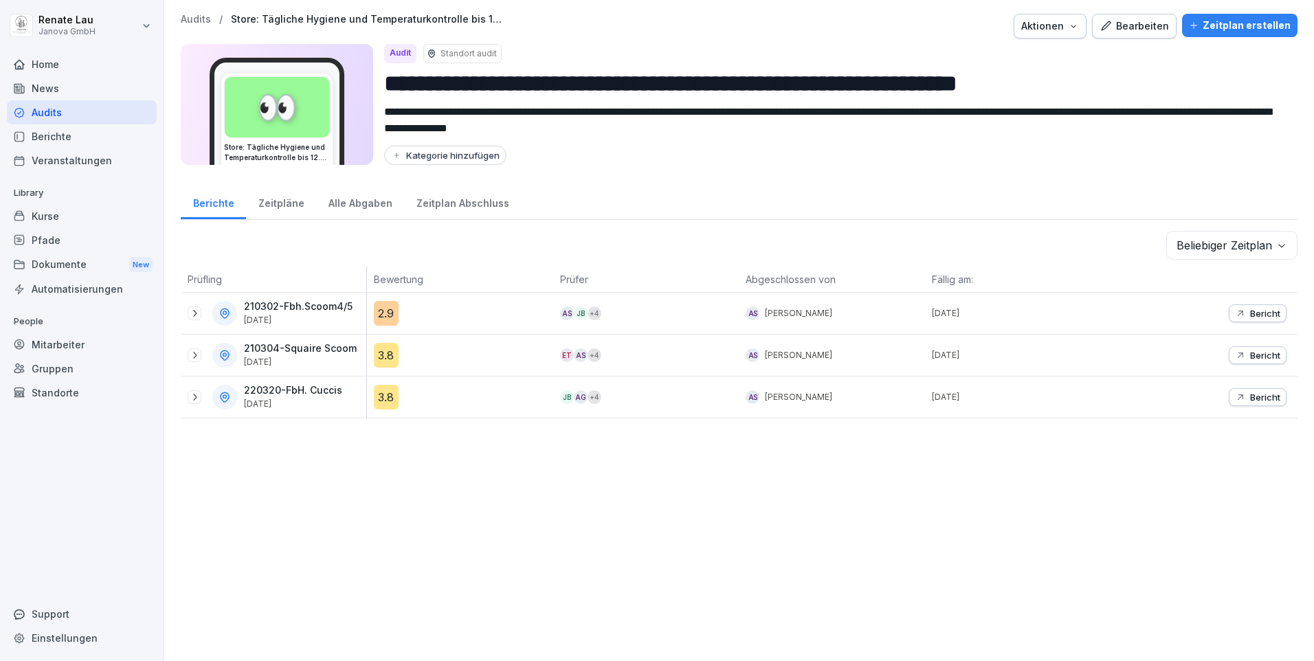
click at [385, 315] on div "2.9" at bounding box center [386, 313] width 25 height 25
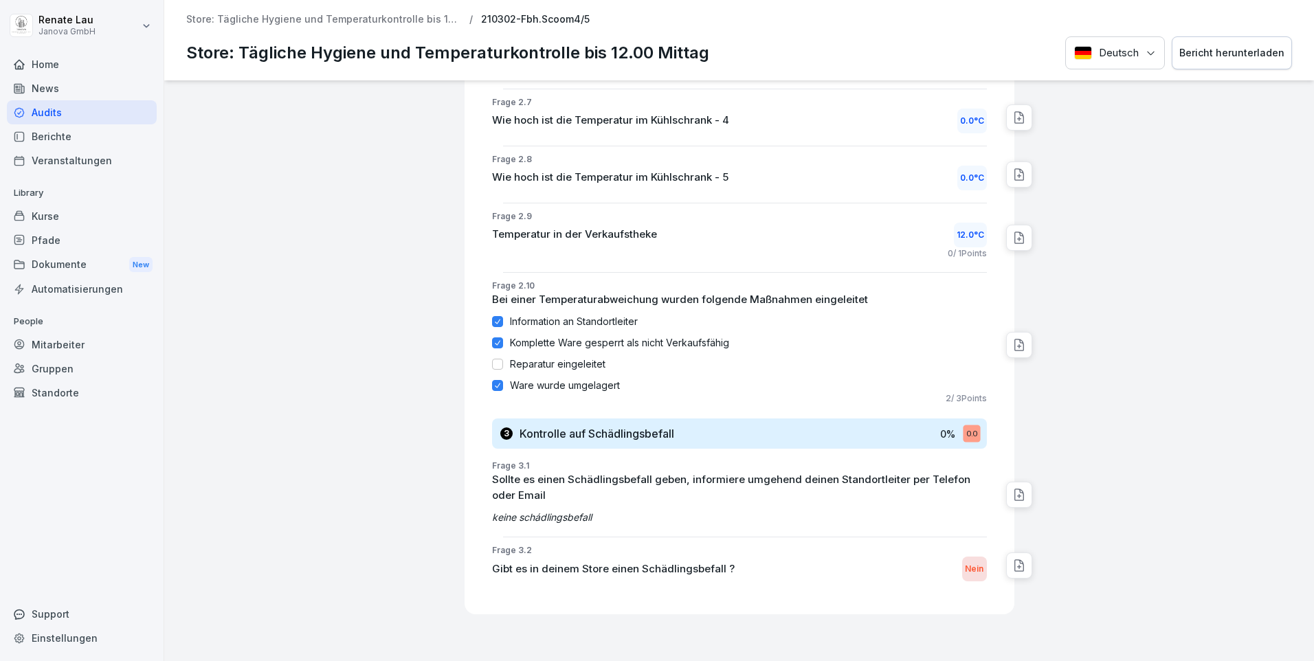
scroll to position [1125, 0]
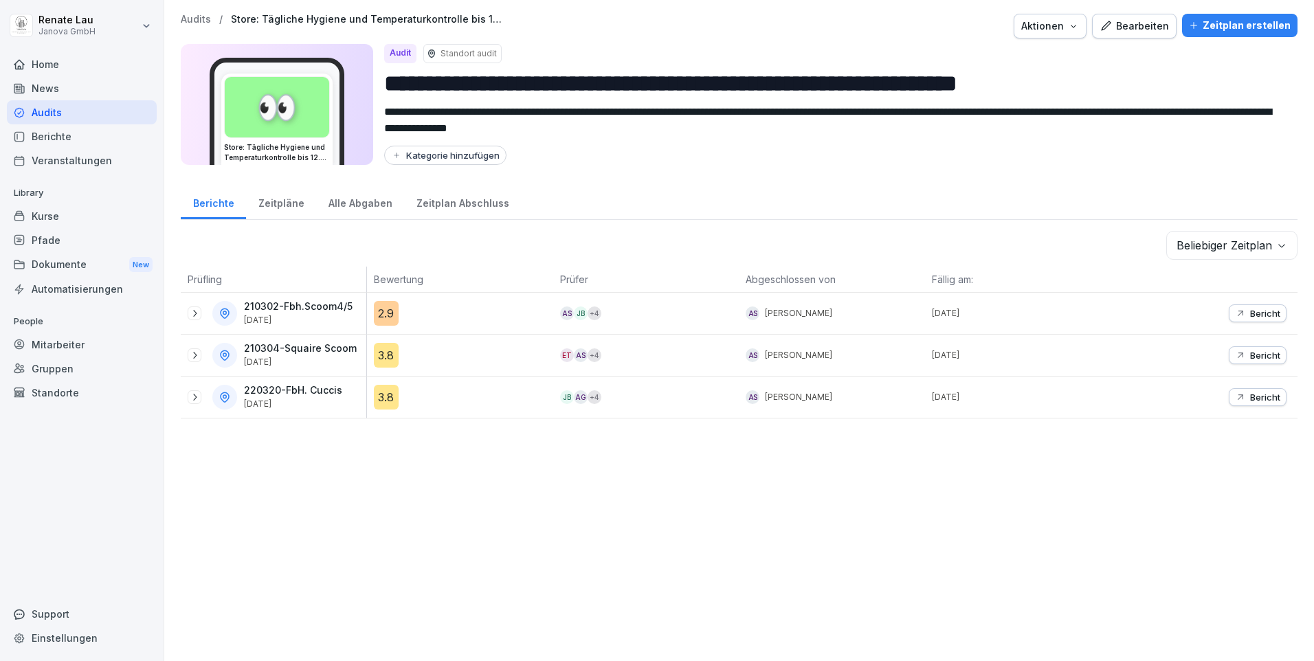
click at [361, 199] on div "Alle Abgaben" at bounding box center [360, 201] width 88 height 35
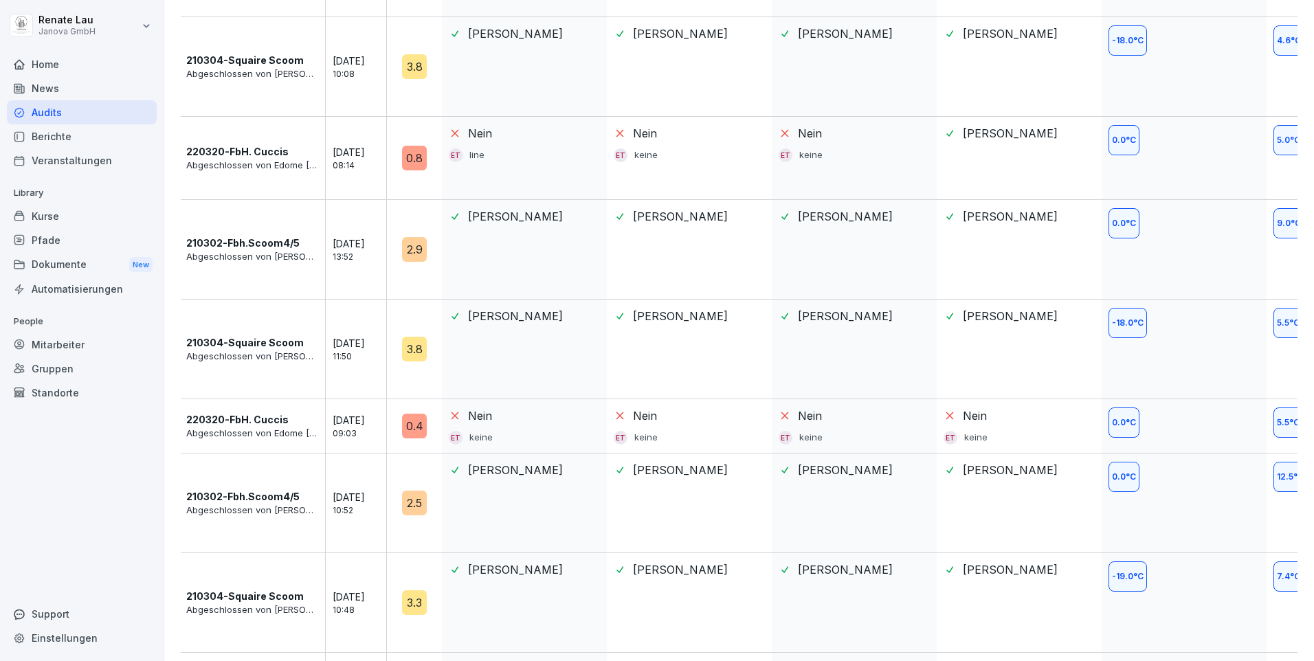
scroll to position [756, 0]
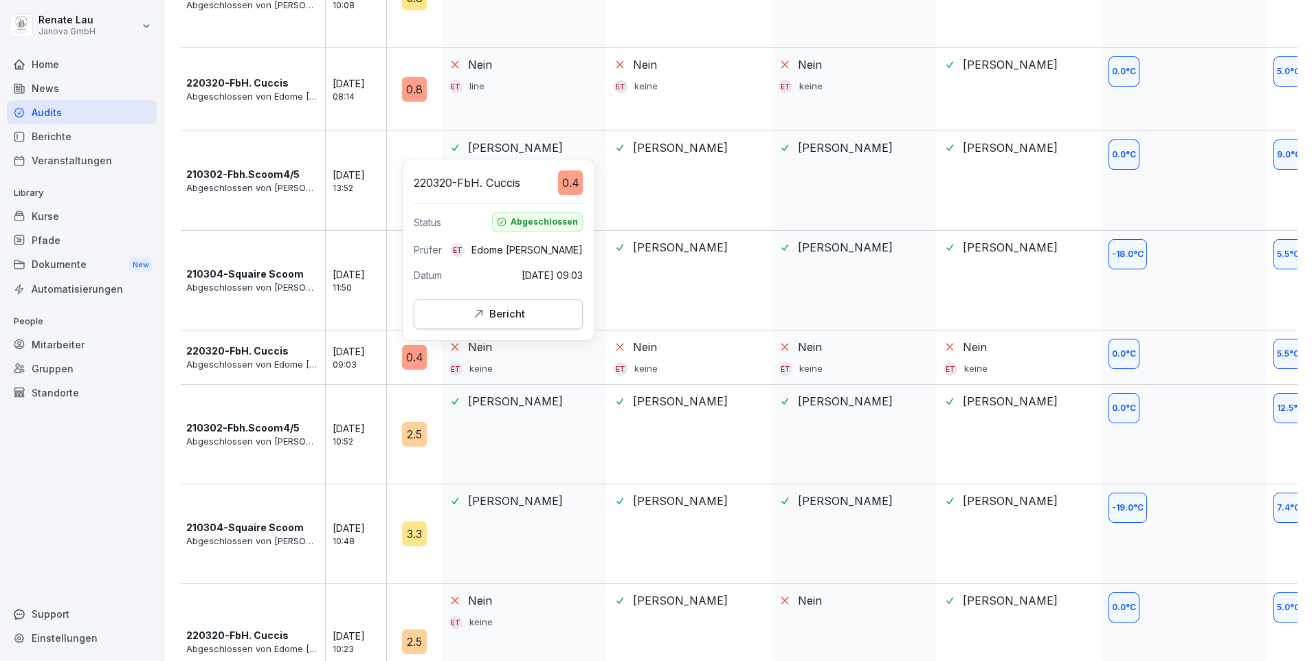
click at [490, 321] on div "Bericht" at bounding box center [498, 313] width 54 height 15
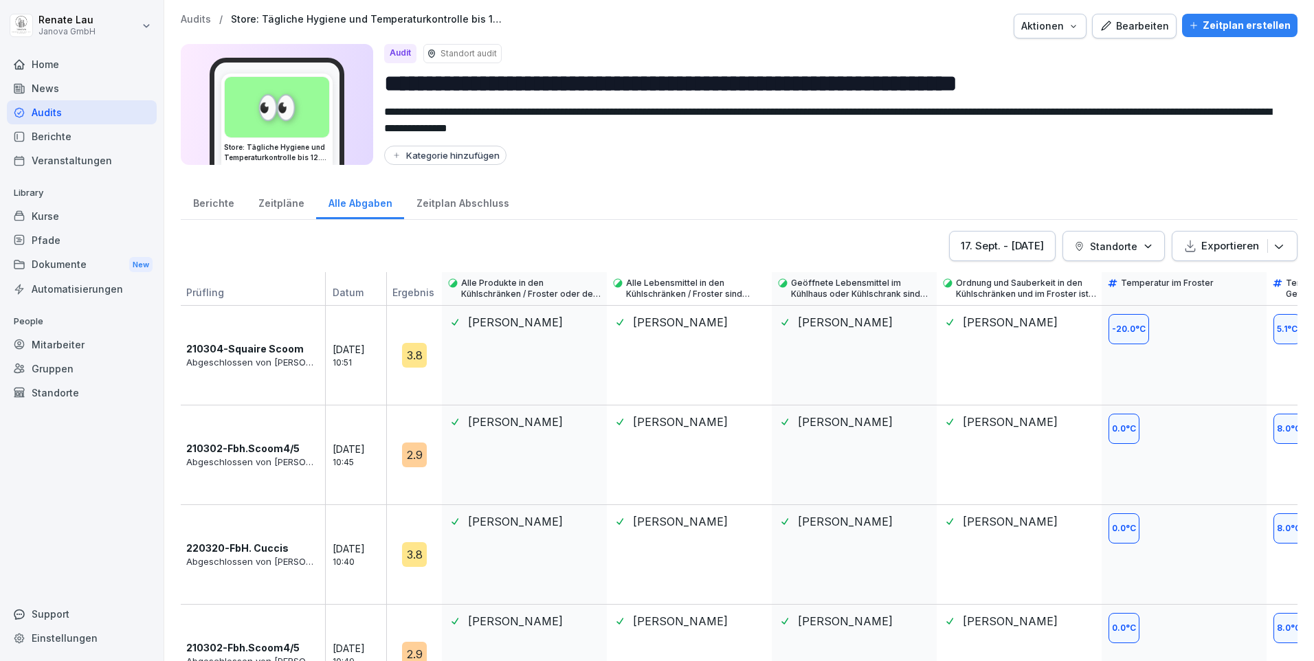
click at [203, 207] on div "Berichte" at bounding box center [213, 201] width 65 height 35
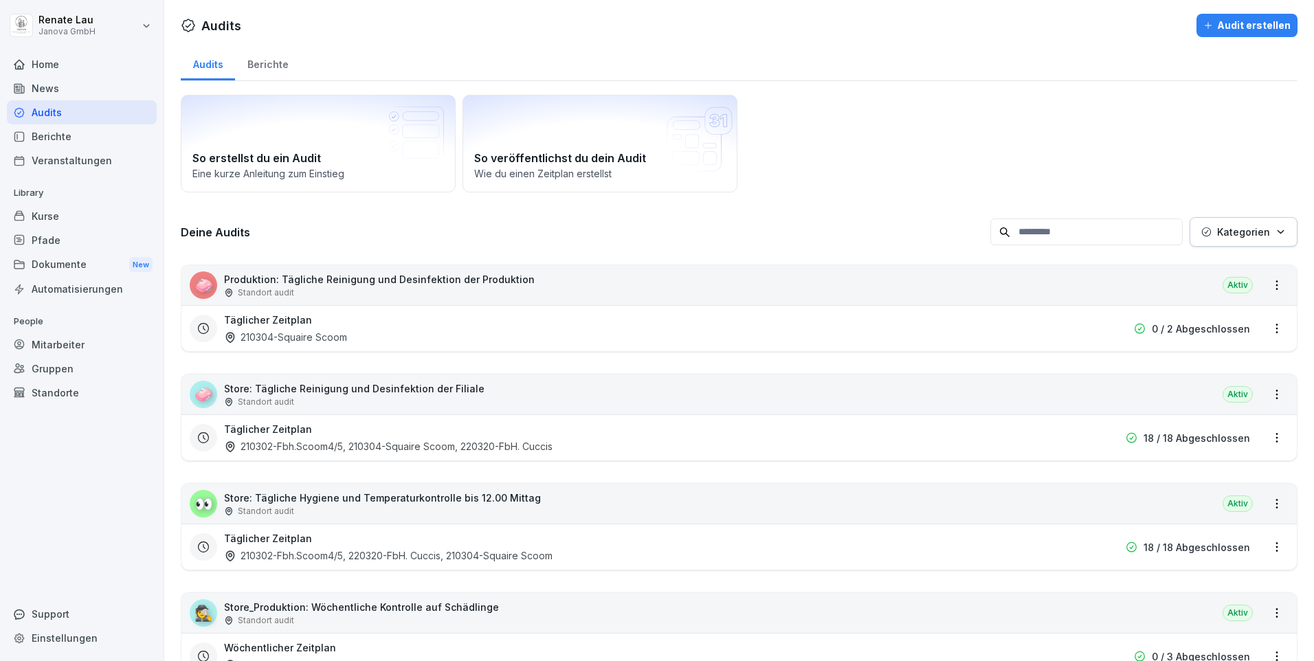
click at [303, 390] on p "Store: Tägliche Reinigung und Desinfektion der Filiale" at bounding box center [354, 388] width 260 height 14
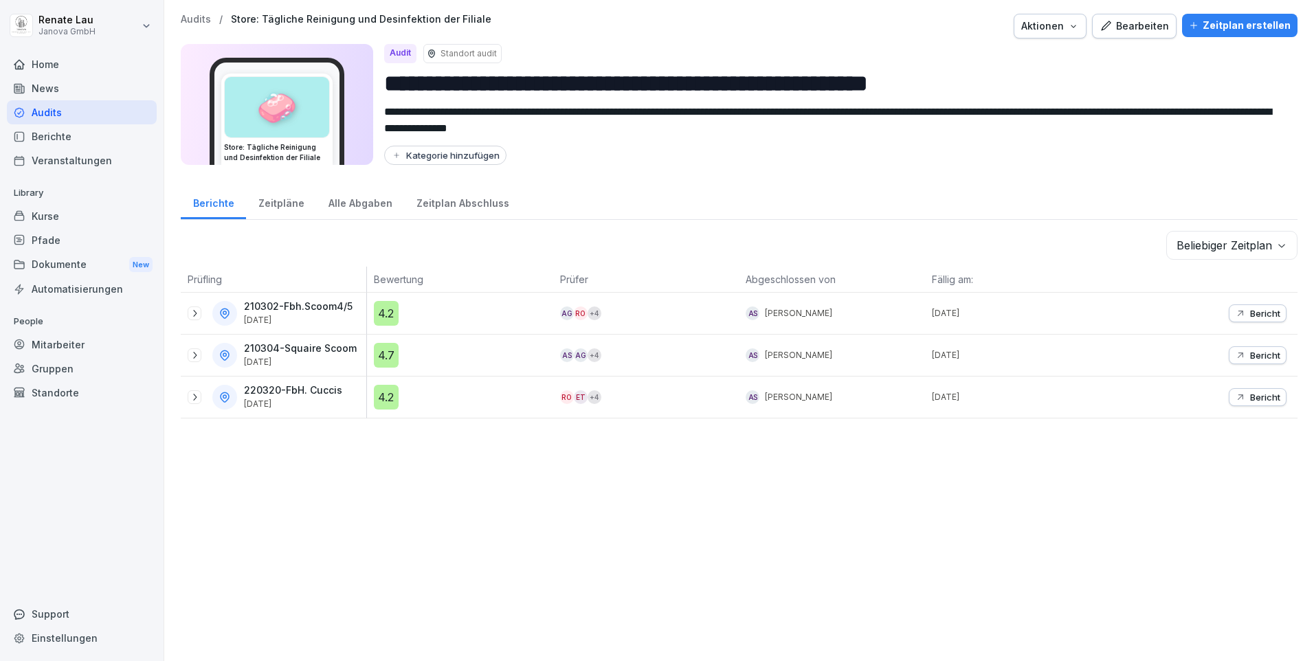
click at [286, 207] on div "Zeitpläne" at bounding box center [281, 201] width 70 height 35
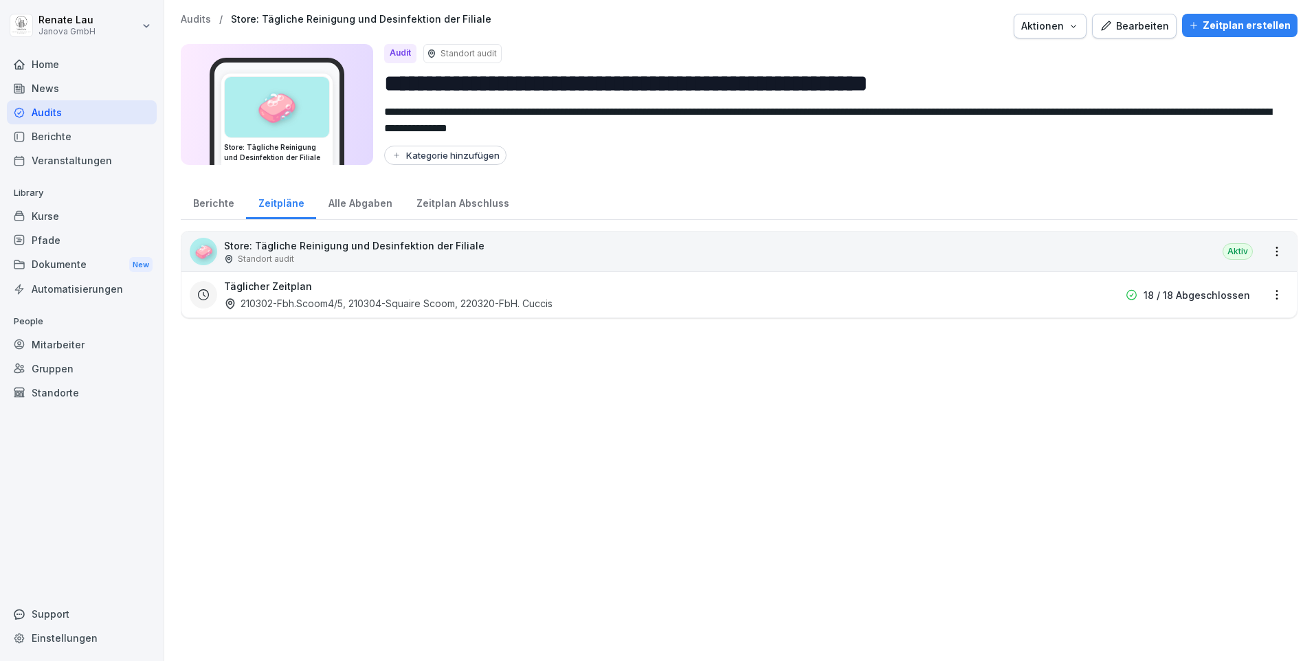
click at [335, 203] on div "Alle Abgaben" at bounding box center [360, 201] width 88 height 35
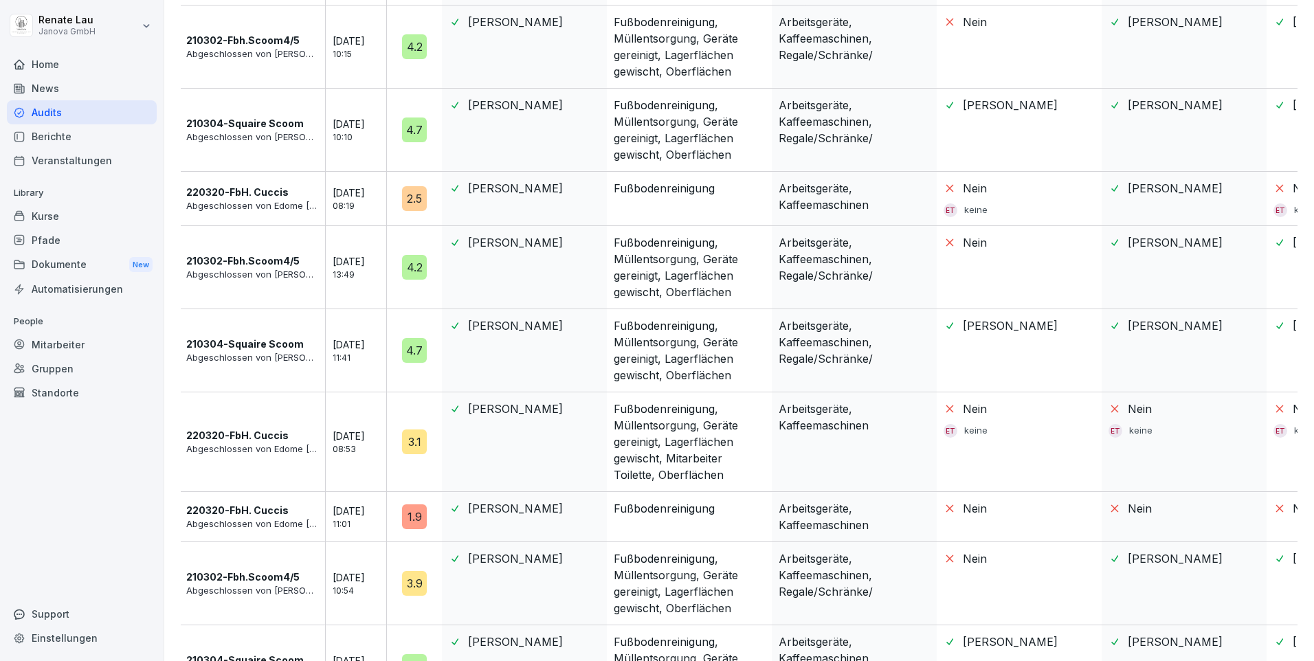
scroll to position [618, 0]
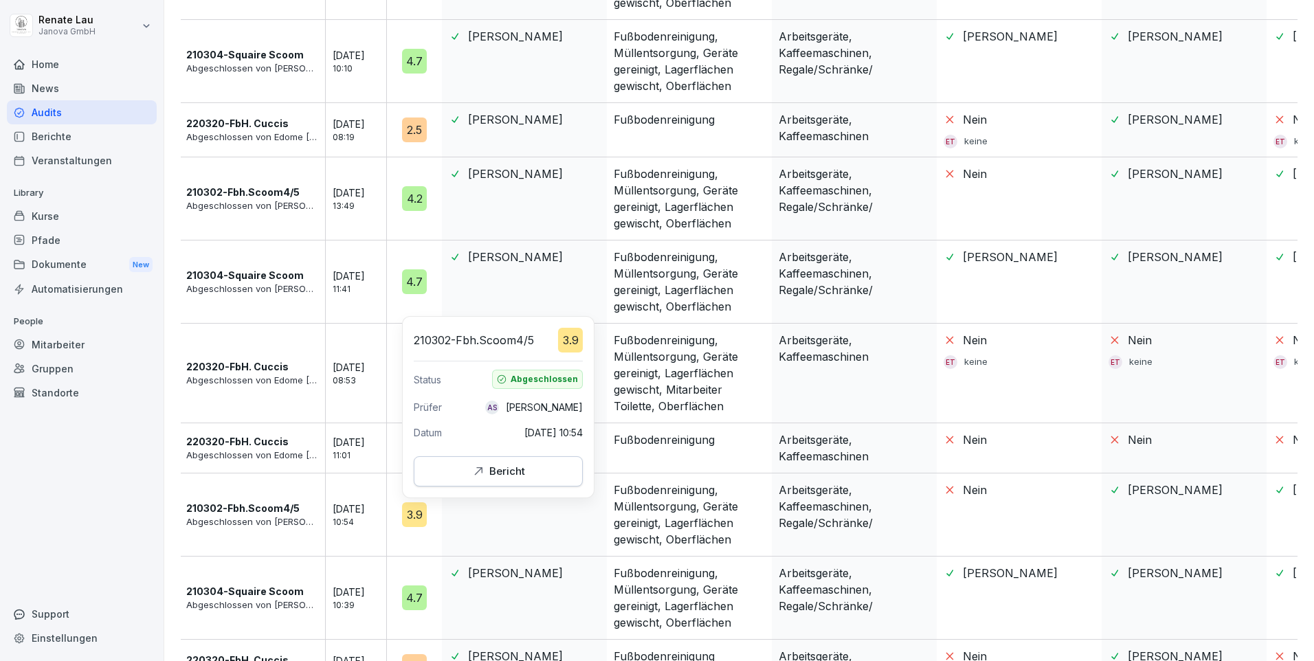
click at [480, 465] on icon "button" at bounding box center [478, 472] width 14 height 14
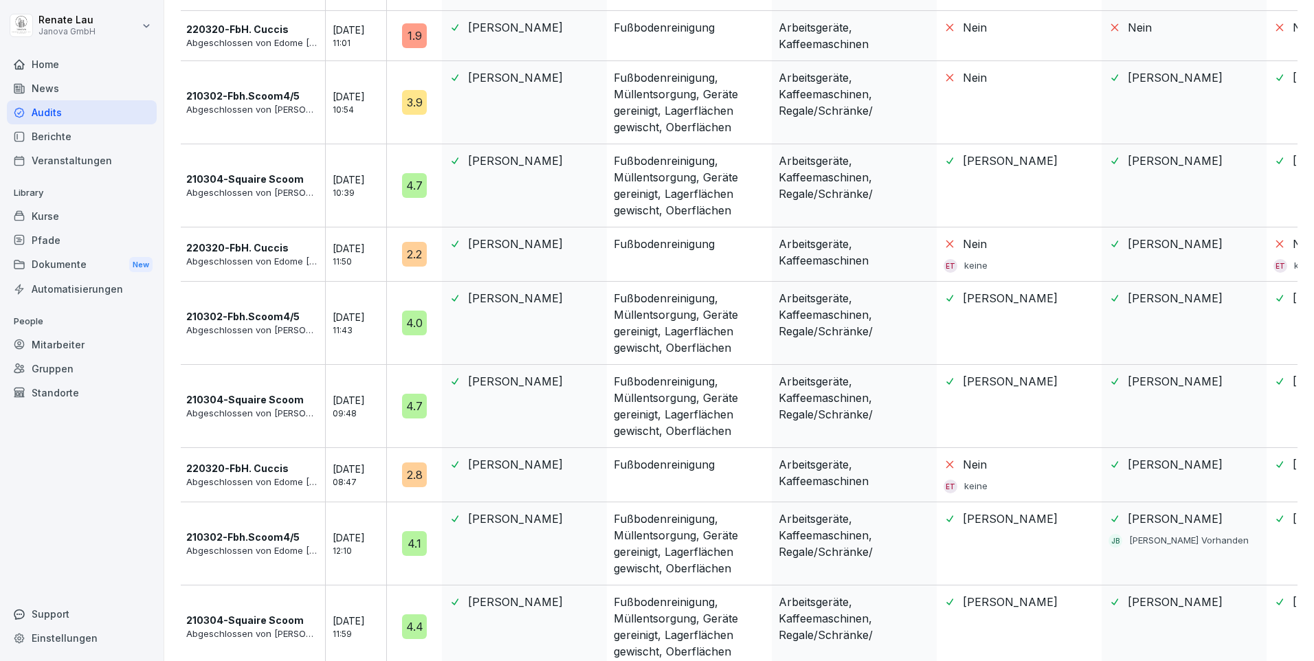
scroll to position [1116, 0]
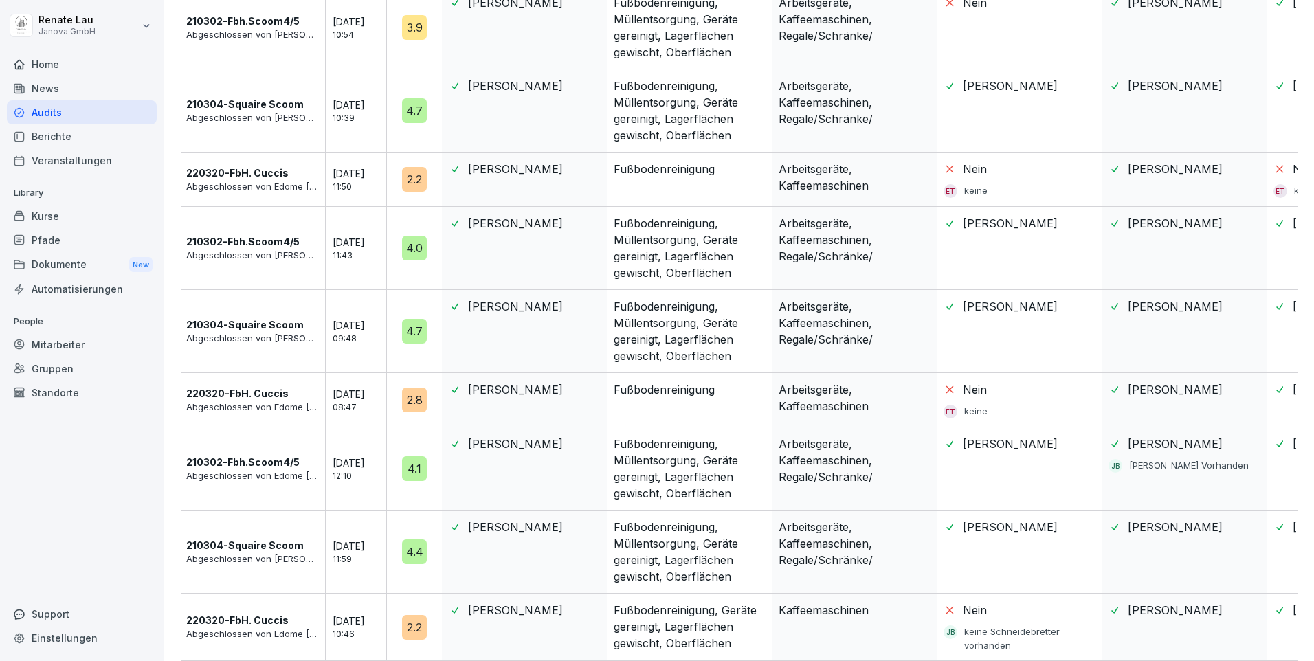
click at [423, 616] on div "2.2" at bounding box center [414, 627] width 25 height 25
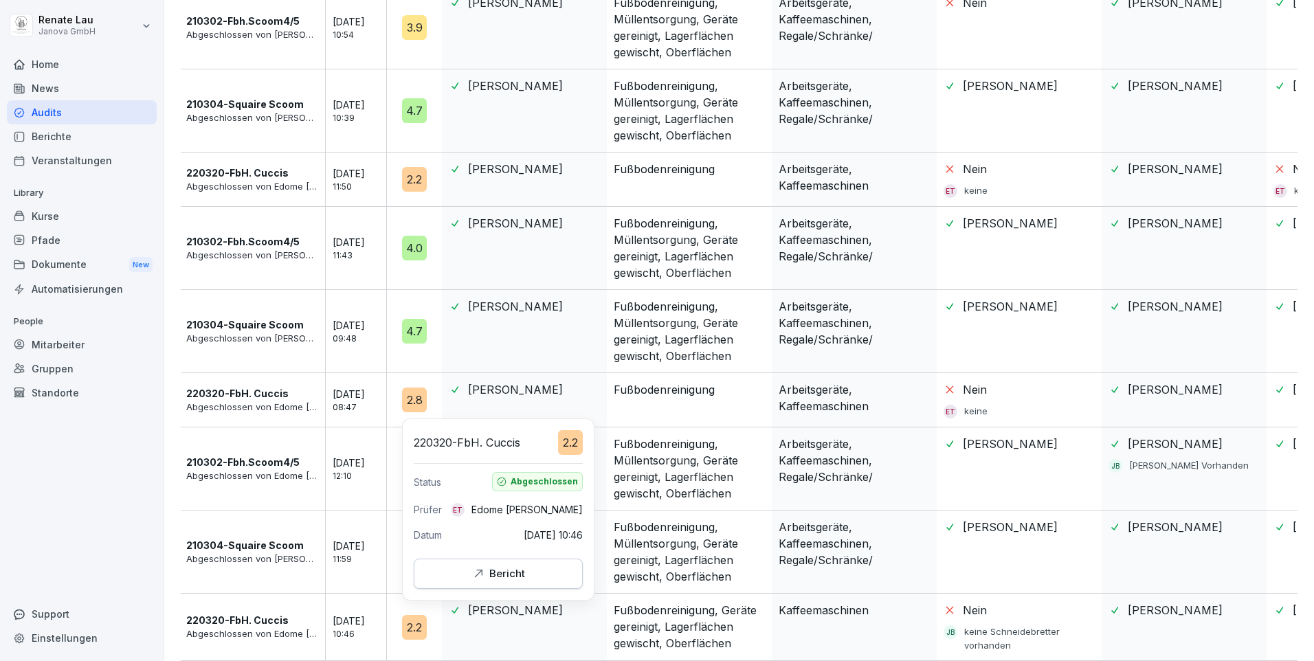
click at [484, 569] on icon "button" at bounding box center [478, 574] width 14 height 14
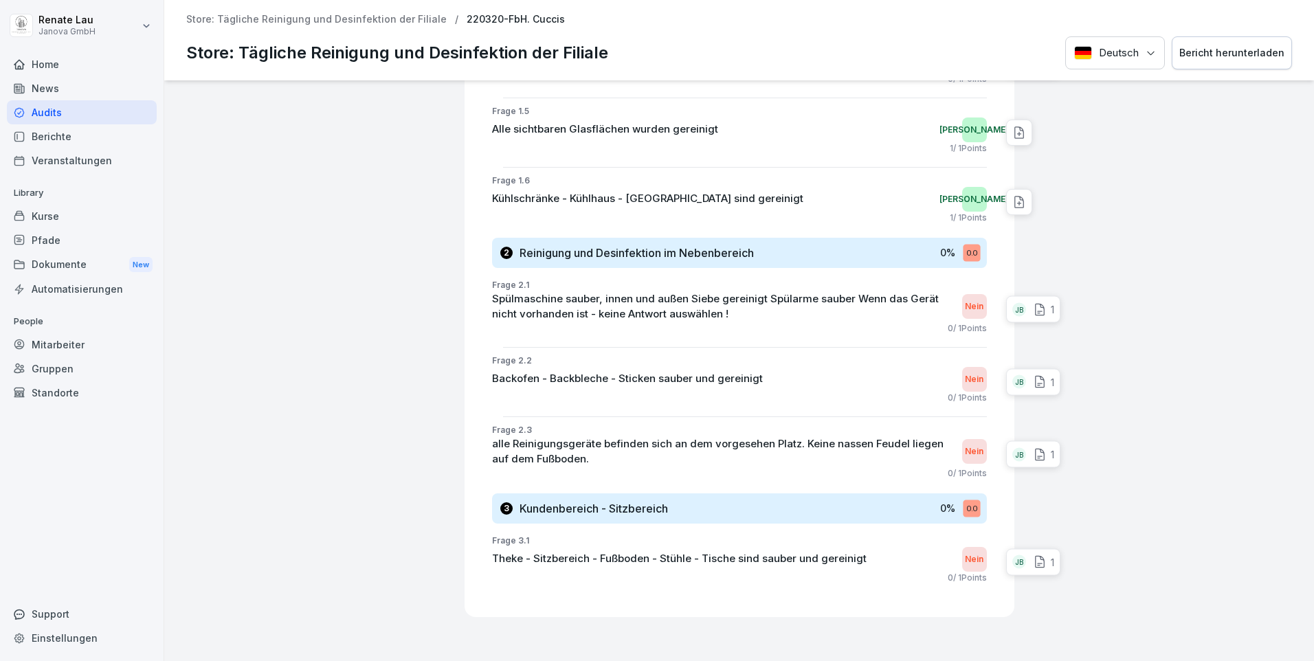
scroll to position [825, 0]
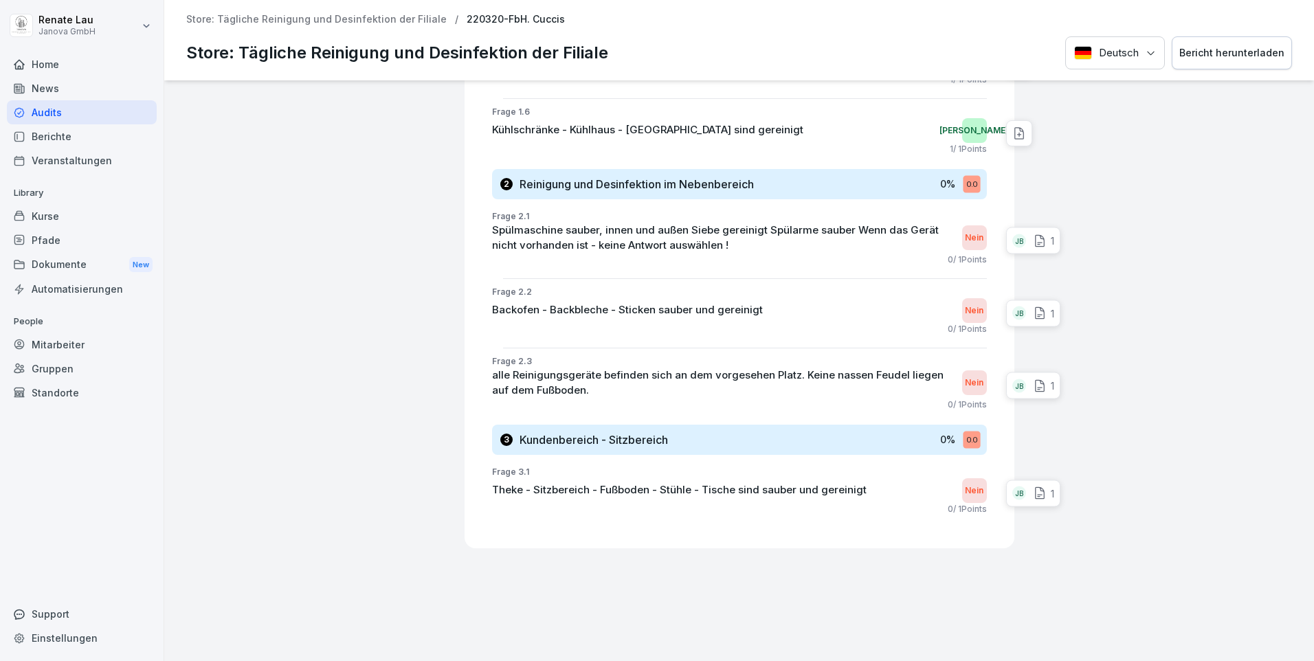
click at [1012, 494] on div "JB" at bounding box center [1019, 494] width 14 height 14
click at [1012, 388] on div "JB" at bounding box center [1019, 386] width 14 height 14
click at [1012, 318] on div "JB" at bounding box center [1019, 313] width 14 height 14
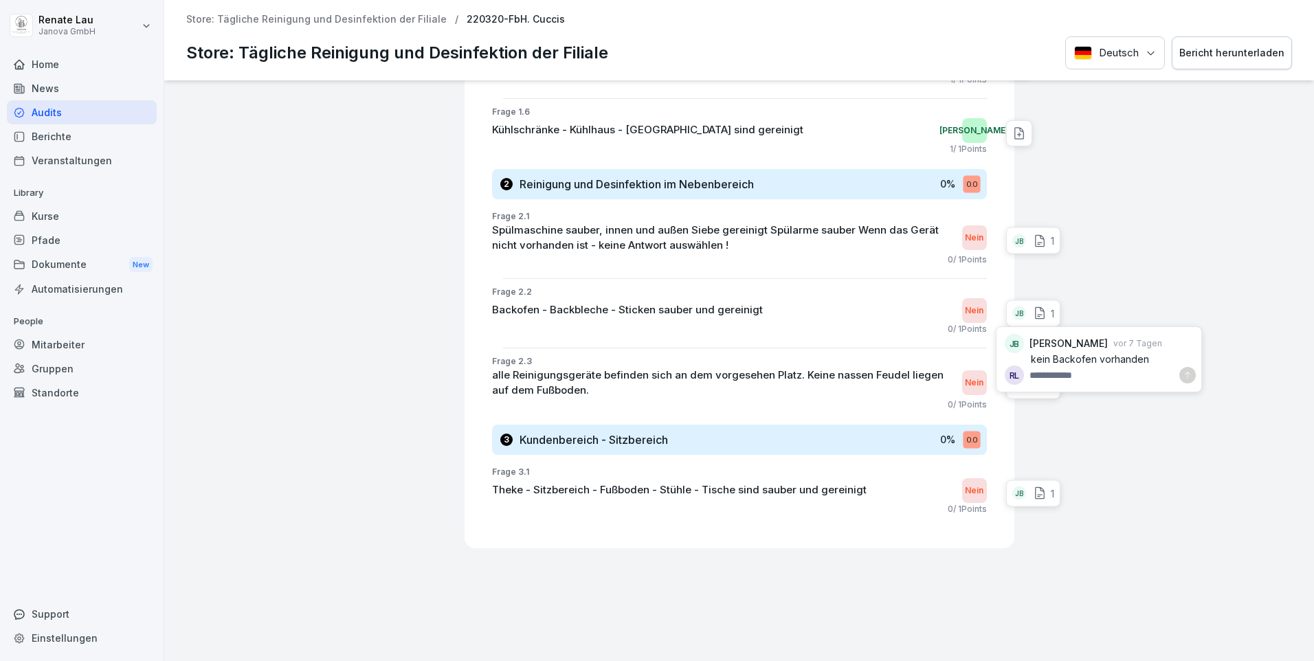
click at [1012, 318] on div "JB" at bounding box center [1019, 313] width 14 height 14
click at [1012, 243] on div "JB" at bounding box center [1019, 241] width 14 height 14
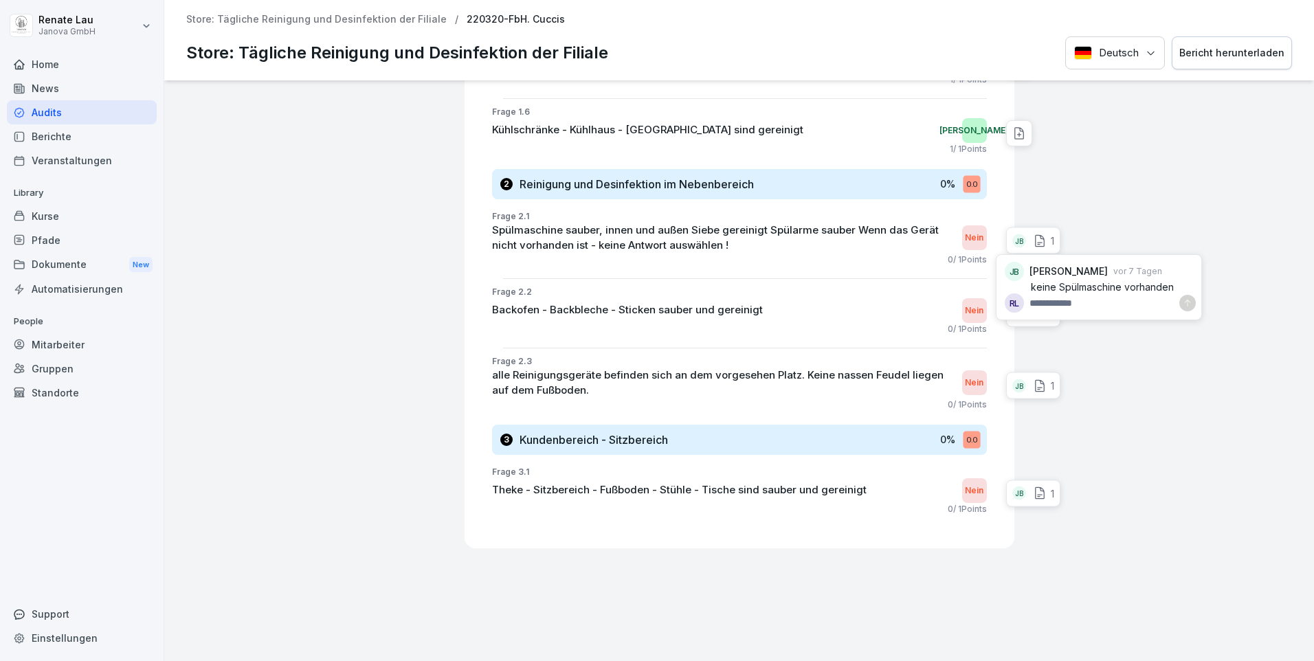
click at [1012, 243] on div "JB" at bounding box center [1019, 241] width 14 height 14
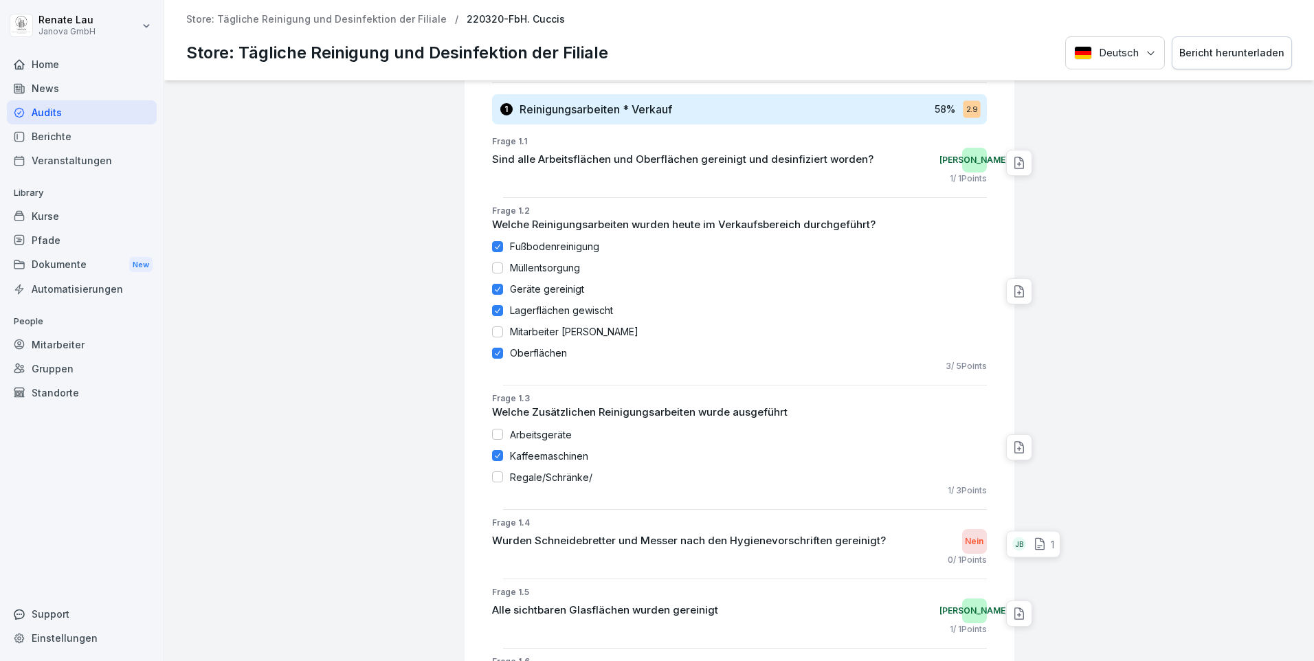
scroll to position [481, 0]
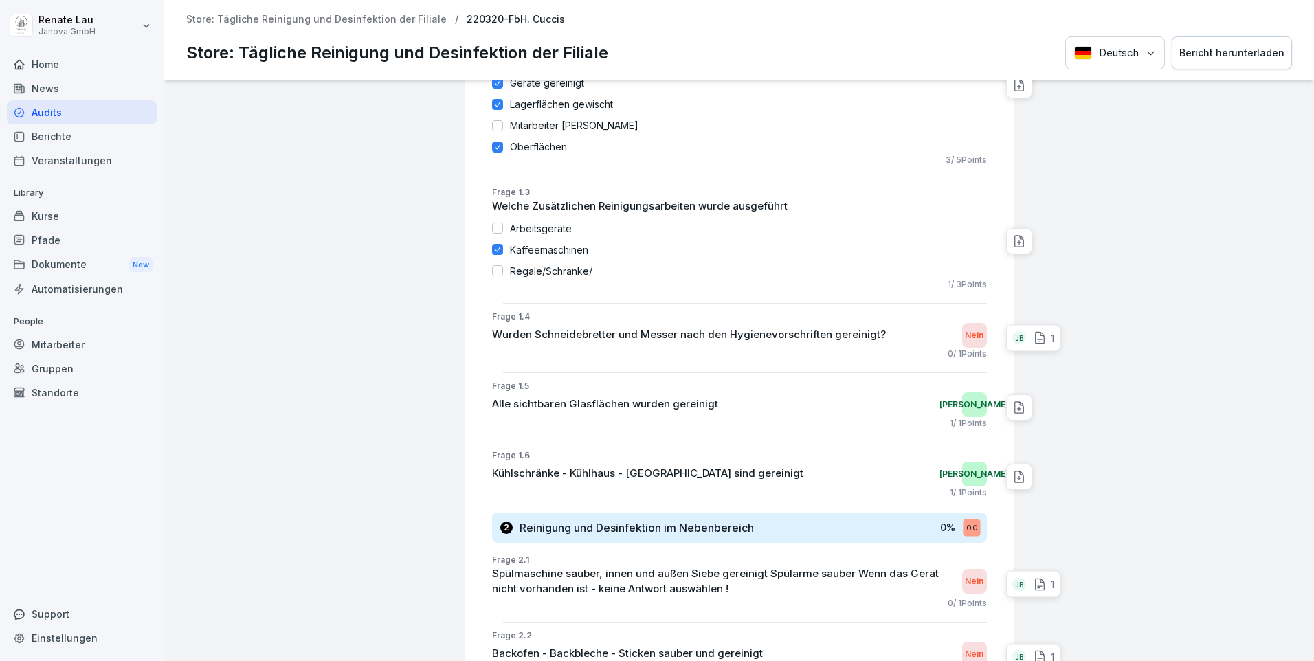
click at [1012, 342] on div "JB" at bounding box center [1019, 338] width 14 height 14
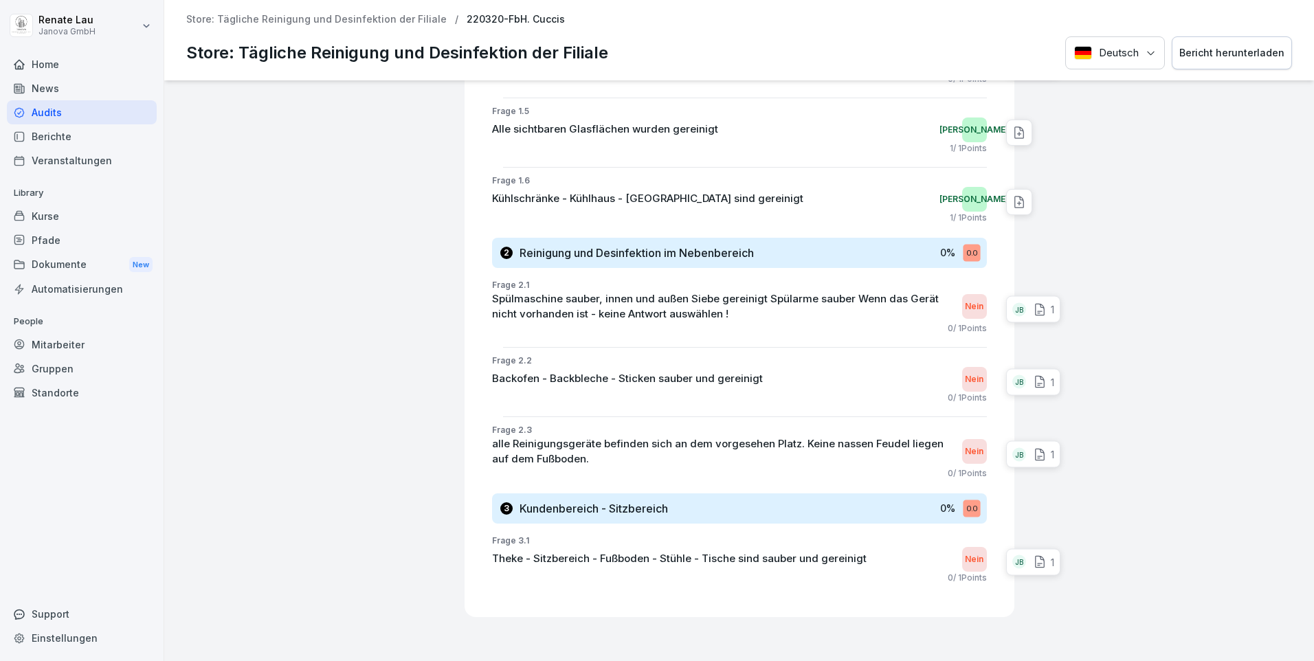
scroll to position [825, 0]
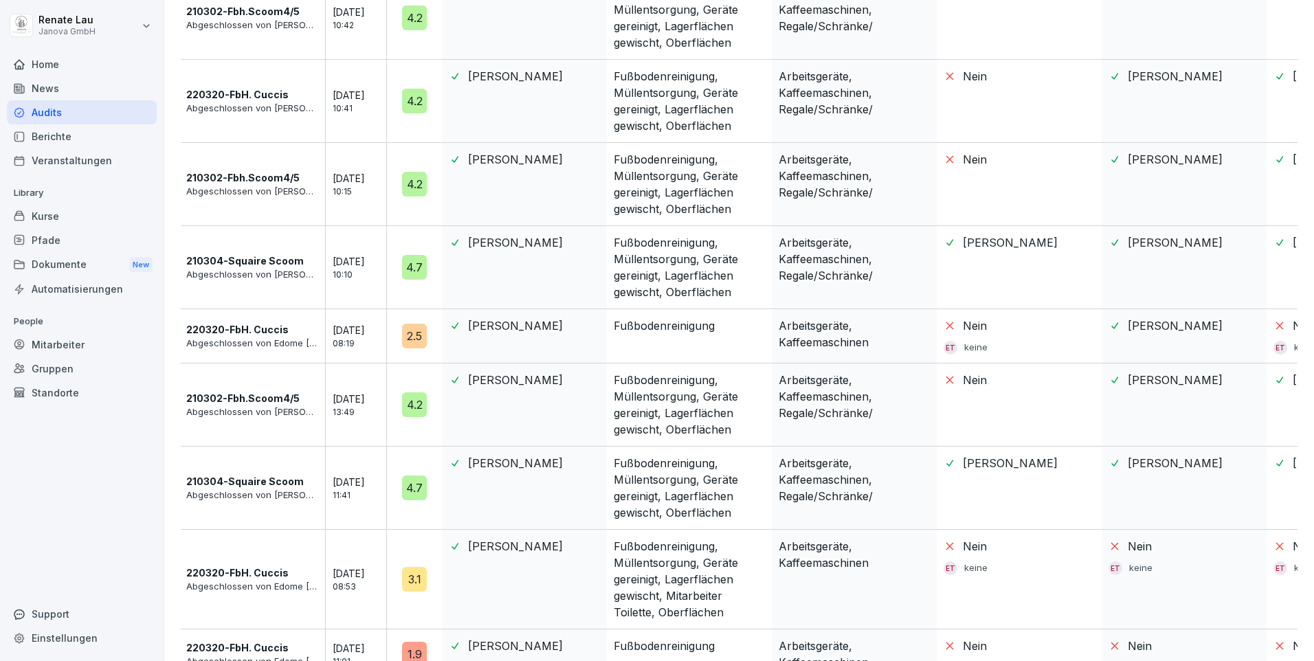
scroll to position [550, 0]
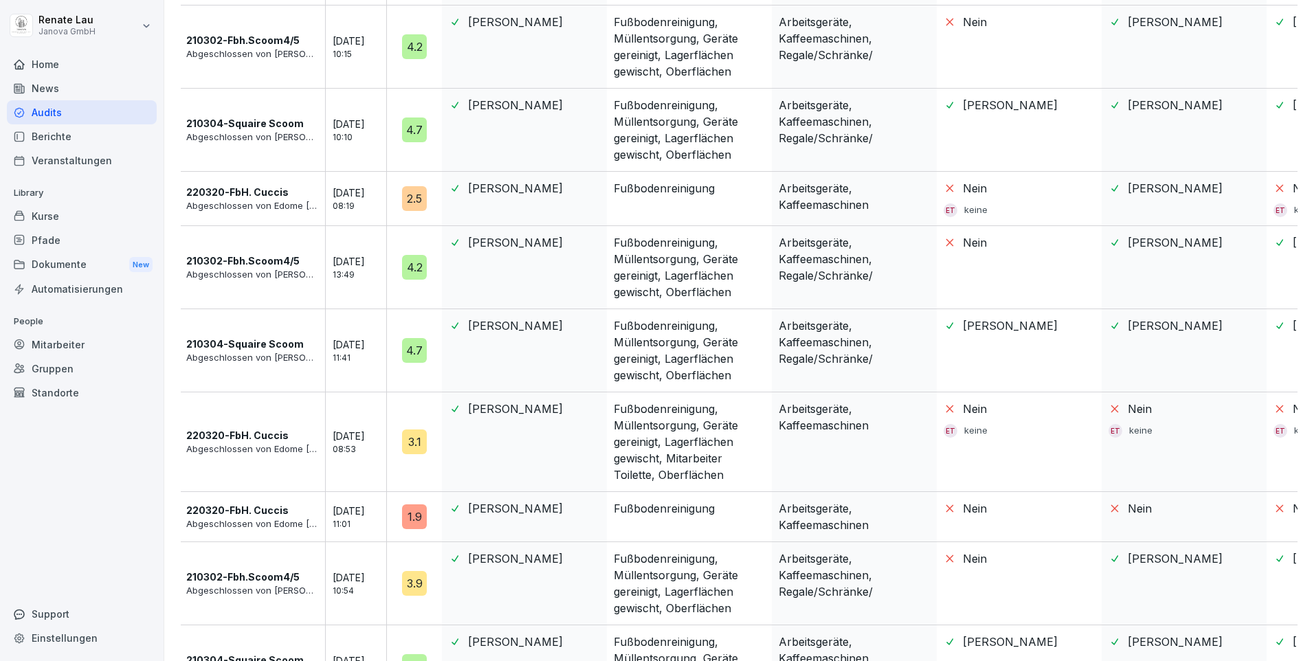
click at [415, 447] on div "3.1" at bounding box center [414, 441] width 25 height 25
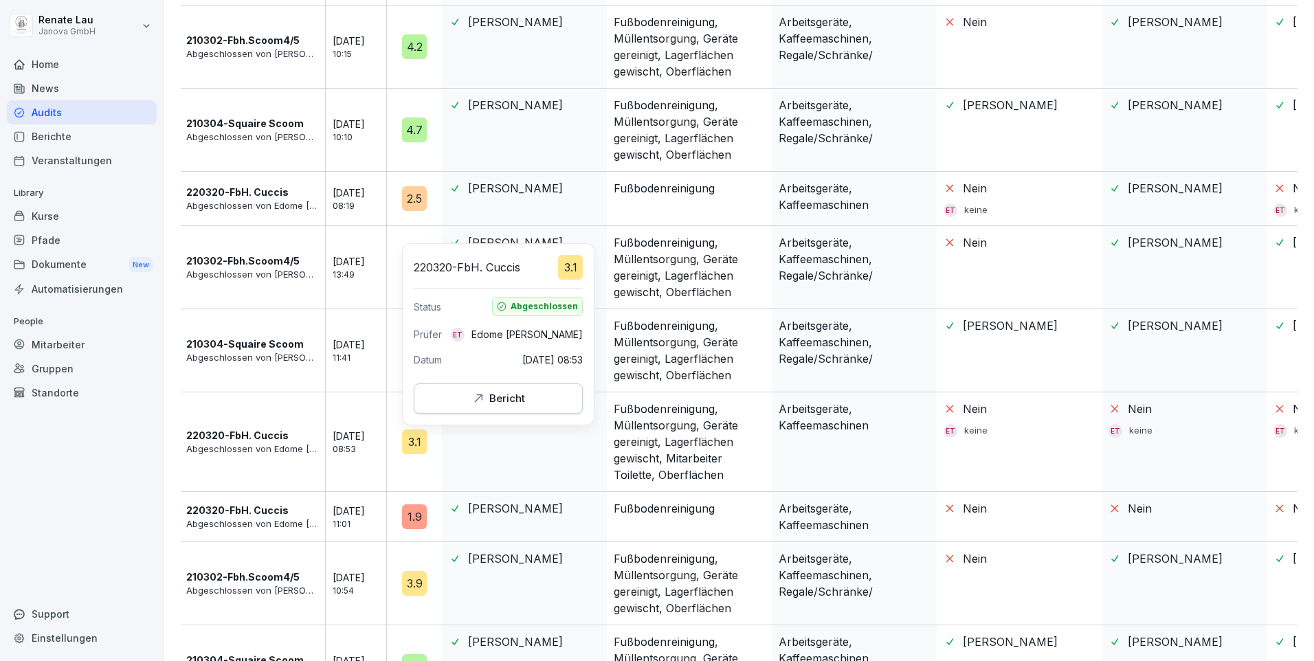
click at [488, 398] on div "Bericht" at bounding box center [498, 398] width 54 height 15
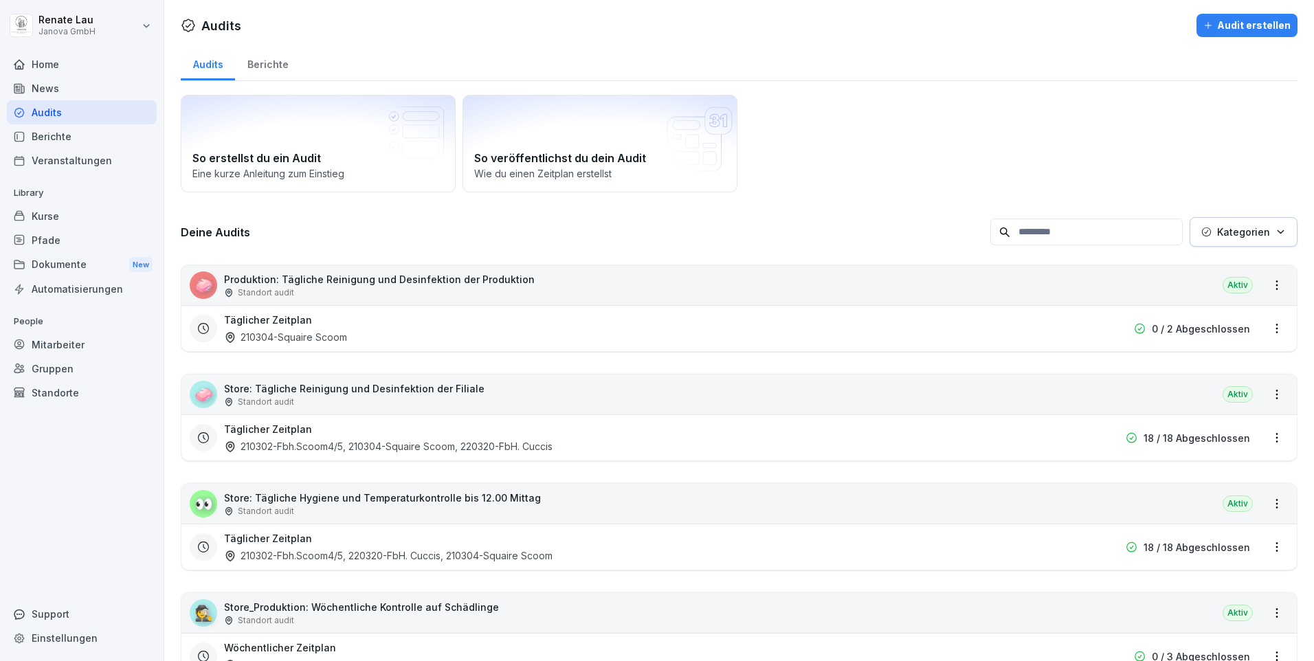
click at [300, 386] on p "Store: Tägliche Reinigung und Desinfektion der Filiale" at bounding box center [354, 388] width 260 height 14
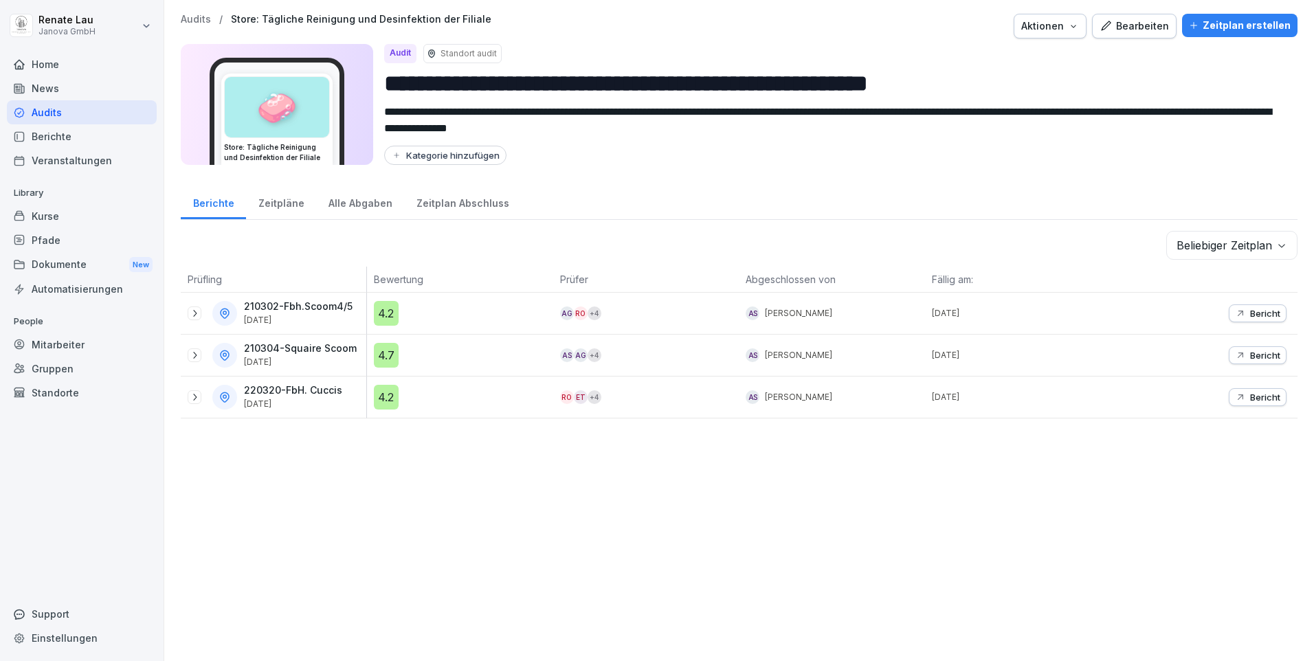
click at [364, 201] on div "Alle Abgaben" at bounding box center [360, 201] width 88 height 35
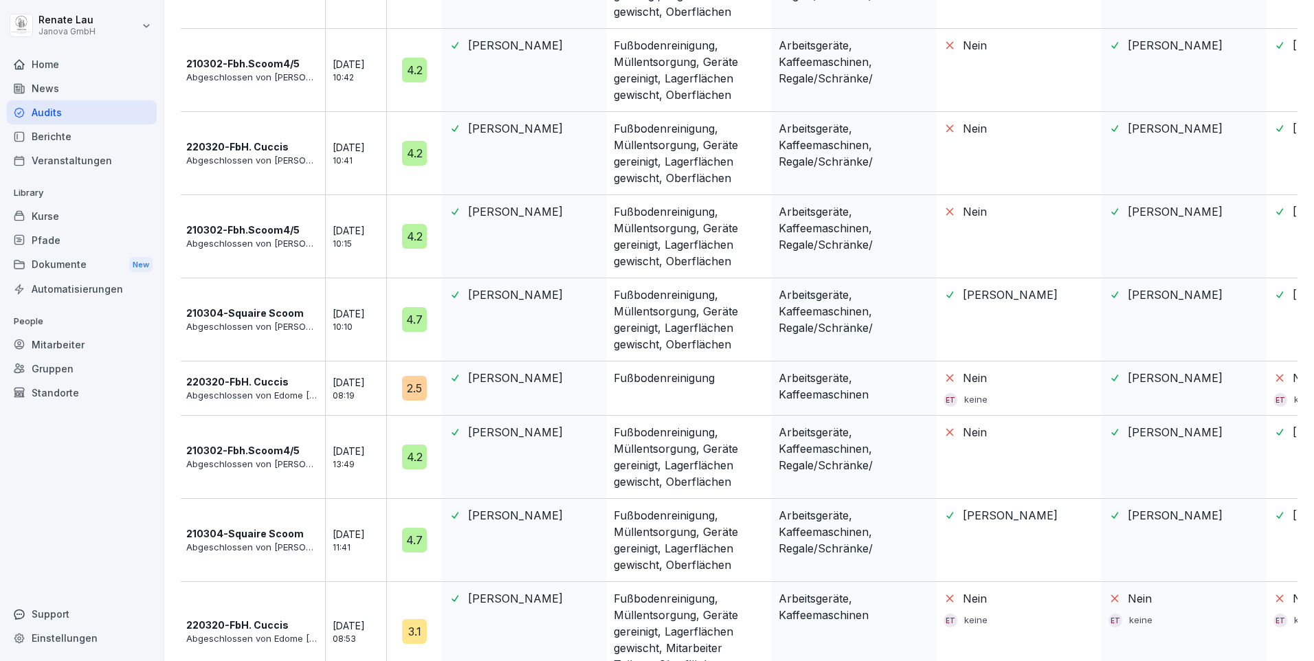
scroll to position [635, 0]
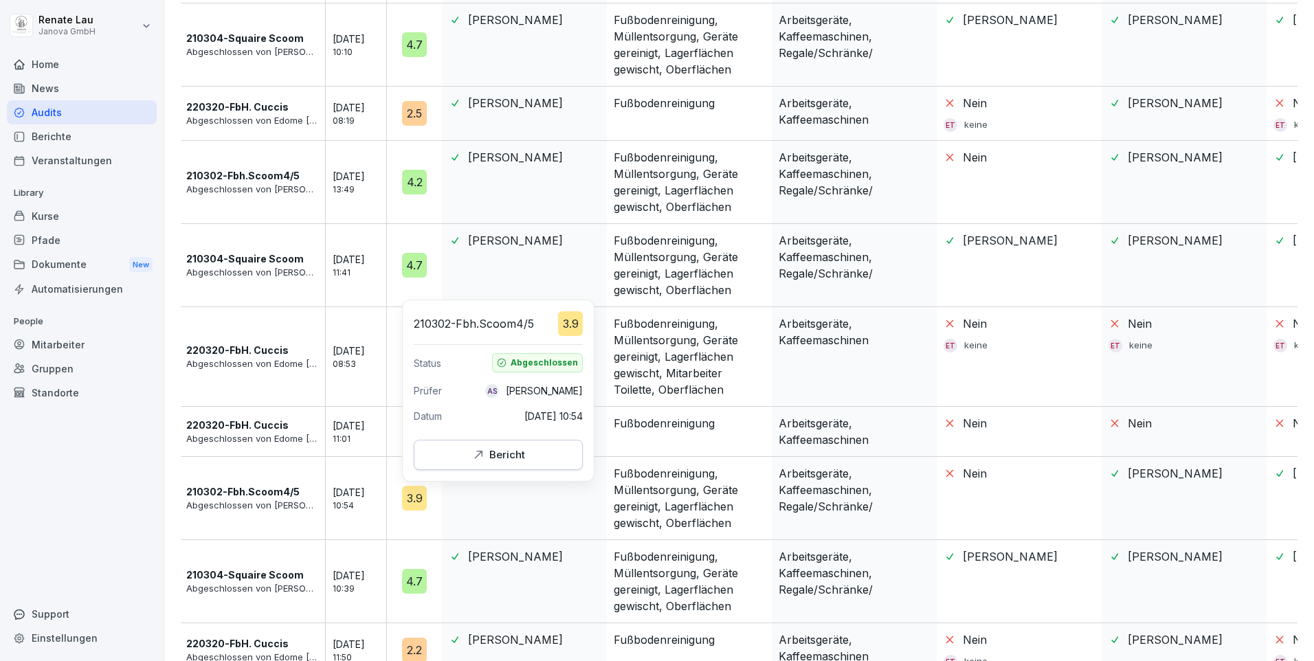
click at [477, 459] on icon "button" at bounding box center [478, 455] width 14 height 14
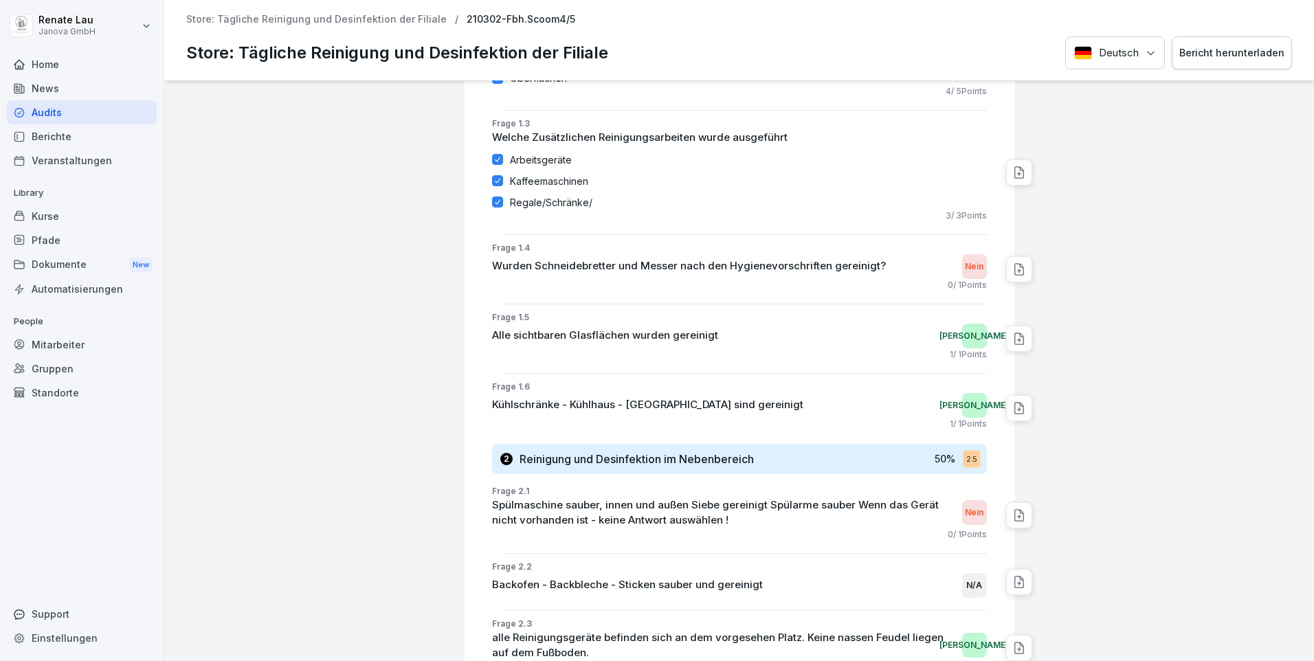
scroll to position [275, 0]
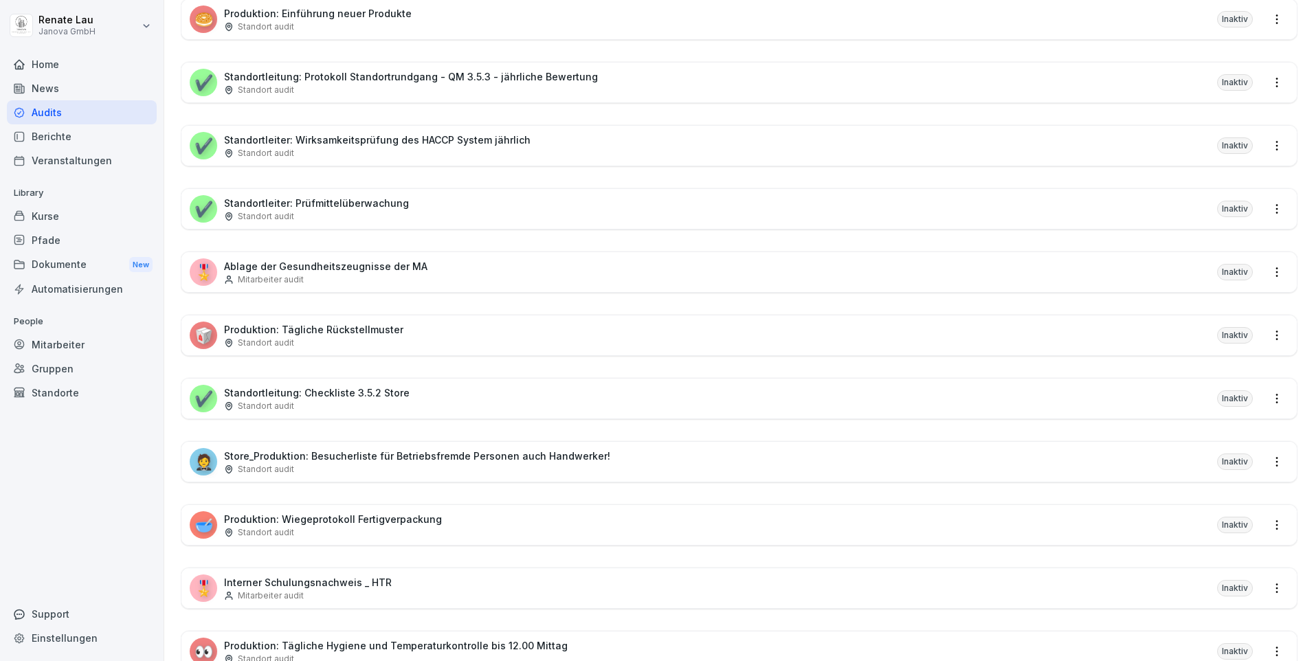
scroll to position [1085, 0]
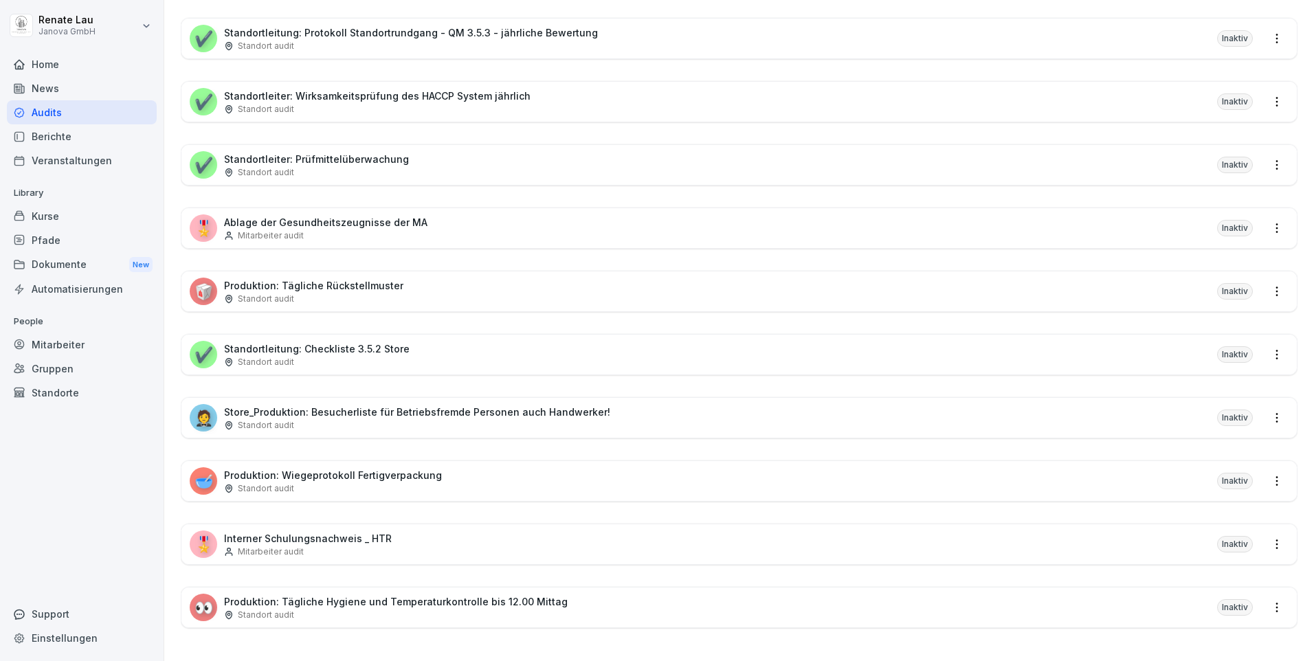
click at [56, 391] on div "Standorte" at bounding box center [82, 393] width 150 height 24
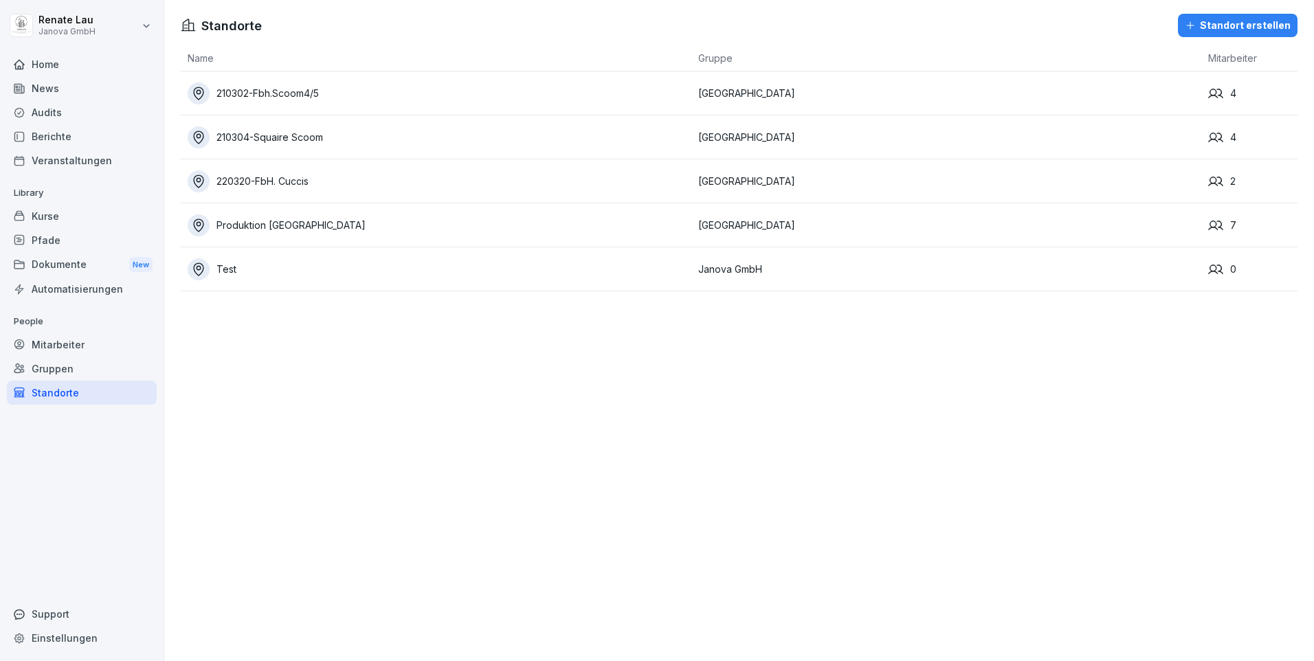
click at [56, 370] on div "Gruppen" at bounding box center [82, 369] width 150 height 24
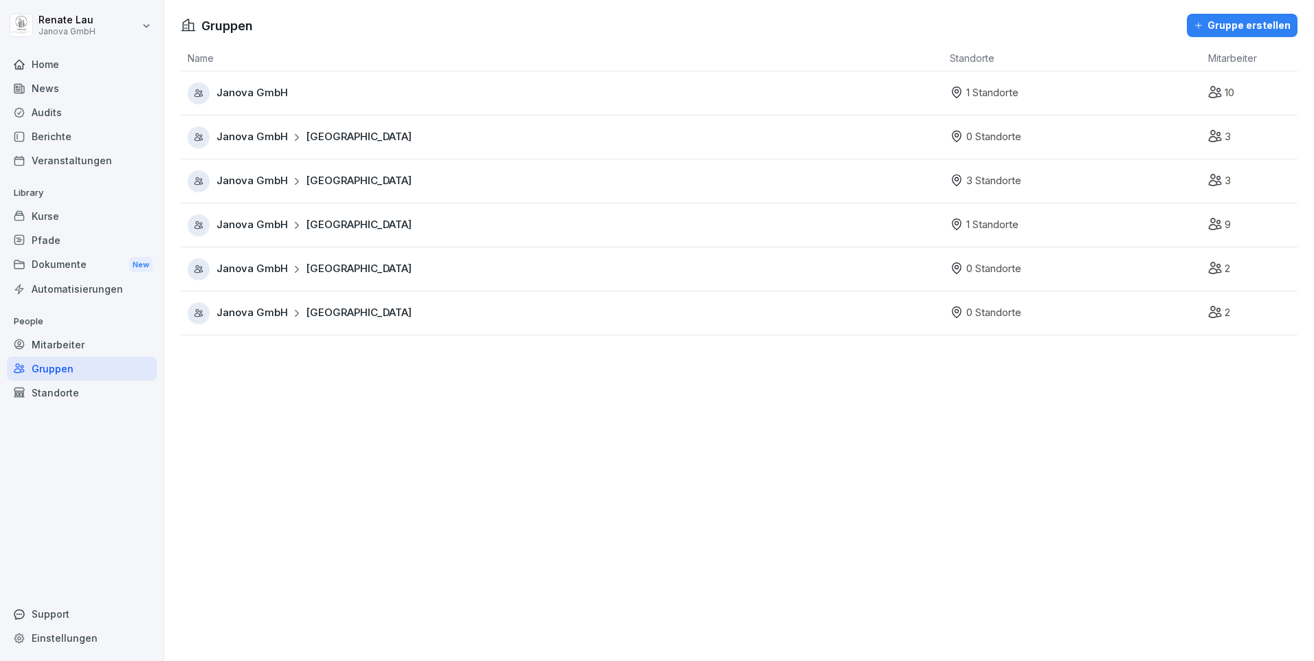
click at [229, 89] on span "Janova GmbH" at bounding box center [251, 93] width 71 height 16
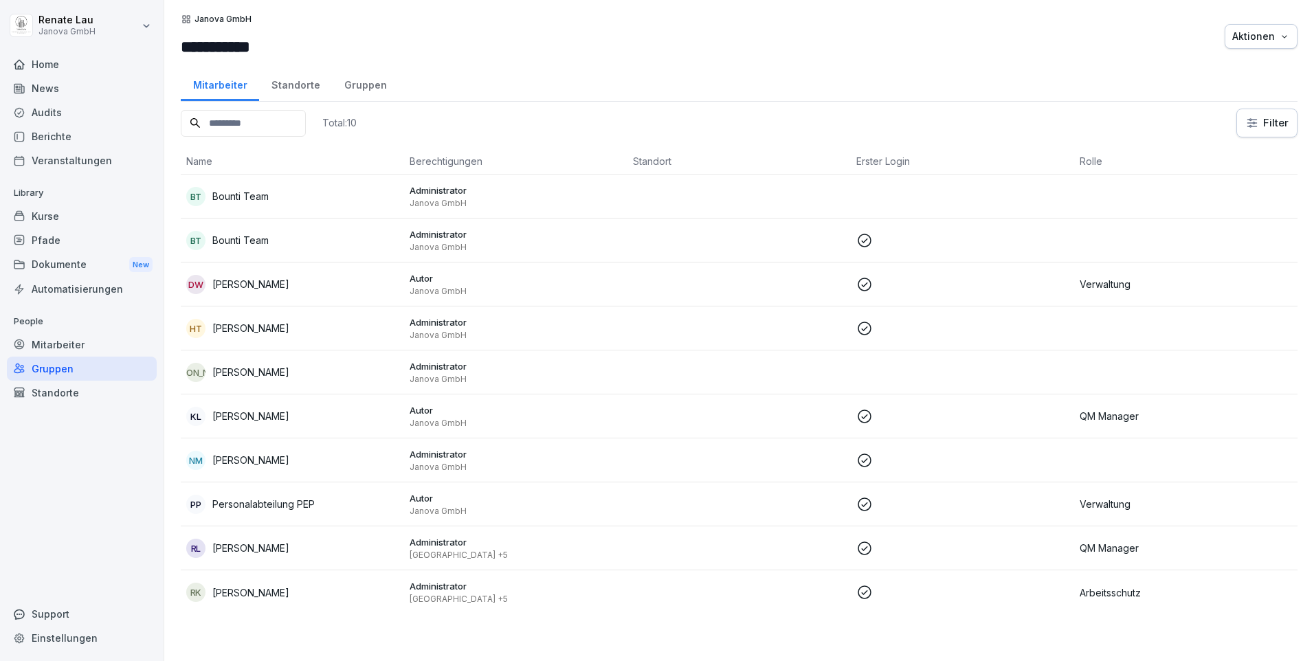
click at [452, 556] on p "Frankfurt +5" at bounding box center [516, 555] width 212 height 11
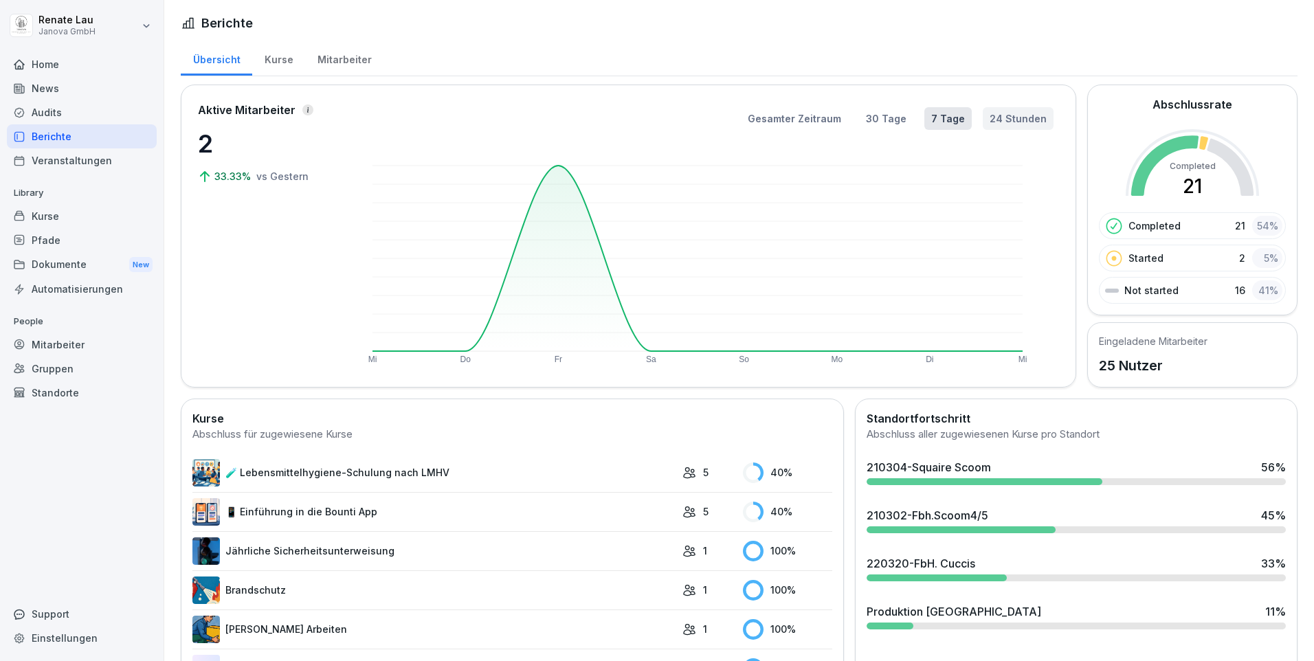
click at [1014, 116] on button "24 Stunden" at bounding box center [1018, 118] width 71 height 23
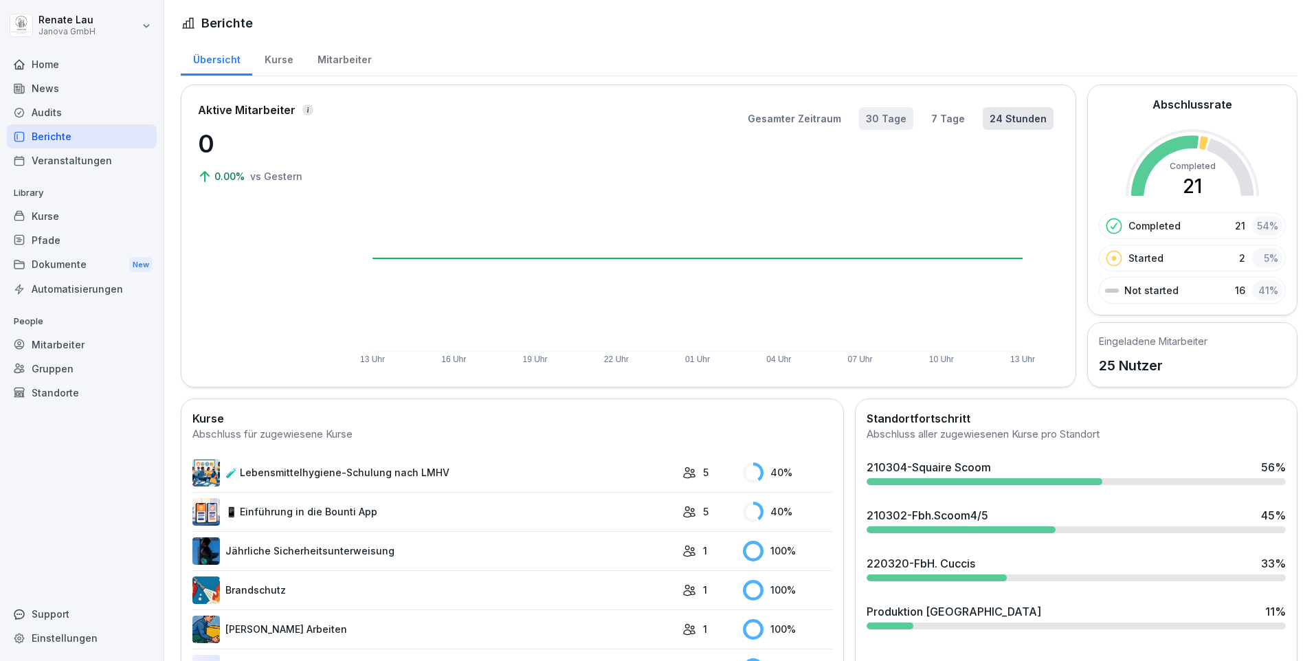
click at [898, 118] on button "30 Tage" at bounding box center [886, 118] width 54 height 23
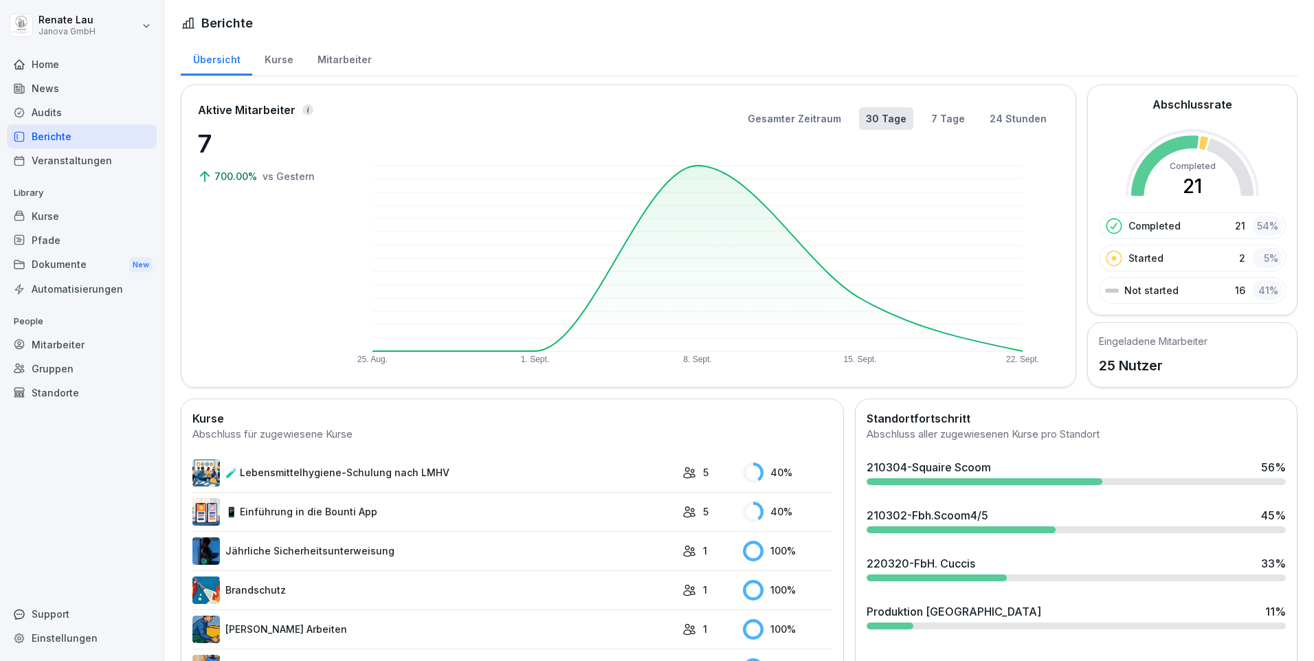
click at [146, 25] on html "[PERSON_NAME] GmbH Home News Audits Berichte Veranstaltungen Library Kurse Pfad…" at bounding box center [657, 330] width 1314 height 661
click at [68, 62] on div "Einstellungen" at bounding box center [88, 61] width 136 height 25
select select "**"
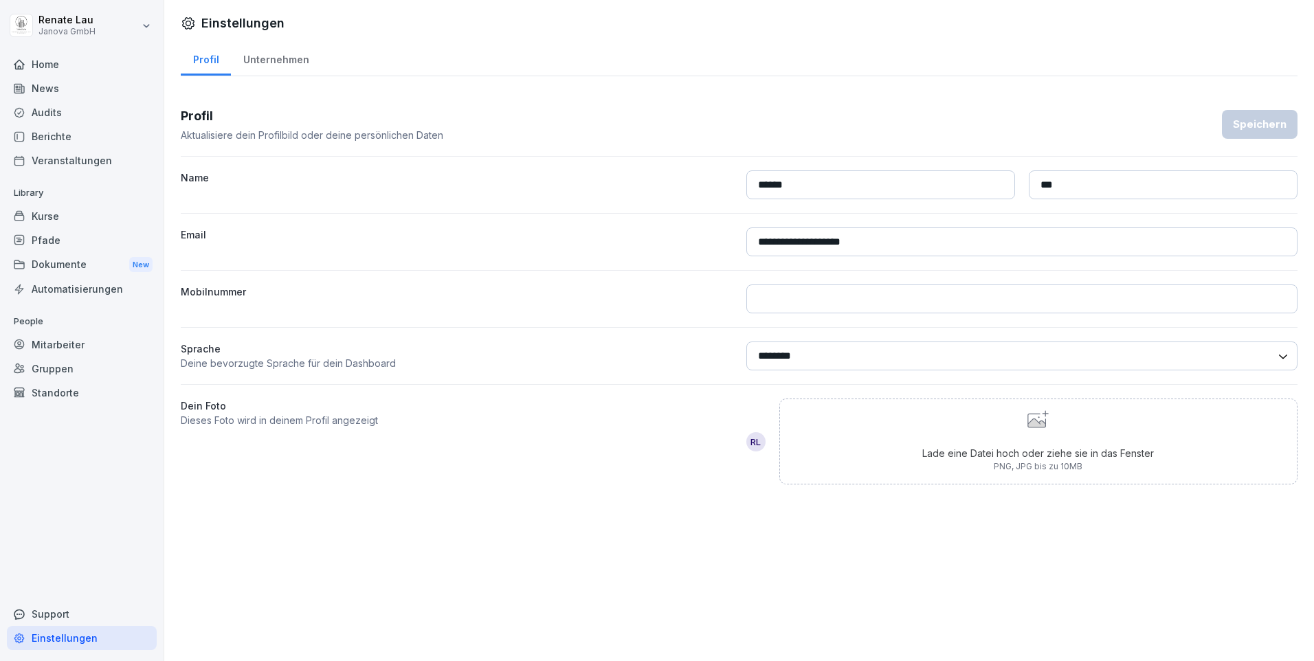
click at [148, 20] on html "**********" at bounding box center [657, 330] width 1314 height 661
click at [280, 60] on div "Unternehmen" at bounding box center [276, 58] width 90 height 35
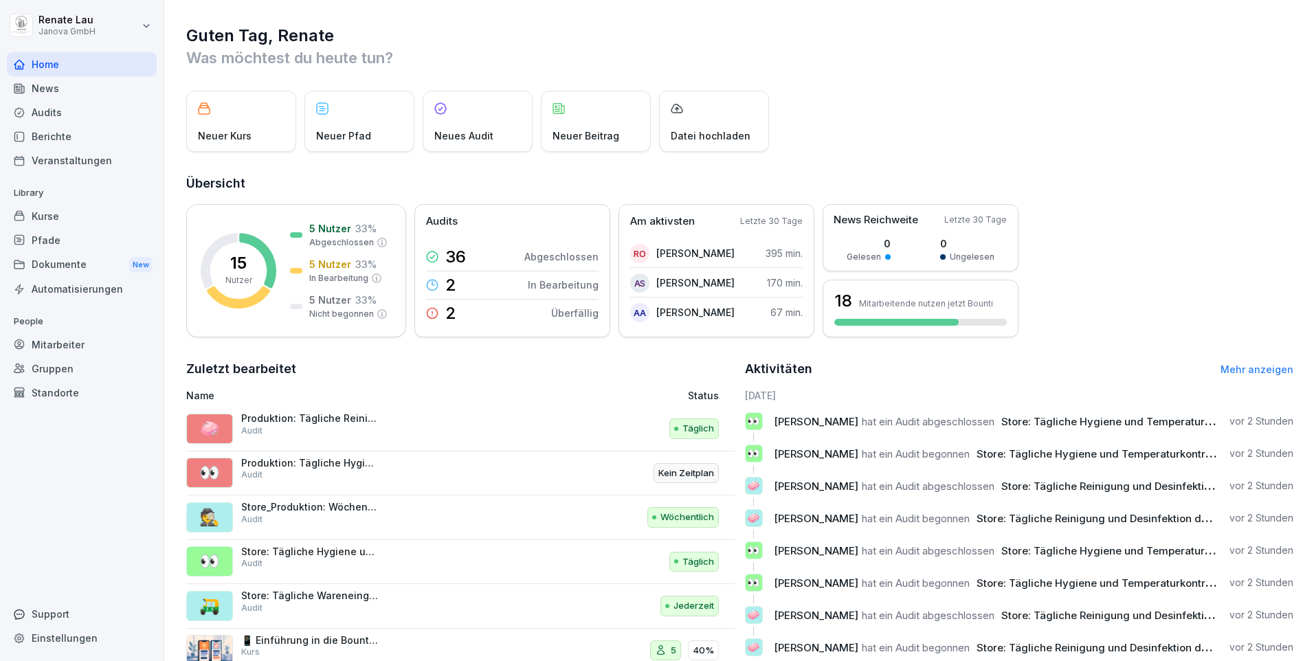
scroll to position [47, 0]
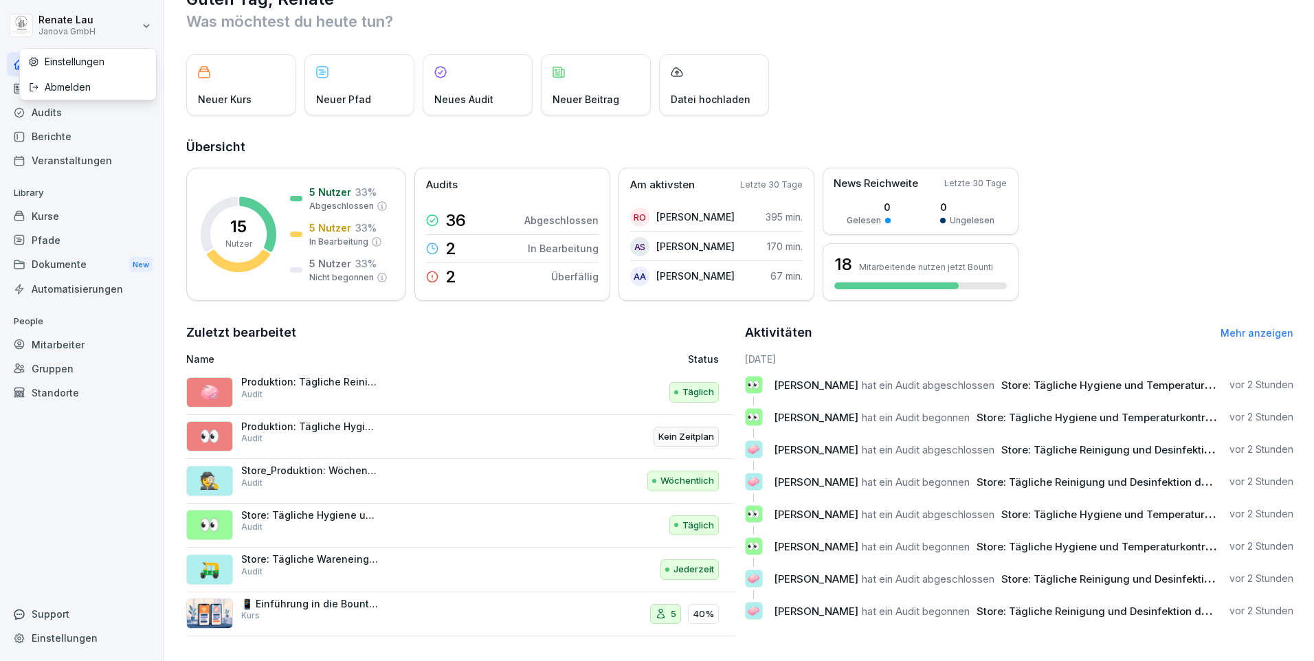
click at [144, 26] on html "[PERSON_NAME] Janova GmbH Home News Audits Berichte Veranstaltungen Library Kur…" at bounding box center [657, 330] width 1314 height 661
click at [69, 91] on div "Abmelden" at bounding box center [88, 86] width 136 height 25
